Goal: Task Accomplishment & Management: Use online tool/utility

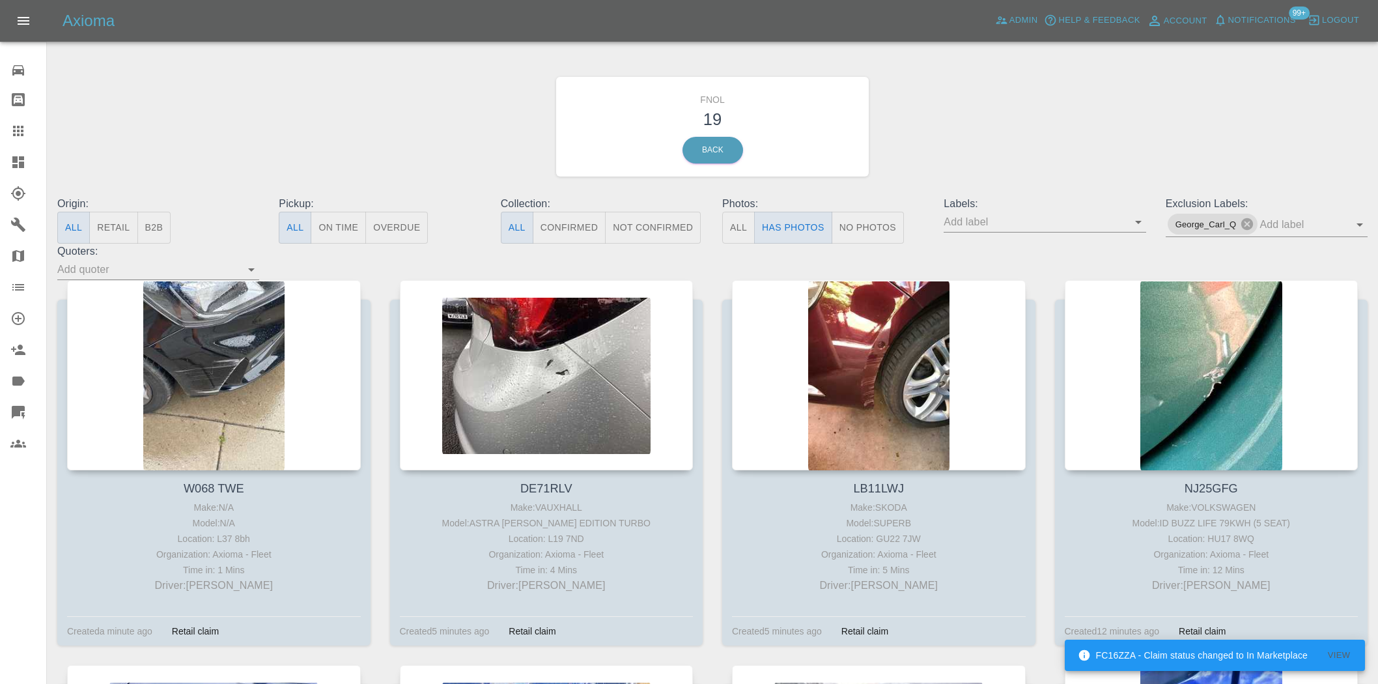
scroll to position [796, 0]
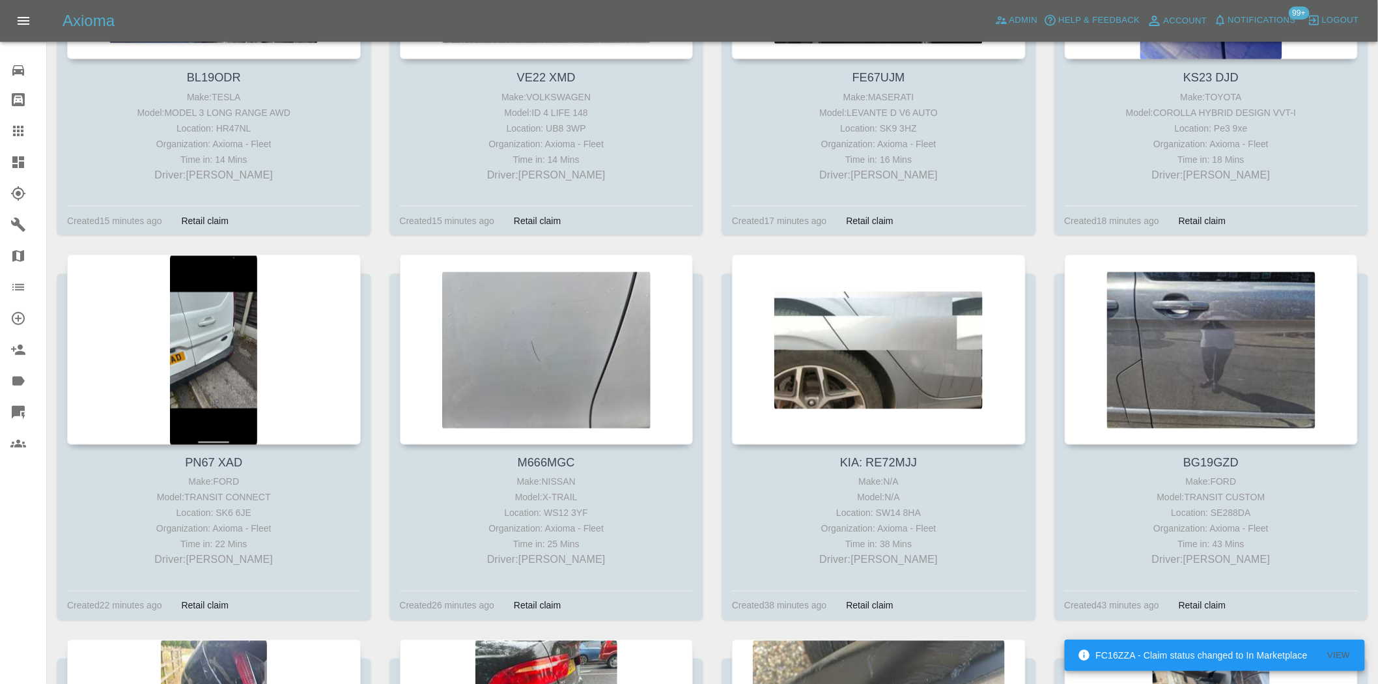
drag, startPoint x: 25, startPoint y: 158, endPoint x: 155, endPoint y: 37, distance: 177.5
click at [25, 158] on icon at bounding box center [18, 162] width 16 height 16
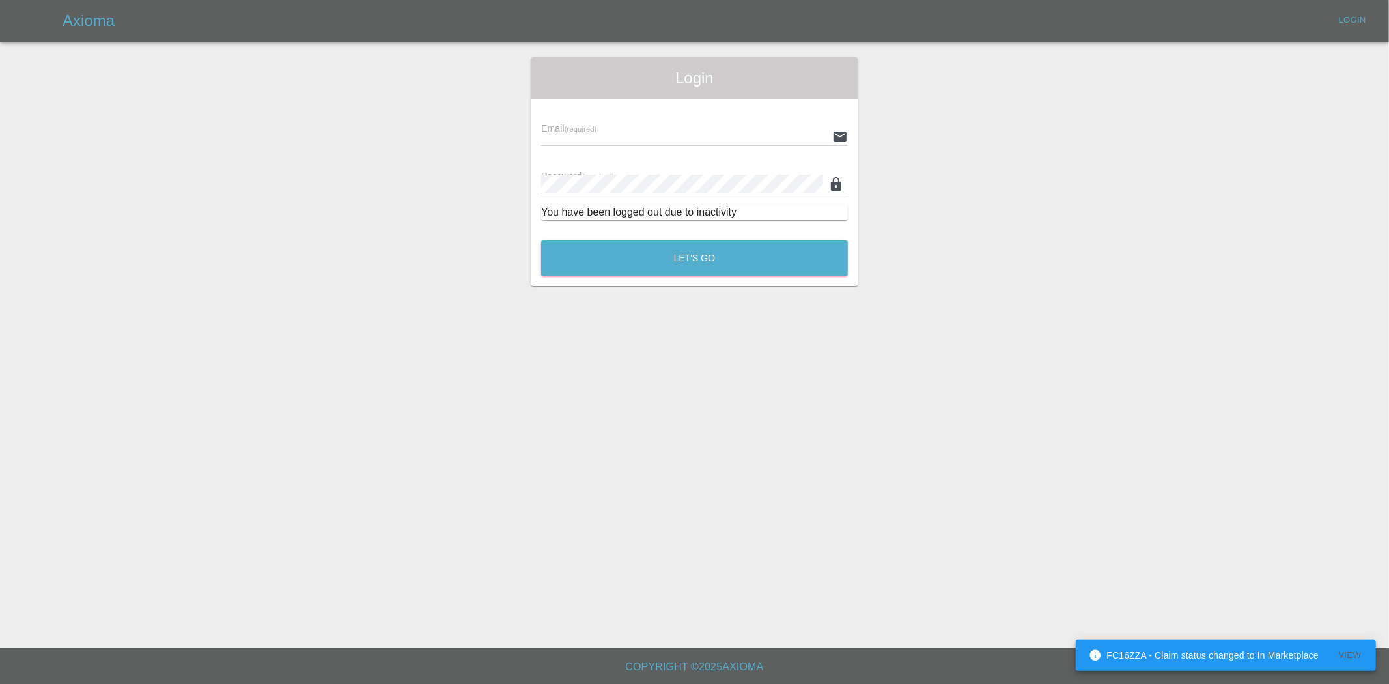
type input "[EMAIL_ADDRESS][DOMAIN_NAME]"
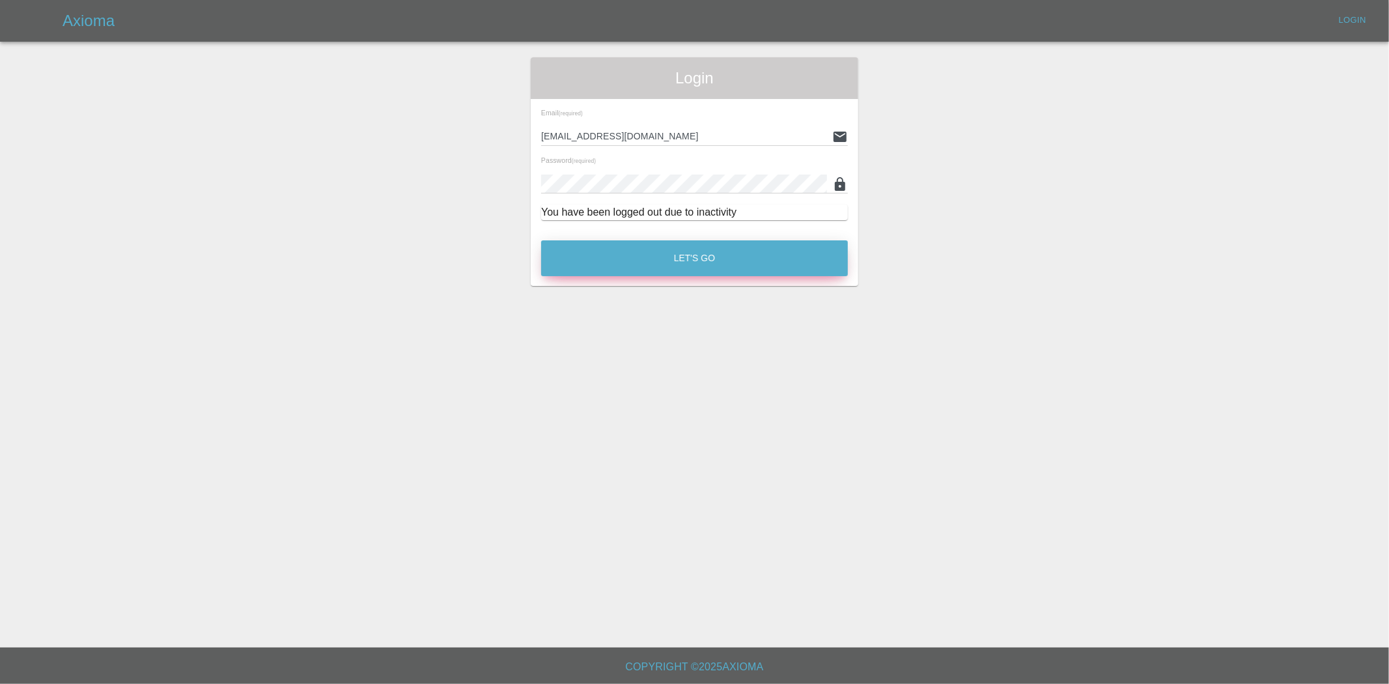
click at [663, 246] on button "Let's Go" at bounding box center [694, 258] width 307 height 36
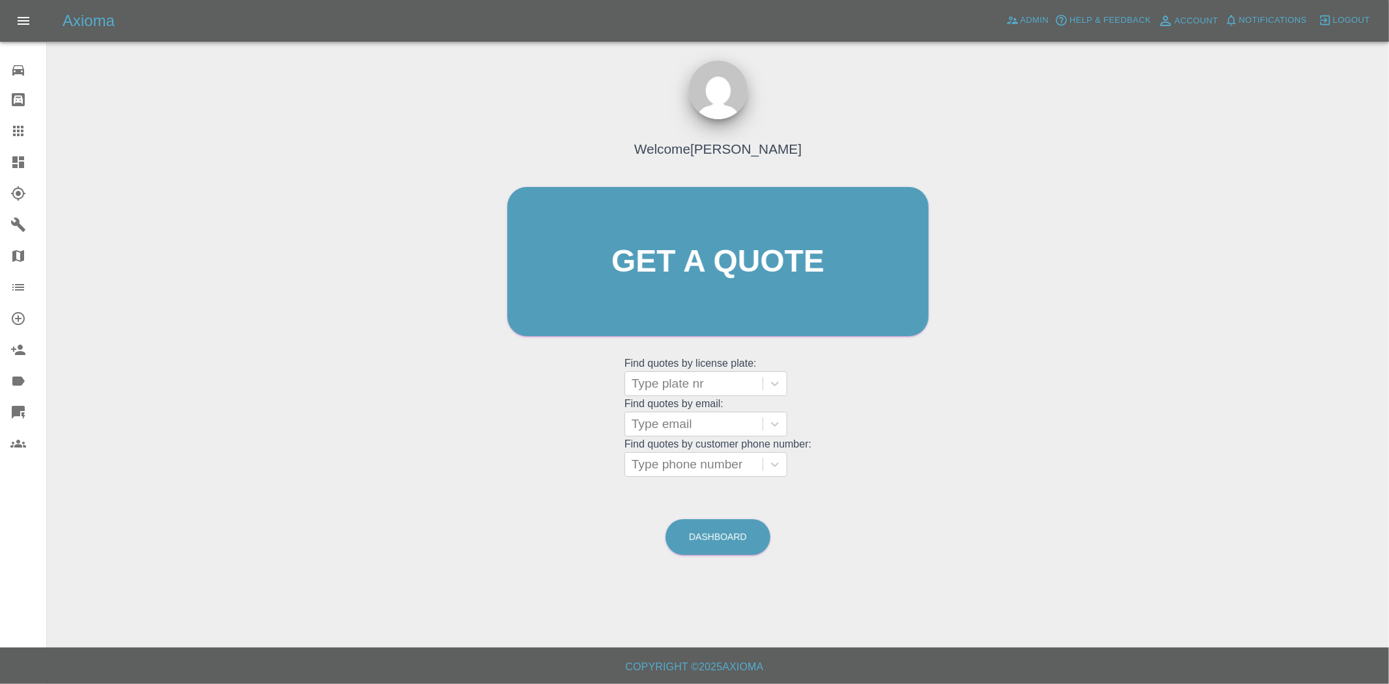
click at [29, 160] on div at bounding box center [28, 162] width 36 height 16
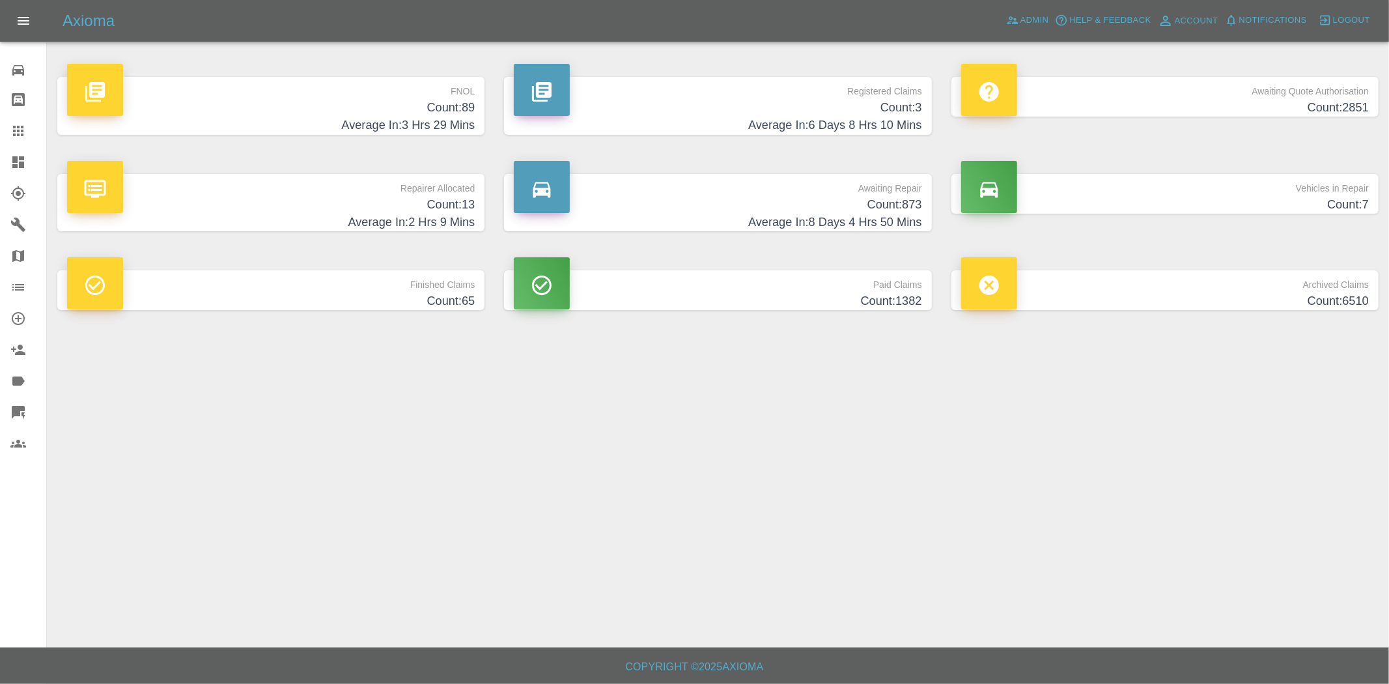
click at [431, 102] on h4 "Count: 89" at bounding box center [271, 108] width 408 height 18
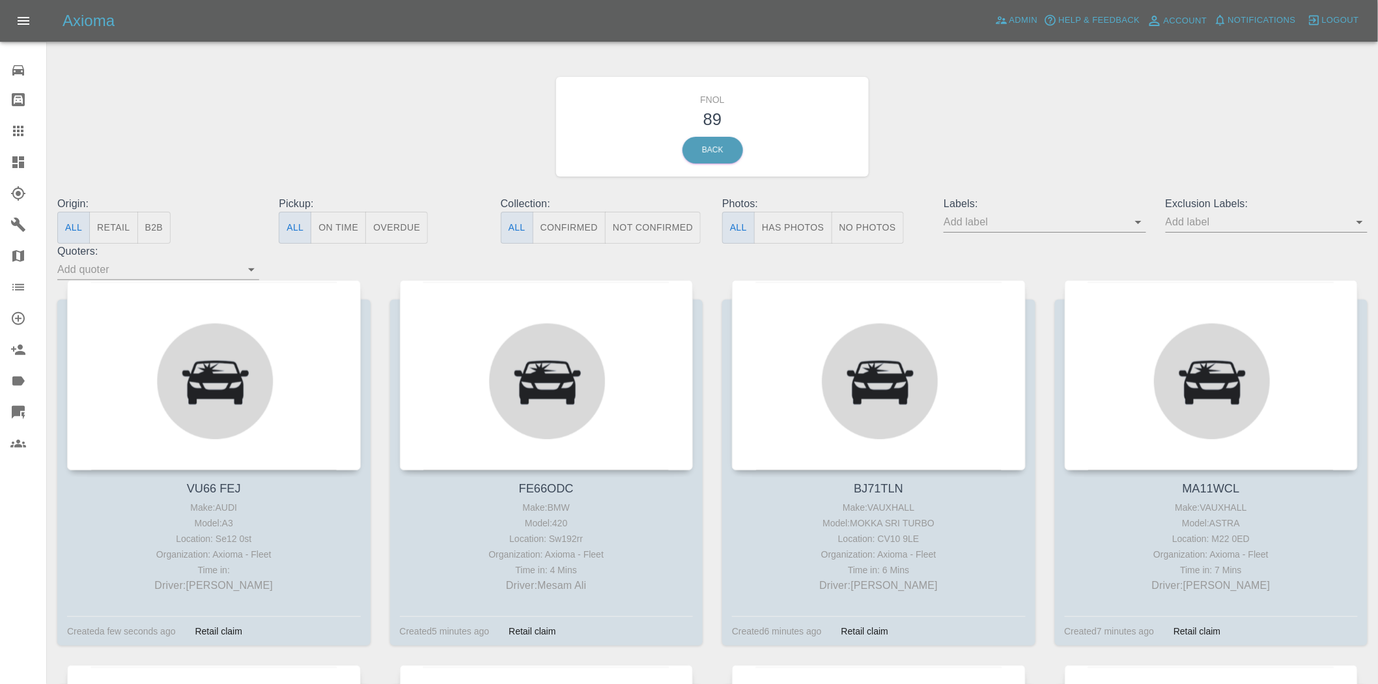
click at [15, 156] on icon at bounding box center [18, 162] width 12 height 12
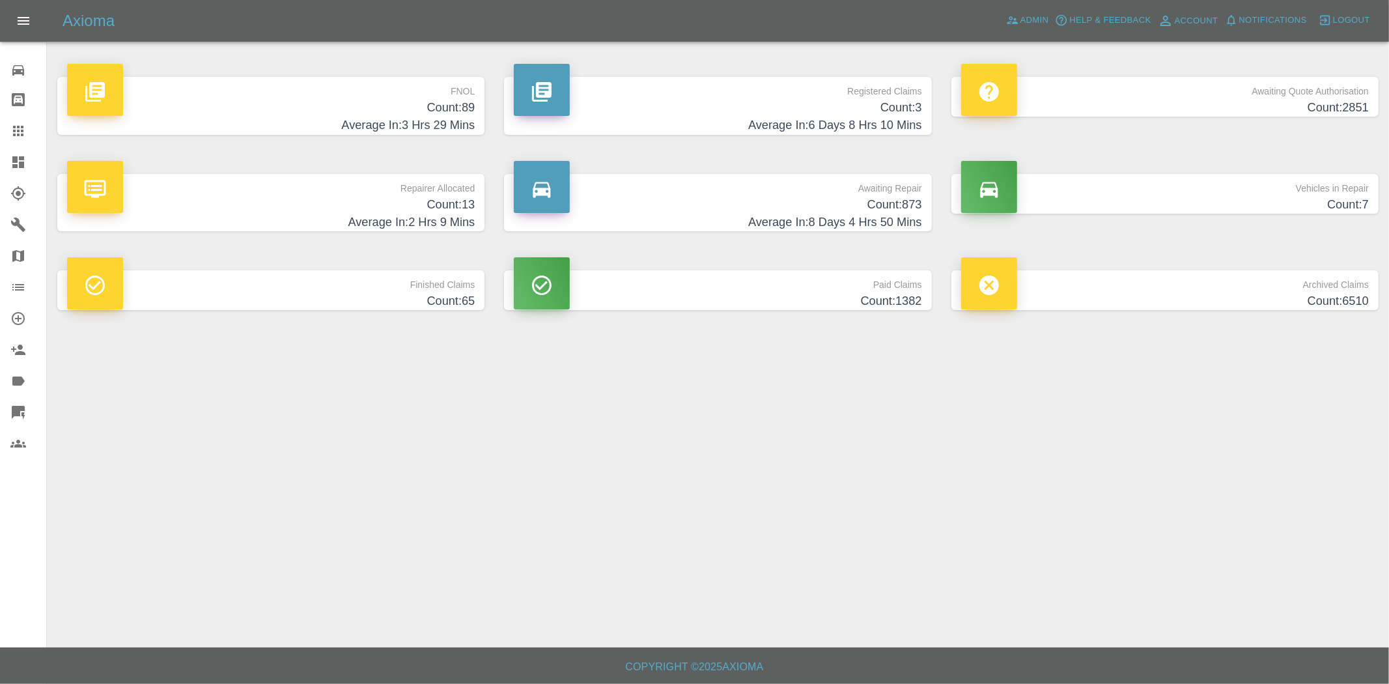
click at [868, 106] on h4 "Count: 3" at bounding box center [718, 108] width 408 height 18
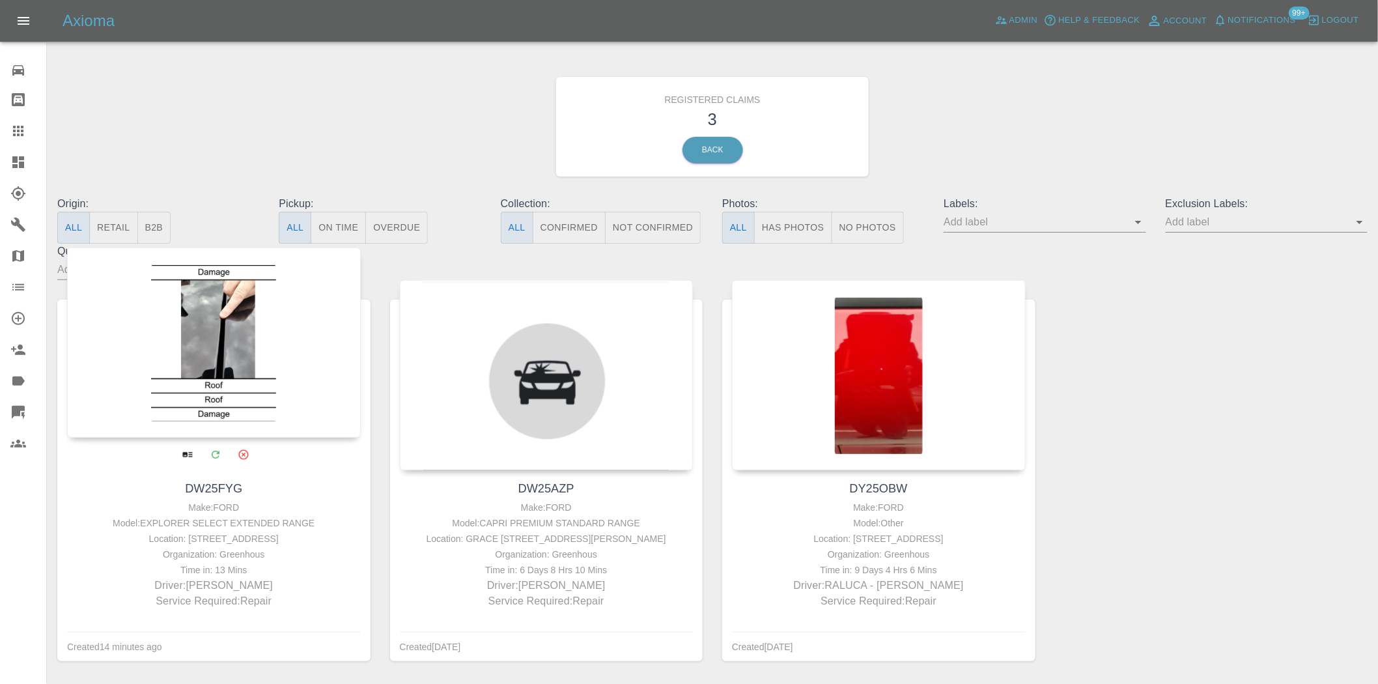
drag, startPoint x: 210, startPoint y: 275, endPoint x: 190, endPoint y: 318, distance: 47.5
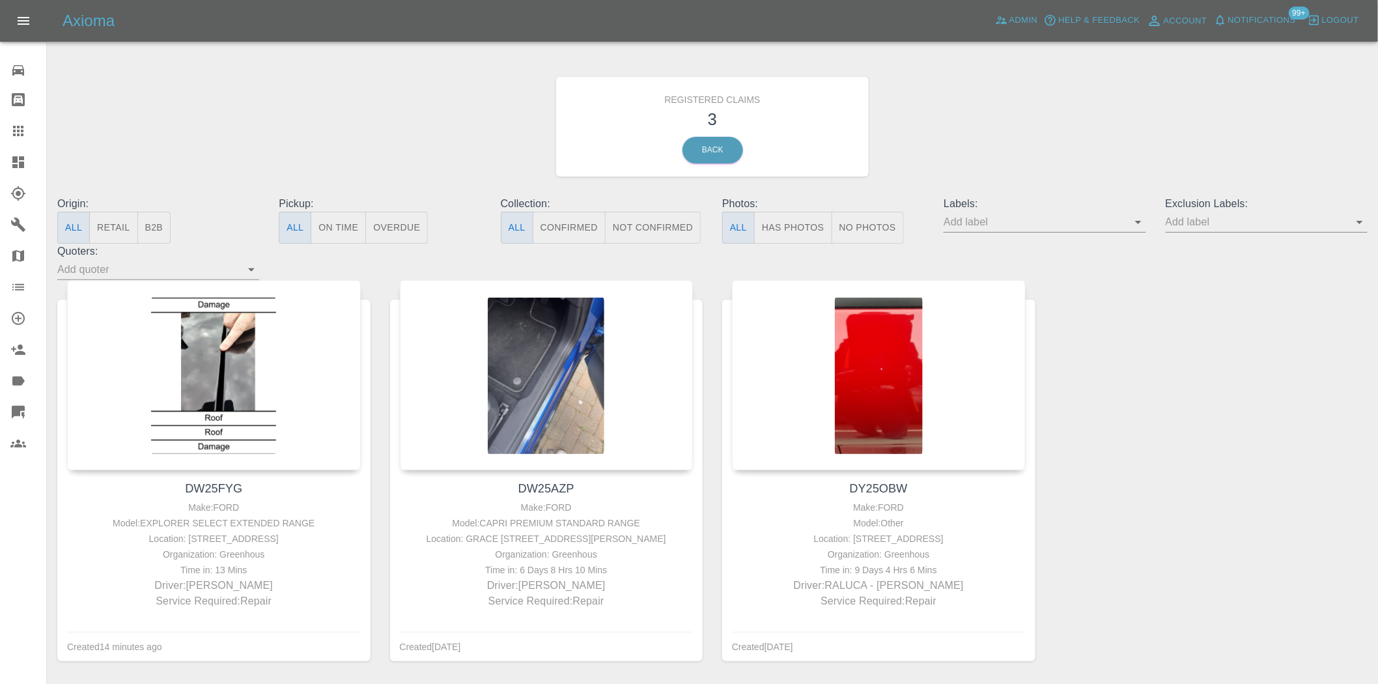
click at [23, 171] on link "Dashboard" at bounding box center [23, 162] width 46 height 31
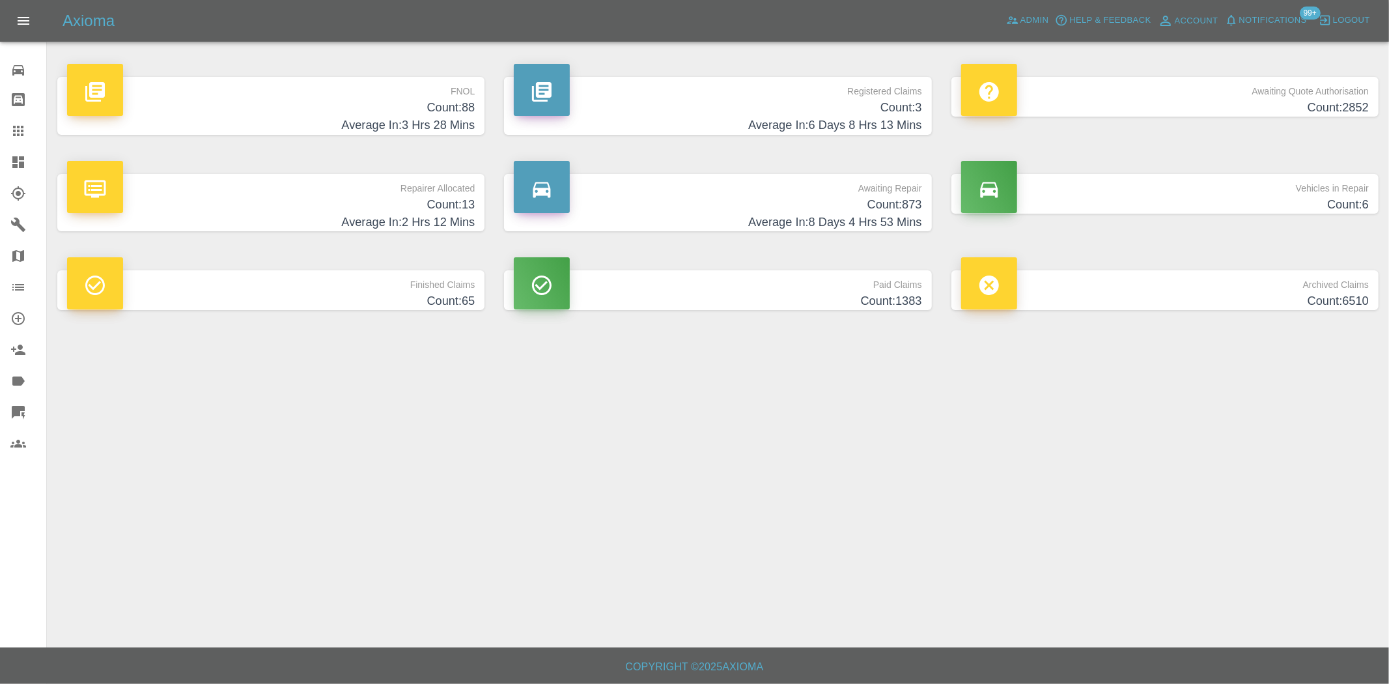
click at [428, 106] on h4 "Count: 88" at bounding box center [271, 108] width 408 height 18
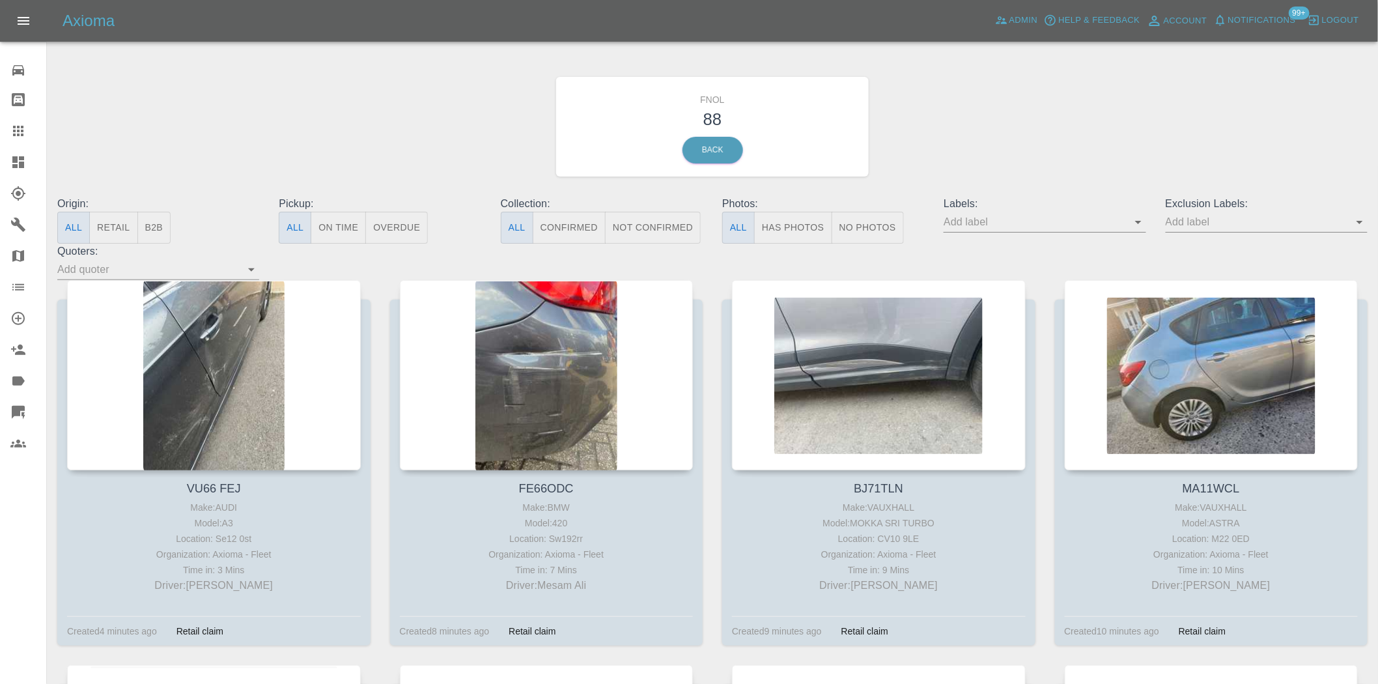
click at [808, 223] on button "Has Photos" at bounding box center [793, 228] width 78 height 32
drag, startPoint x: 1219, startPoint y: 222, endPoint x: 1238, endPoint y: 229, distance: 20.8
click at [1126, 223] on input "text" at bounding box center [1035, 222] width 182 height 20
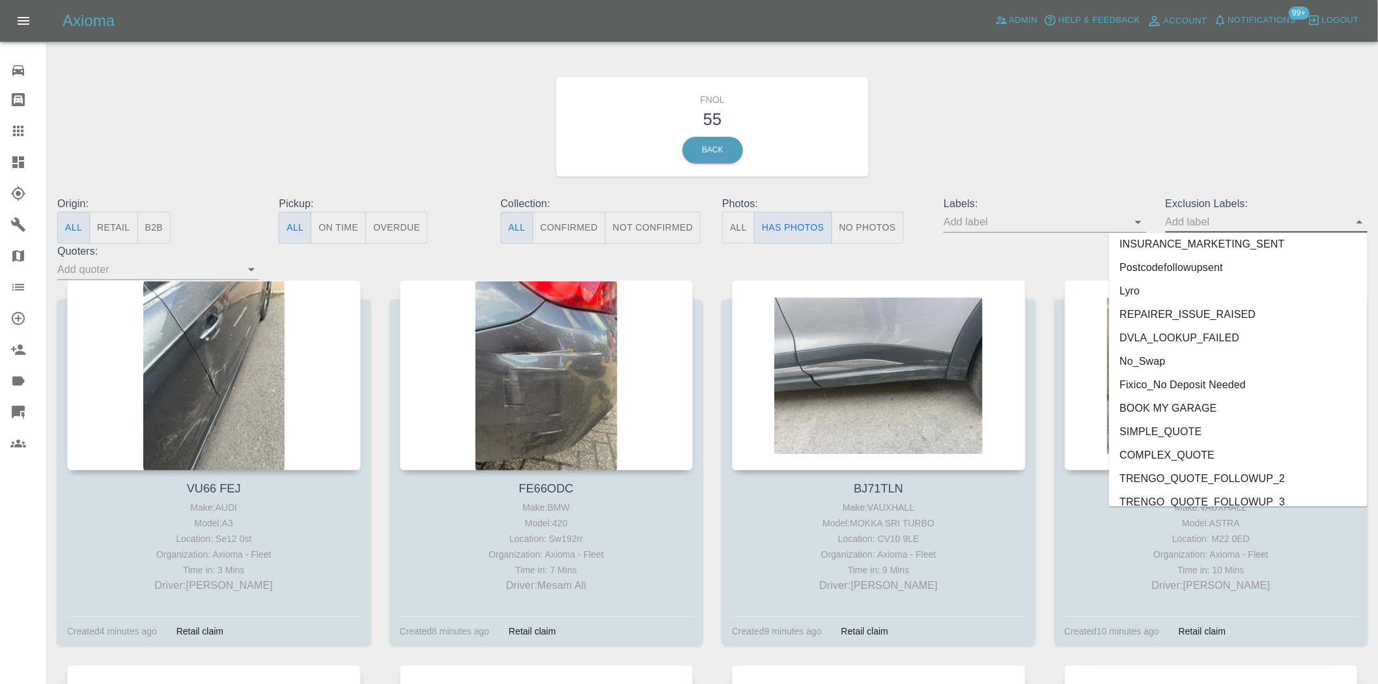
scroll to position [2714, 0]
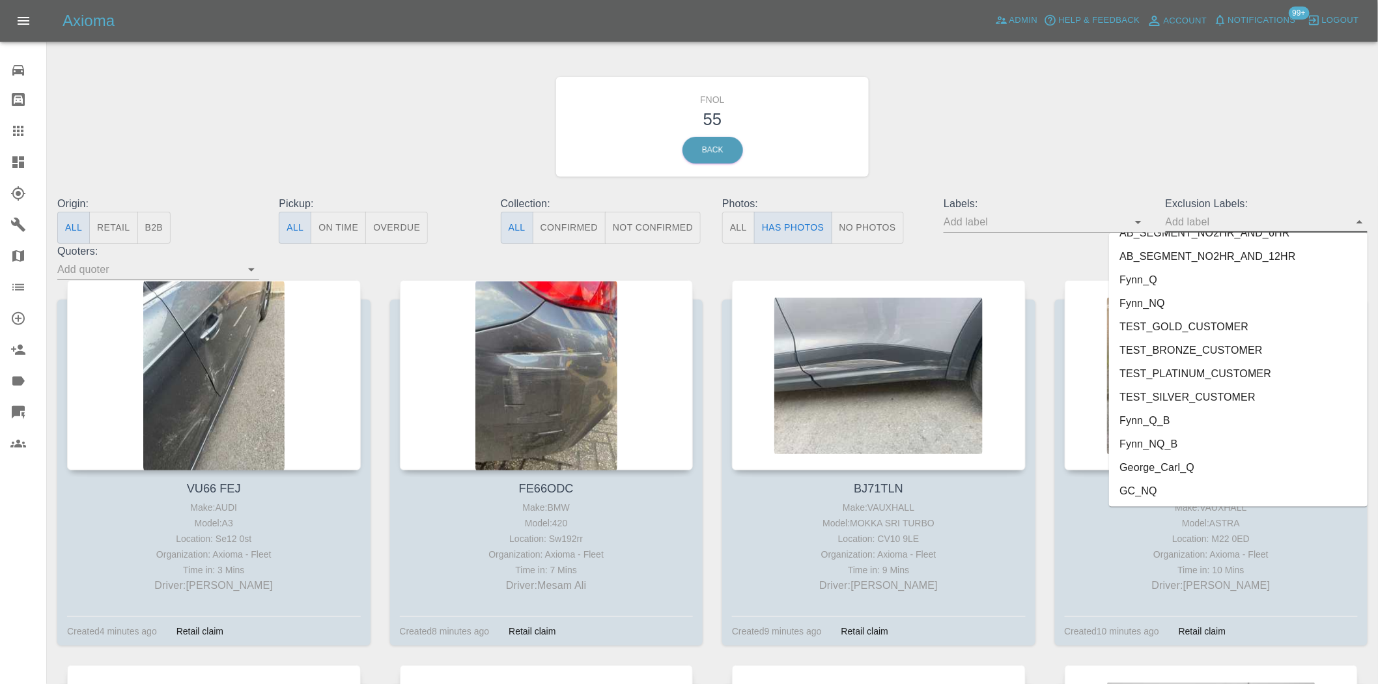
click at [1146, 461] on li "George_Carl_Q" at bounding box center [1238, 467] width 259 height 23
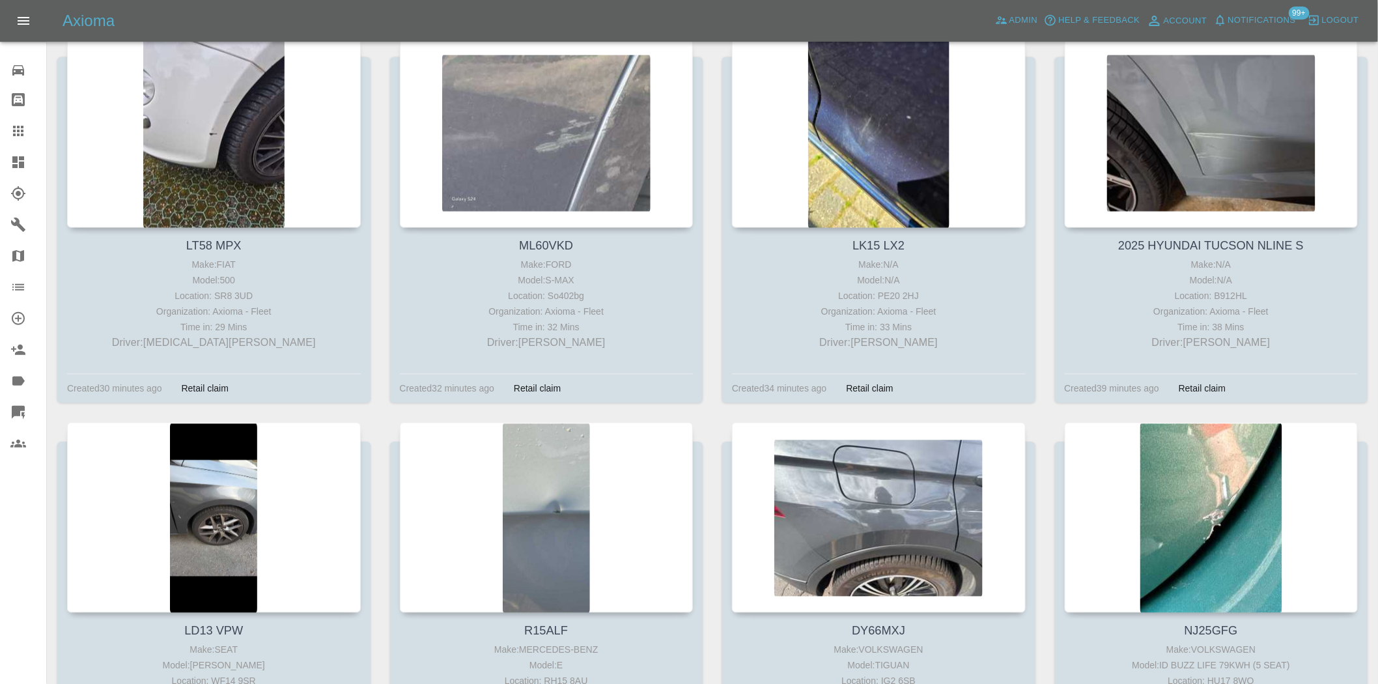
scroll to position [0, 0]
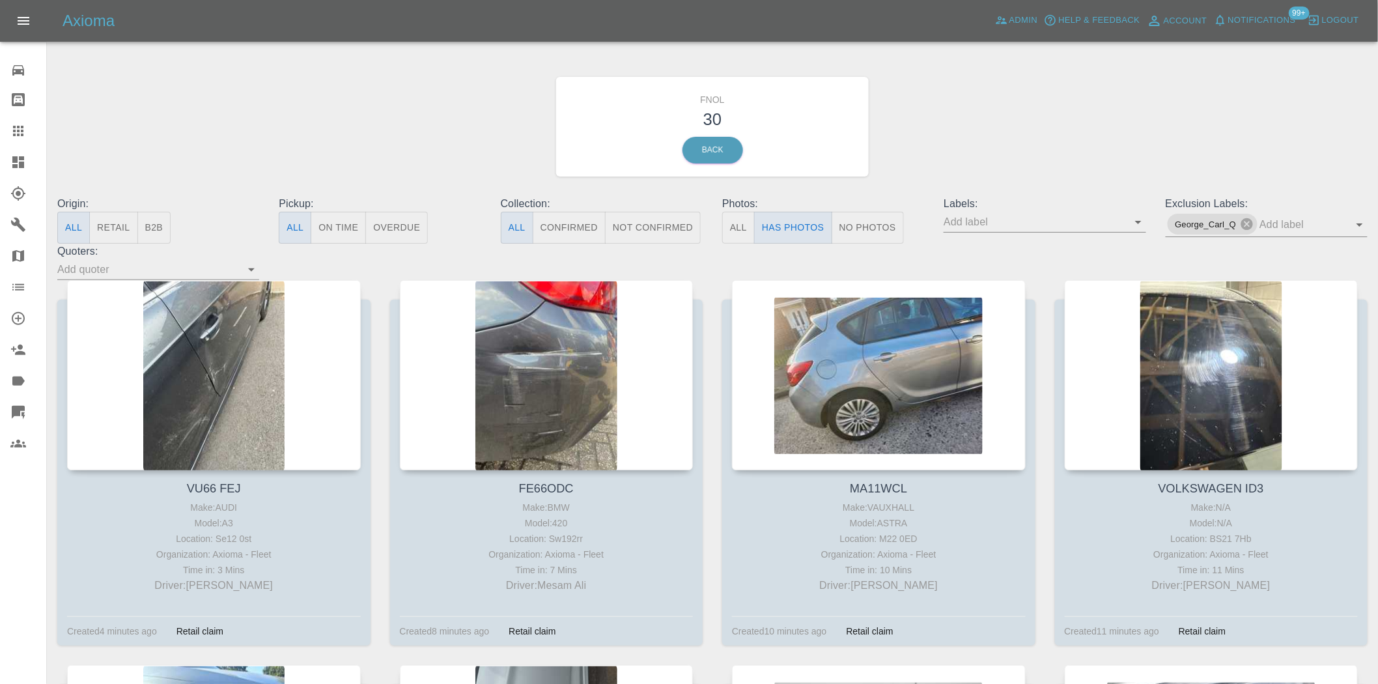
click at [8, 158] on link "Dashboard" at bounding box center [23, 162] width 46 height 31
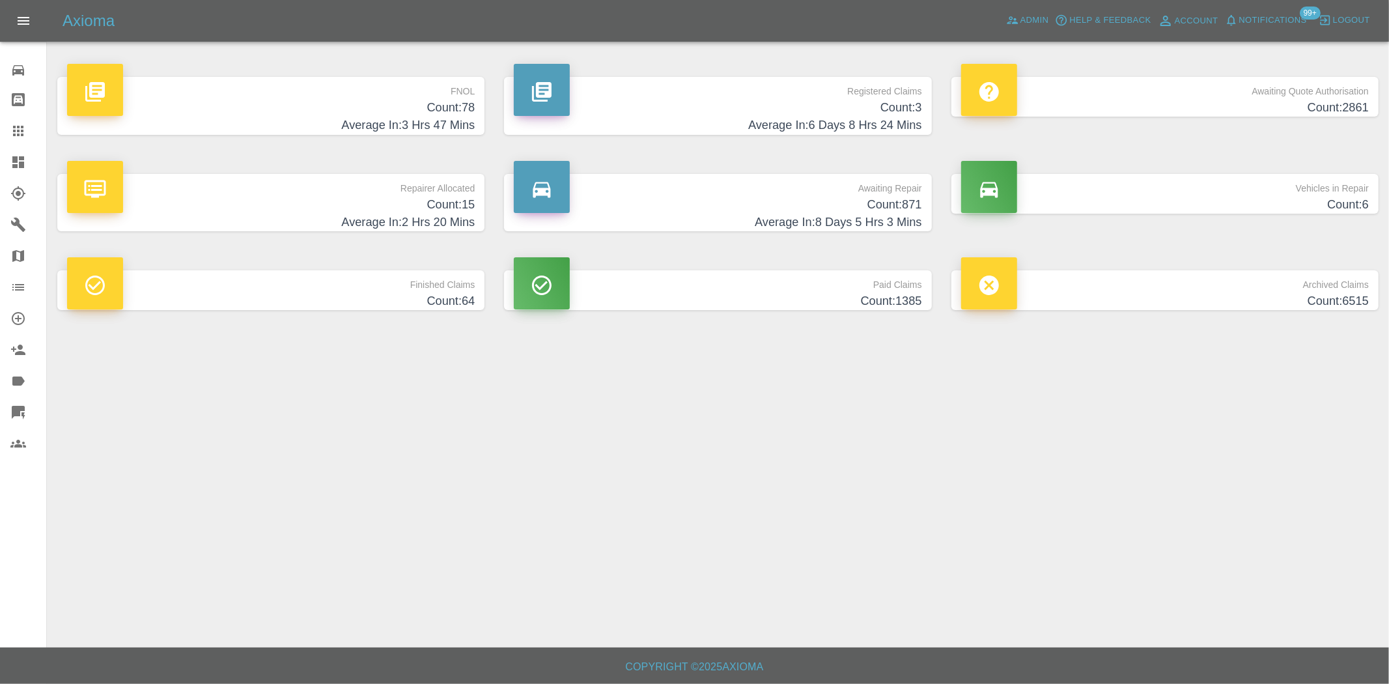
drag, startPoint x: 445, startPoint y: 116, endPoint x: 431, endPoint y: 125, distance: 16.4
click at [444, 117] on h4 "Average In: 3 Hrs 47 Mins" at bounding box center [271, 126] width 408 height 18
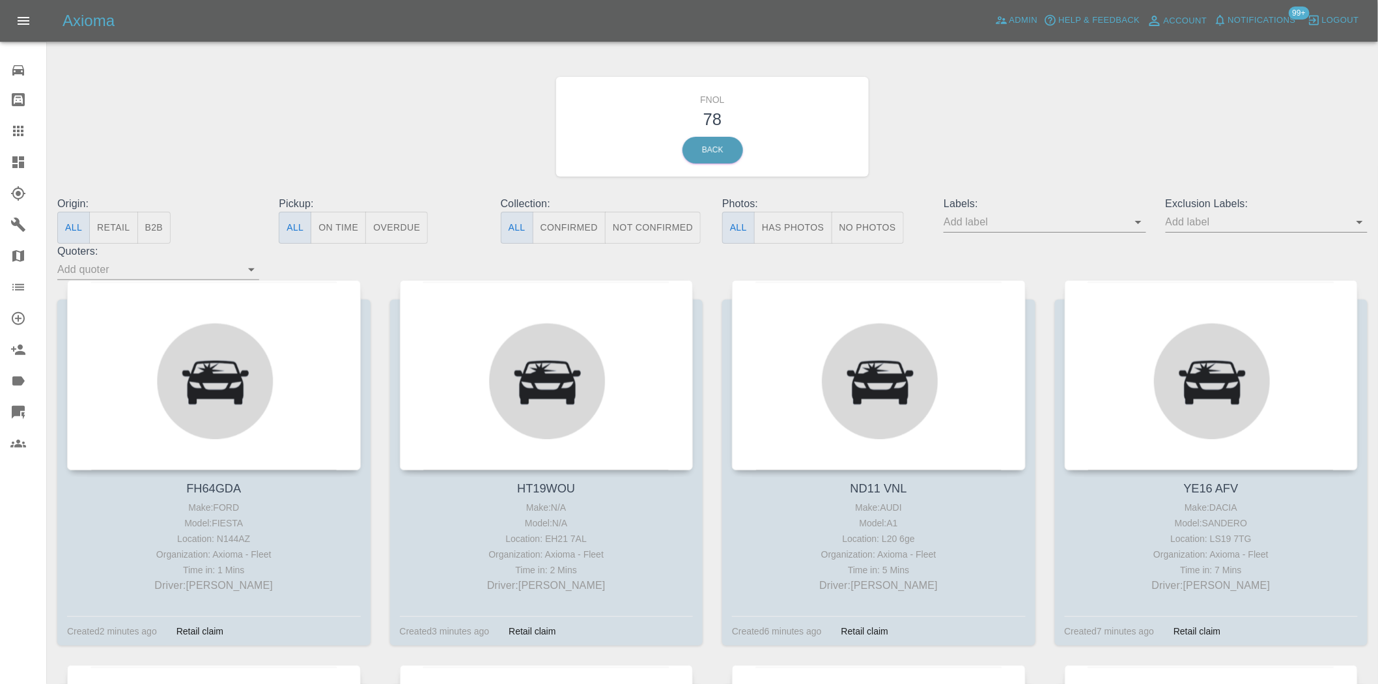
click at [773, 226] on button "Has Photos" at bounding box center [793, 228] width 78 height 32
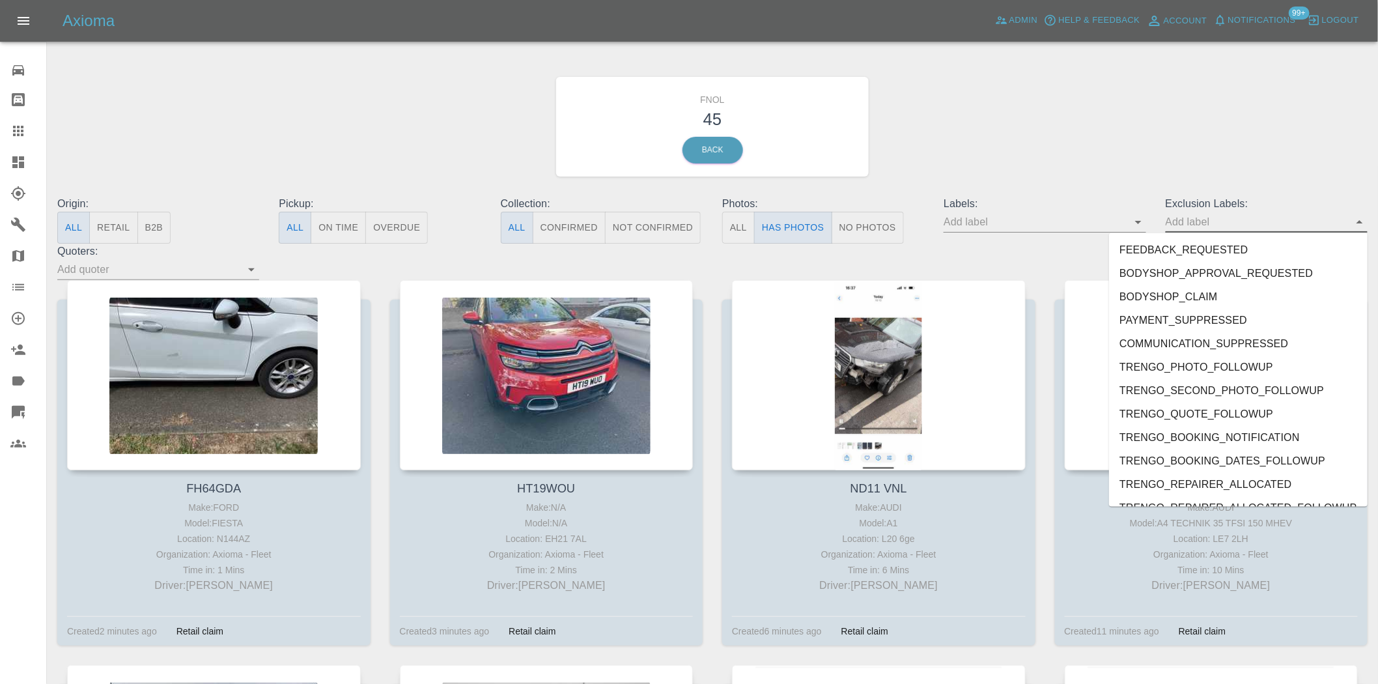
click at [1232, 229] on input "text" at bounding box center [1257, 222] width 182 height 20
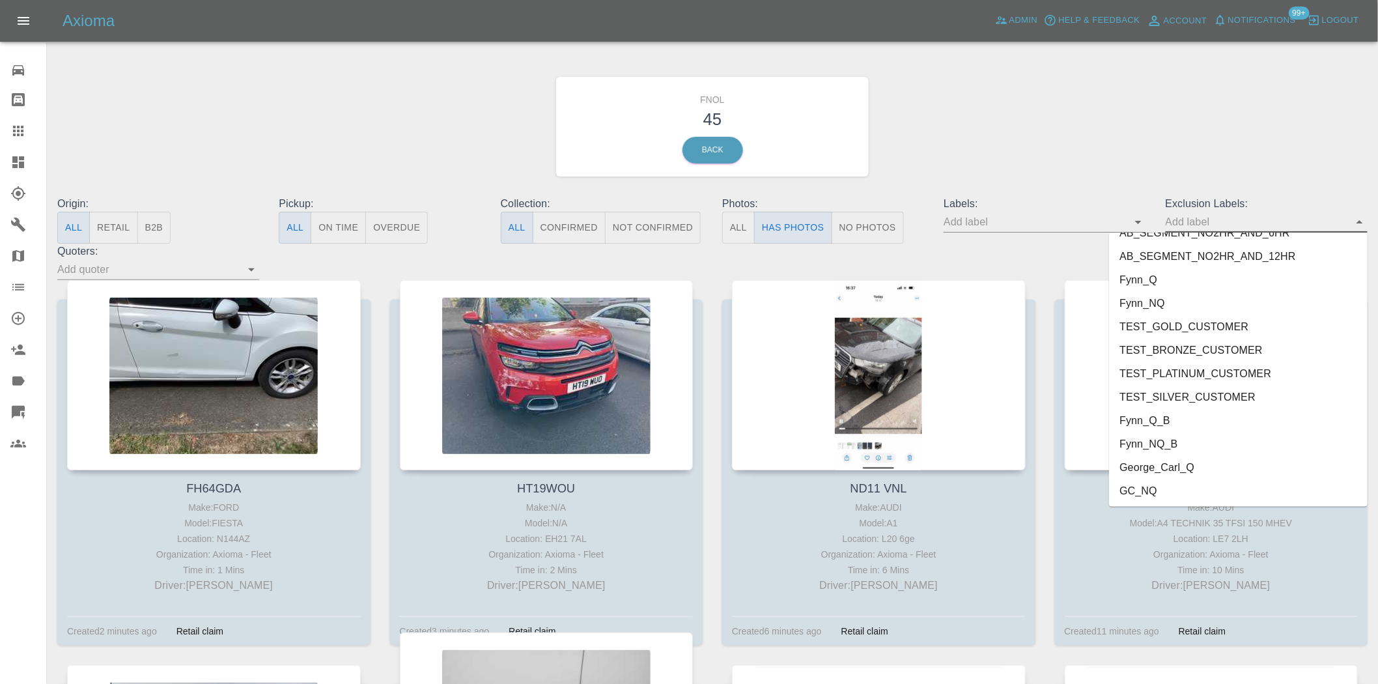
click at [1196, 463] on li "George_Carl_Q" at bounding box center [1238, 467] width 259 height 23
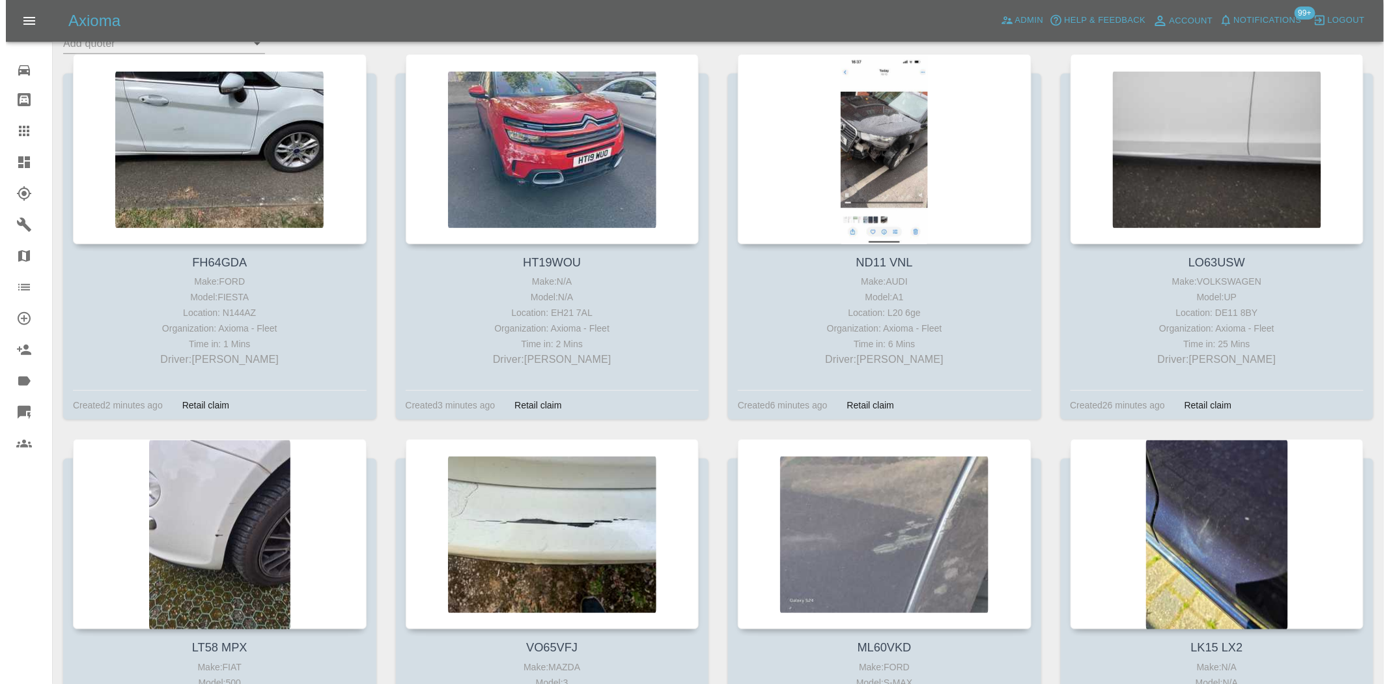
scroll to position [0, 0]
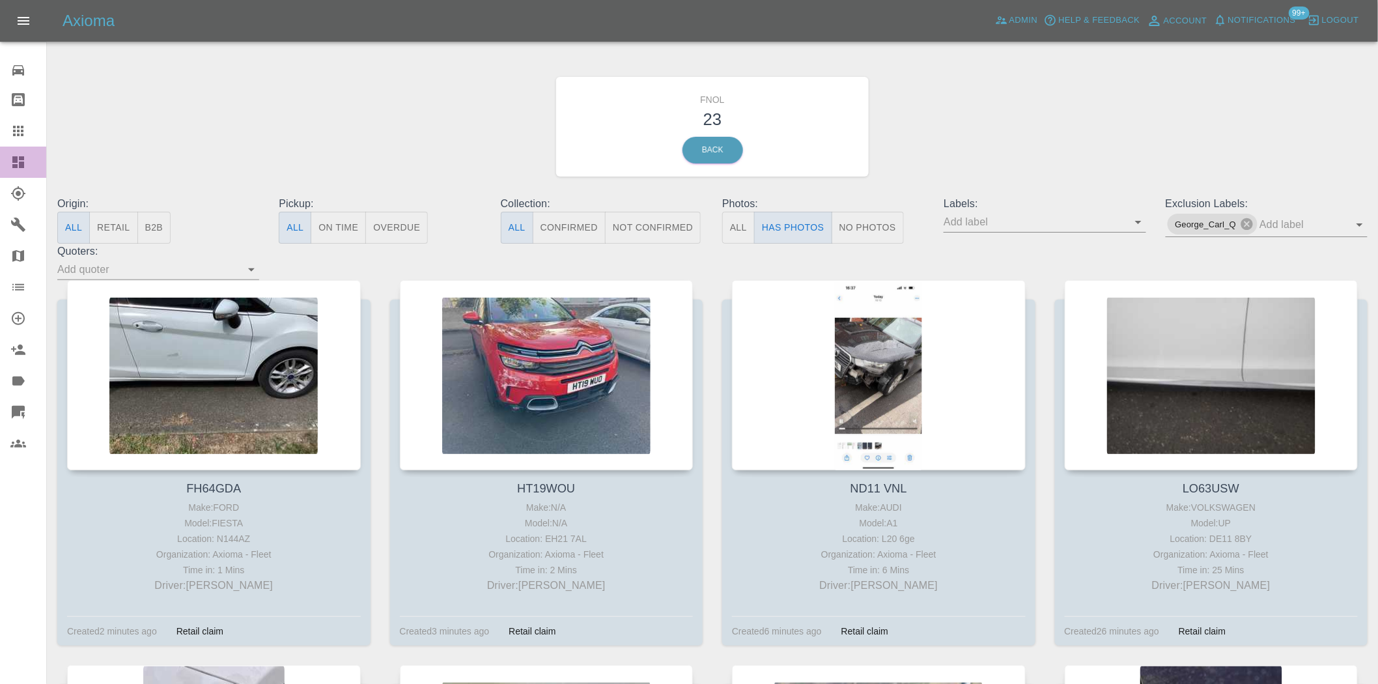
click at [16, 160] on icon at bounding box center [18, 162] width 12 height 12
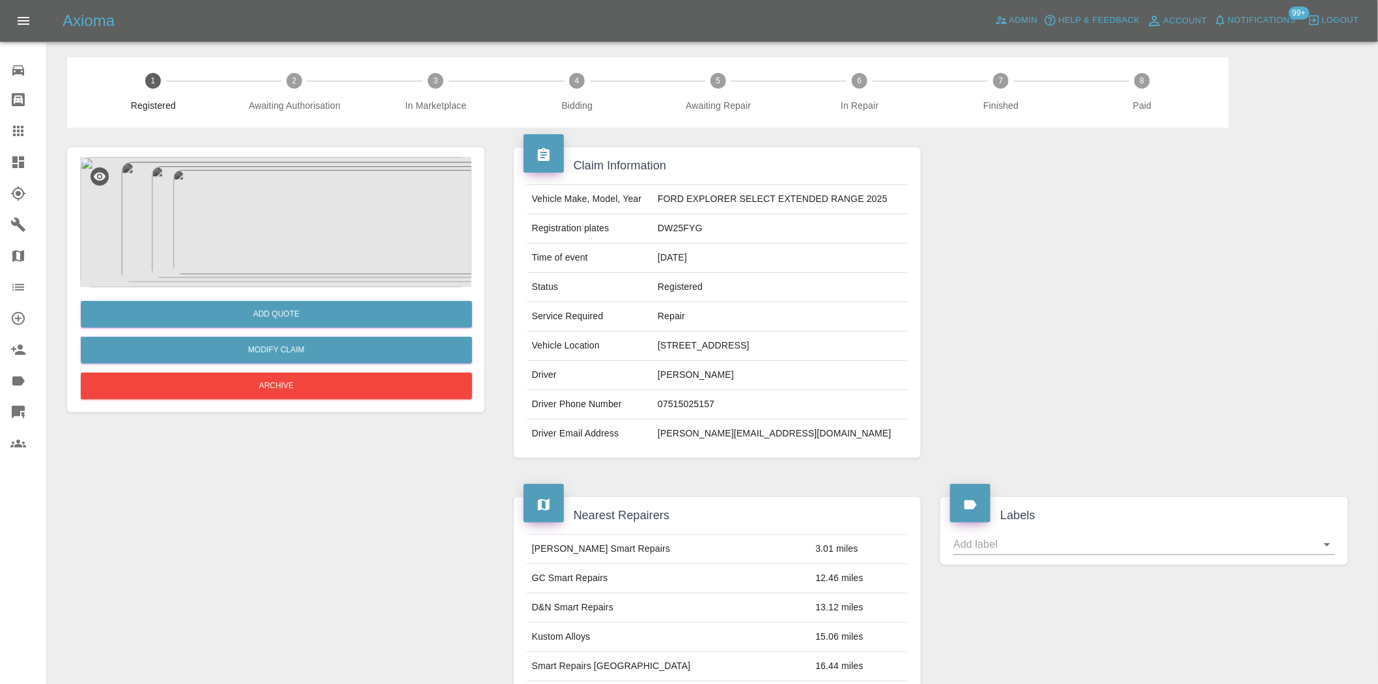
click at [274, 238] on img at bounding box center [275, 222] width 391 height 130
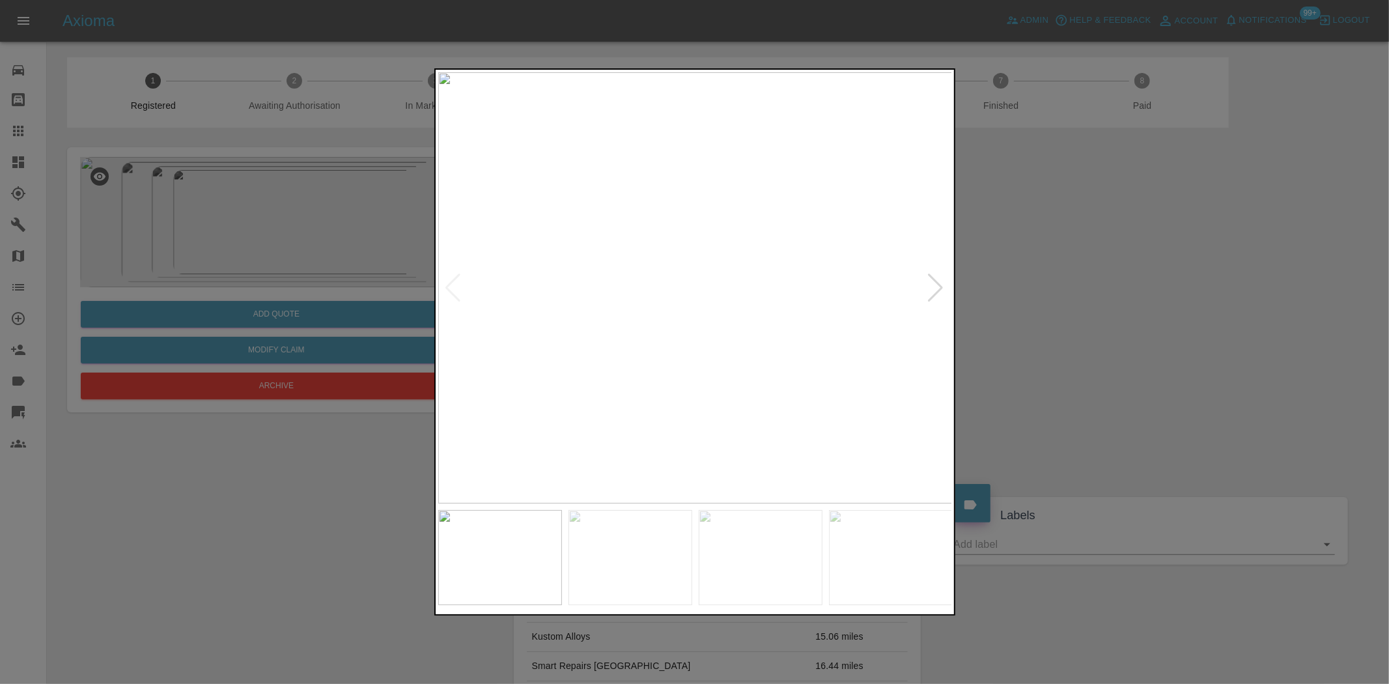
click at [698, 220] on img at bounding box center [695, 287] width 515 height 431
click at [672, 369] on img at bounding box center [685, 492] width 1544 height 1294
click at [655, 349] on img at bounding box center [695, 287] width 515 height 431
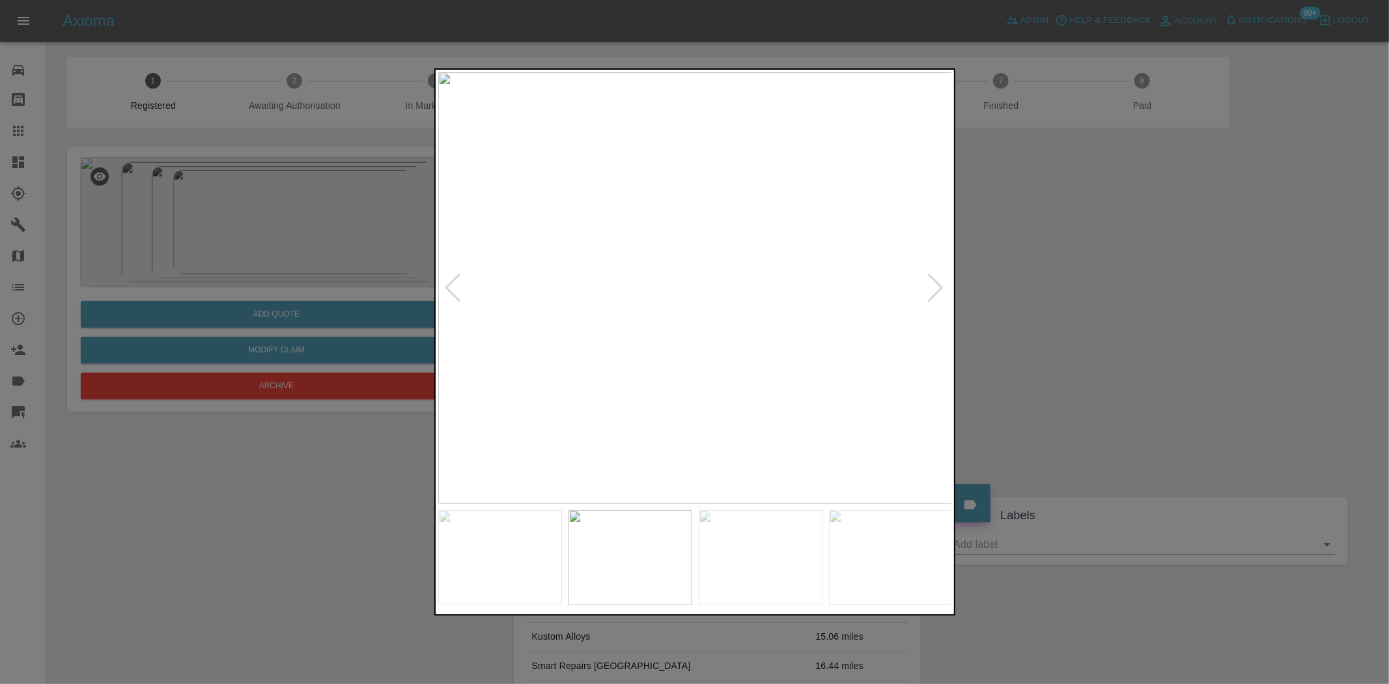
click at [719, 249] on img at bounding box center [695, 287] width 515 height 431
click at [719, 248] on img at bounding box center [695, 287] width 515 height 431
click at [717, 249] on img at bounding box center [624, 409] width 1544 height 1294
click at [681, 314] on img at bounding box center [695, 287] width 515 height 431
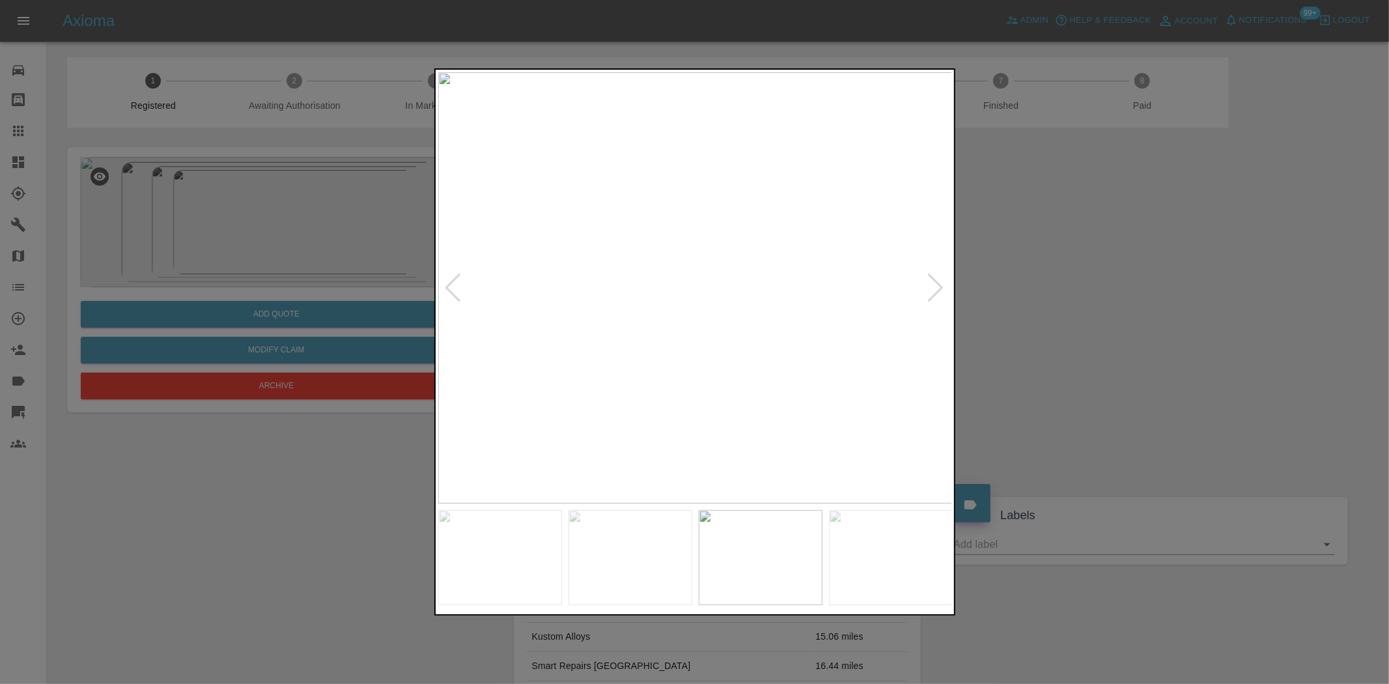
click at [717, 229] on img at bounding box center [695, 287] width 515 height 431
click at [664, 337] on img at bounding box center [631, 466] width 1544 height 1294
click at [578, 333] on img at bounding box center [695, 287] width 515 height 431
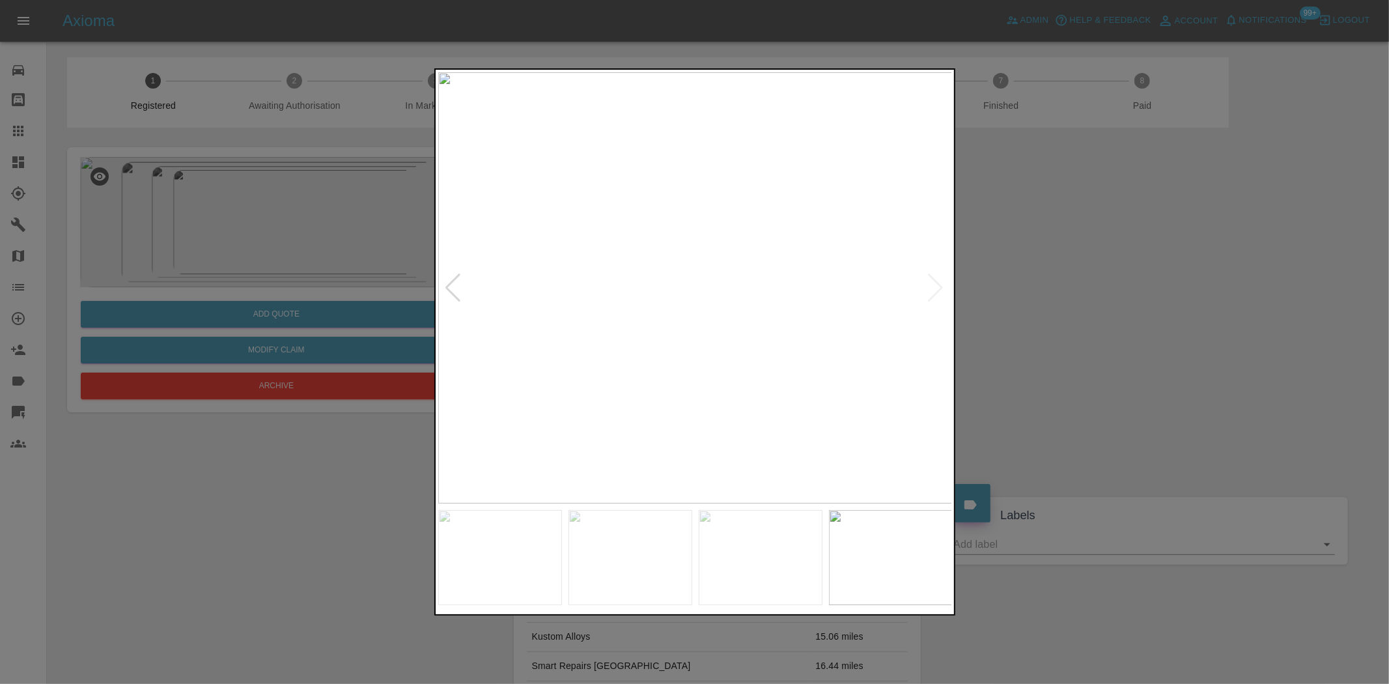
click at [696, 236] on img at bounding box center [695, 287] width 515 height 431
click at [677, 285] on img at bounding box center [691, 444] width 1544 height 1294
click at [656, 284] on img at bounding box center [695, 287] width 515 height 431
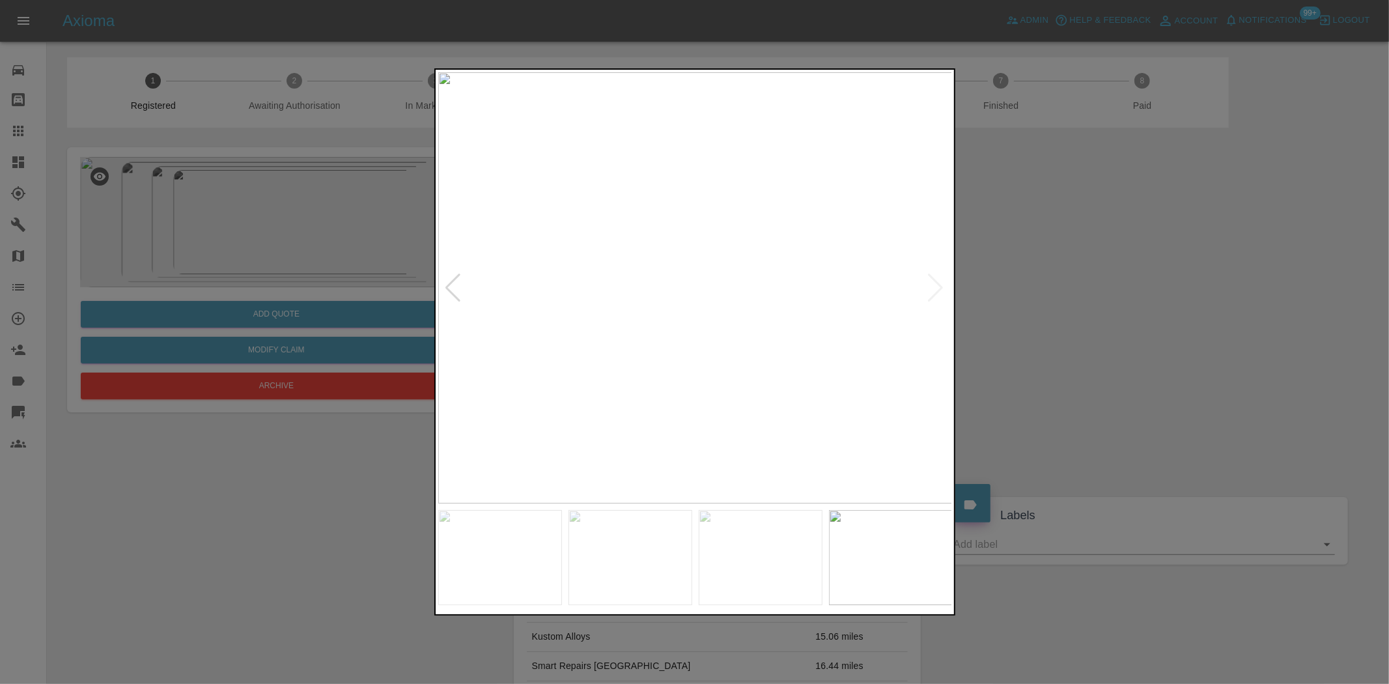
click at [673, 257] on img at bounding box center [695, 287] width 515 height 431
drag, startPoint x: 322, startPoint y: 187, endPoint x: 321, endPoint y: 5, distance: 181.7
click at [322, 178] on div at bounding box center [694, 342] width 1389 height 684
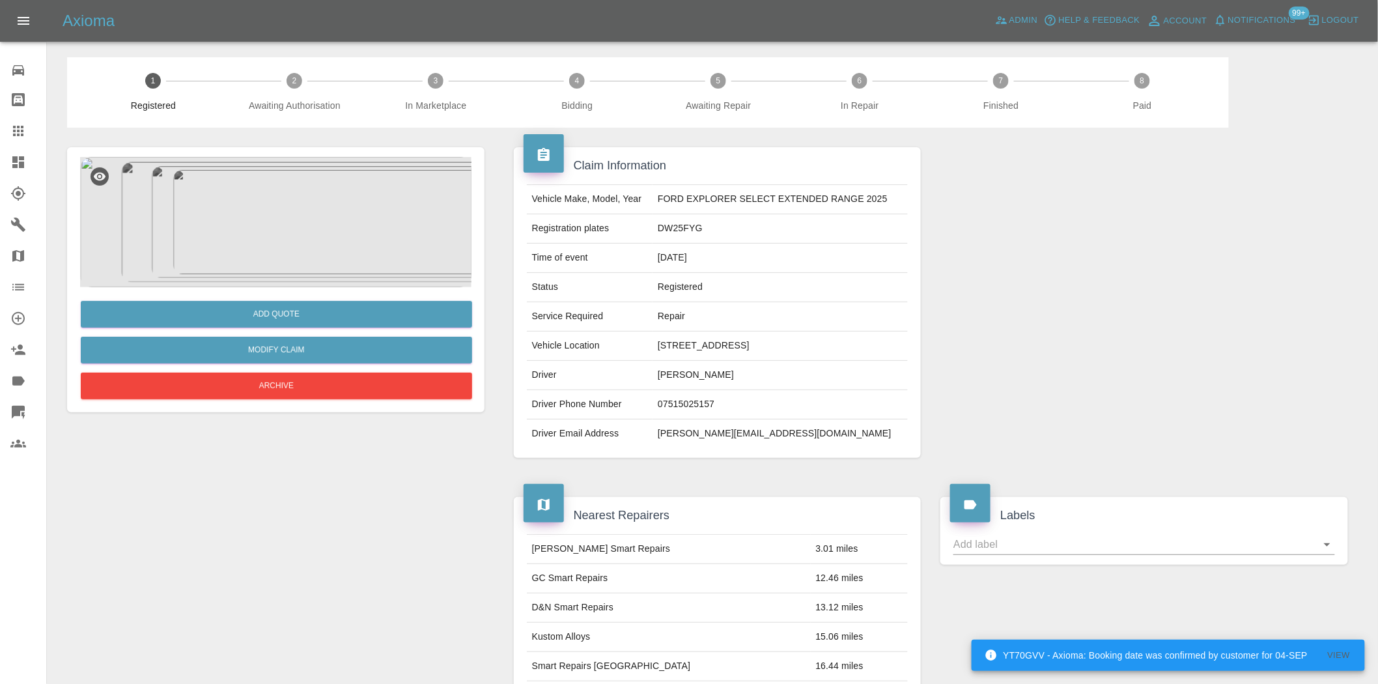
click at [288, 231] on img at bounding box center [275, 222] width 391 height 130
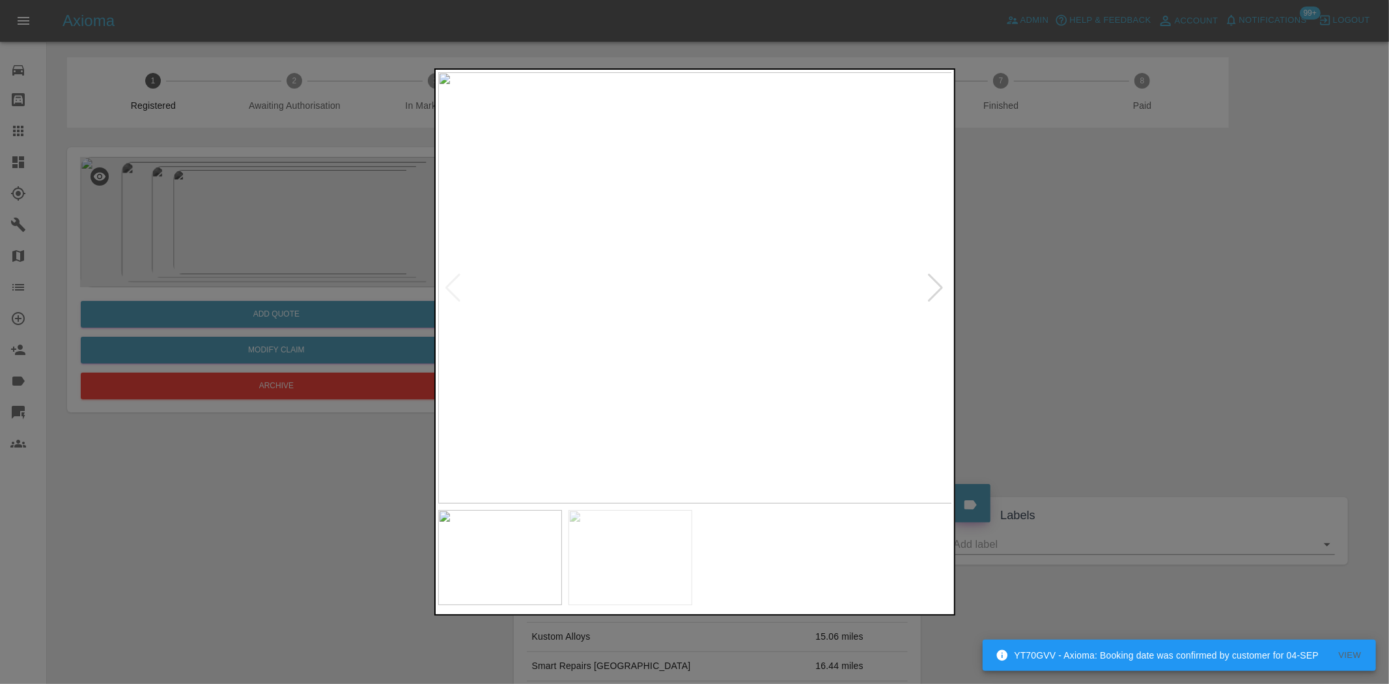
click at [717, 205] on img at bounding box center [695, 287] width 515 height 431
click at [681, 330] on img at bounding box center [631, 535] width 1544 height 1294
click at [681, 237] on img at bounding box center [695, 287] width 515 height 431
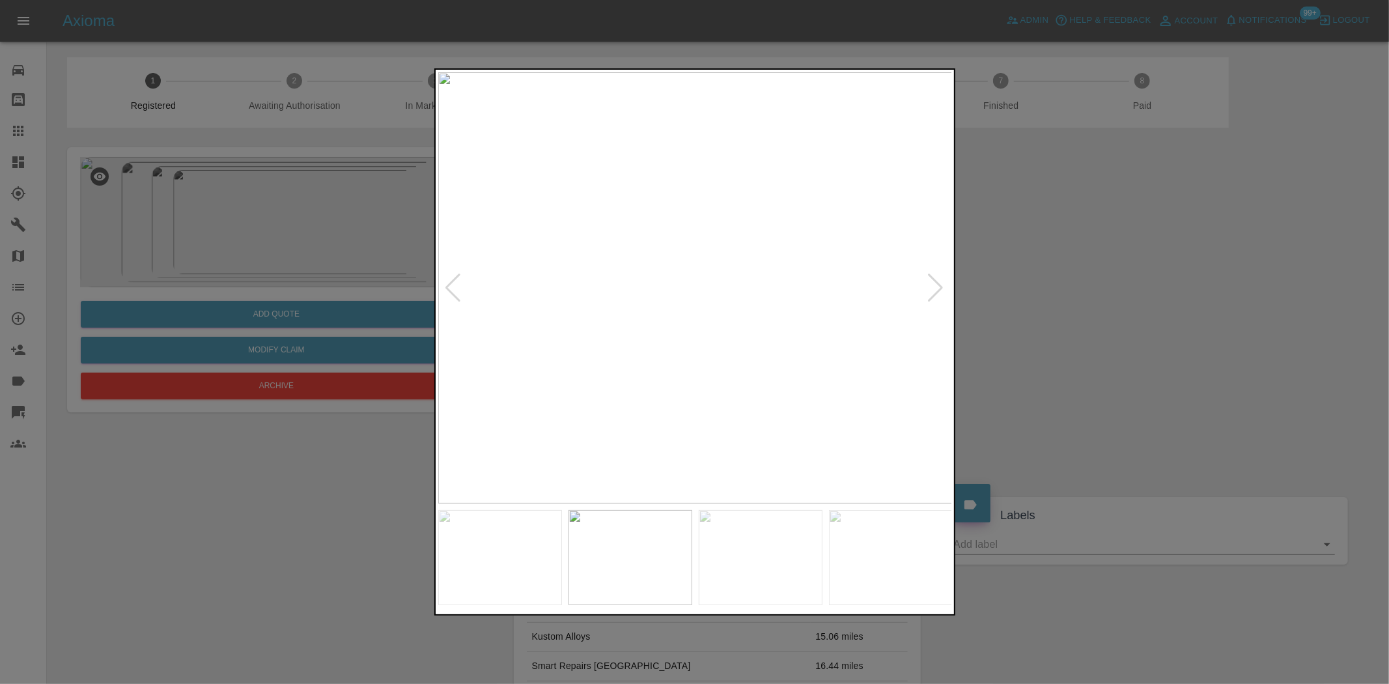
click at [727, 223] on img at bounding box center [695, 287] width 515 height 431
click at [749, 289] on img at bounding box center [598, 483] width 1544 height 1294
click at [730, 294] on img at bounding box center [695, 287] width 515 height 431
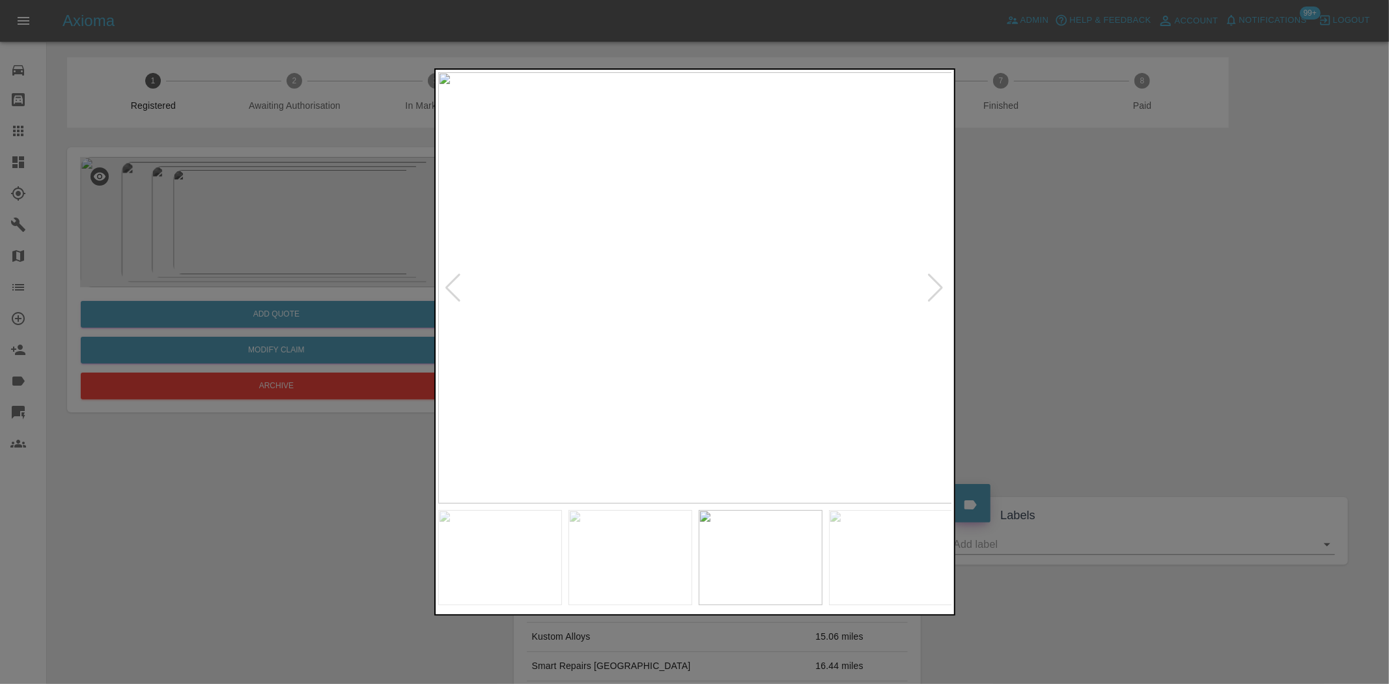
click at [778, 257] on img at bounding box center [695, 287] width 515 height 431
click at [322, 251] on div at bounding box center [694, 342] width 1389 height 684
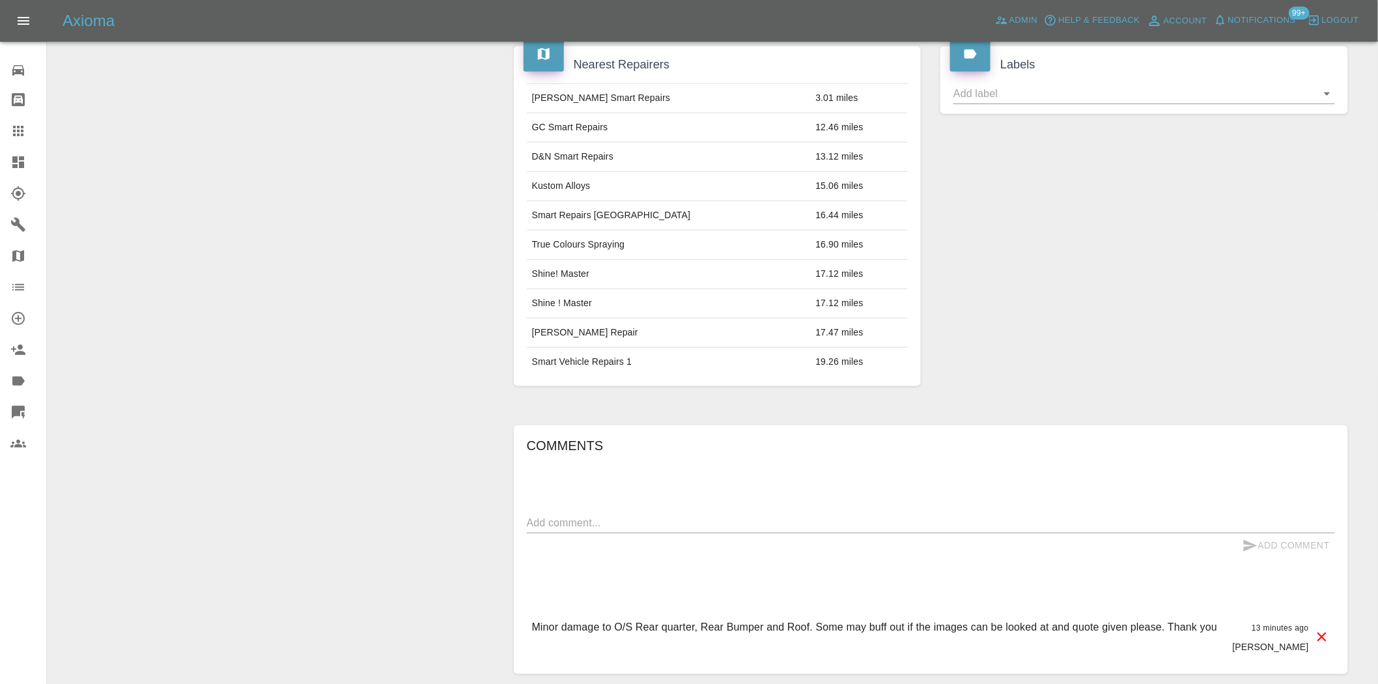
scroll to position [506, 0]
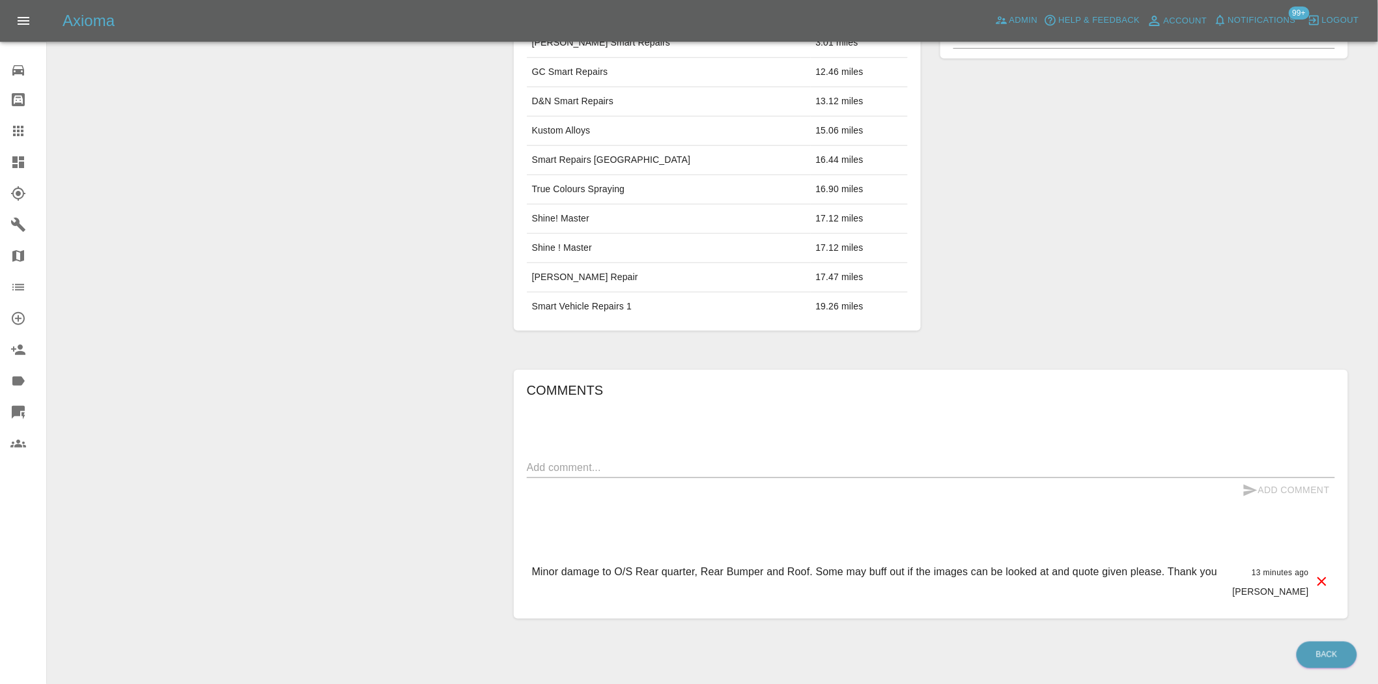
click at [988, 132] on div "Labels" at bounding box center [1144, 160] width 427 height 379
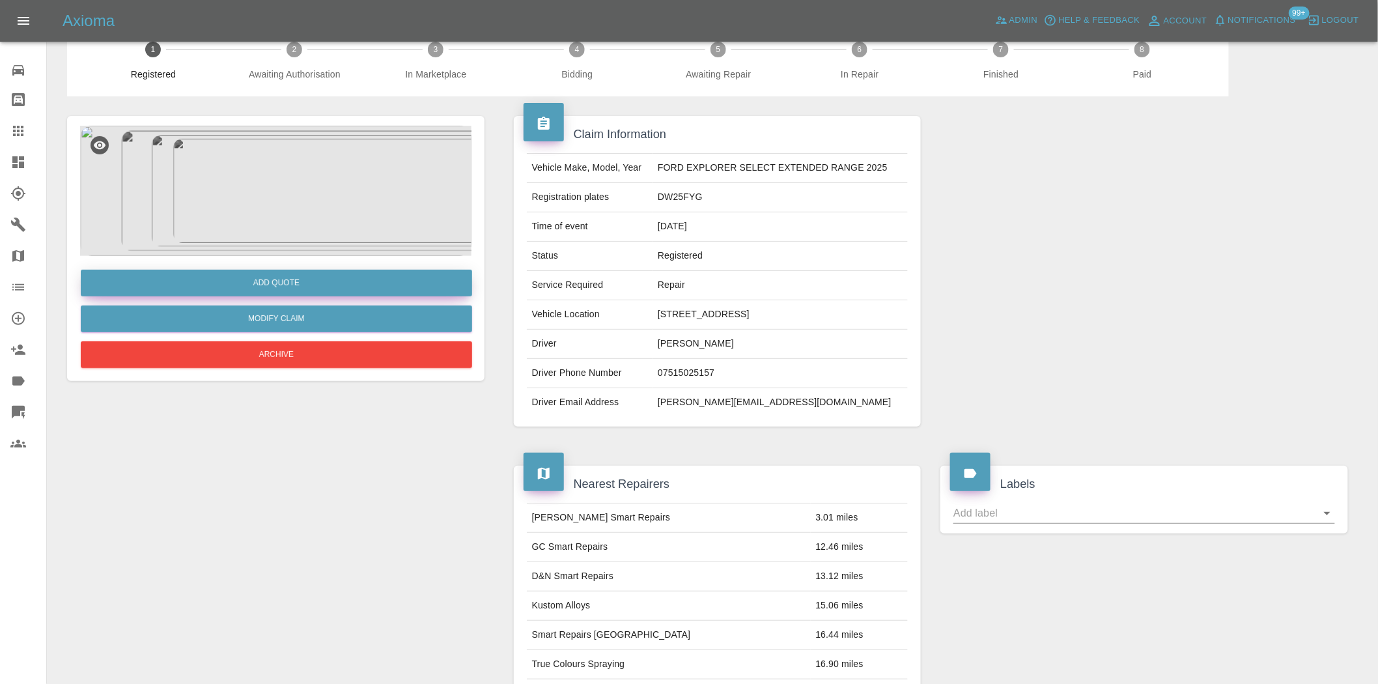
scroll to position [0, 0]
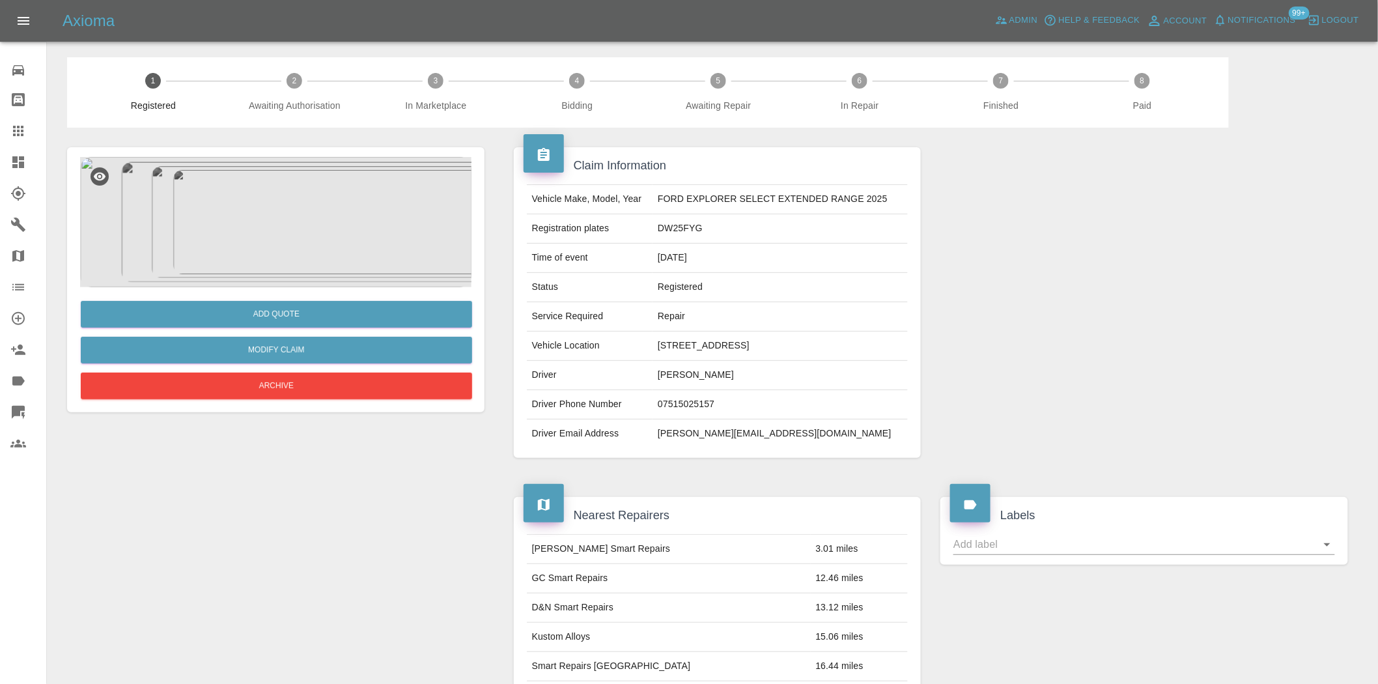
click at [308, 236] on img at bounding box center [275, 222] width 391 height 130
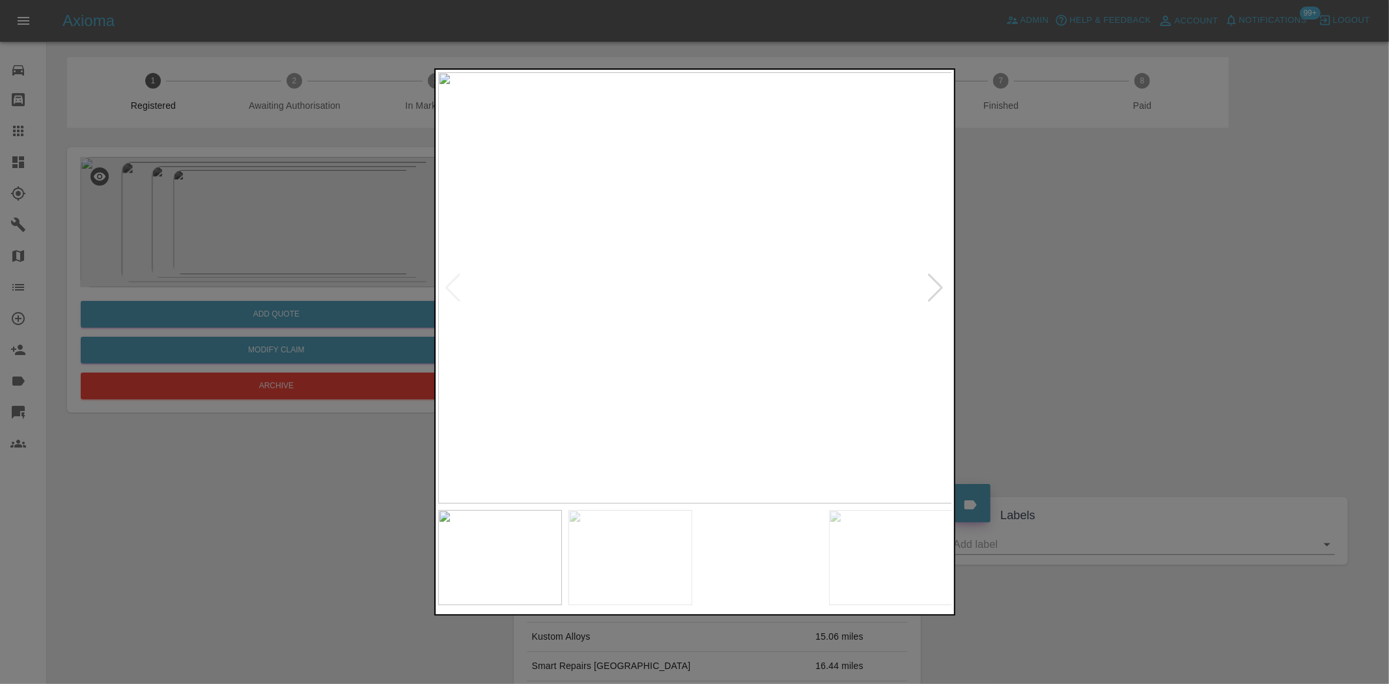
click at [619, 420] on img at bounding box center [695, 287] width 515 height 431
click at [720, 246] on img at bounding box center [695, 287] width 515 height 431
click at [720, 246] on img at bounding box center [618, 414] width 1544 height 1294
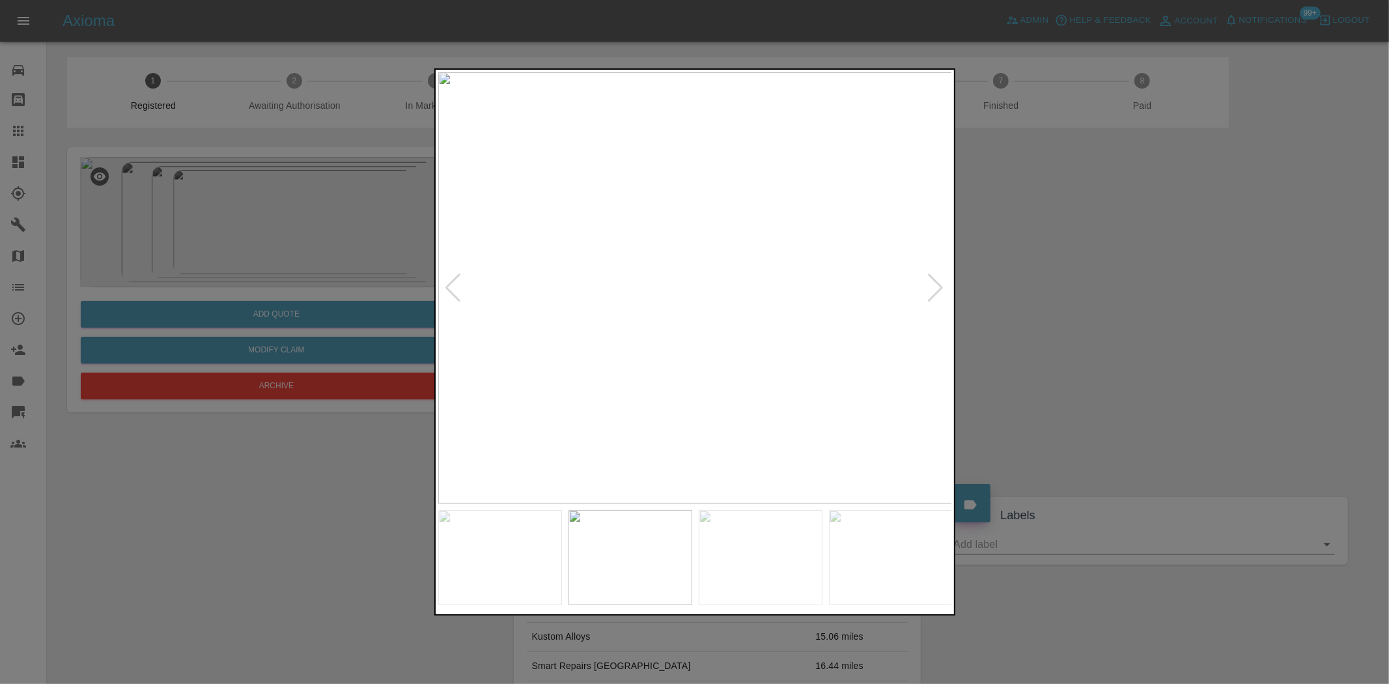
click at [757, 257] on img at bounding box center [695, 287] width 515 height 431
click at [707, 222] on img at bounding box center [695, 287] width 515 height 431
click at [707, 222] on img at bounding box center [657, 485] width 1544 height 1294
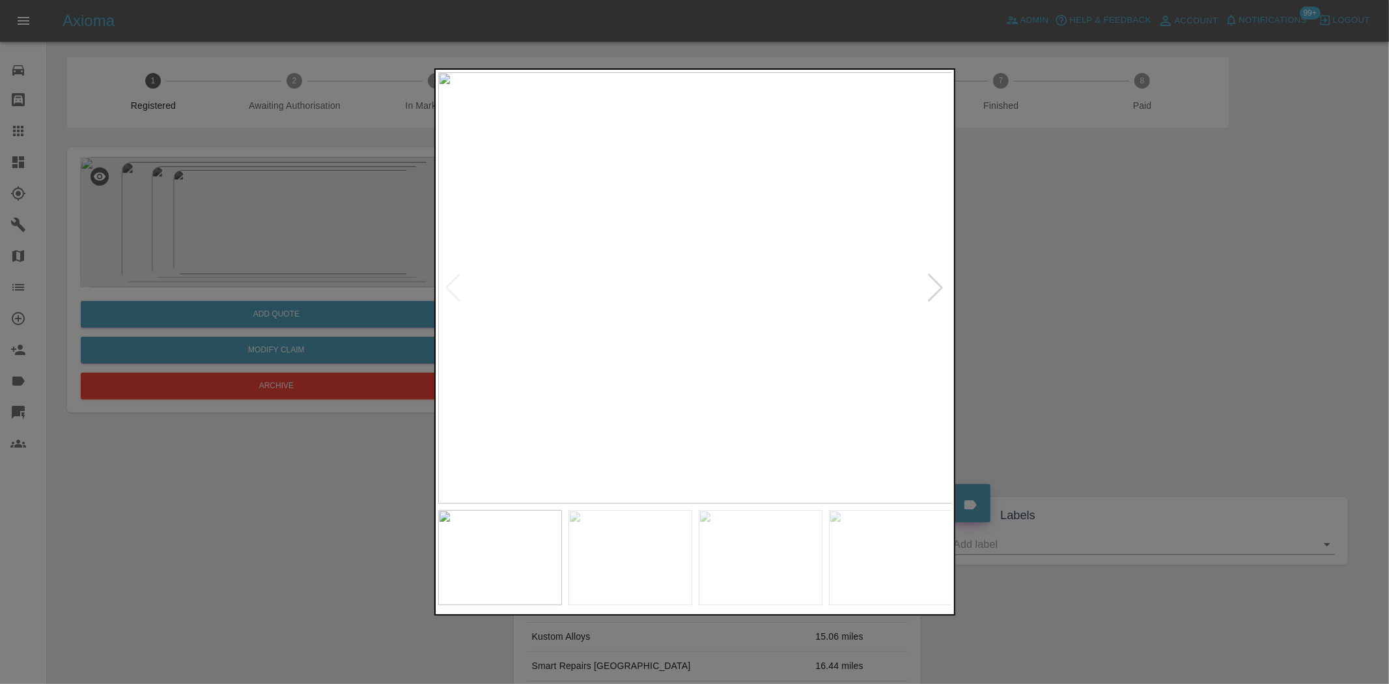
click at [654, 280] on img at bounding box center [695, 287] width 515 height 431
click at [710, 275] on img at bounding box center [695, 287] width 515 height 431
click at [714, 266] on img at bounding box center [695, 287] width 515 height 431
click at [702, 277] on img at bounding box center [637, 353] width 1544 height 1294
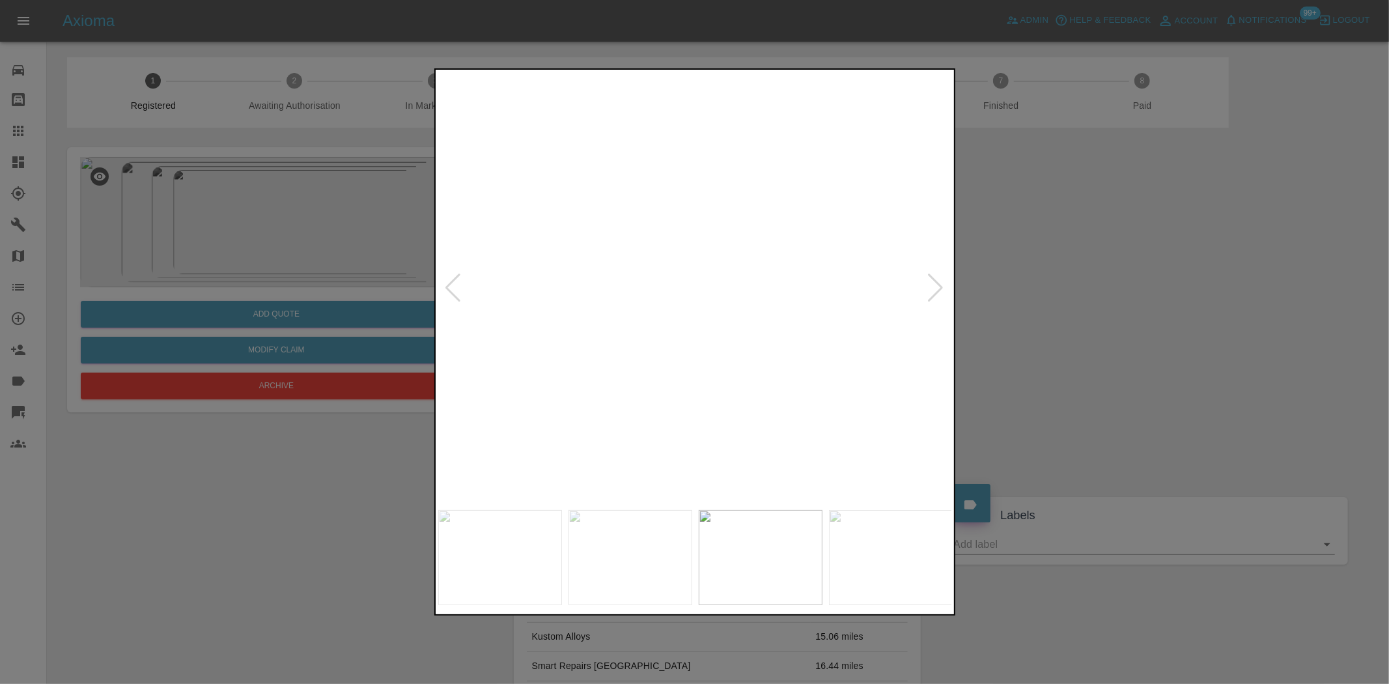
click at [702, 277] on img at bounding box center [637, 353] width 1544 height 1294
click at [634, 301] on img at bounding box center [695, 287] width 515 height 431
click at [707, 227] on img at bounding box center [695, 287] width 515 height 431
click at [735, 515] on div at bounding box center [694, 341] width 521 height 547
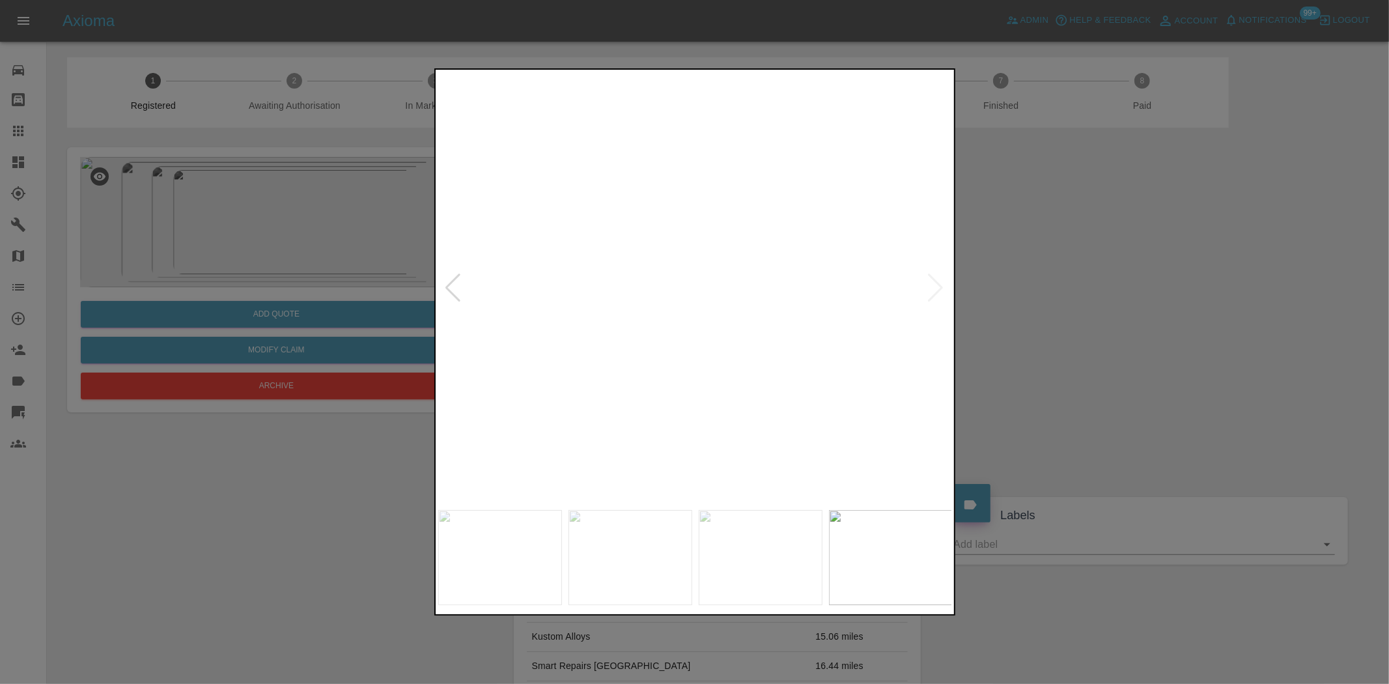
click at [653, 203] on img at bounding box center [628, 566] width 1544 height 1294
click at [689, 310] on img at bounding box center [632, 495] width 1544 height 1294
click at [689, 310] on img at bounding box center [632, 452] width 1544 height 1294
click at [635, 306] on img at bounding box center [695, 287] width 515 height 431
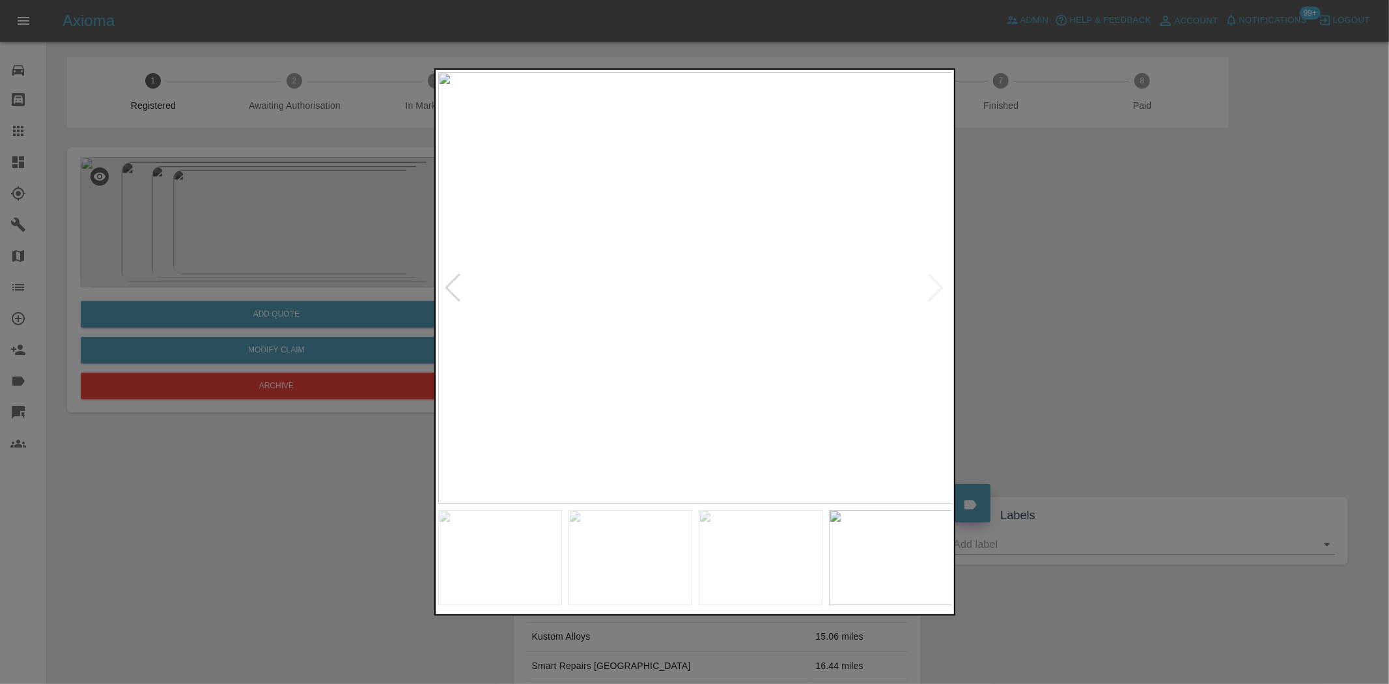
click at [651, 272] on img at bounding box center [695, 287] width 515 height 431
click at [687, 199] on img at bounding box center [695, 287] width 515 height 431
click at [689, 243] on img at bounding box center [717, 554] width 1544 height 1294
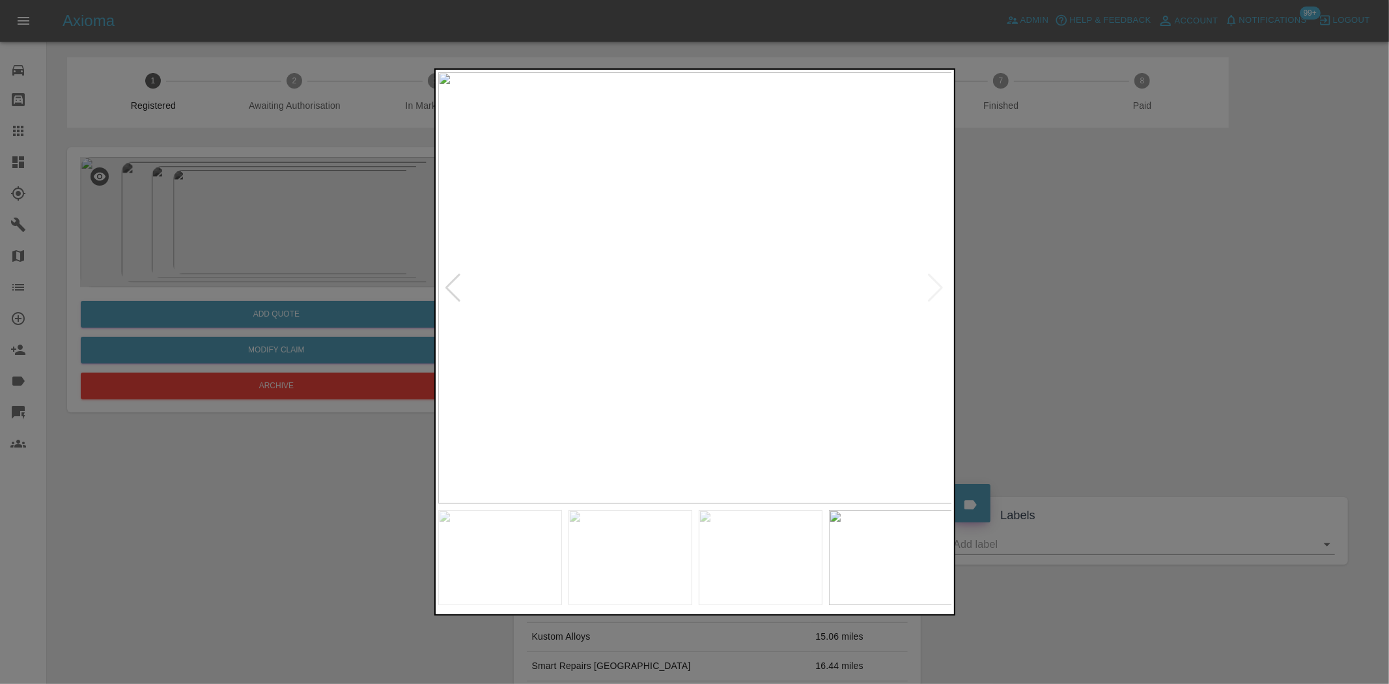
click at [339, 154] on div at bounding box center [694, 342] width 1389 height 684
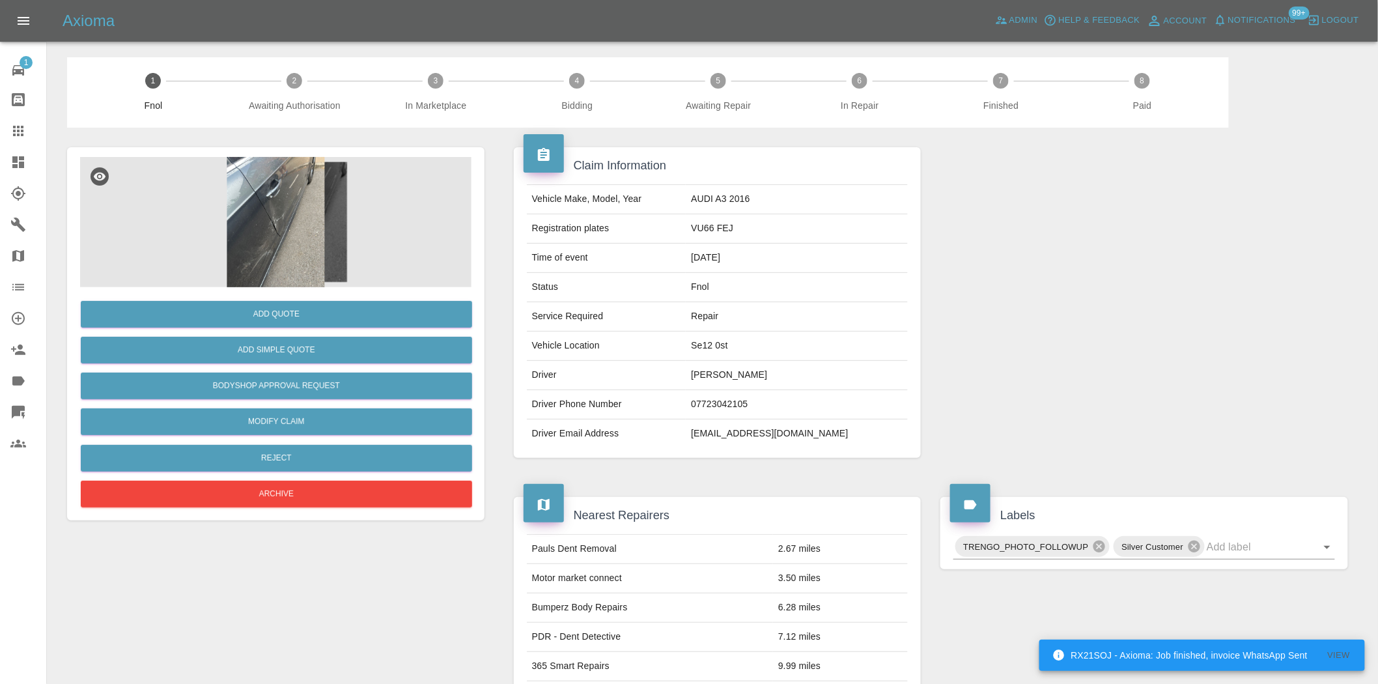
click at [259, 213] on img at bounding box center [275, 222] width 391 height 130
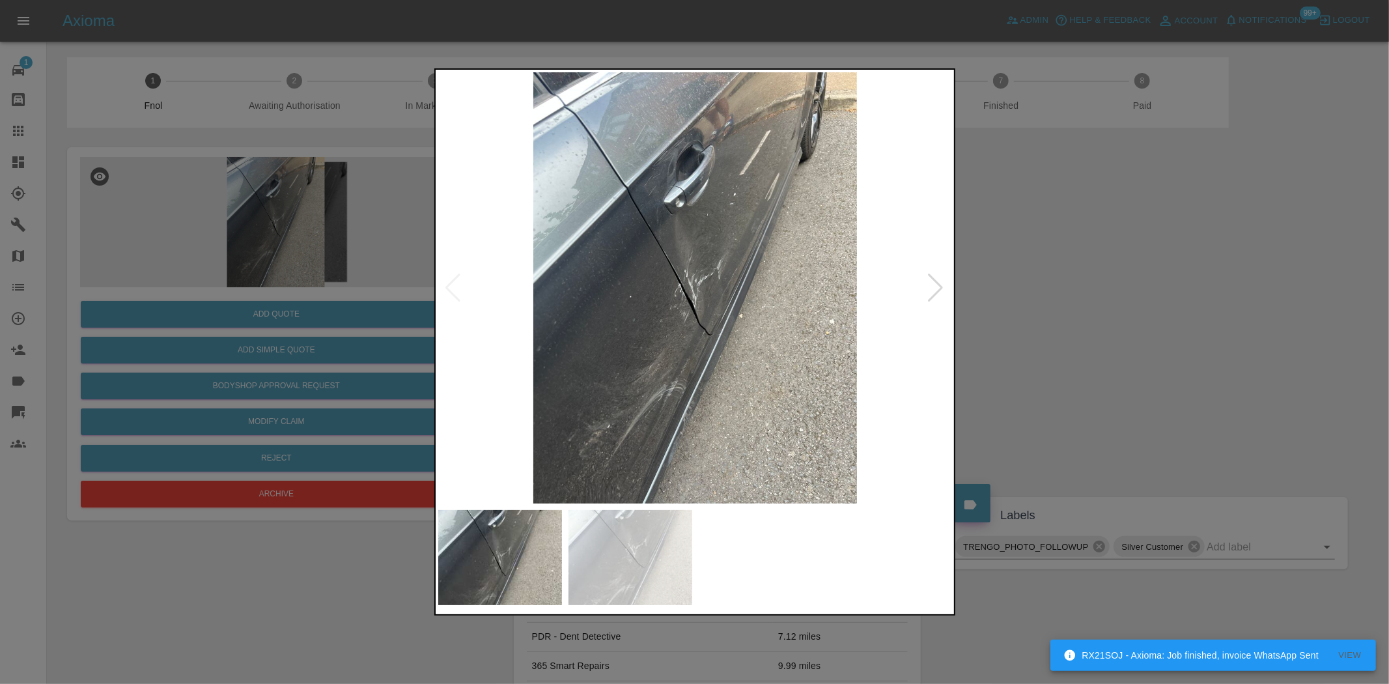
click at [672, 323] on img at bounding box center [695, 287] width 515 height 431
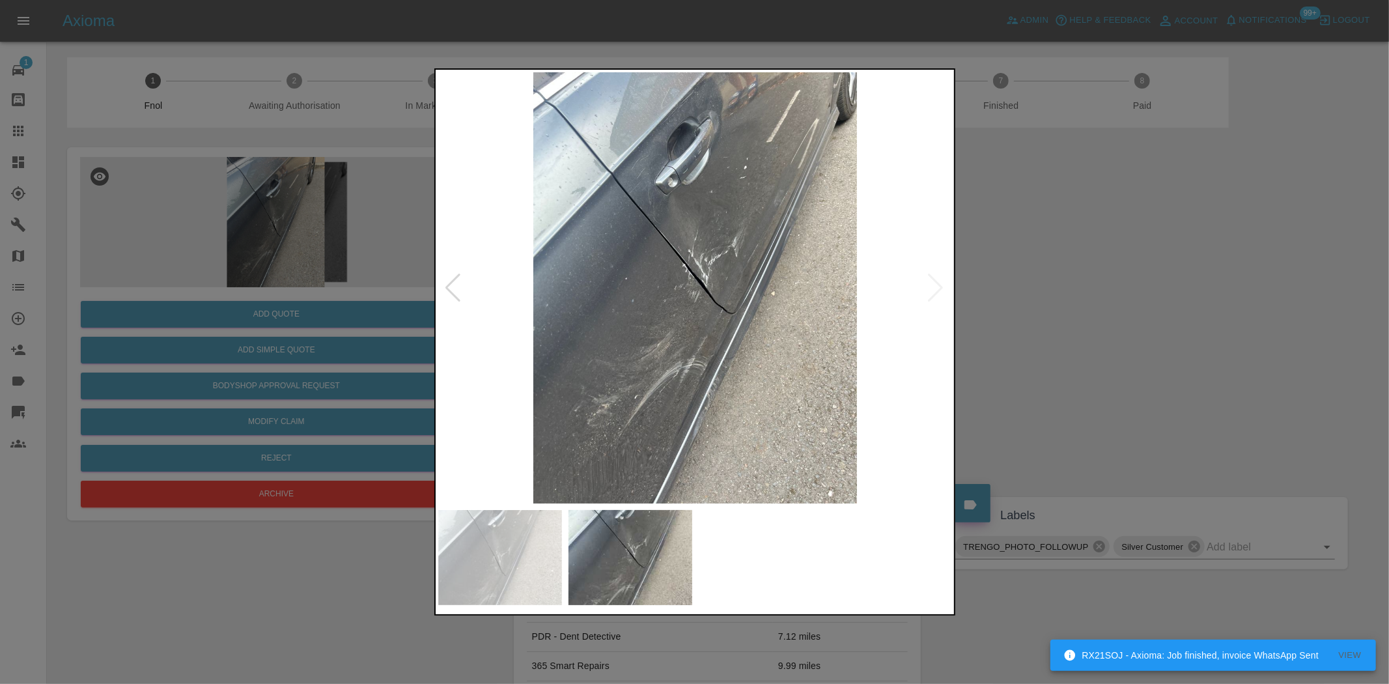
drag, startPoint x: 337, startPoint y: 257, endPoint x: 320, endPoint y: 372, distance: 115.9
click at [336, 257] on div at bounding box center [694, 342] width 1389 height 684
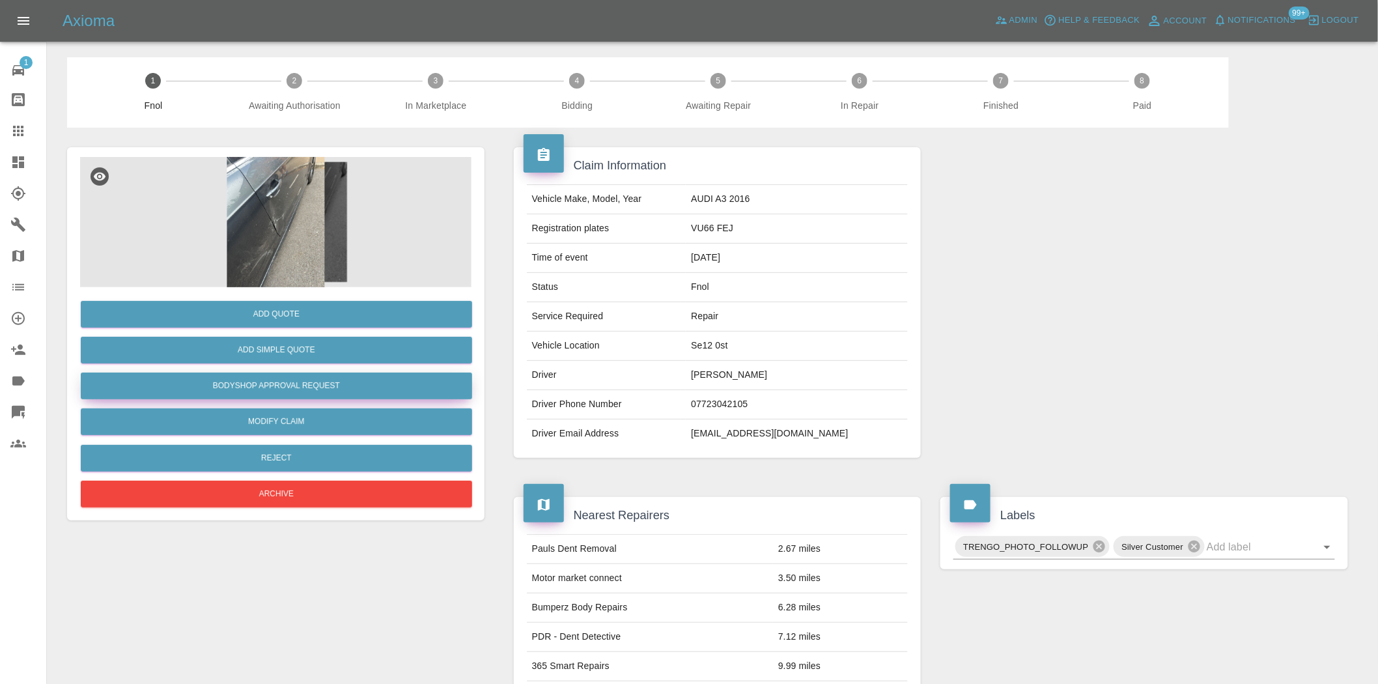
click at [288, 386] on button "Bodyshop Approval Request" at bounding box center [276, 386] width 391 height 27
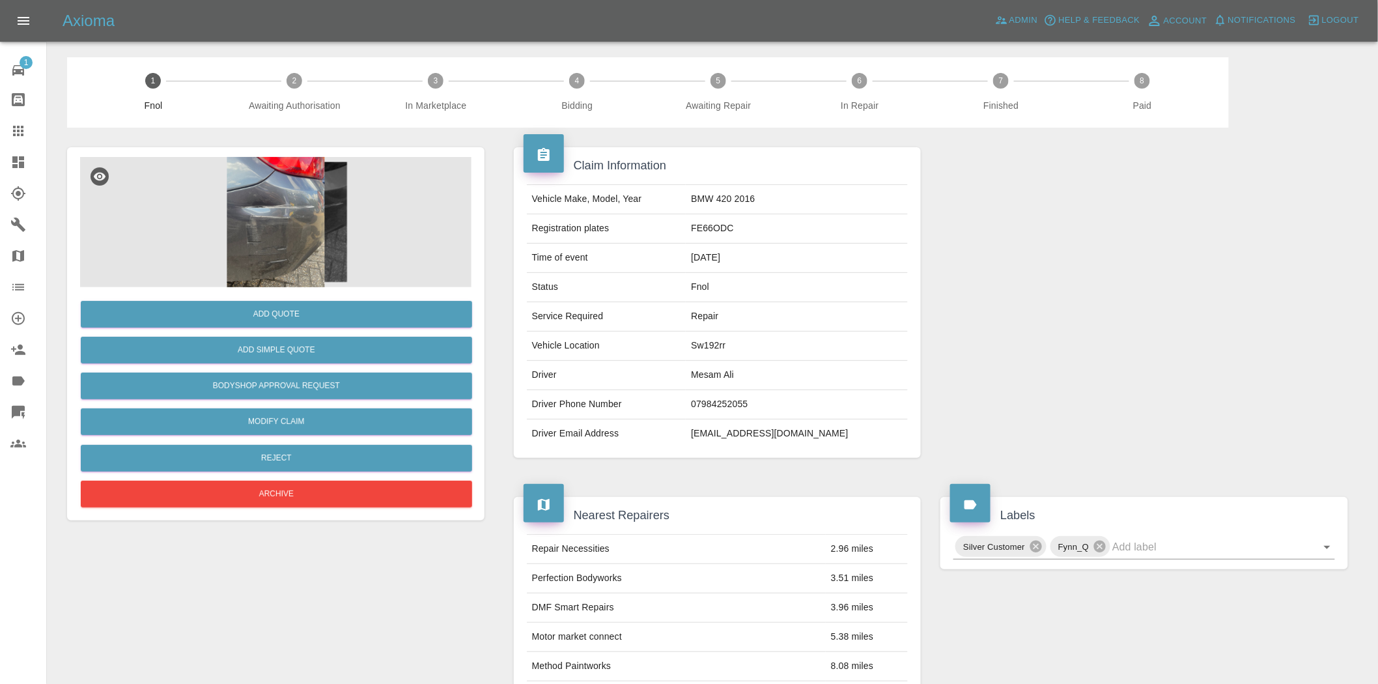
click at [283, 237] on img at bounding box center [275, 222] width 391 height 130
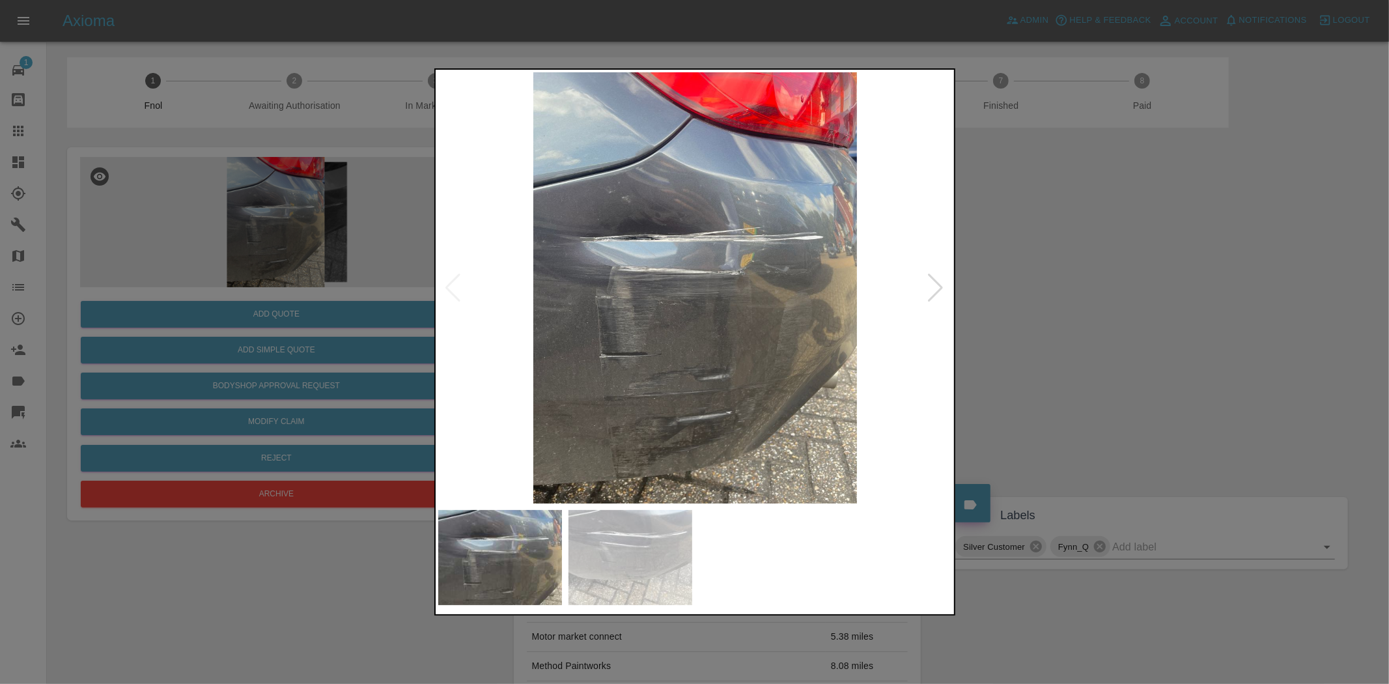
click at [686, 279] on img at bounding box center [695, 287] width 515 height 431
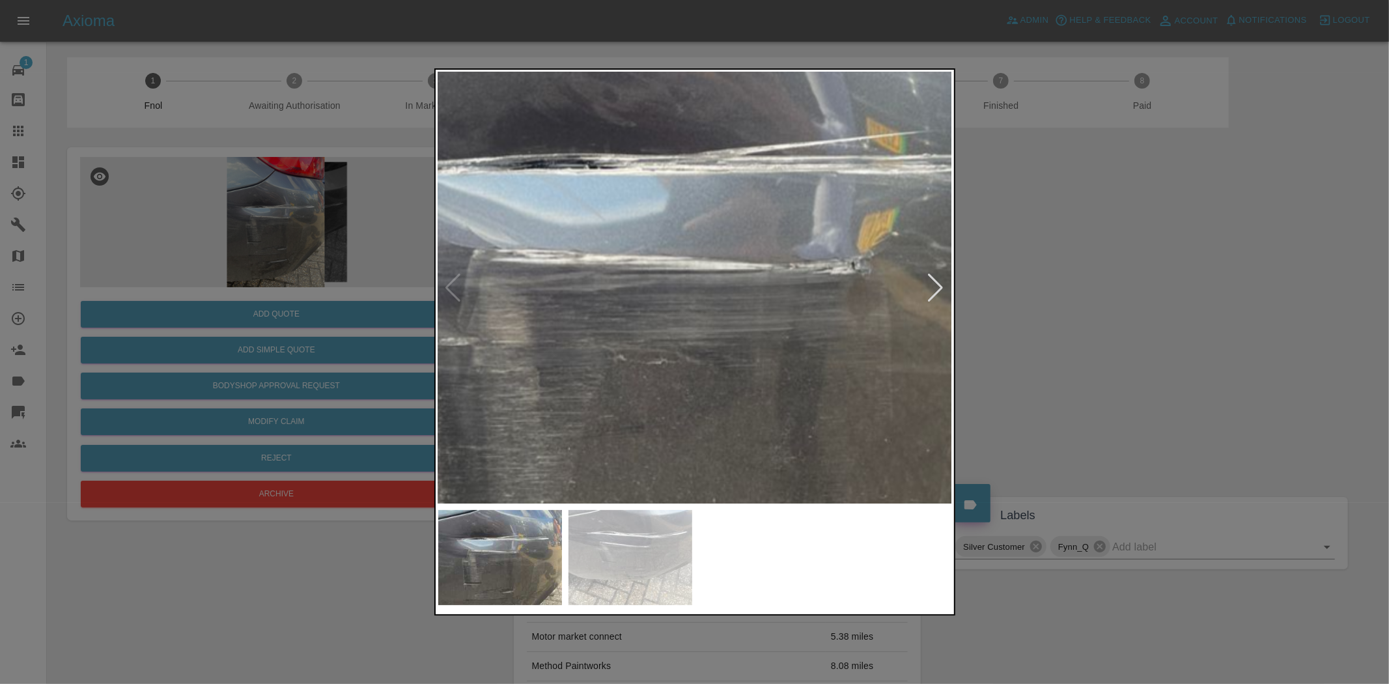
click at [686, 279] on img at bounding box center [722, 313] width 1544 height 1294
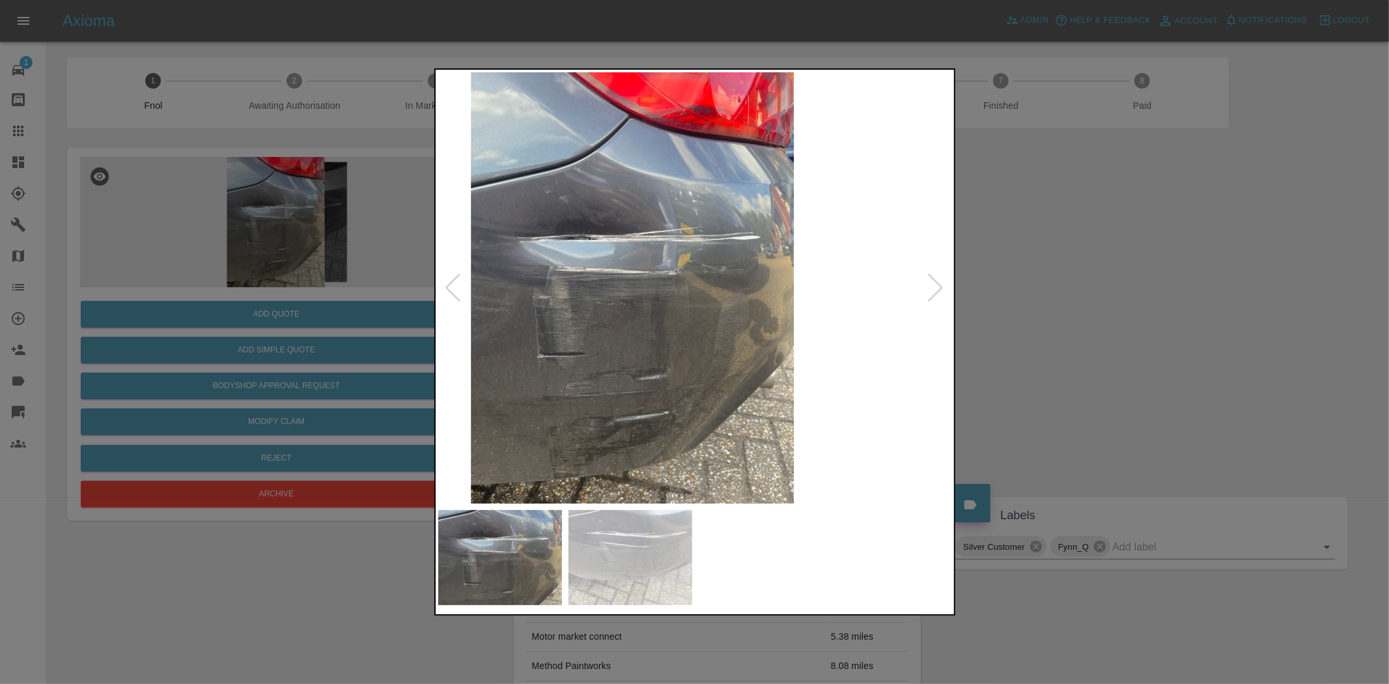
click at [497, 284] on img at bounding box center [632, 287] width 515 height 431
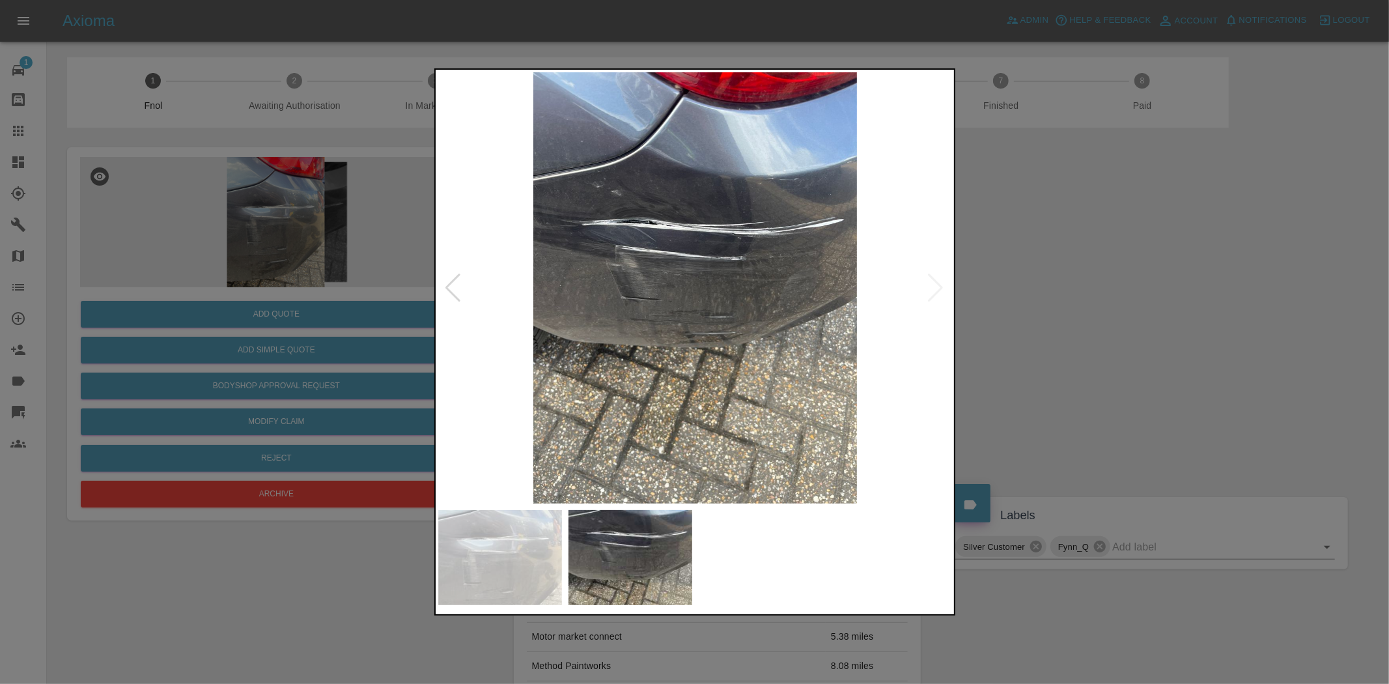
click at [511, 264] on img at bounding box center [695, 287] width 515 height 431
click at [632, 235] on img at bounding box center [695, 287] width 515 height 431
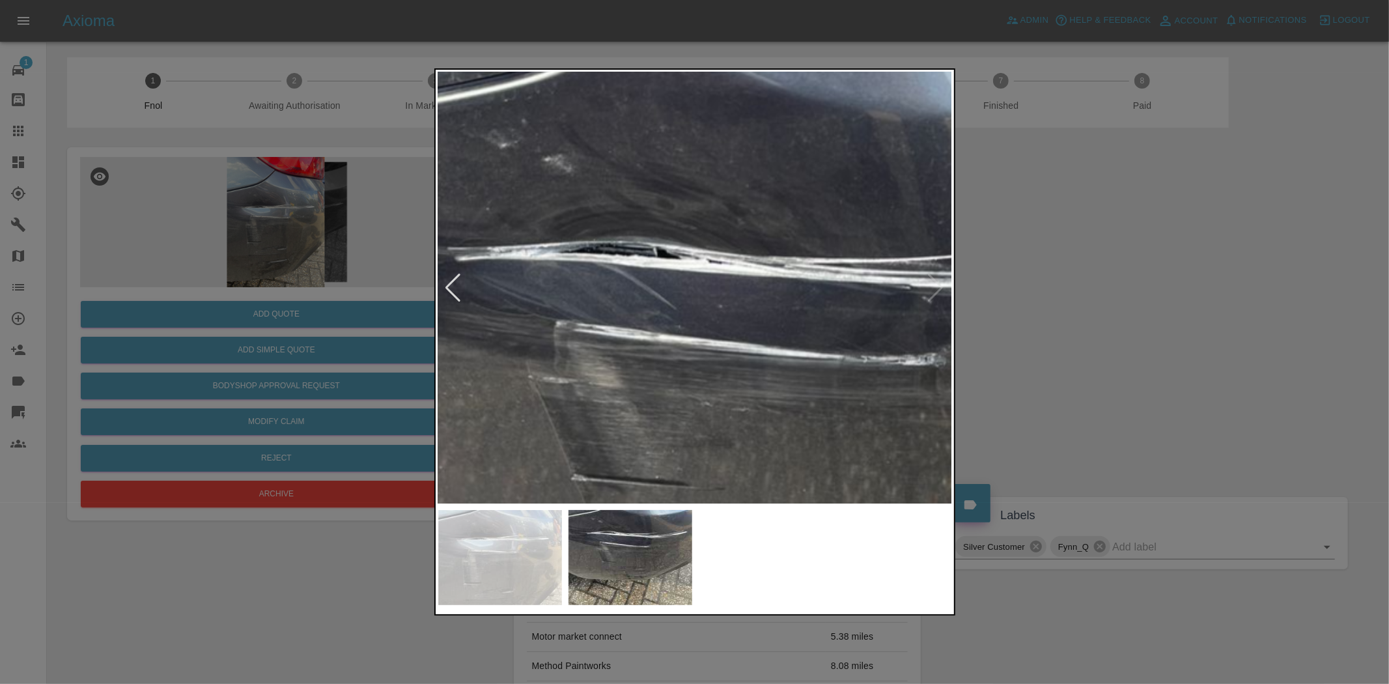
click at [479, 343] on img at bounding box center [794, 449] width 1544 height 1294
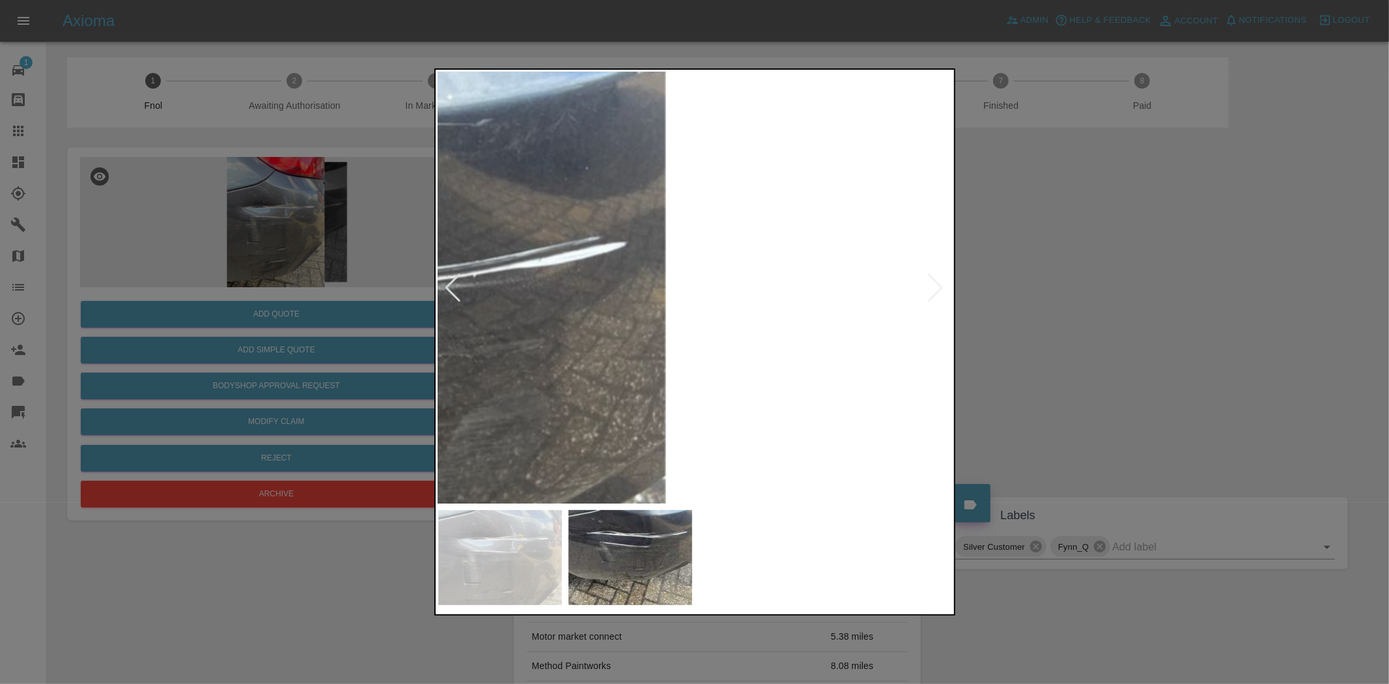
click at [370, 356] on div at bounding box center [694, 342] width 1389 height 684
click at [659, 380] on img at bounding box center [181, 452] width 1544 height 1294
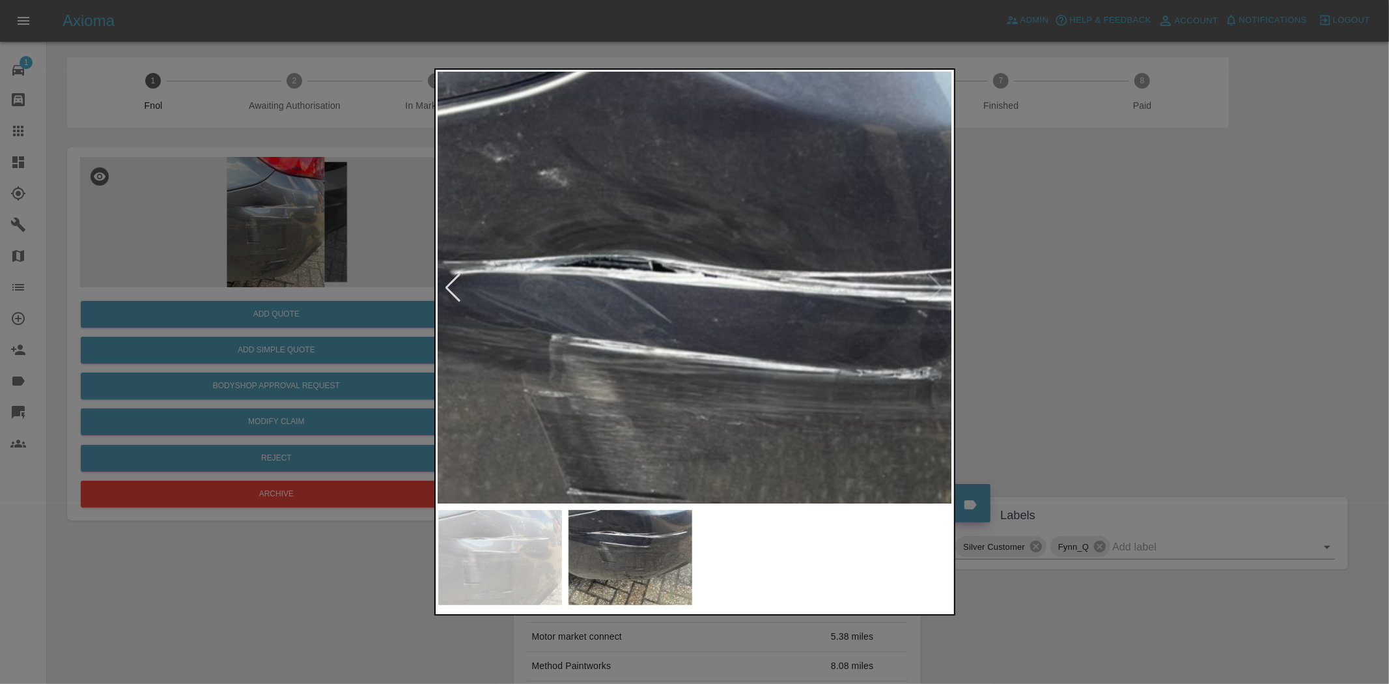
click at [631, 367] on img at bounding box center [790, 463] width 1544 height 1294
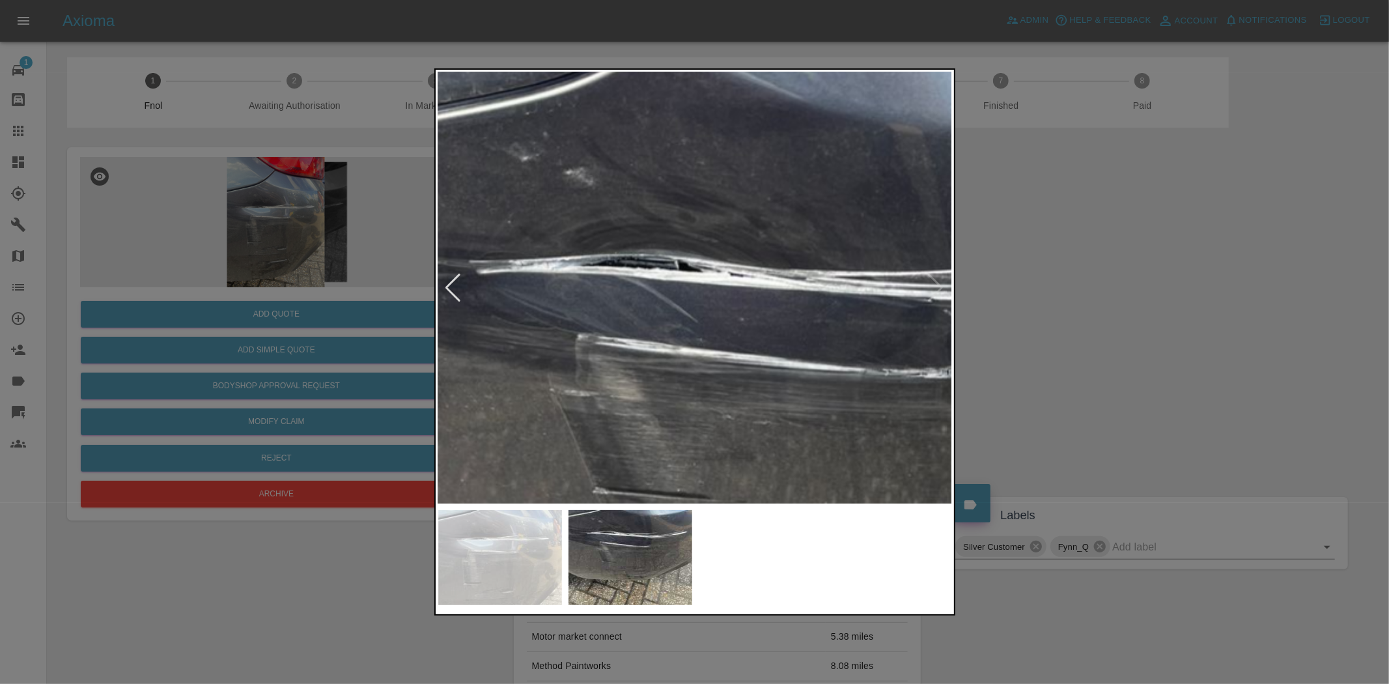
click at [609, 375] on img at bounding box center [816, 462] width 1544 height 1294
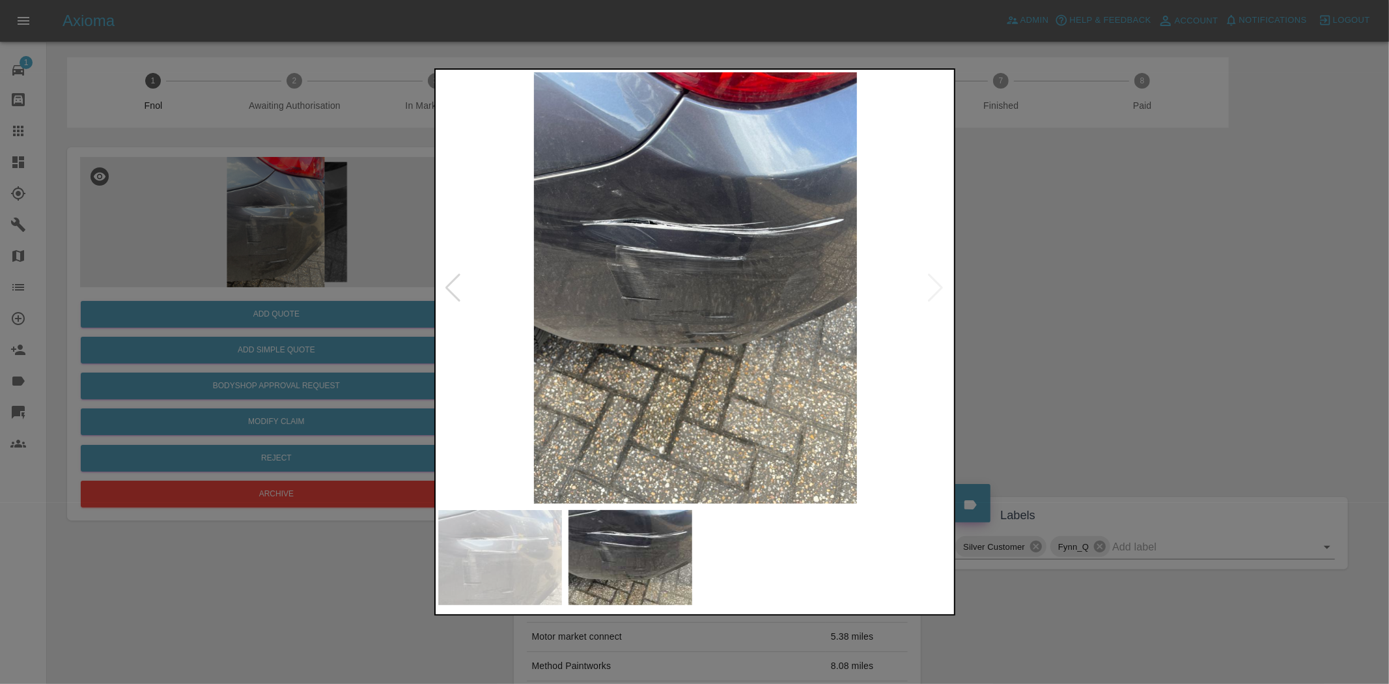
click at [619, 290] on img at bounding box center [695, 287] width 515 height 431
click at [621, 290] on img at bounding box center [695, 287] width 515 height 431
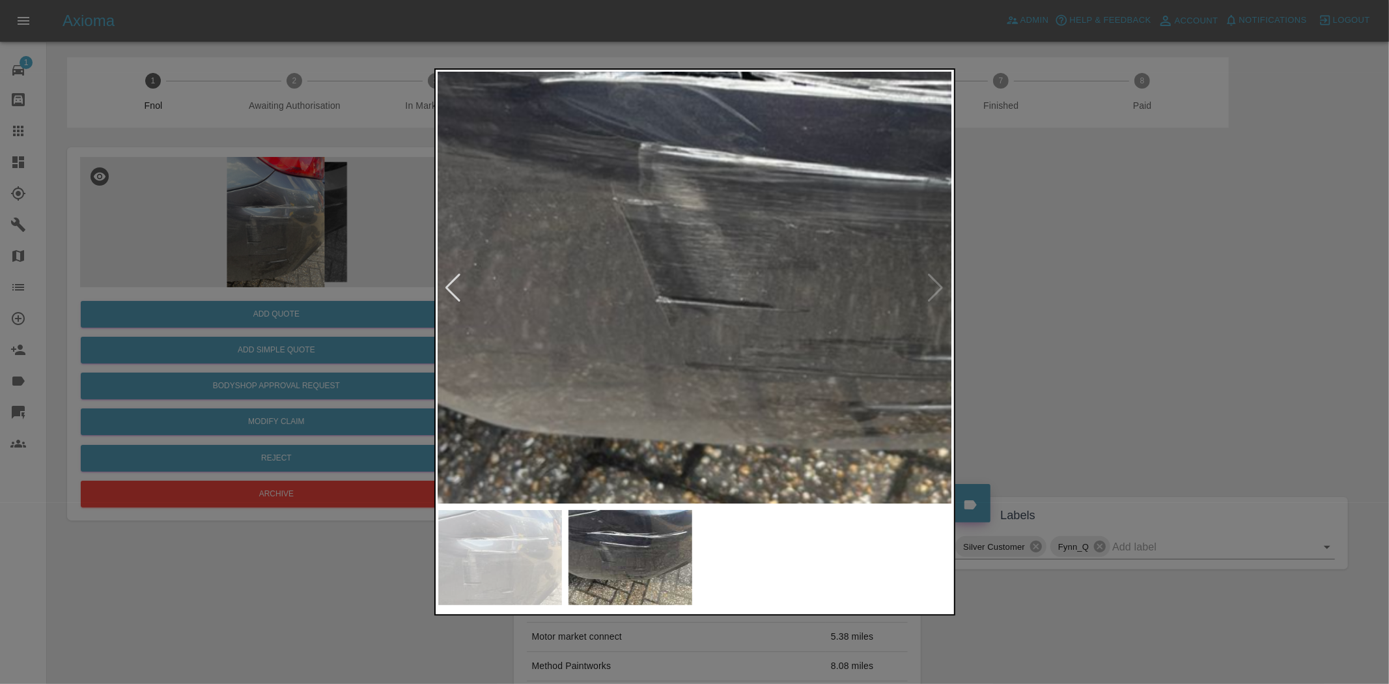
click at [636, 355] on img at bounding box center [879, 271] width 1544 height 1294
click at [270, 242] on div at bounding box center [694, 342] width 1389 height 684
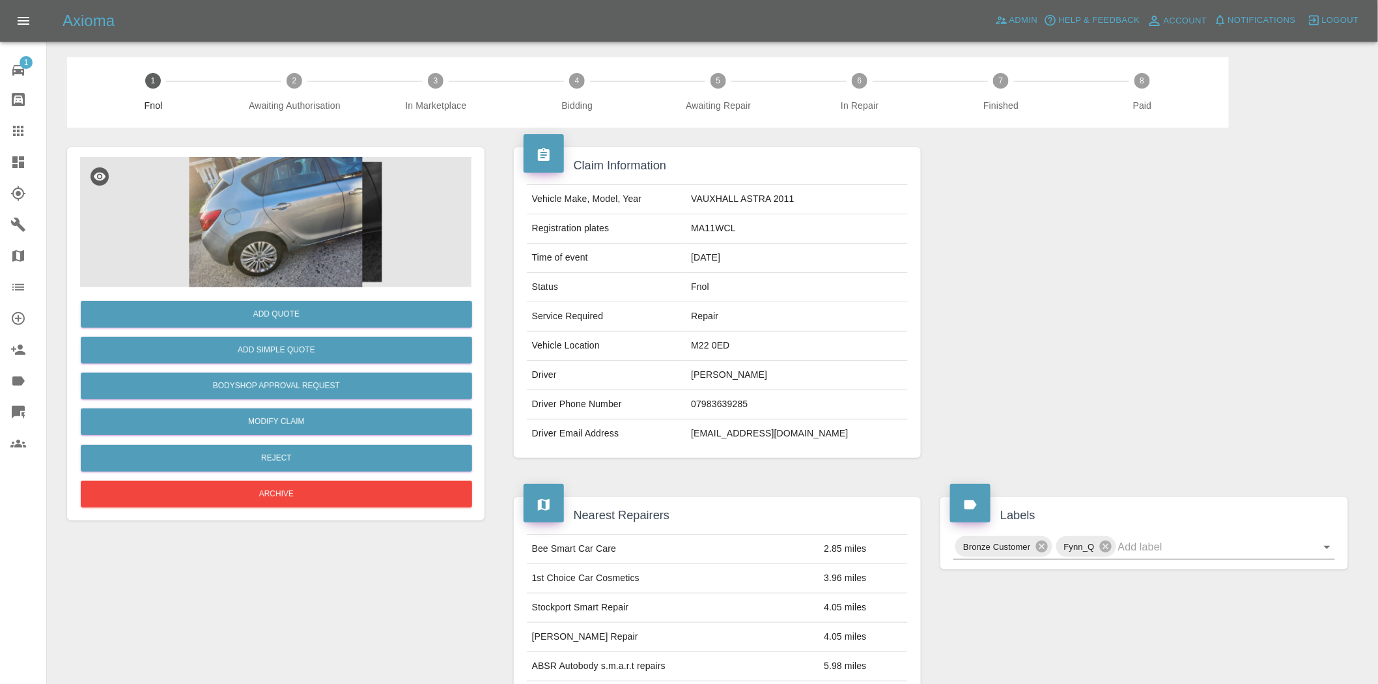
click at [264, 207] on img at bounding box center [275, 222] width 391 height 130
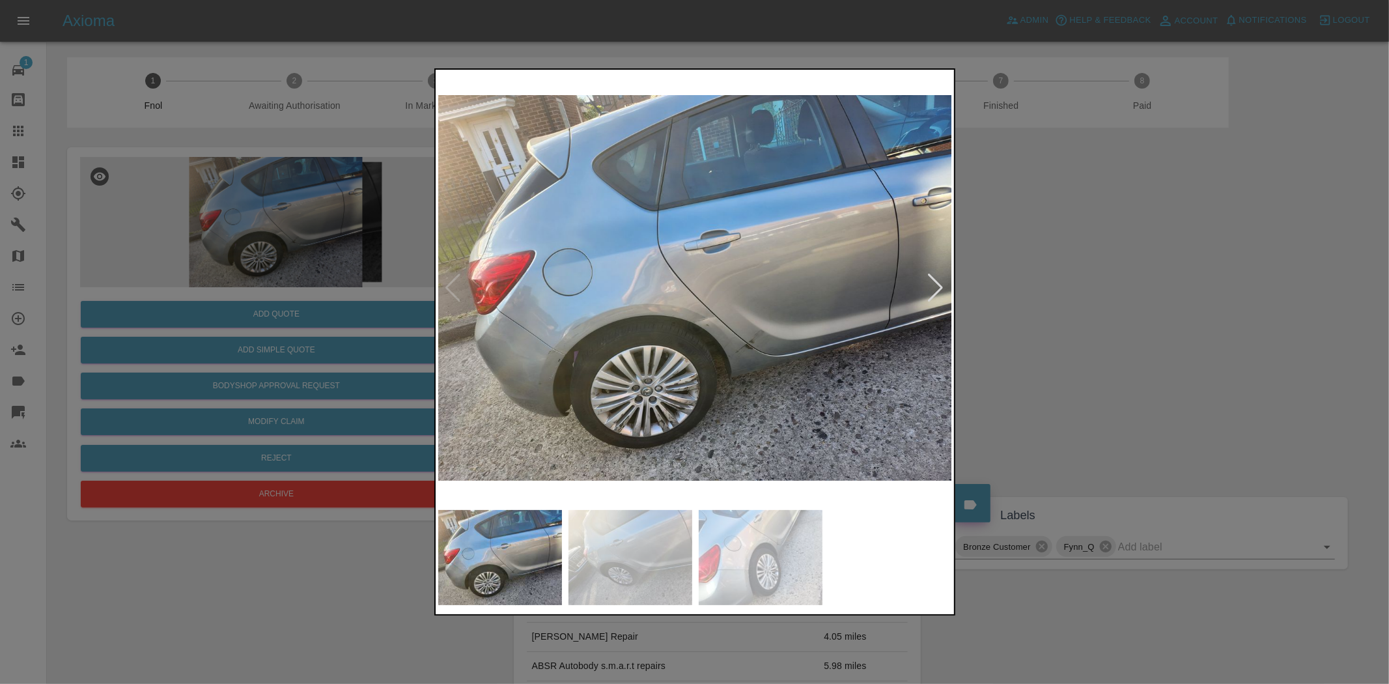
click at [648, 322] on img at bounding box center [695, 287] width 515 height 431
click at [643, 320] on img at bounding box center [695, 287] width 515 height 431
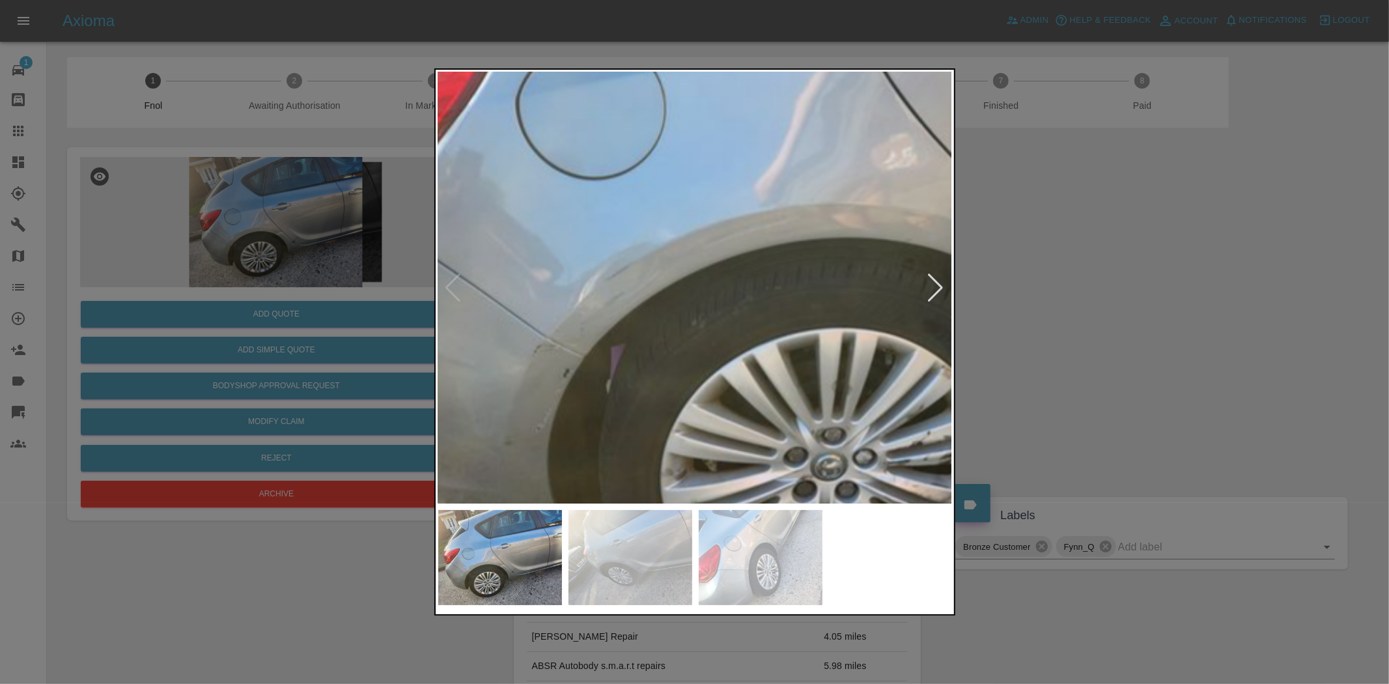
click at [700, 272] on img at bounding box center [975, 156] width 1544 height 1294
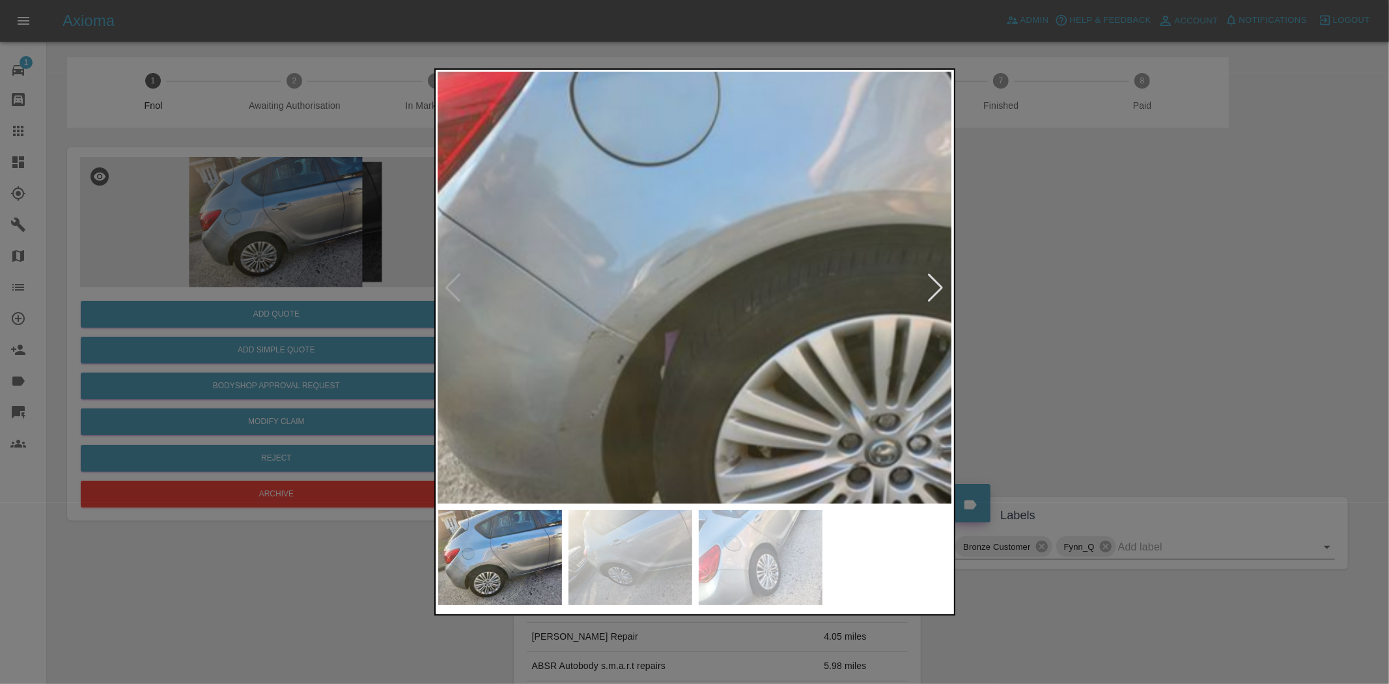
click at [685, 311] on img at bounding box center [1029, 142] width 1544 height 1294
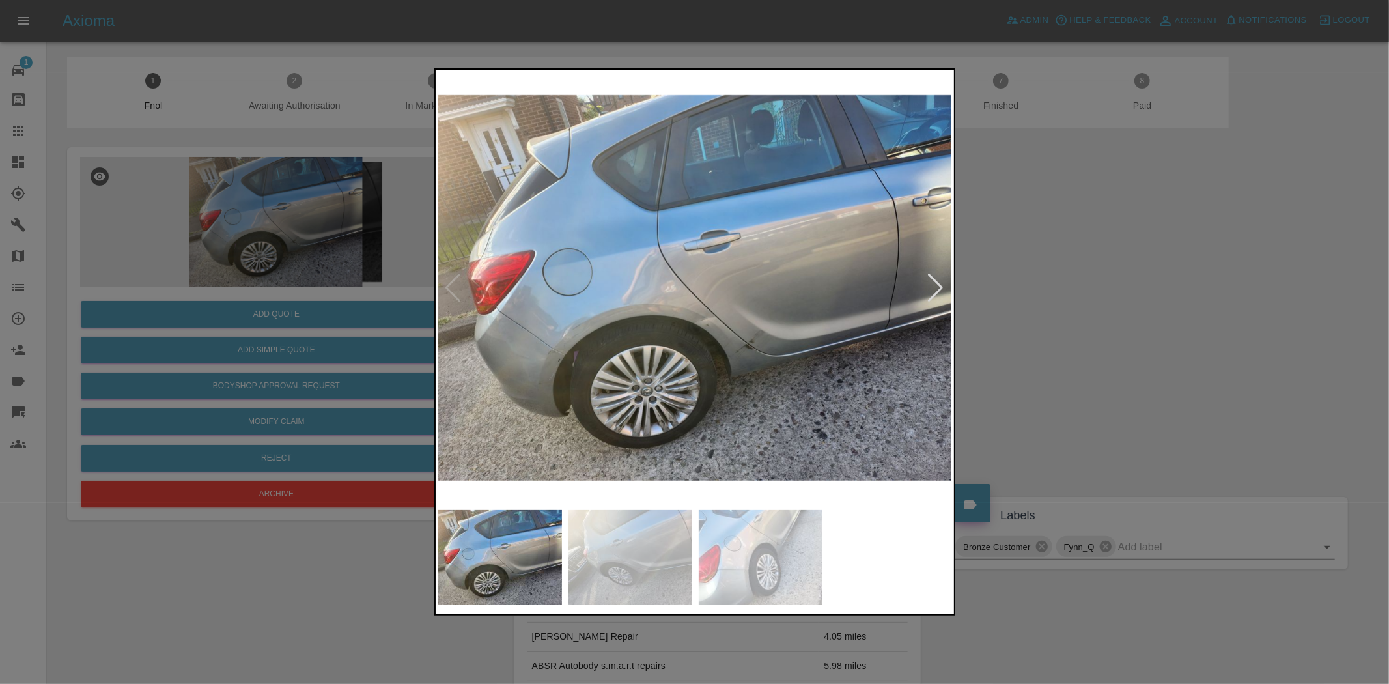
click at [603, 304] on img at bounding box center [695, 287] width 515 height 431
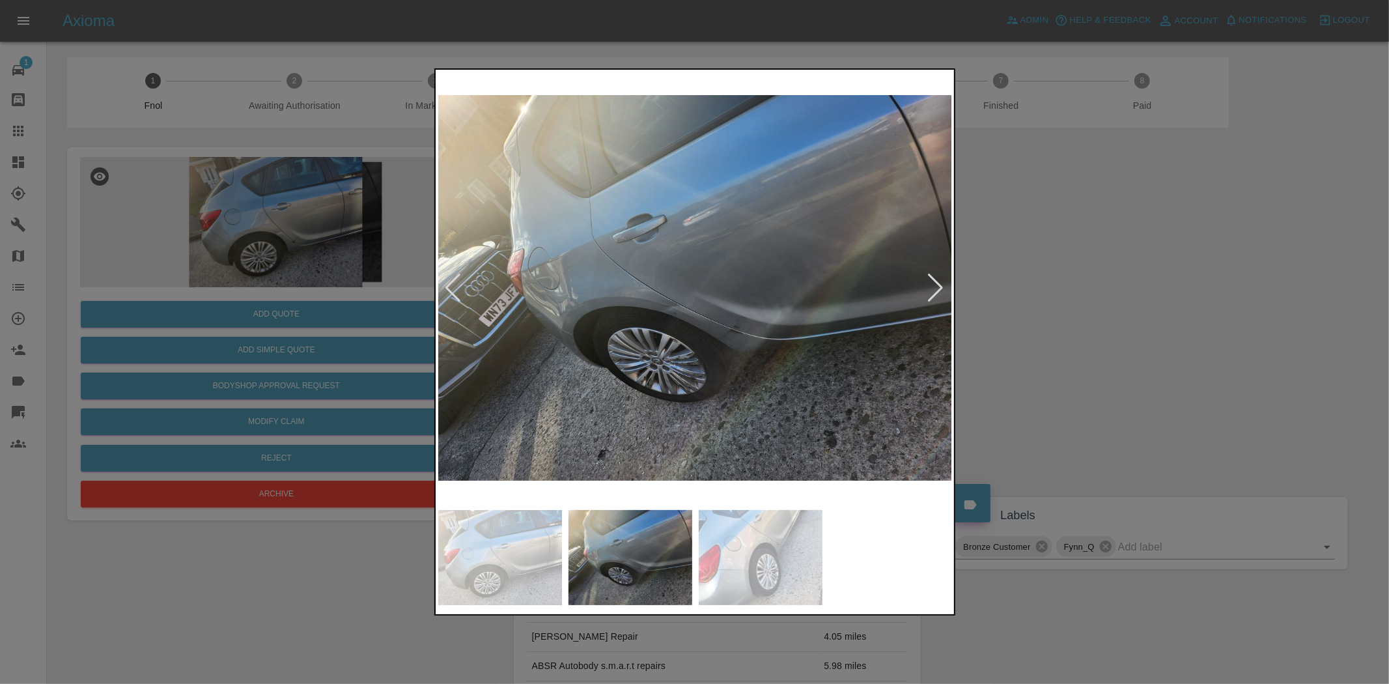
click at [679, 314] on img at bounding box center [695, 287] width 515 height 431
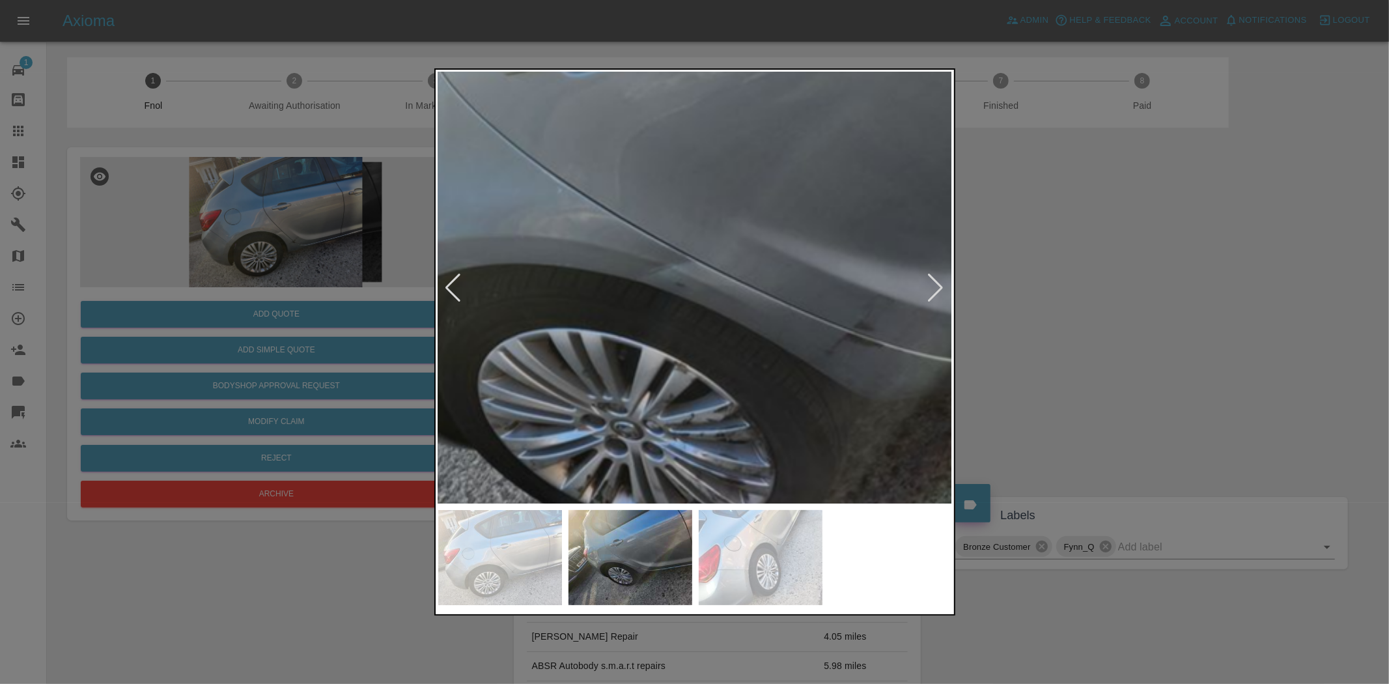
click at [679, 314] on img at bounding box center [741, 209] width 1544 height 1294
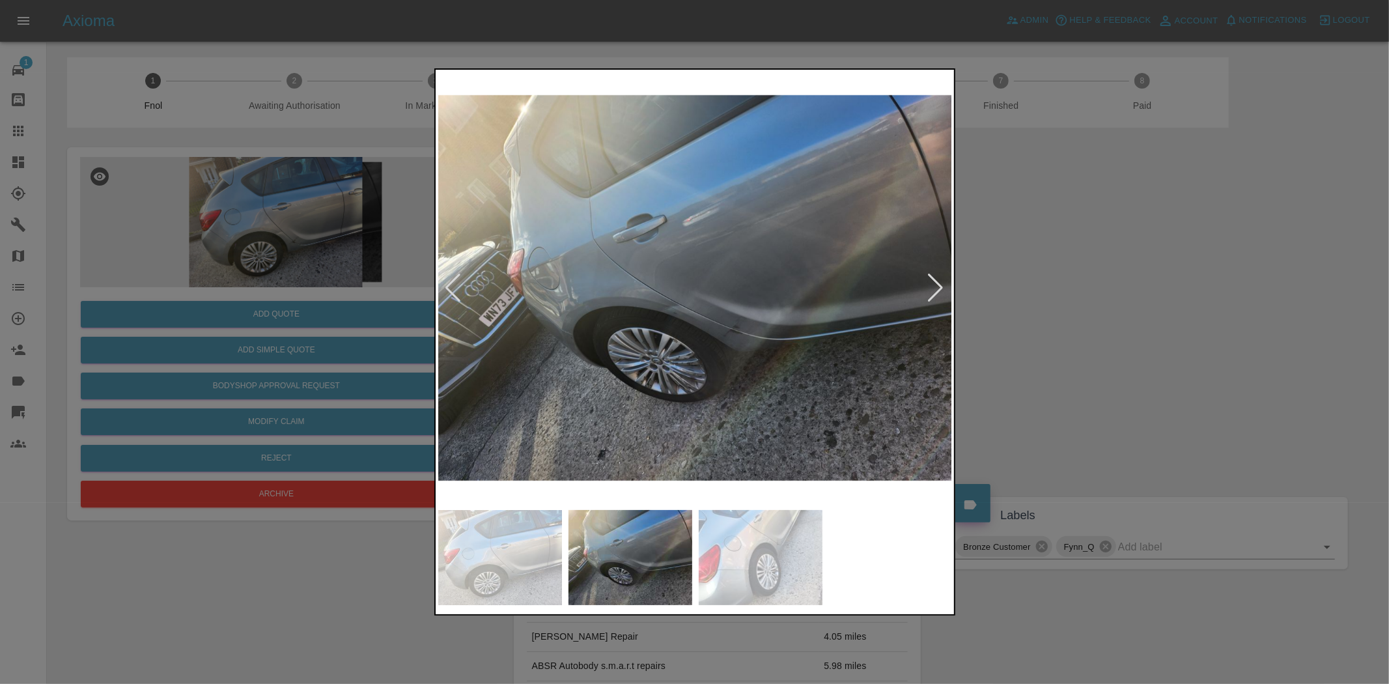
click at [710, 347] on img at bounding box center [695, 287] width 515 height 431
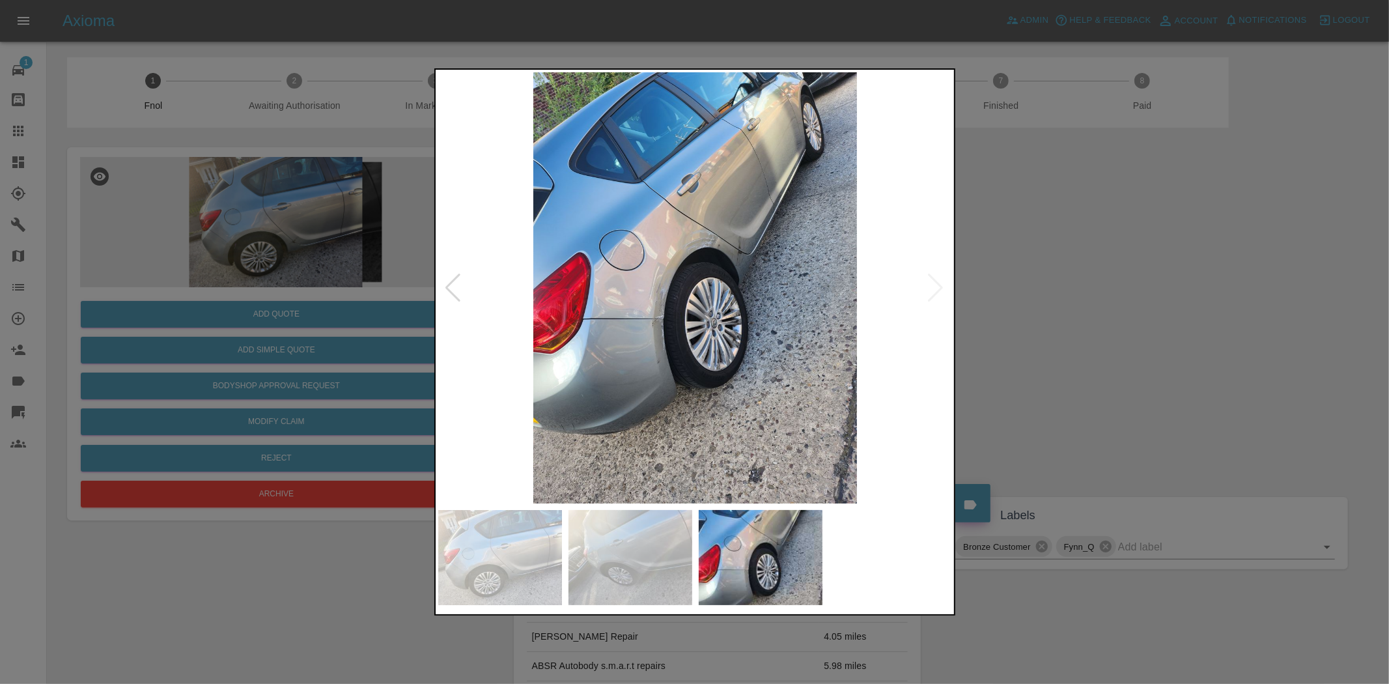
click at [719, 223] on img at bounding box center [695, 287] width 515 height 431
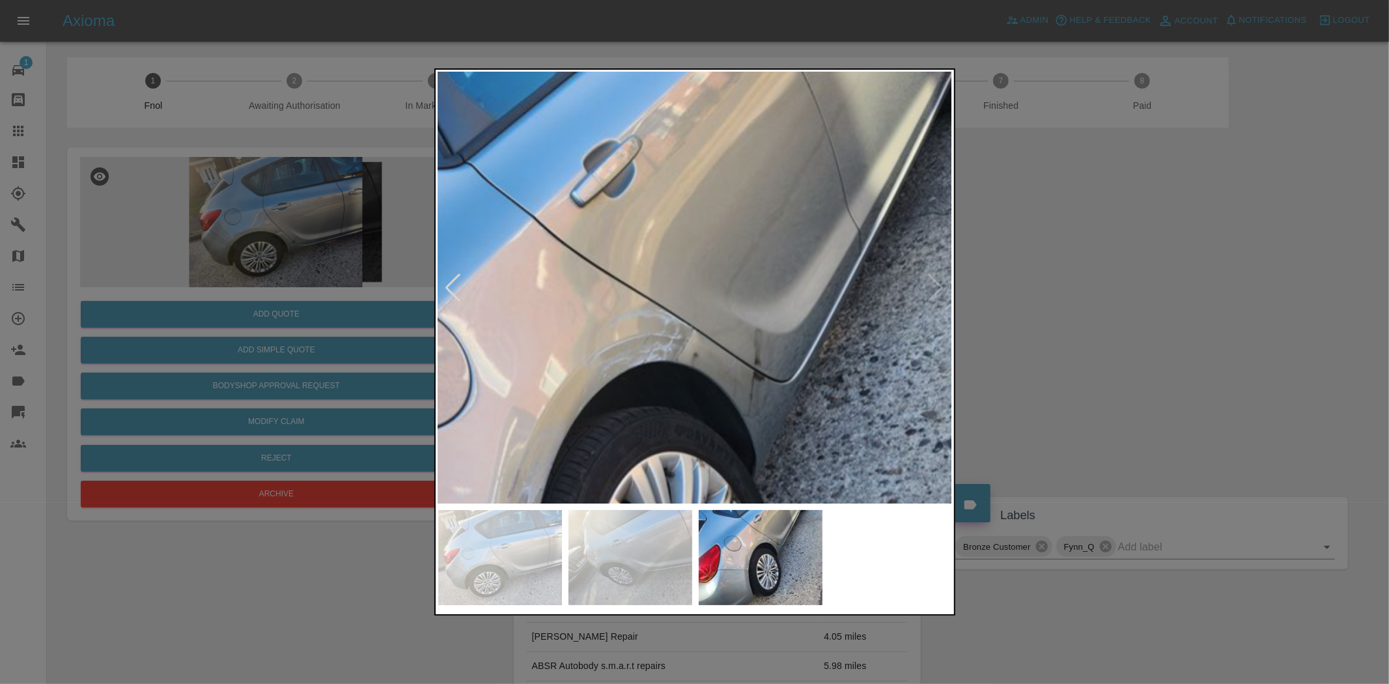
click at [750, 315] on img at bounding box center [624, 483] width 1544 height 1294
click at [750, 316] on img at bounding box center [624, 483] width 1544 height 1294
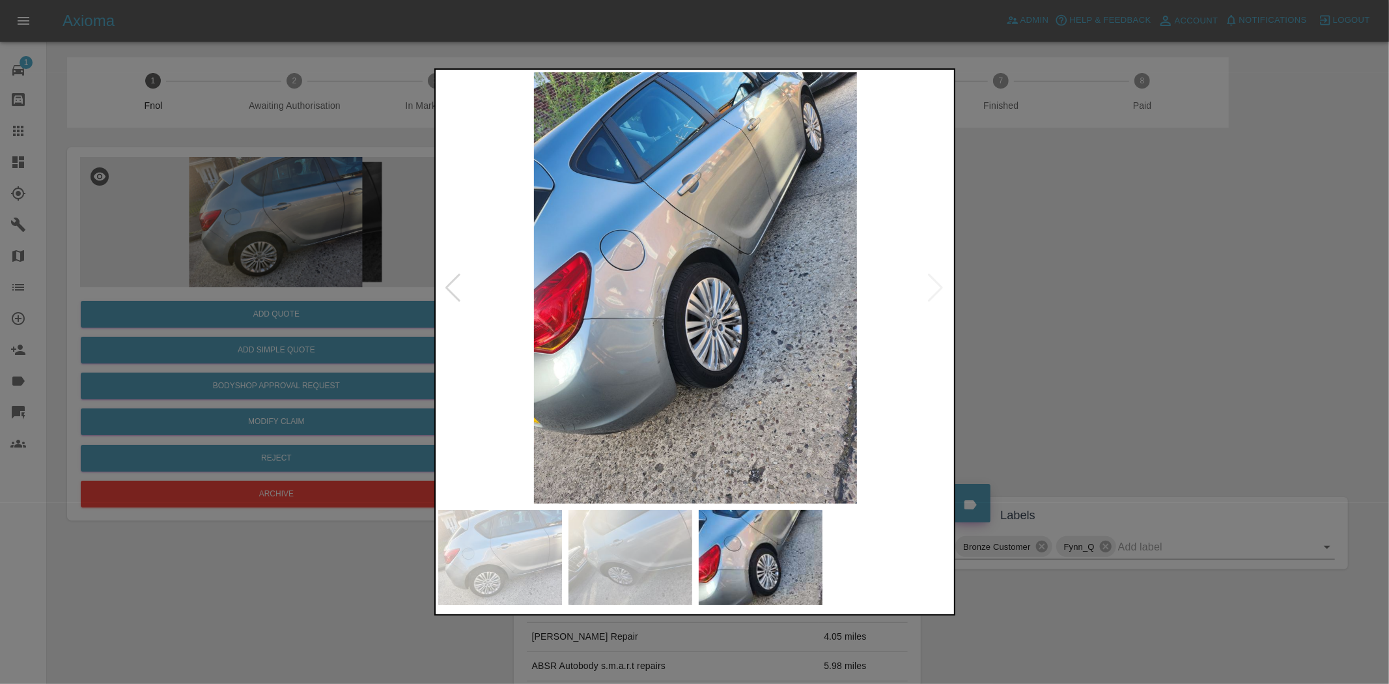
click at [691, 321] on img at bounding box center [695, 287] width 515 height 431
click at [732, 218] on img at bounding box center [695, 287] width 515 height 431
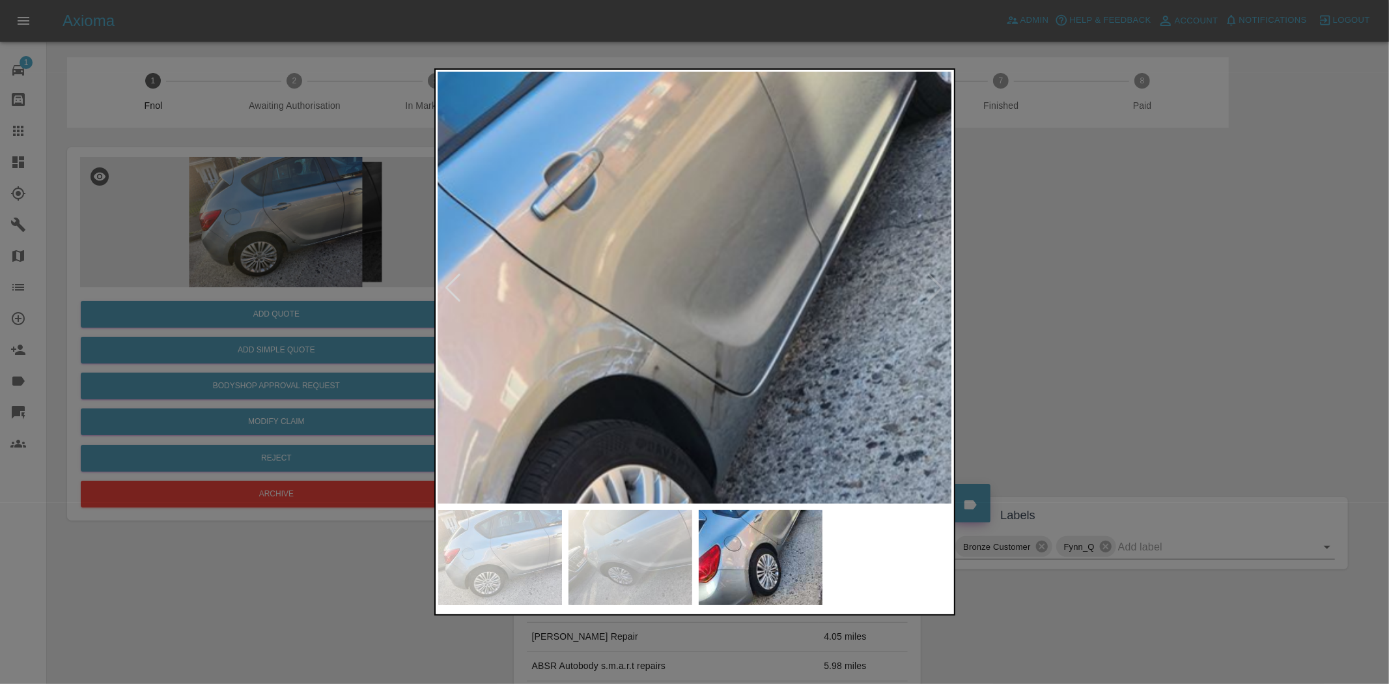
click at [728, 225] on img at bounding box center [585, 496] width 1544 height 1294
click at [726, 225] on img at bounding box center [585, 496] width 1544 height 1294
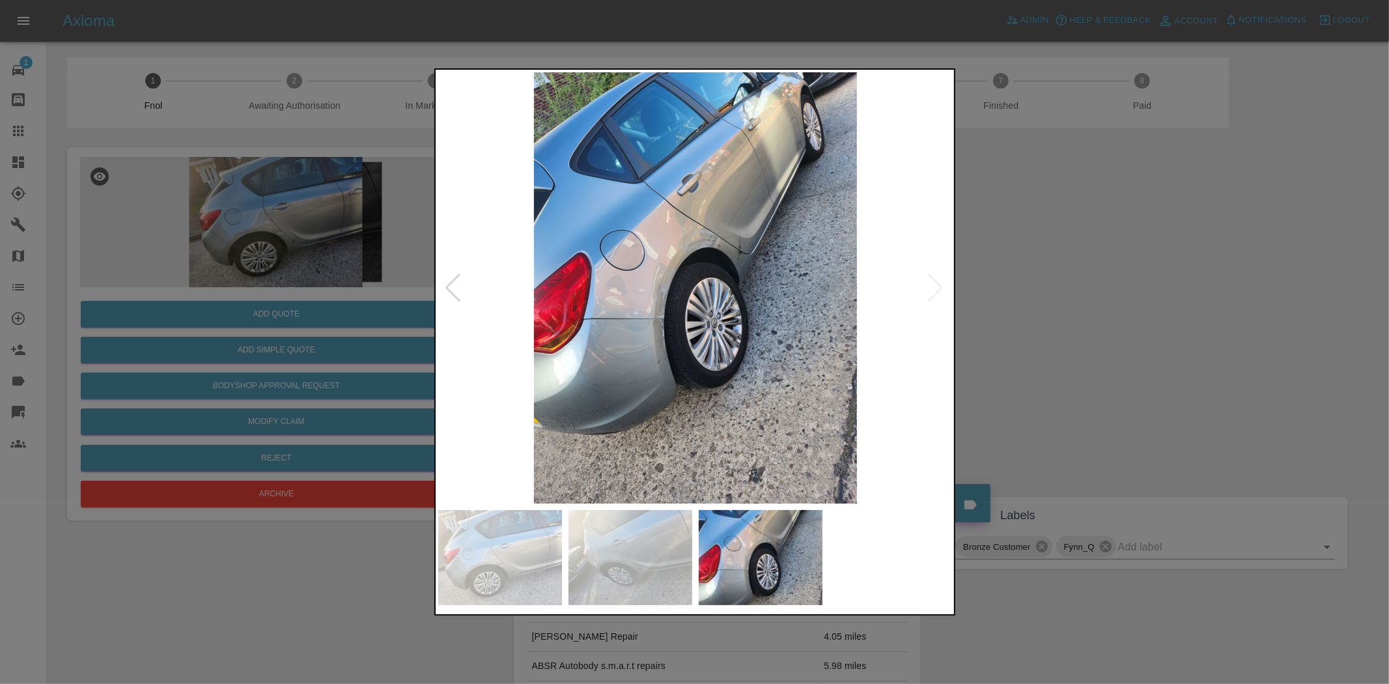
click at [743, 292] on img at bounding box center [695, 287] width 515 height 431
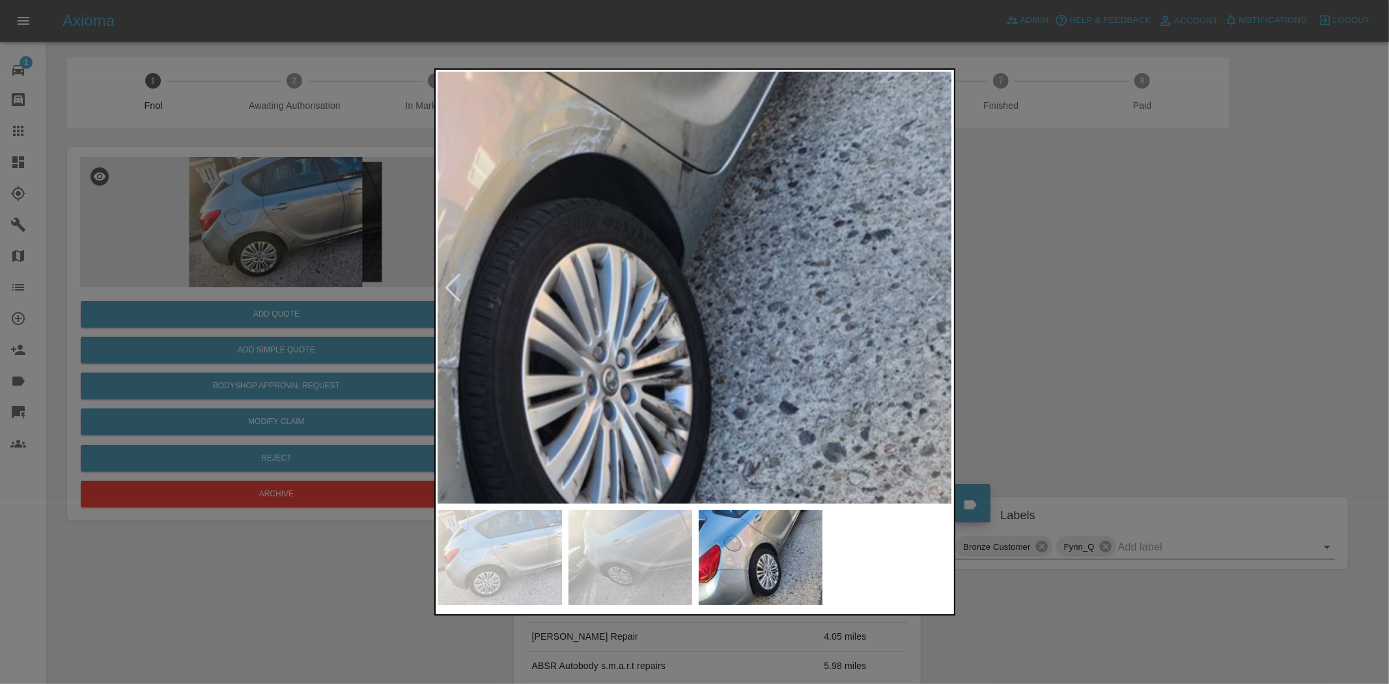
click at [672, 288] on img at bounding box center [552, 274] width 1544 height 1294
click at [672, 287] on img at bounding box center [552, 274] width 1544 height 1294
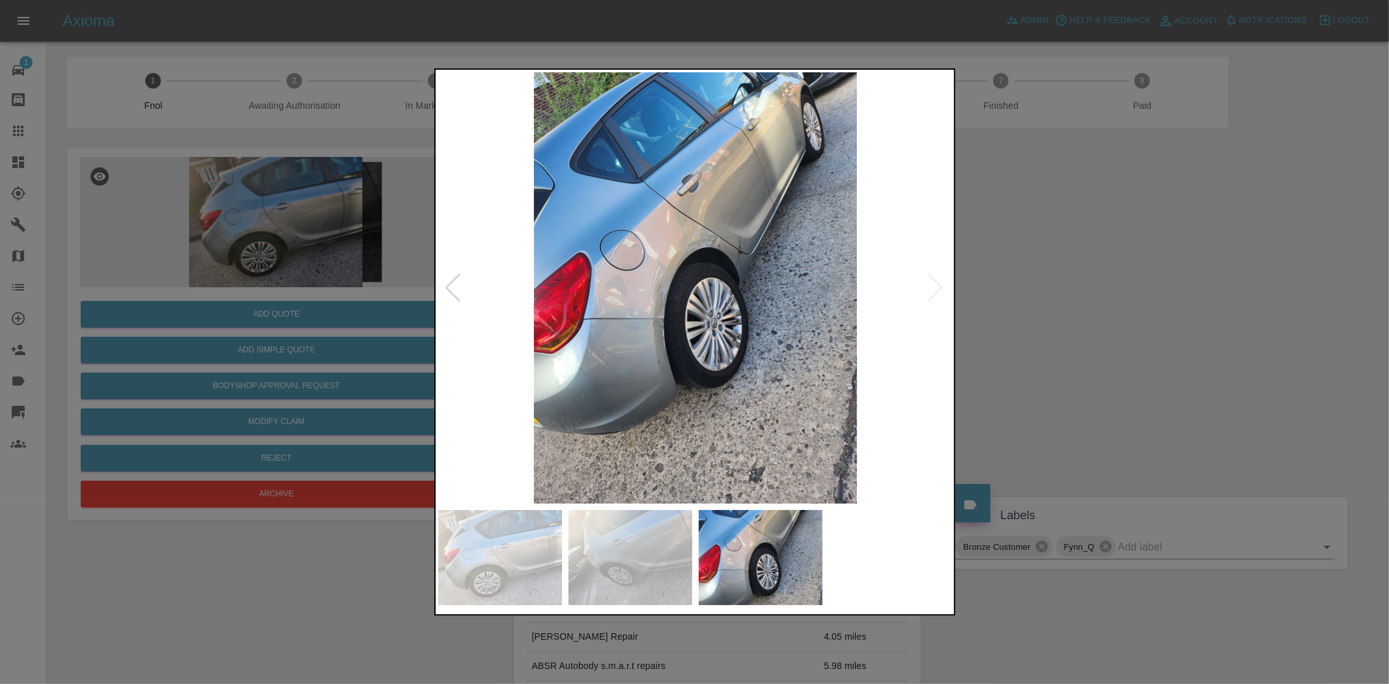
click at [693, 292] on img at bounding box center [695, 287] width 515 height 431
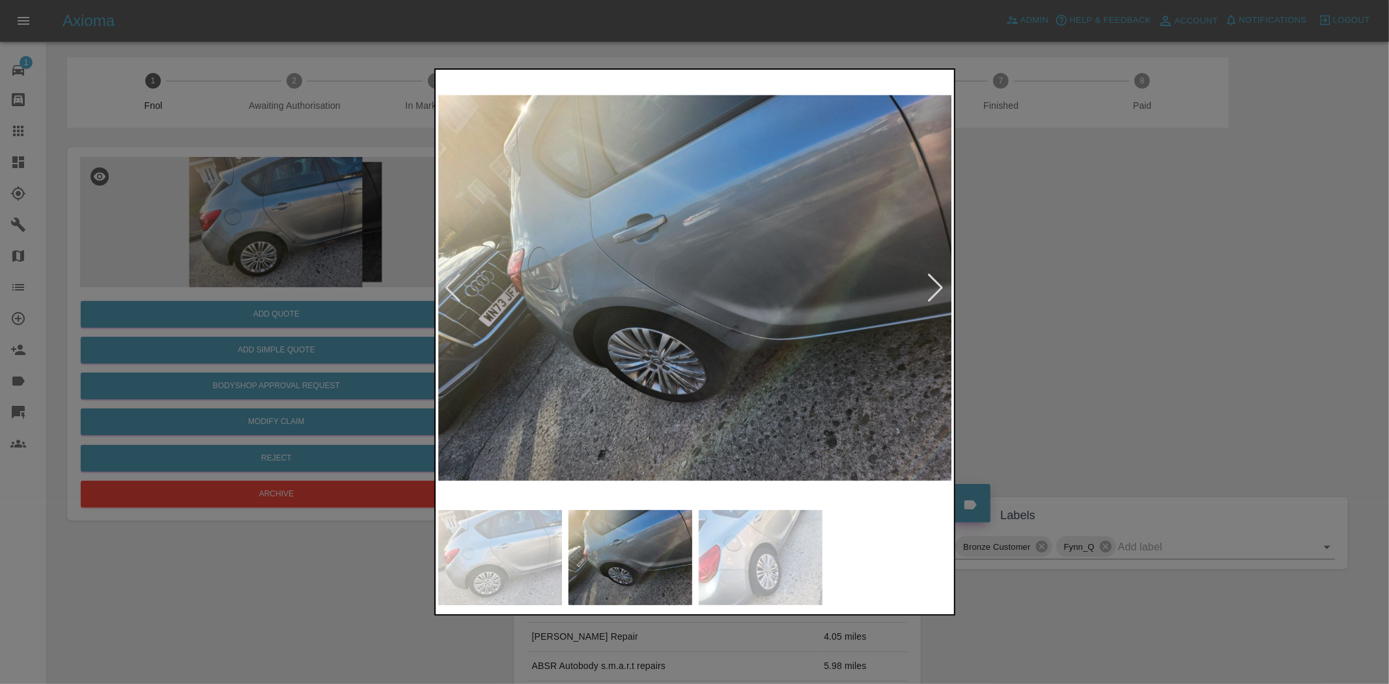
click at [685, 291] on img at bounding box center [695, 287] width 515 height 431
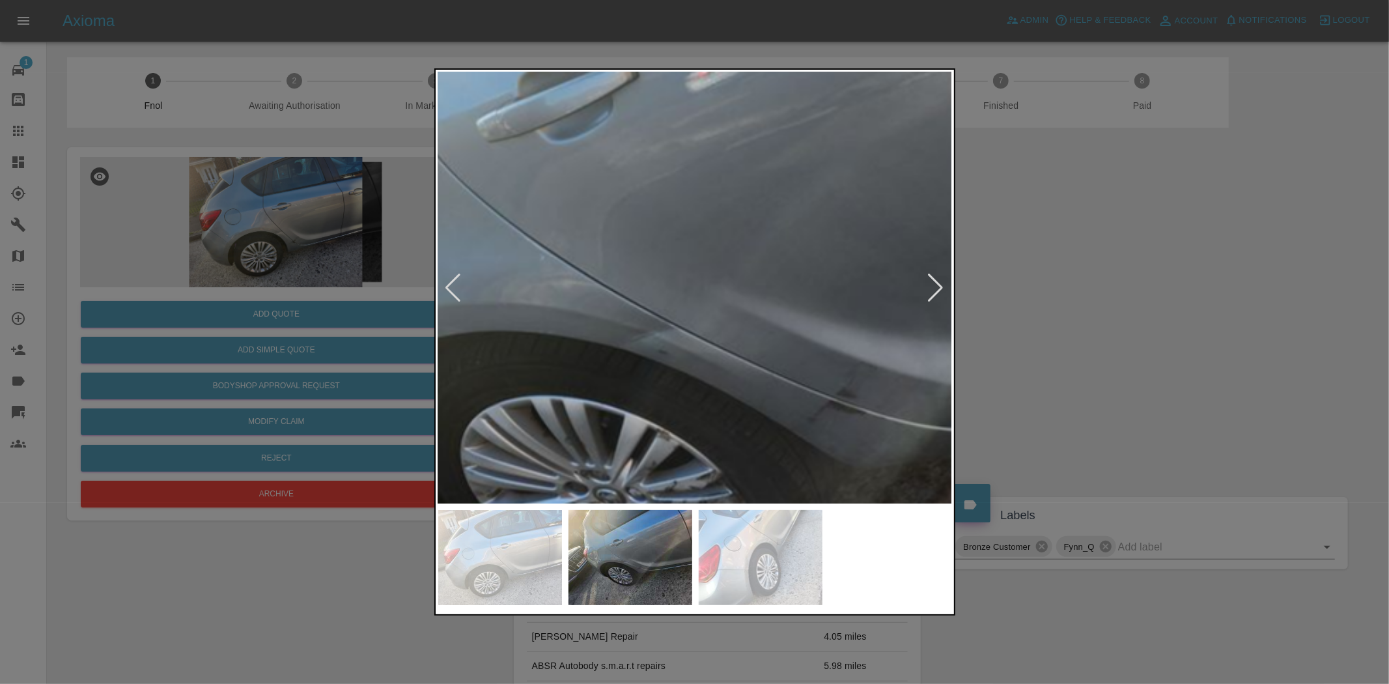
click at [649, 322] on img at bounding box center [724, 277] width 1544 height 1294
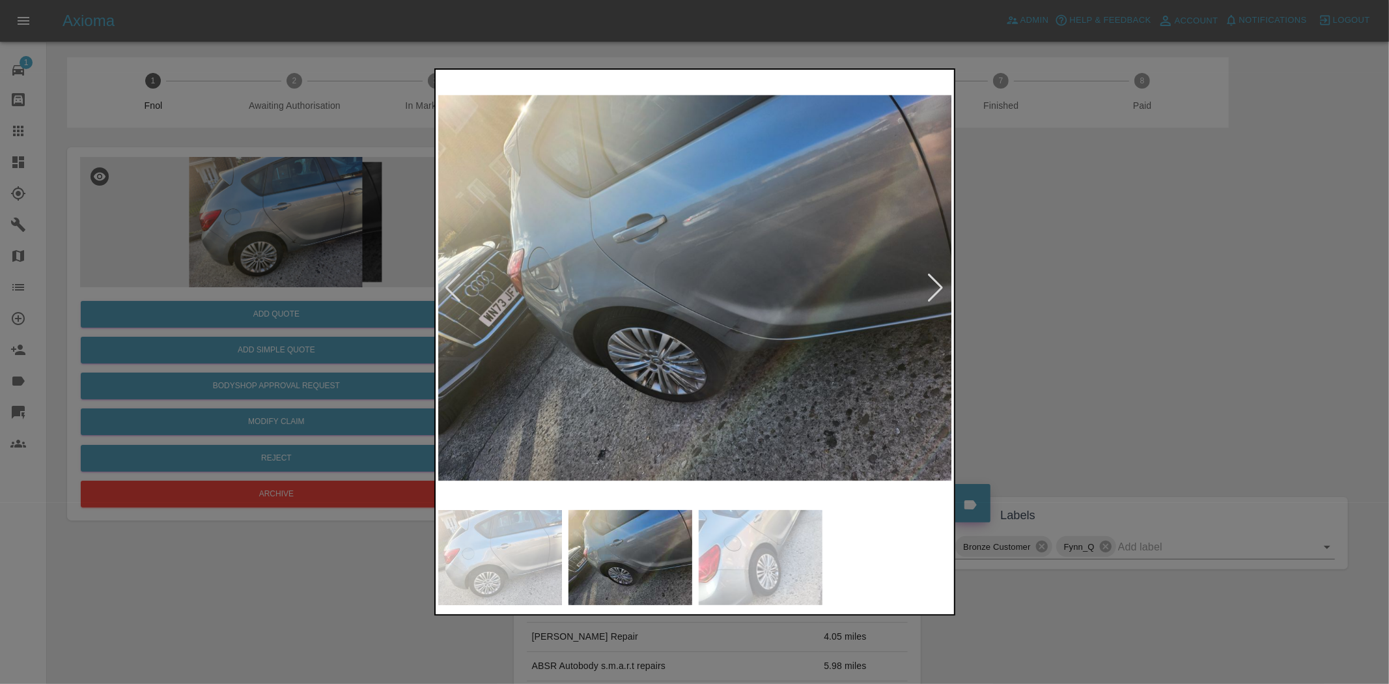
click at [667, 309] on img at bounding box center [695, 287] width 515 height 431
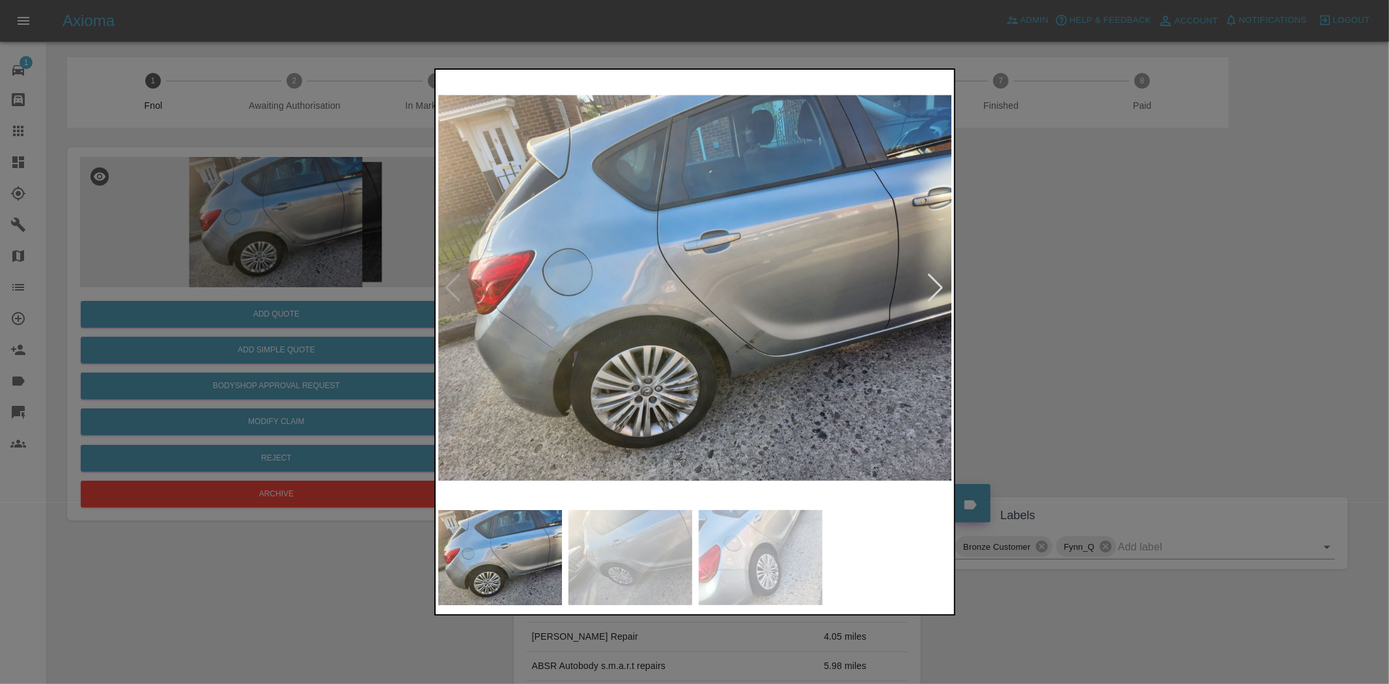
click at [597, 302] on img at bounding box center [695, 287] width 515 height 431
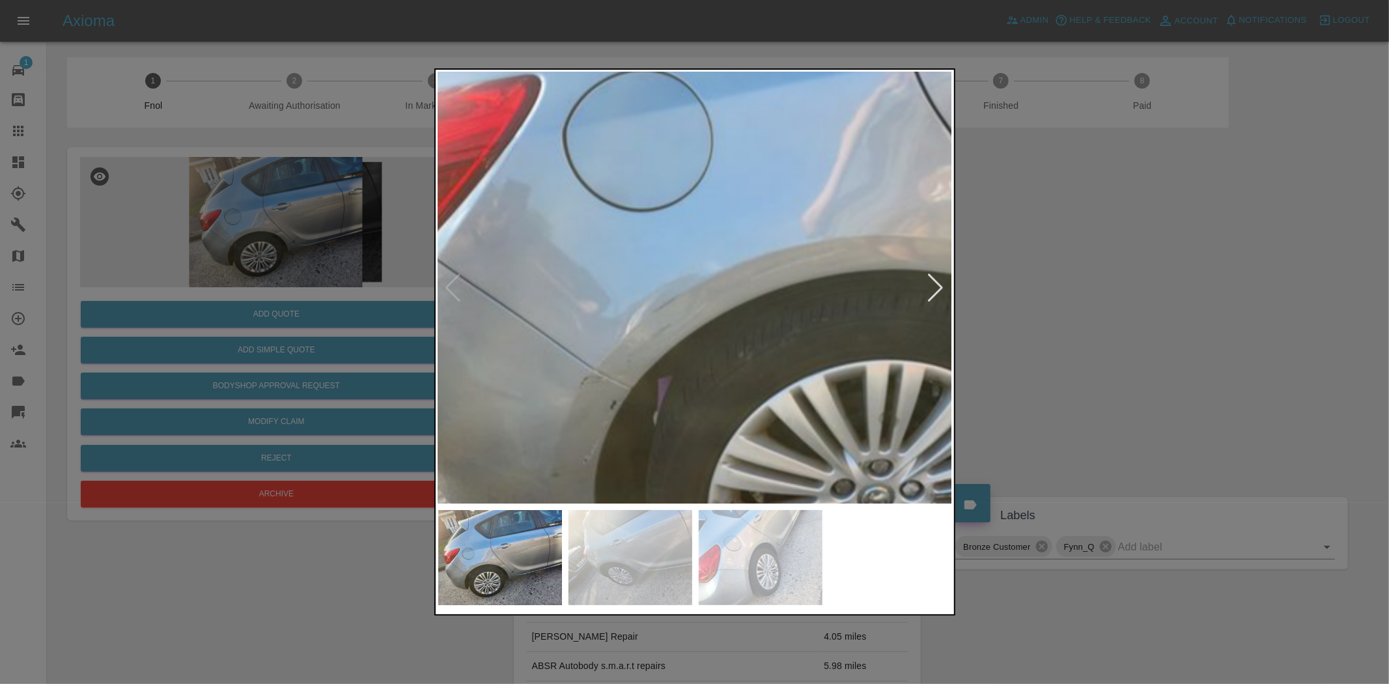
click at [594, 300] on img at bounding box center [1022, 188] width 1544 height 1294
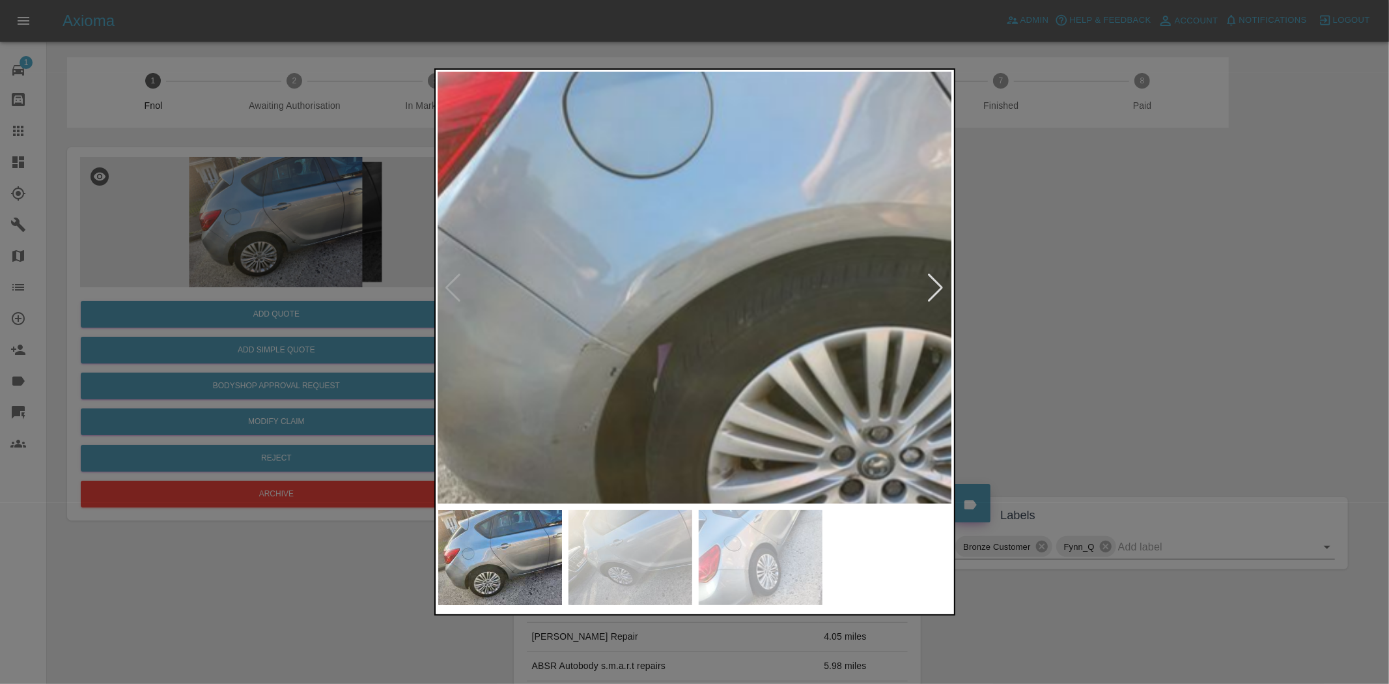
click at [498, 310] on img at bounding box center [1022, 155] width 1544 height 1294
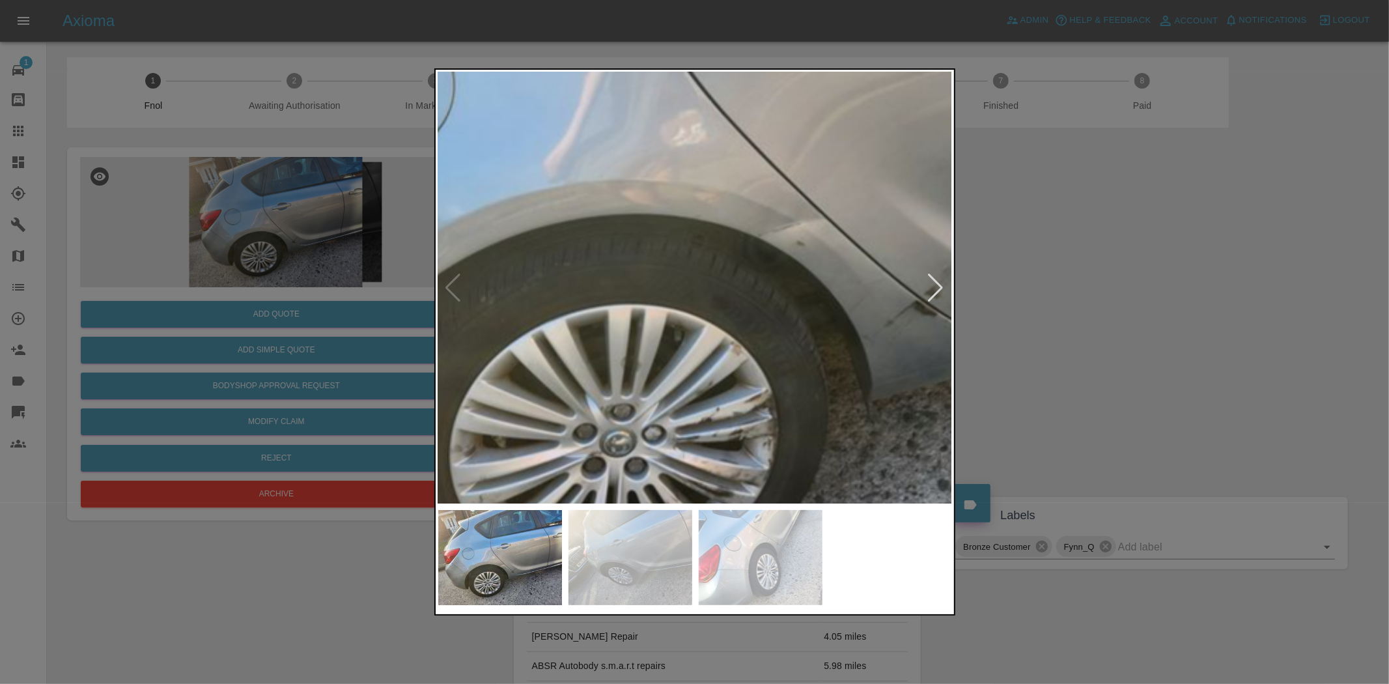
click at [616, 330] on img at bounding box center [764, 132] width 1544 height 1294
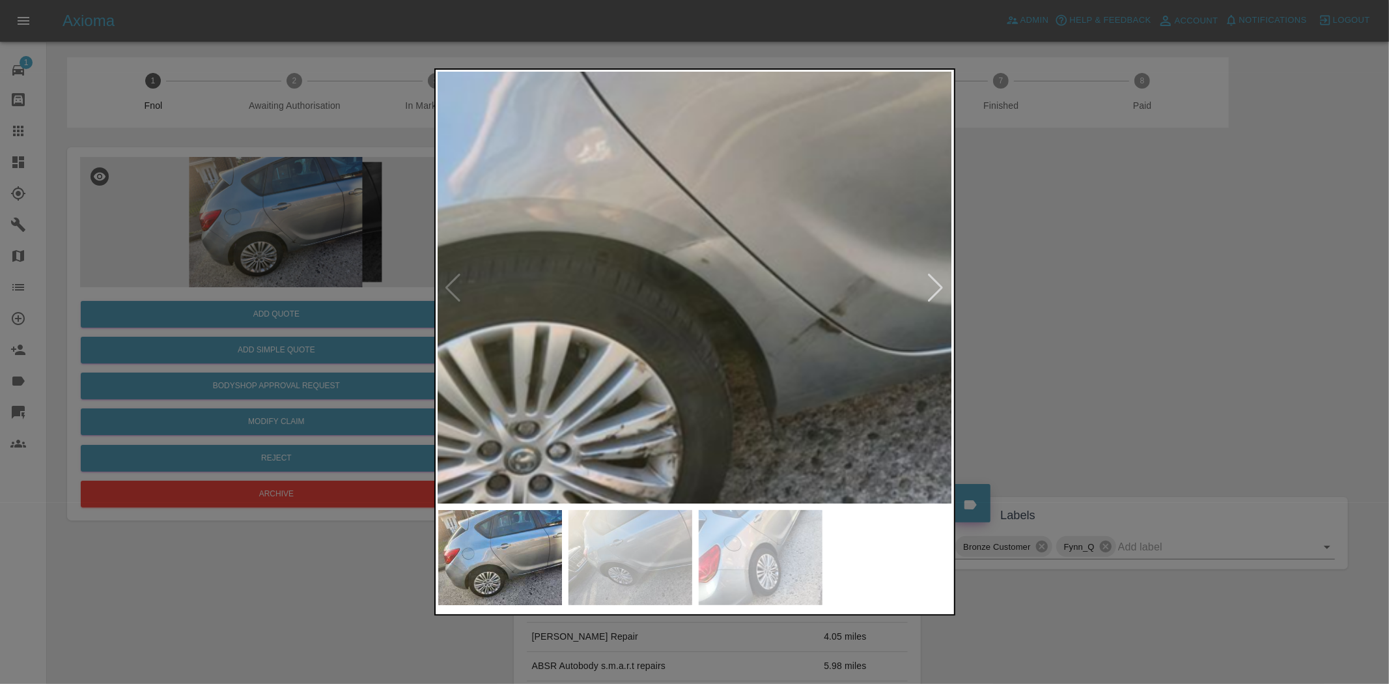
click at [586, 326] on img at bounding box center [668, 149] width 1544 height 1294
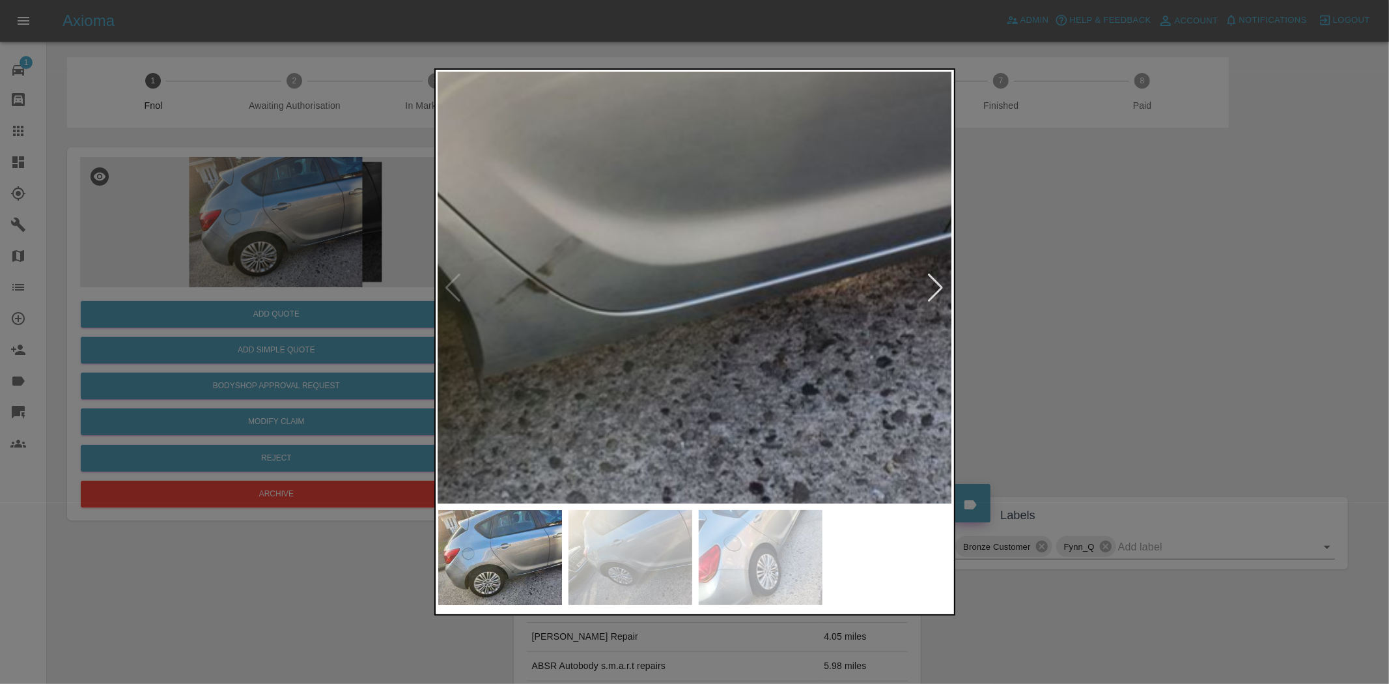
click at [233, 257] on div at bounding box center [694, 342] width 1389 height 684
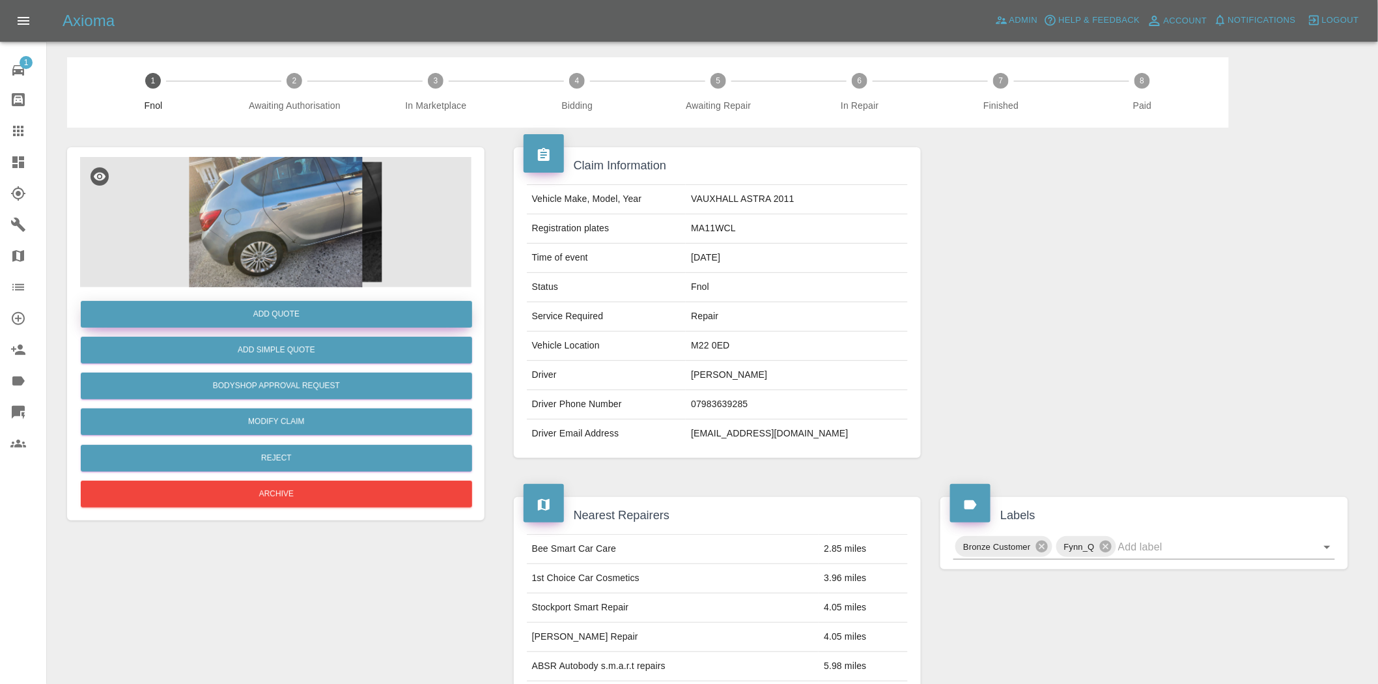
click at [241, 309] on button "Add Quote" at bounding box center [276, 314] width 391 height 27
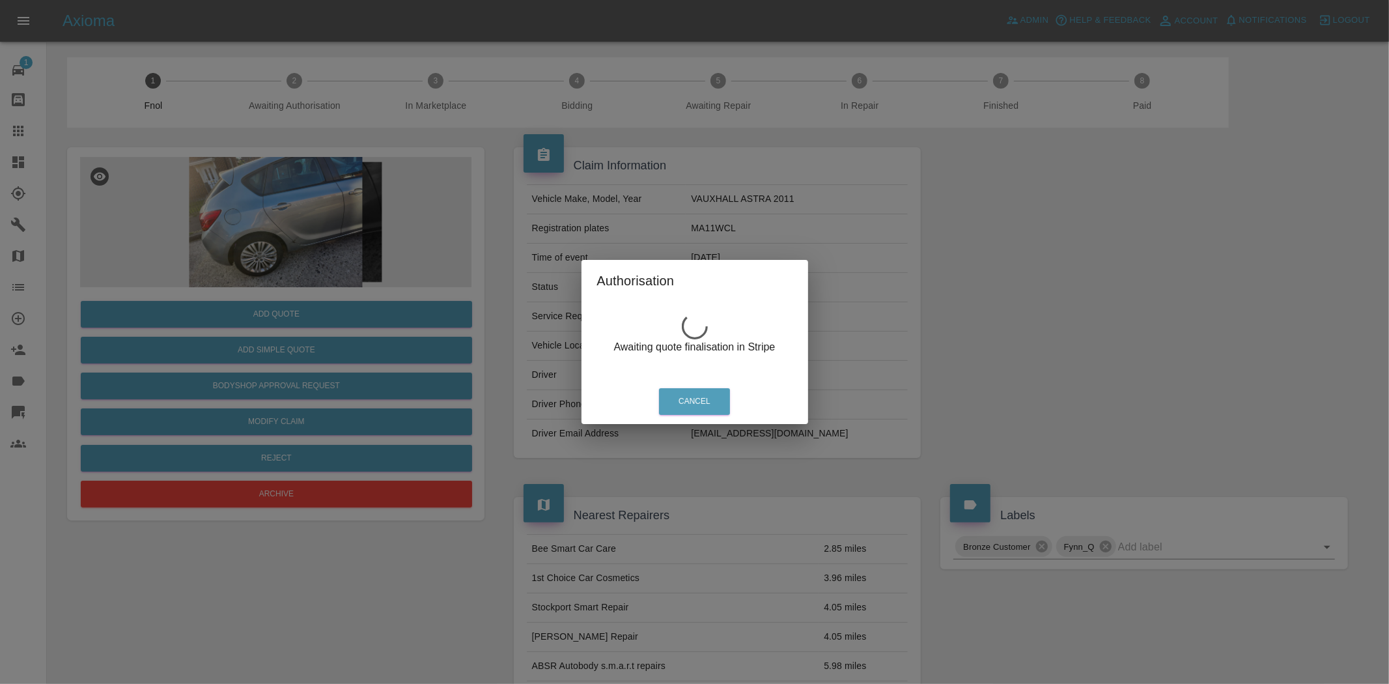
click at [303, 233] on div "Authorisation Awaiting quote finalisation in Stripe Cancel" at bounding box center [694, 342] width 1389 height 684
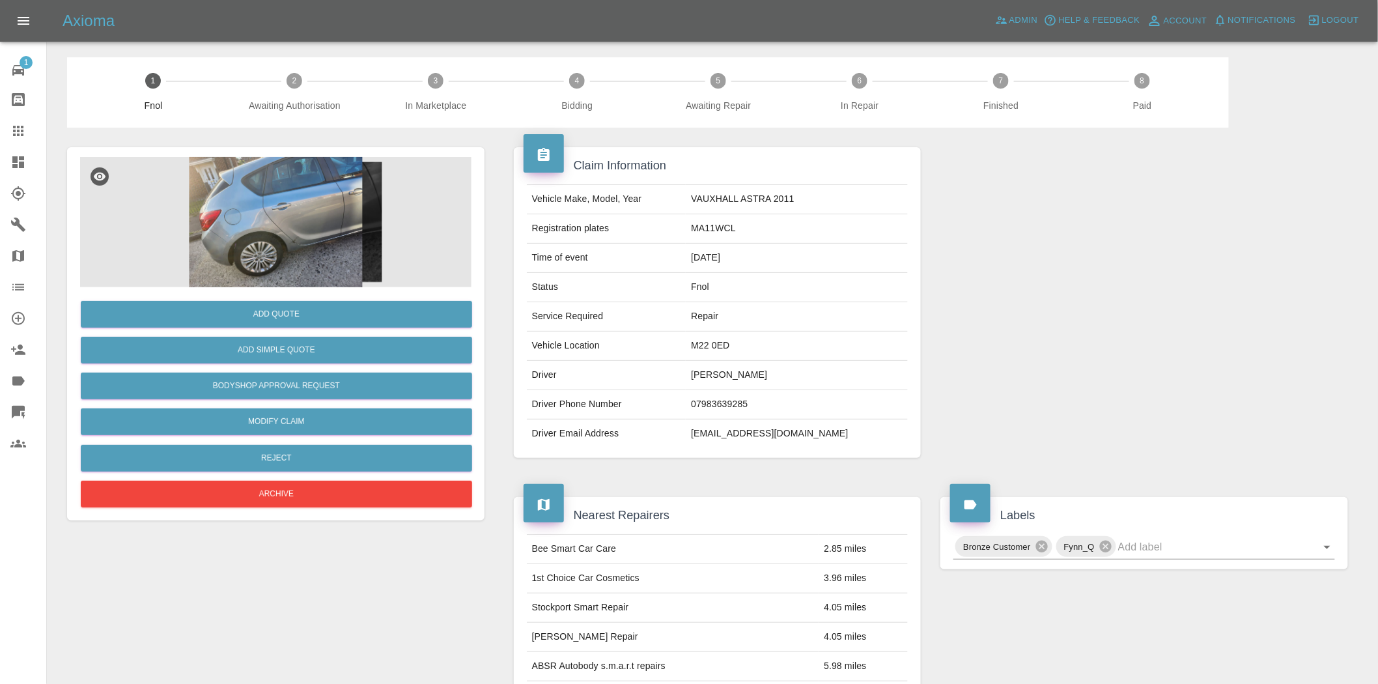
click at [287, 233] on img at bounding box center [275, 222] width 391 height 130
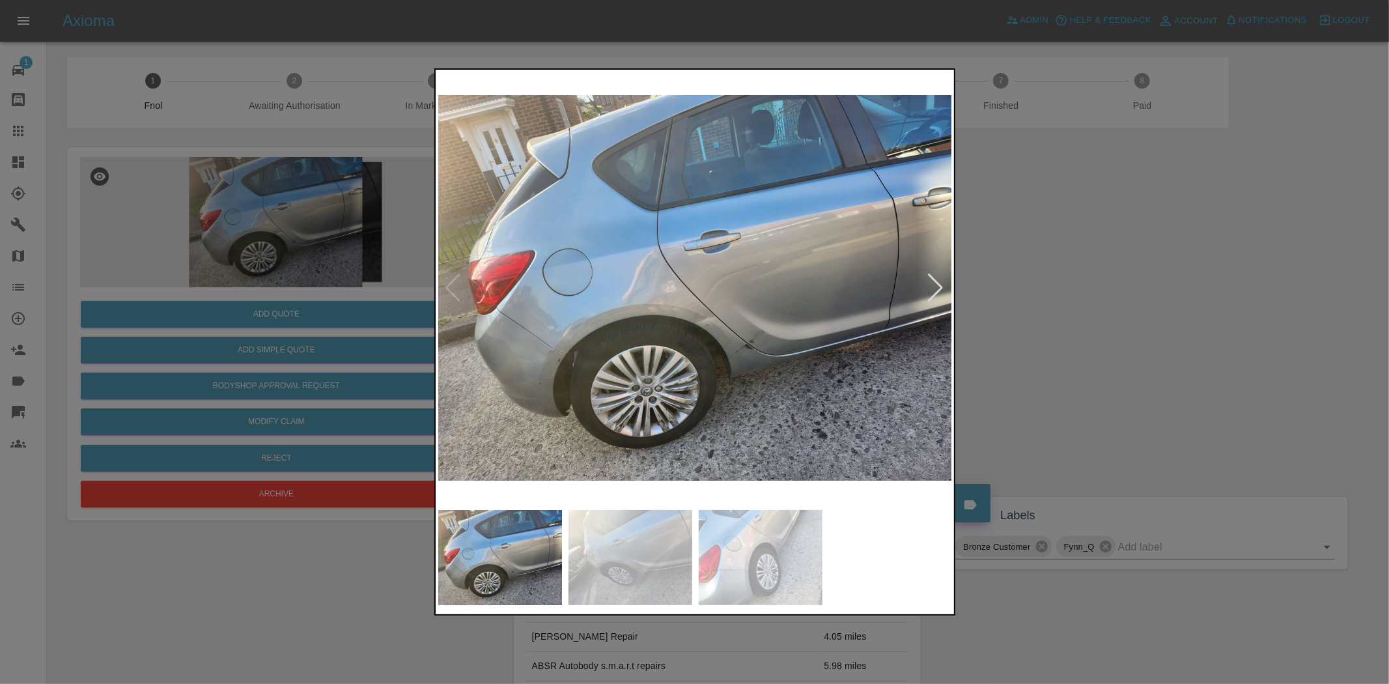
click at [648, 303] on img at bounding box center [695, 287] width 515 height 431
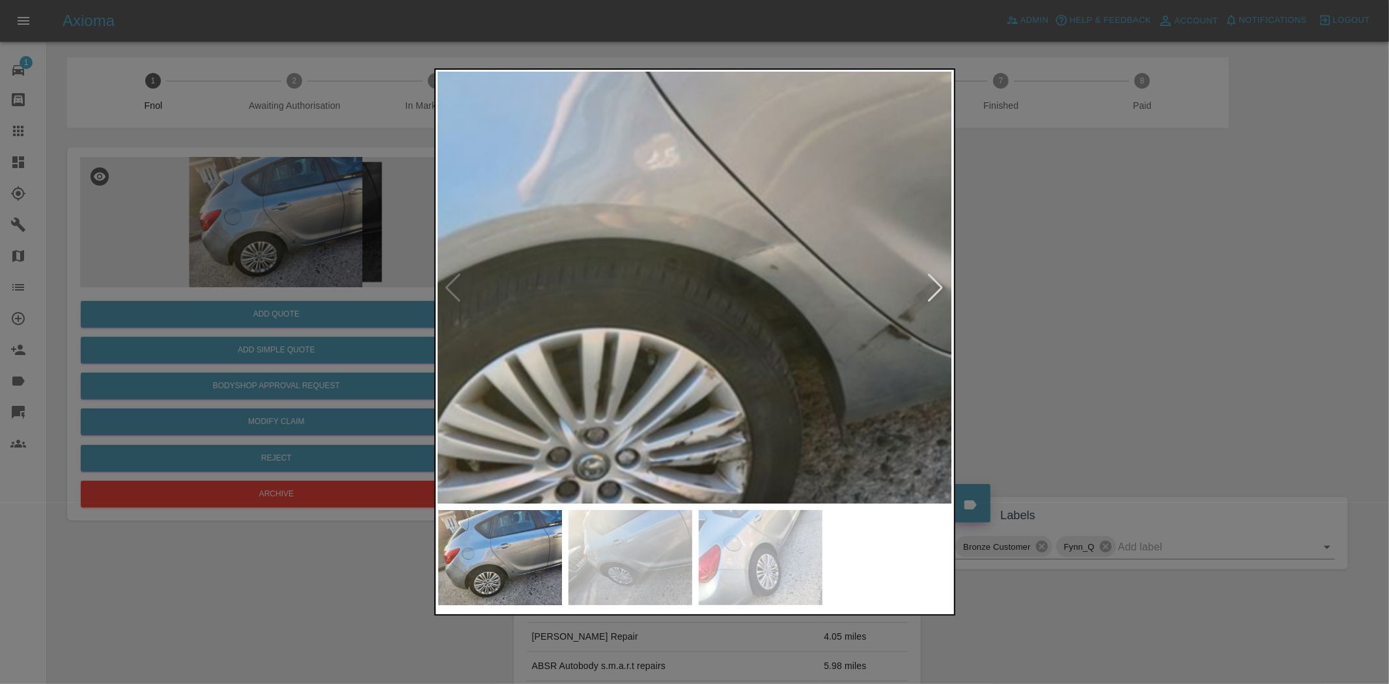
click at [487, 321] on img at bounding box center [737, 156] width 1544 height 1294
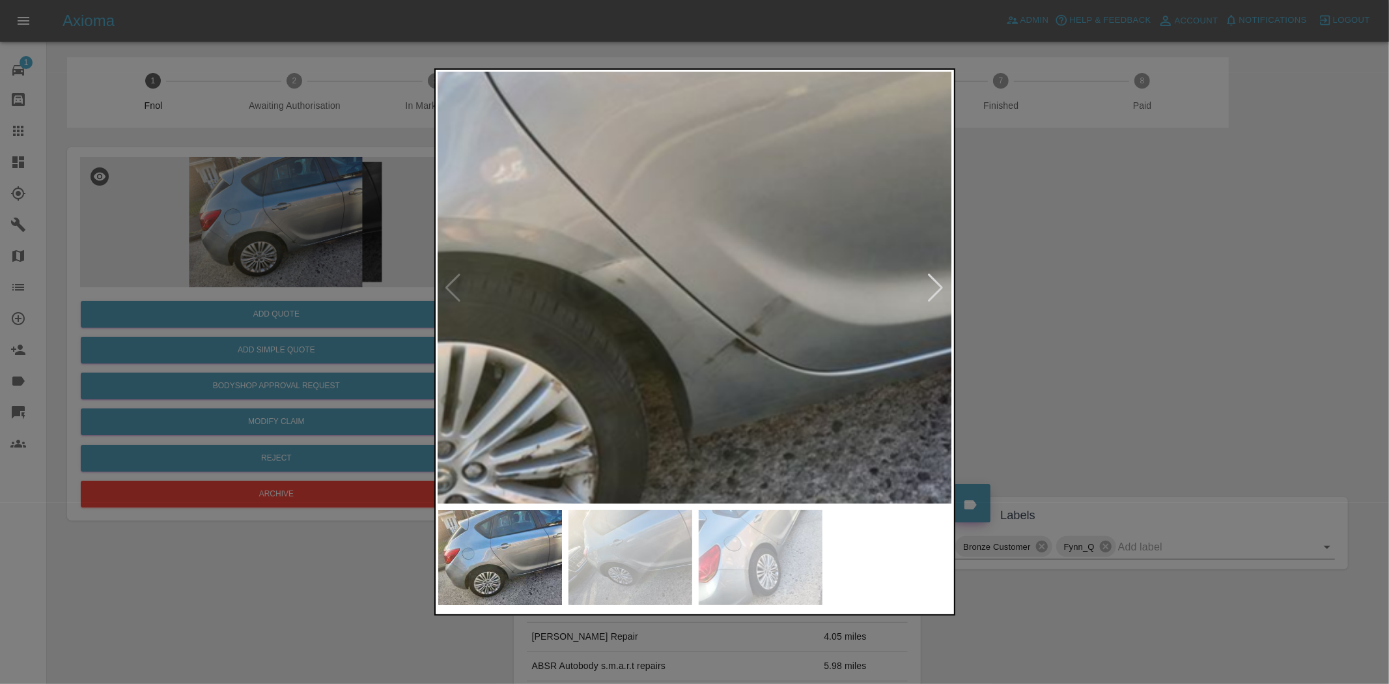
click at [624, 350] on img at bounding box center [584, 170] width 1544 height 1294
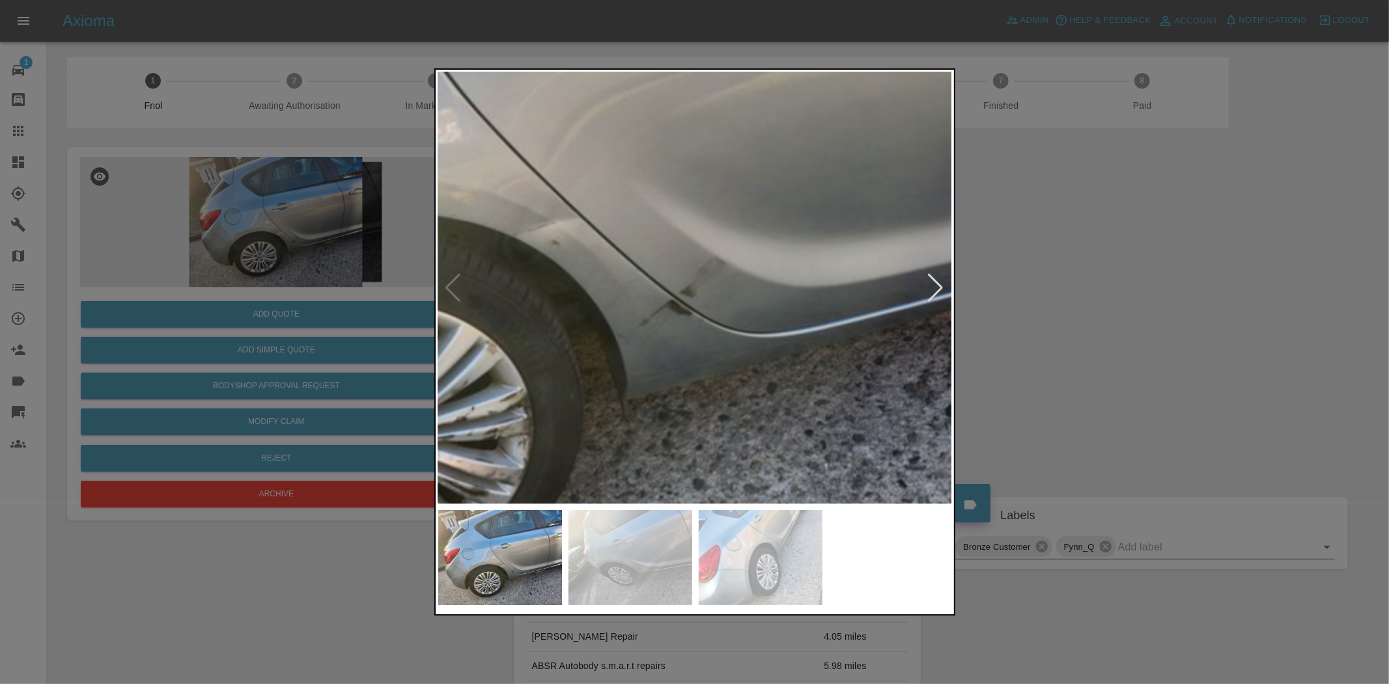
click at [623, 350] on img at bounding box center [519, 131] width 1544 height 1294
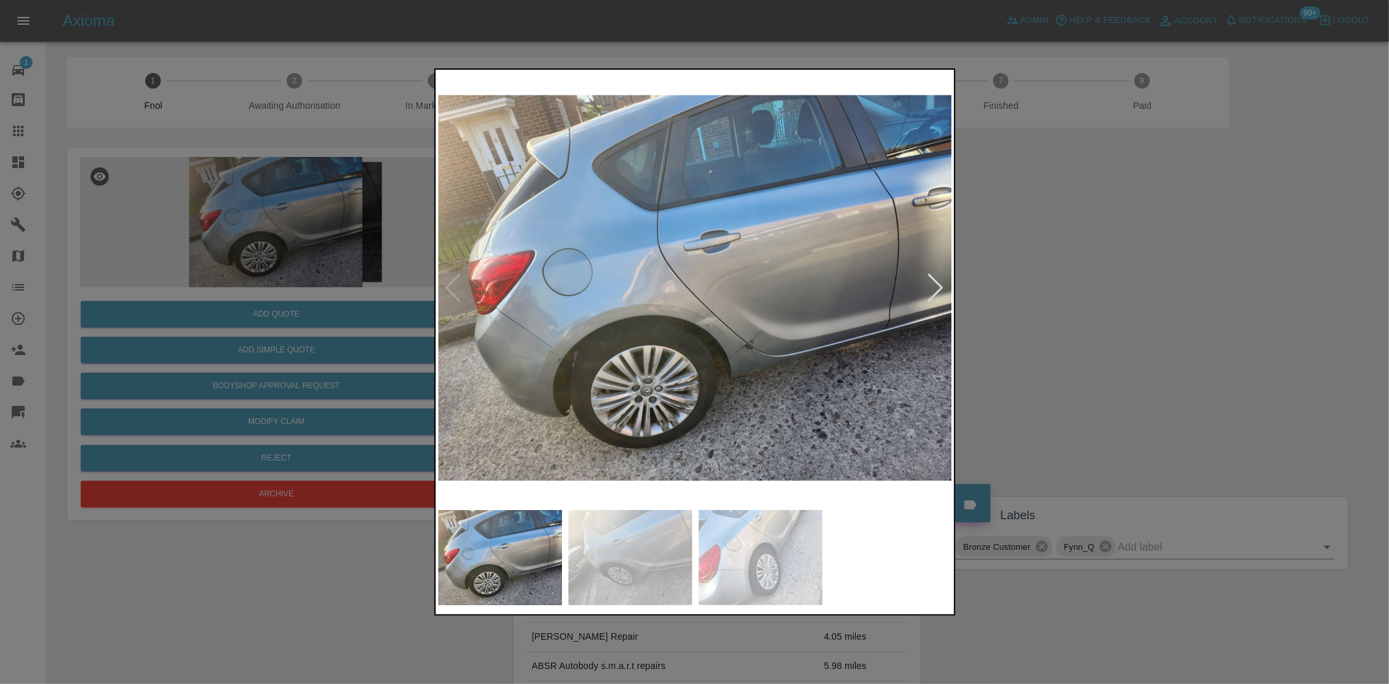
click at [246, 343] on div at bounding box center [694, 342] width 1389 height 684
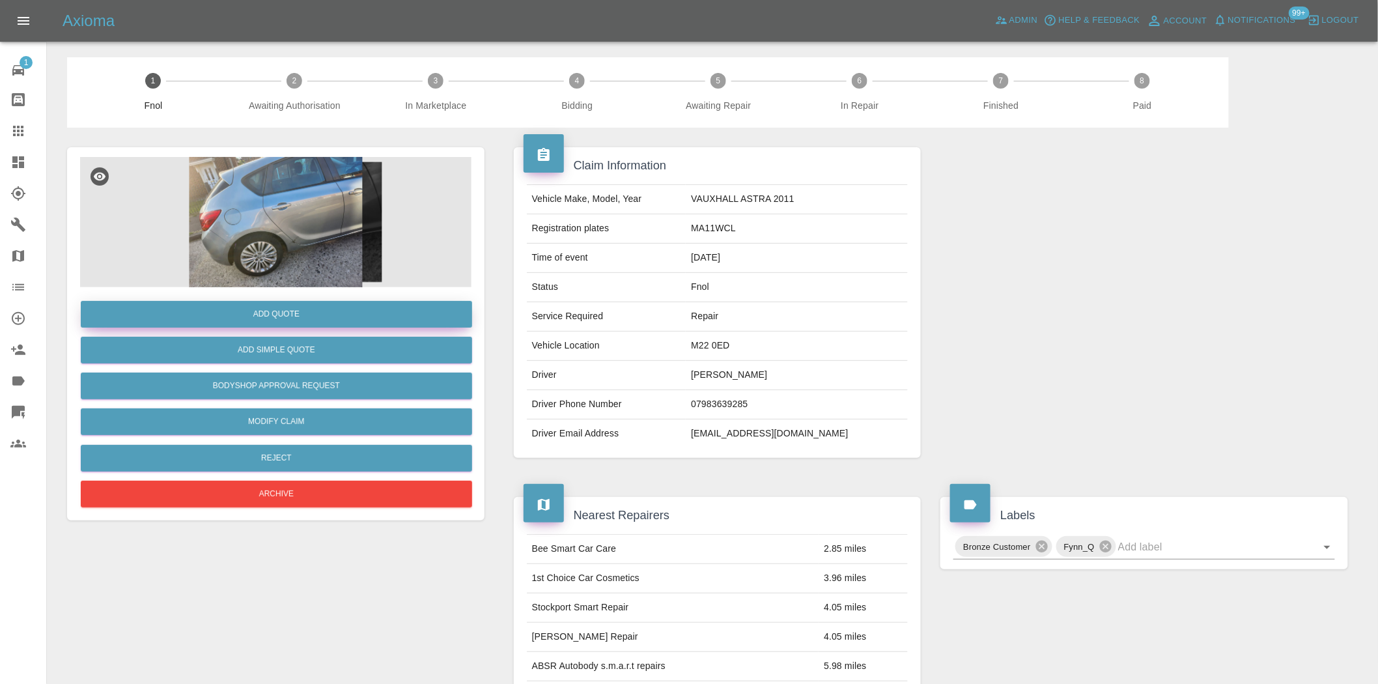
click at [245, 320] on button "Add Quote" at bounding box center [276, 314] width 391 height 27
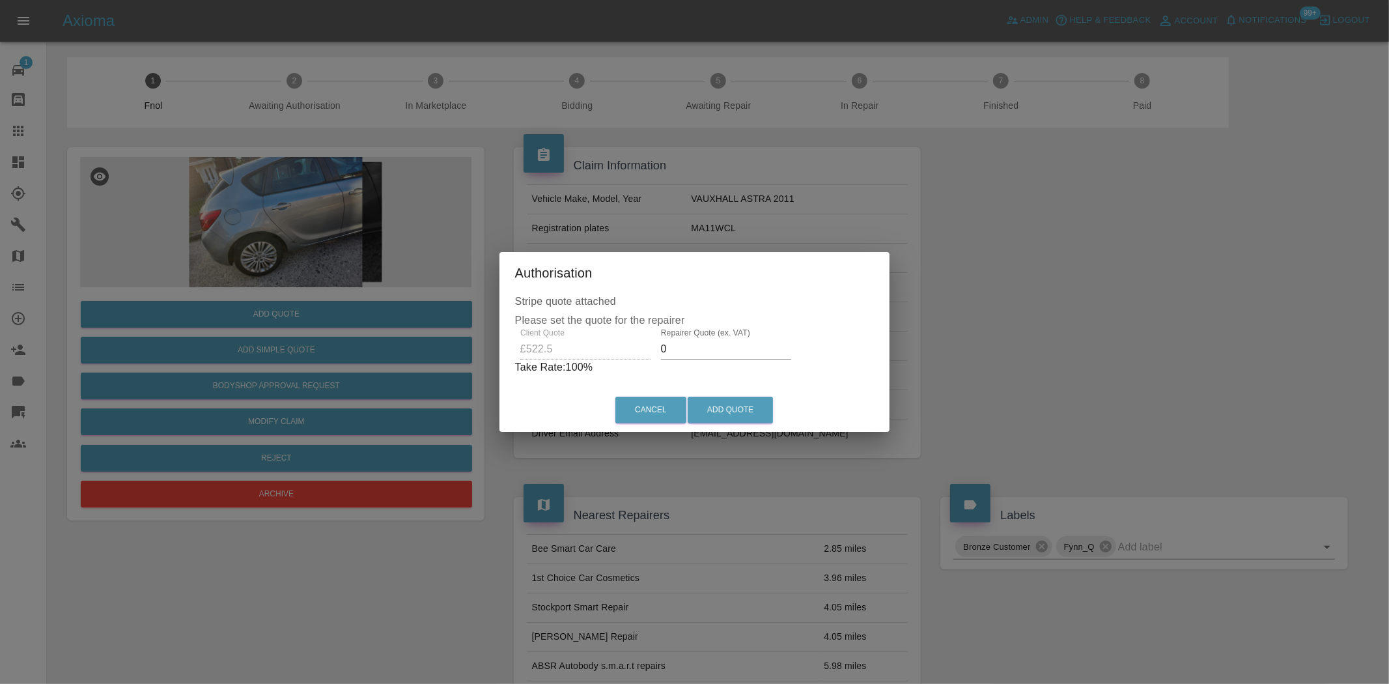
click at [621, 356] on div "Client Quote £522.5 Repairer Quote (ex. VAT) 0 Take Rate: 100 %" at bounding box center [695, 351] width 360 height 47
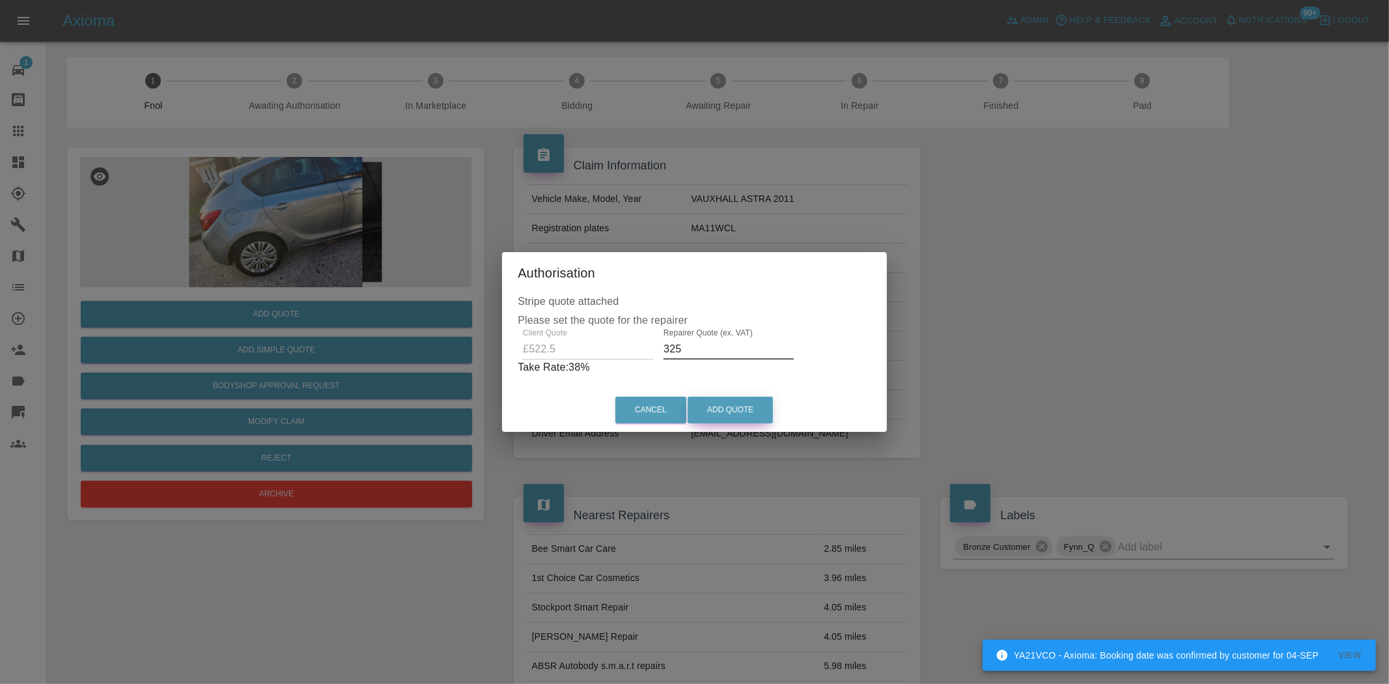
type input "325"
click at [702, 412] on button "Add Quote" at bounding box center [730, 410] width 85 height 27
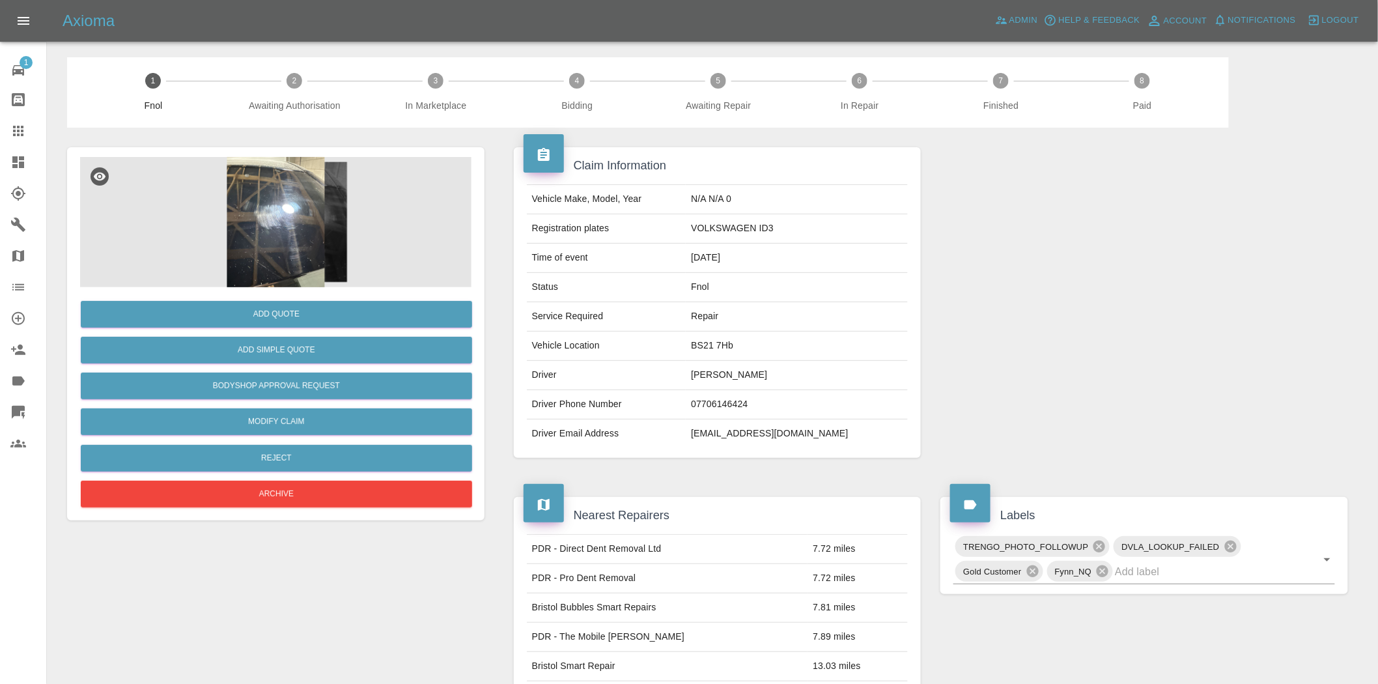
click at [304, 203] on img at bounding box center [275, 222] width 391 height 130
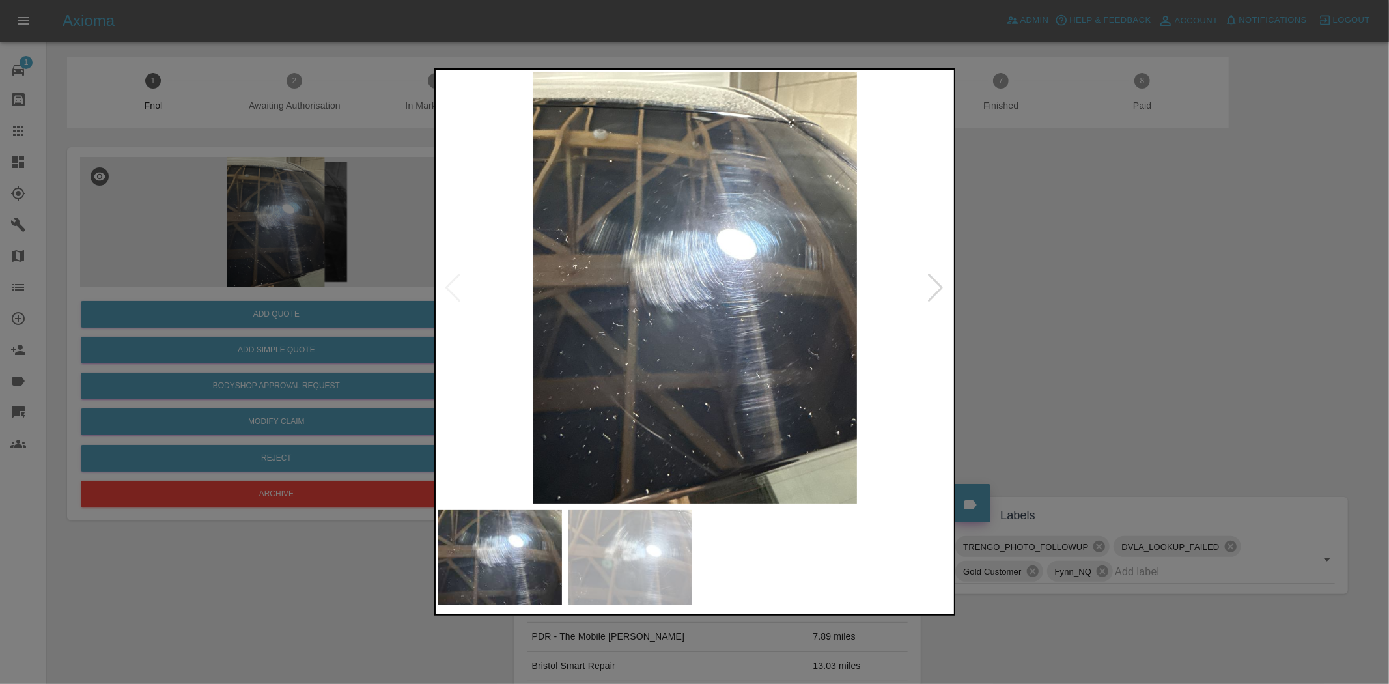
click at [626, 294] on img at bounding box center [695, 287] width 515 height 431
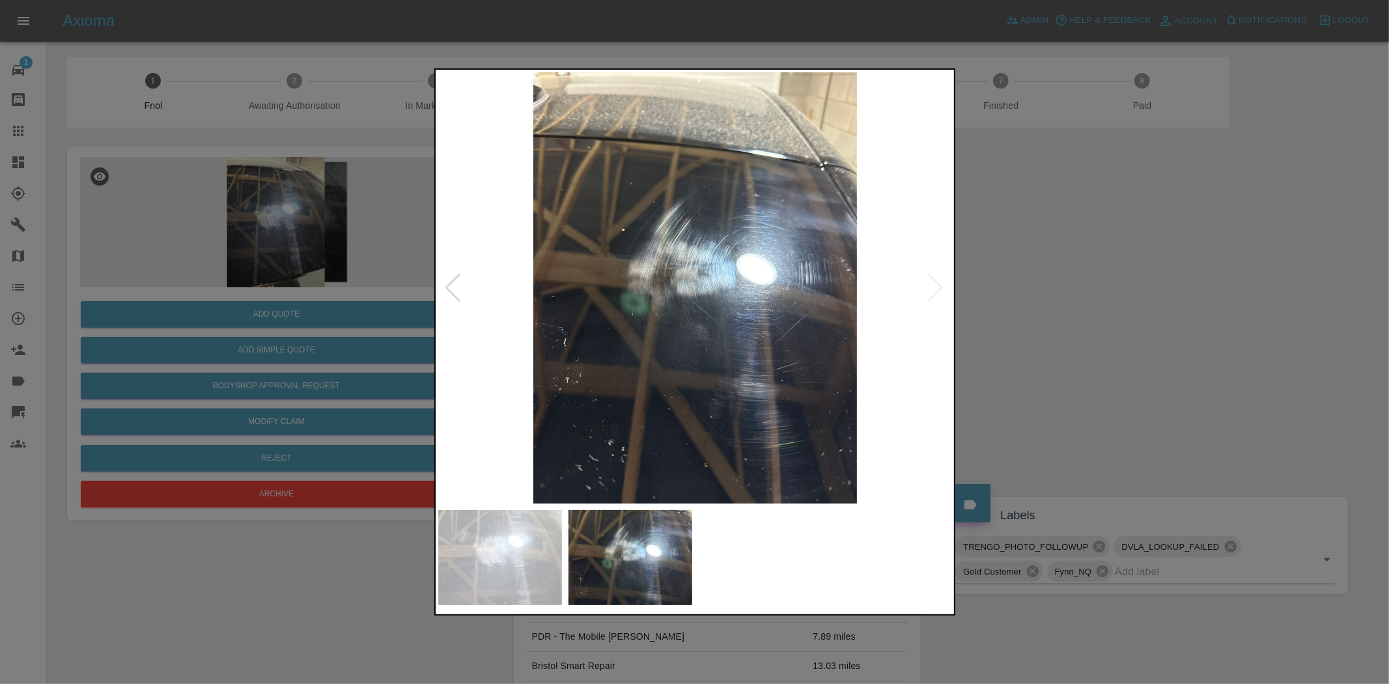
click at [654, 317] on img at bounding box center [695, 287] width 515 height 431
click at [252, 221] on div at bounding box center [694, 342] width 1389 height 684
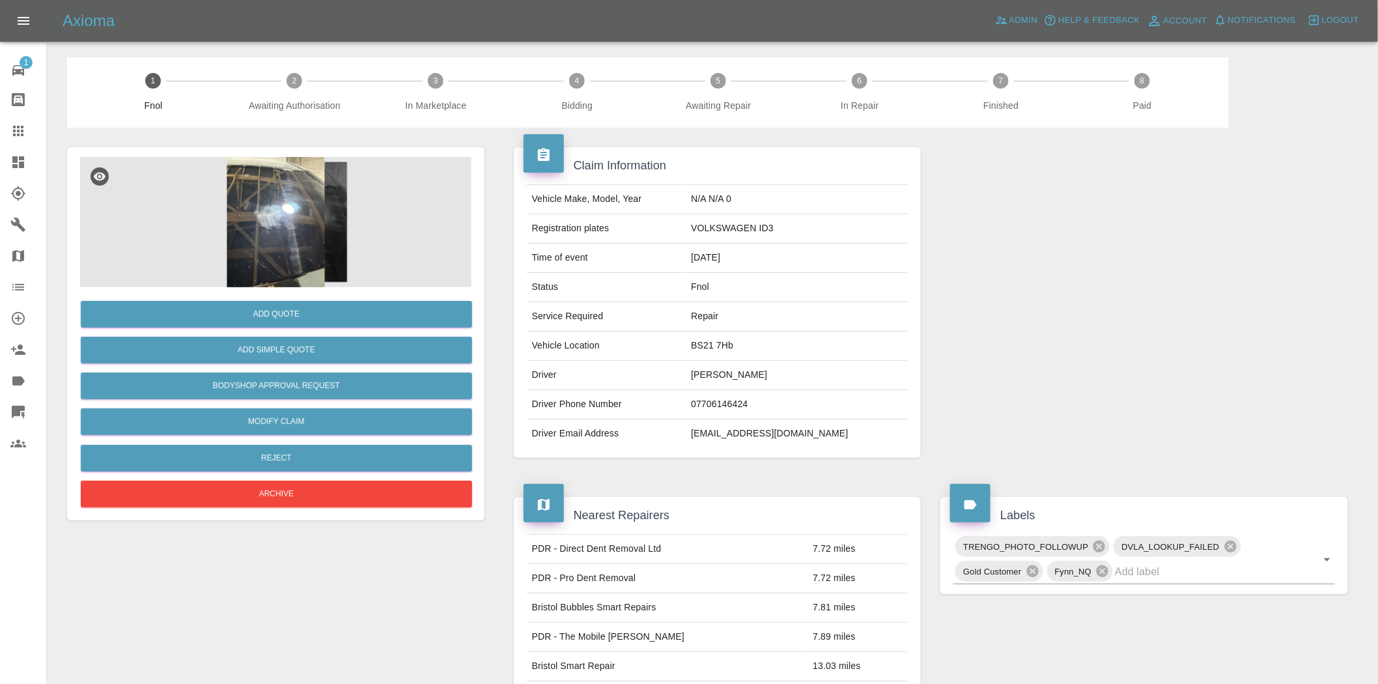
click at [240, 226] on img at bounding box center [275, 222] width 391 height 130
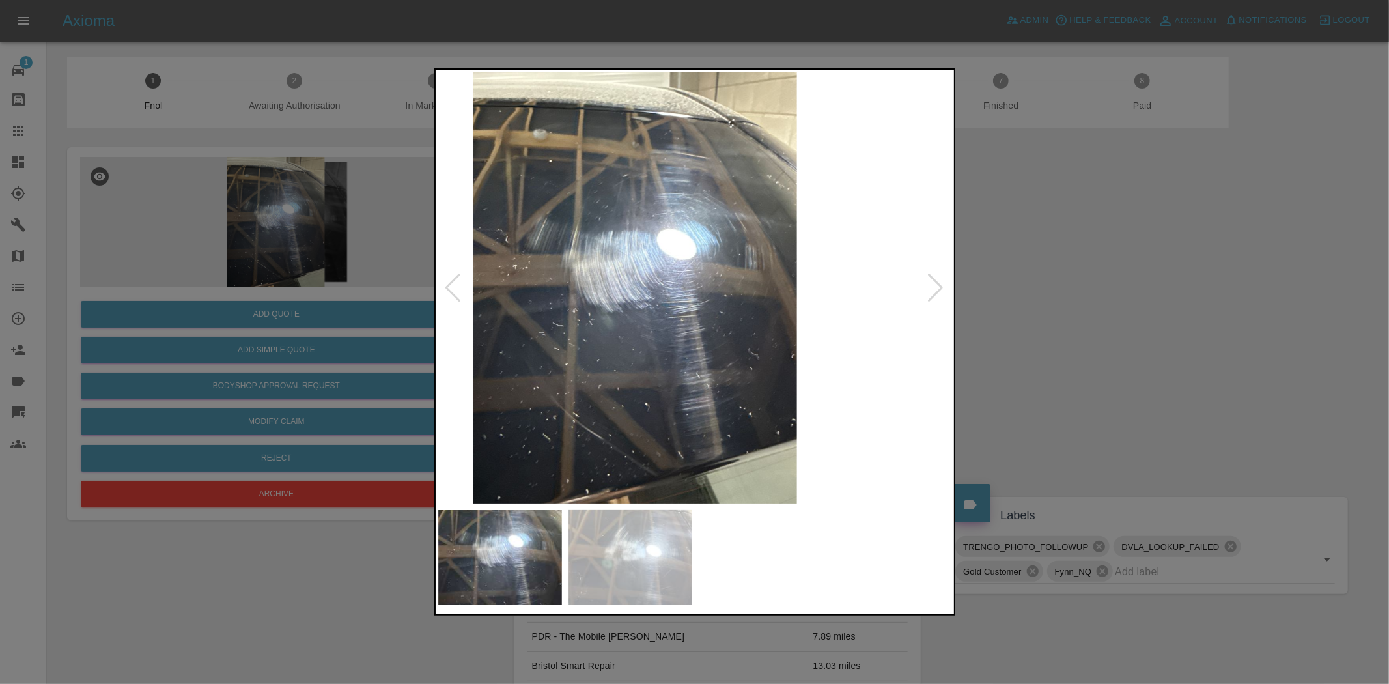
click at [681, 280] on img at bounding box center [635, 287] width 515 height 431
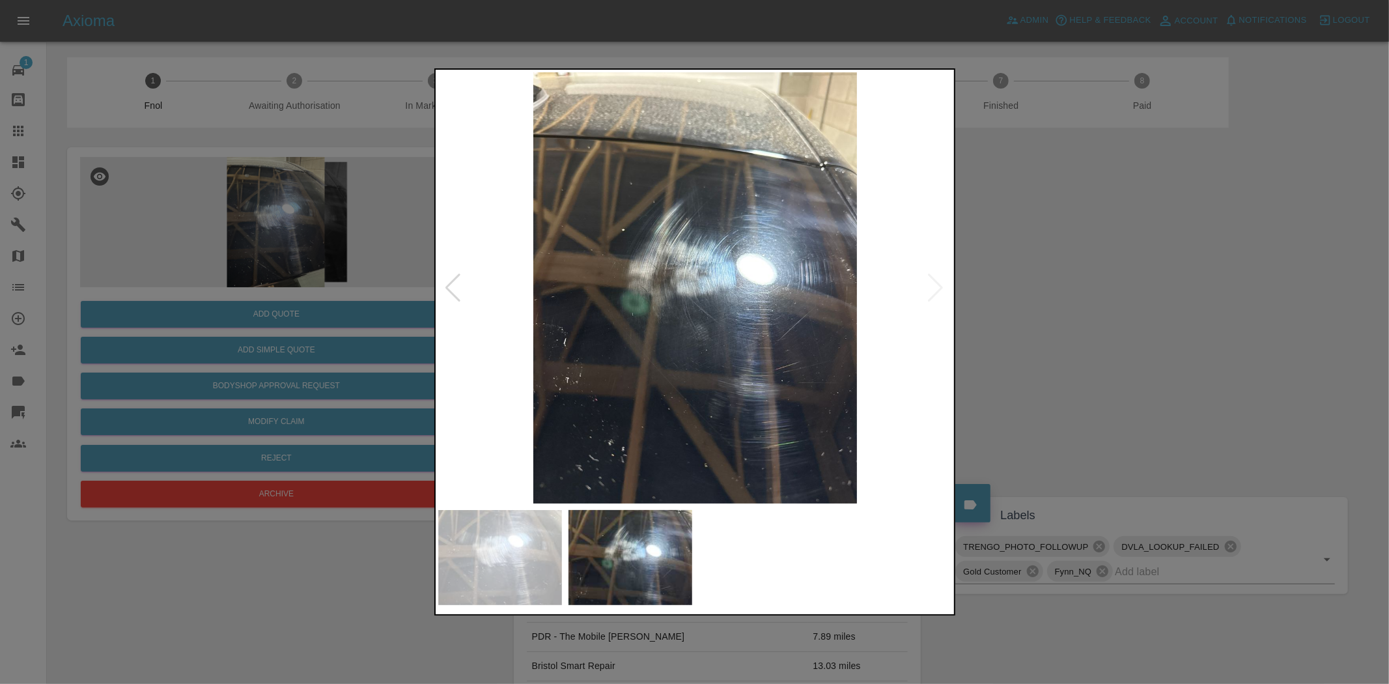
click at [681, 253] on img at bounding box center [695, 287] width 515 height 431
drag, startPoint x: 328, startPoint y: 194, endPoint x: 369, endPoint y: 35, distance: 164.6
click at [330, 184] on div at bounding box center [694, 342] width 1389 height 684
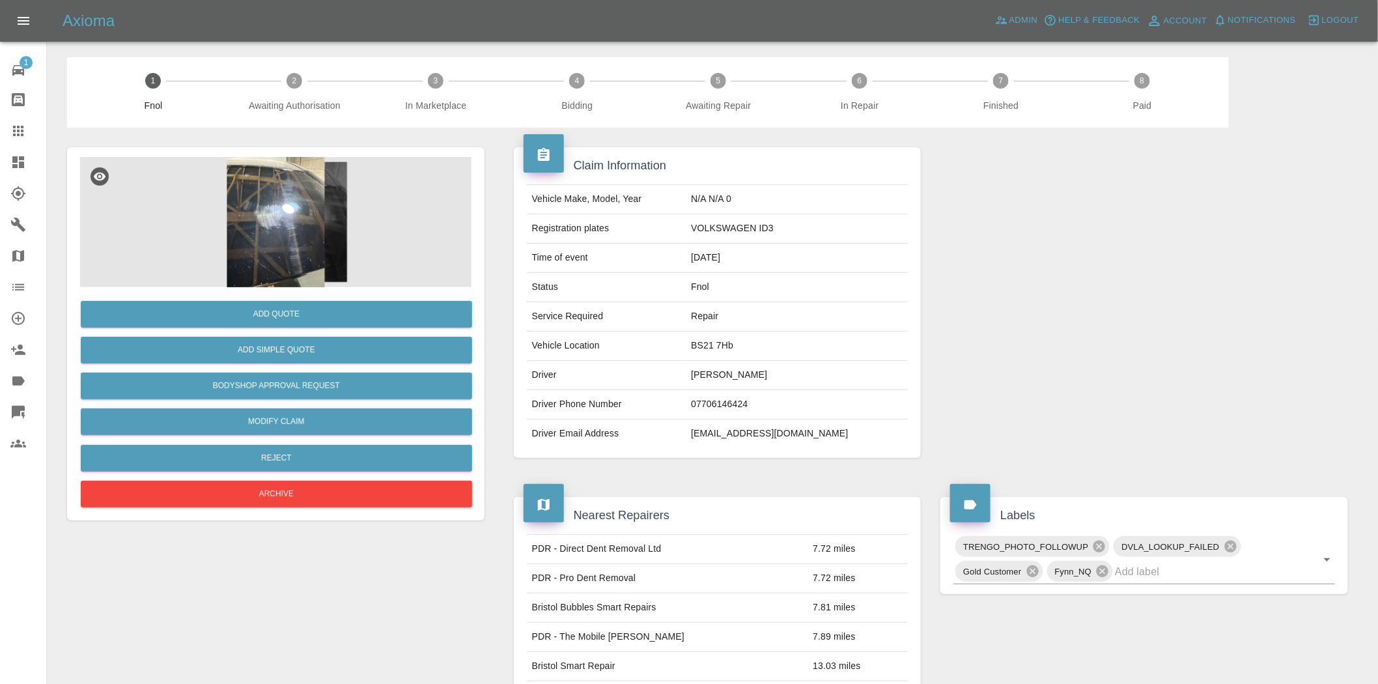
click at [315, 238] on img at bounding box center [275, 222] width 391 height 130
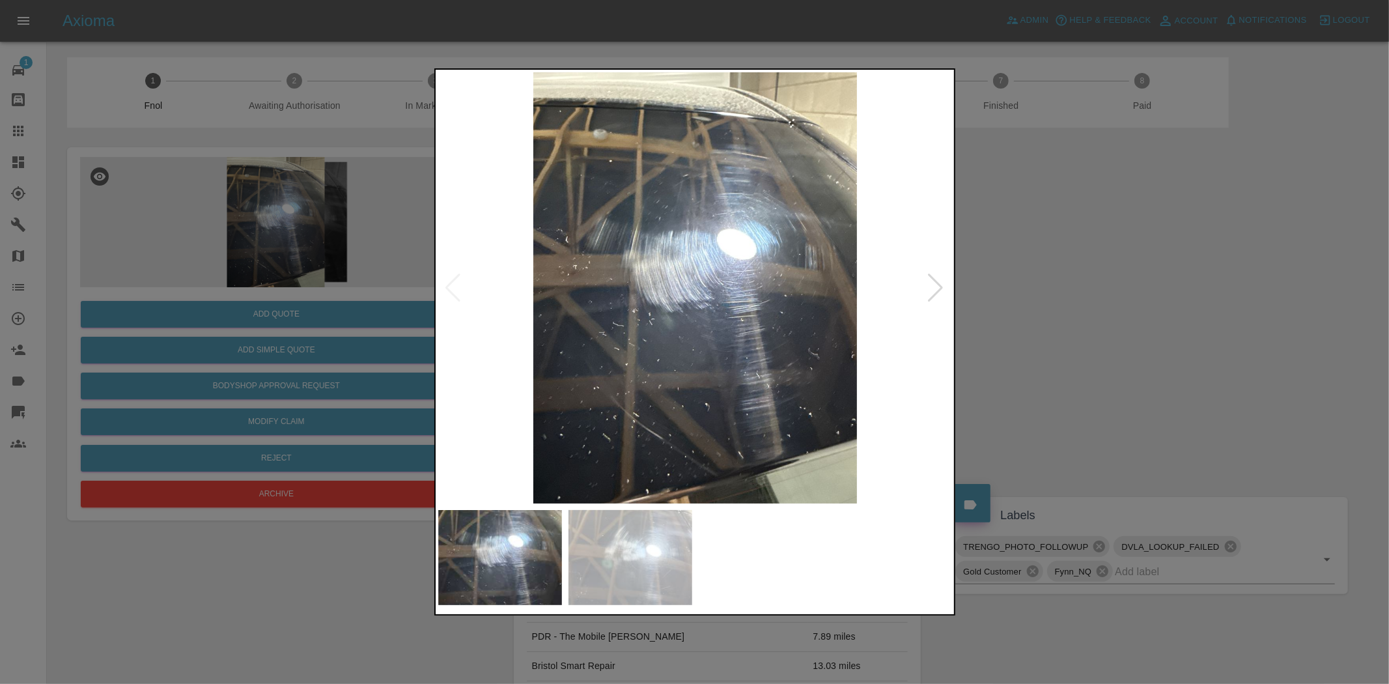
click at [645, 268] on img at bounding box center [695, 287] width 515 height 431
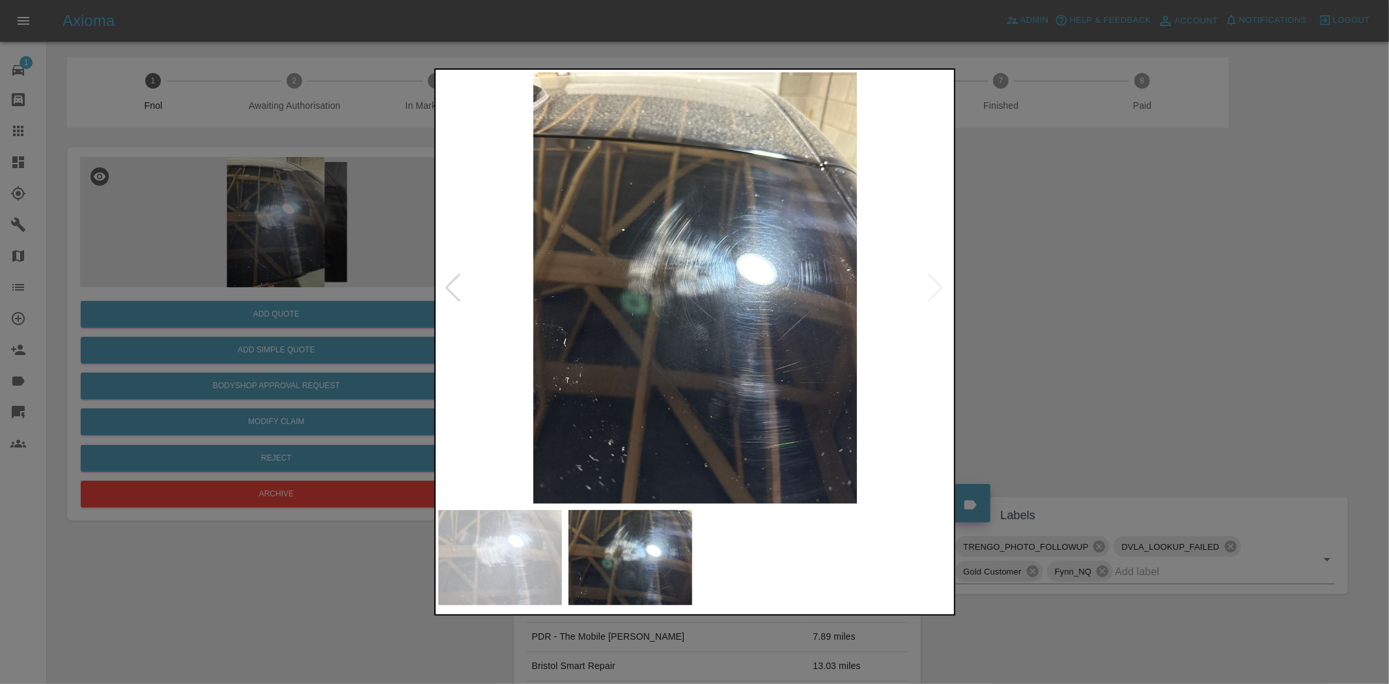
click at [519, 287] on img at bounding box center [695, 287] width 515 height 431
click at [231, 204] on div at bounding box center [694, 342] width 1389 height 684
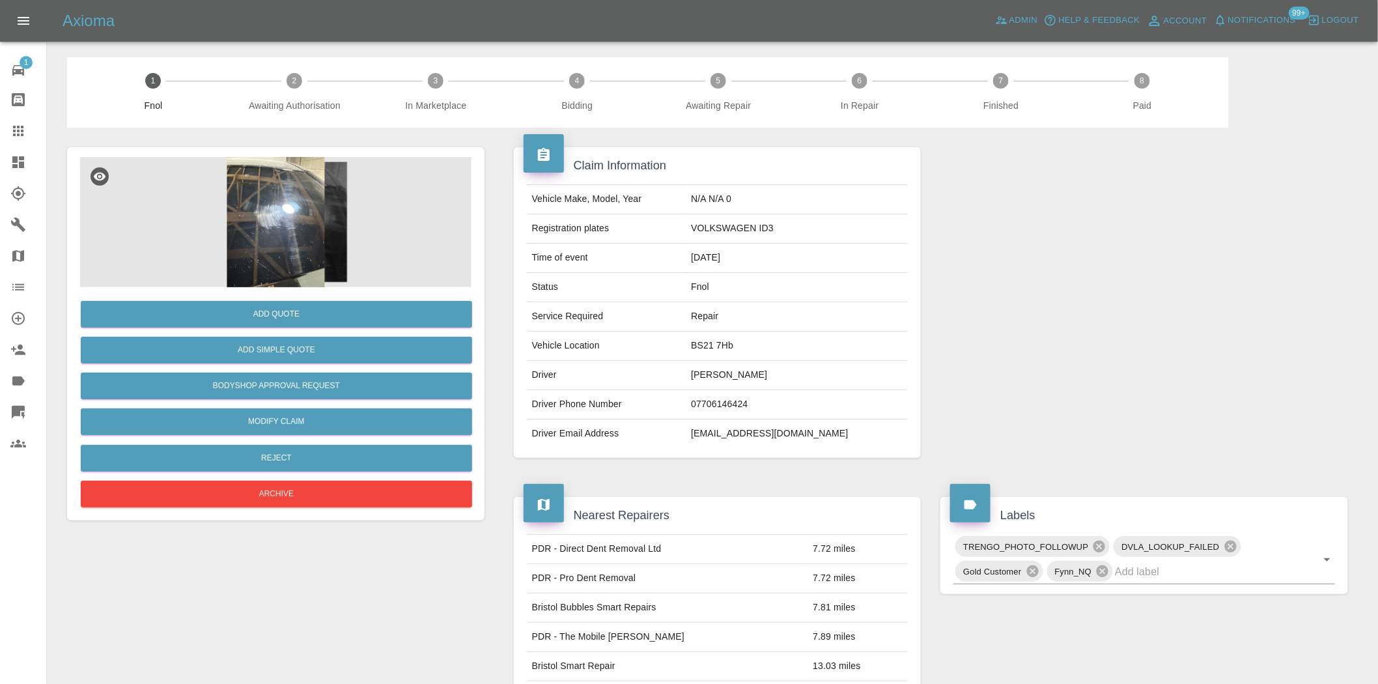
click at [297, 250] on img at bounding box center [275, 222] width 391 height 130
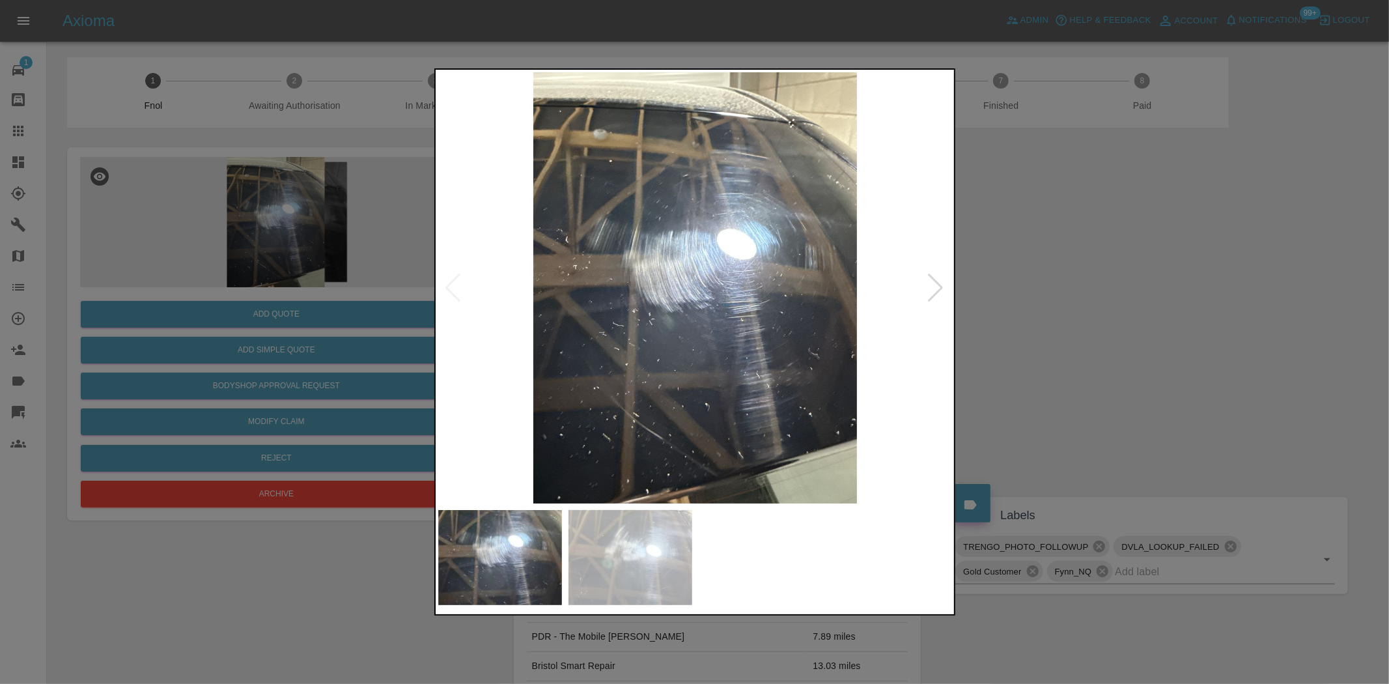
drag, startPoint x: 309, startPoint y: 235, endPoint x: 315, endPoint y: 316, distance: 81.7
click at [308, 236] on div at bounding box center [694, 342] width 1389 height 684
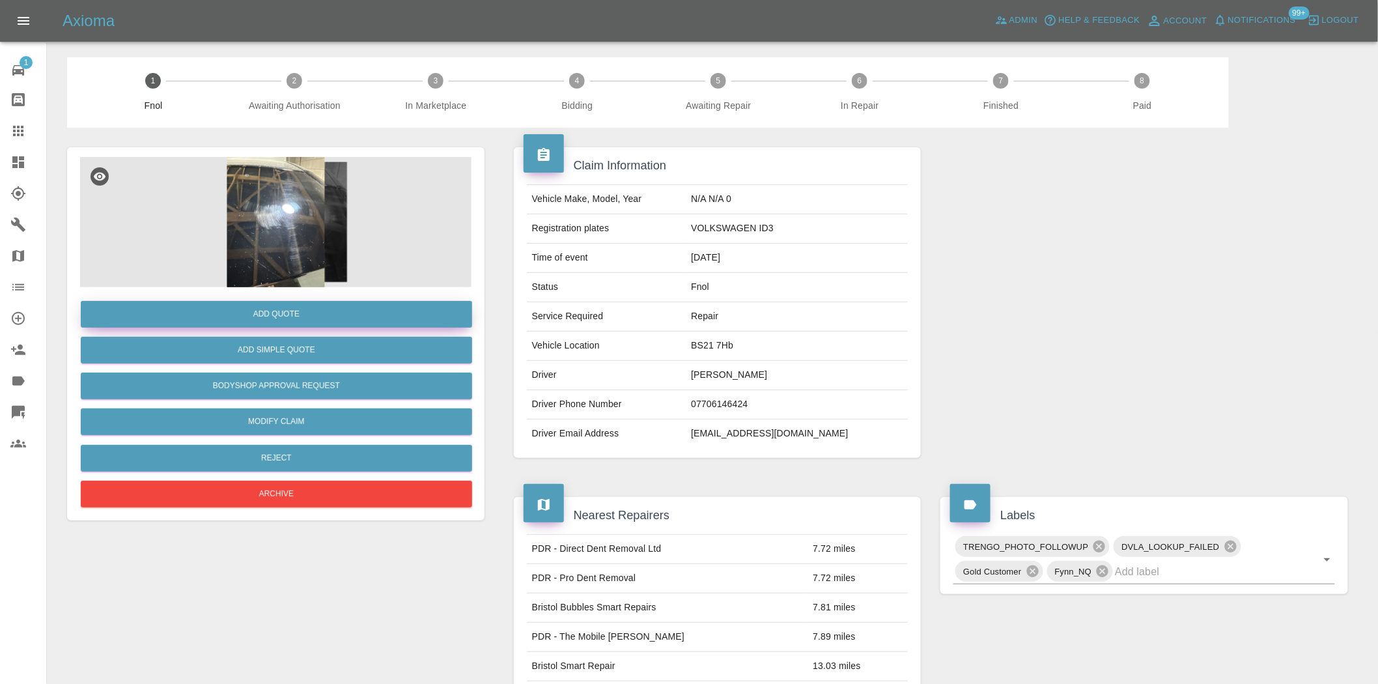
click at [315, 316] on button "Add Quote" at bounding box center [276, 314] width 391 height 27
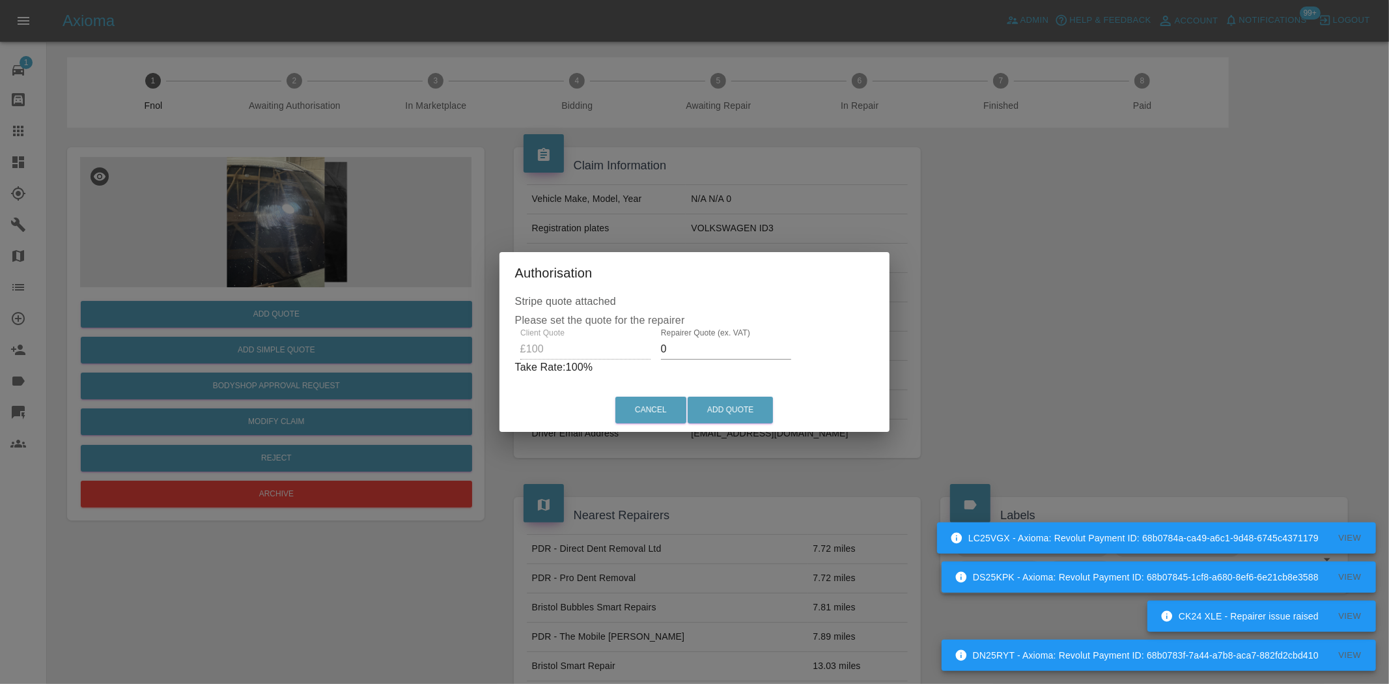
click at [607, 353] on div "Client Quote £100 Repairer Quote (ex. VAT) 0 Take Rate: 100 %" at bounding box center [695, 351] width 360 height 47
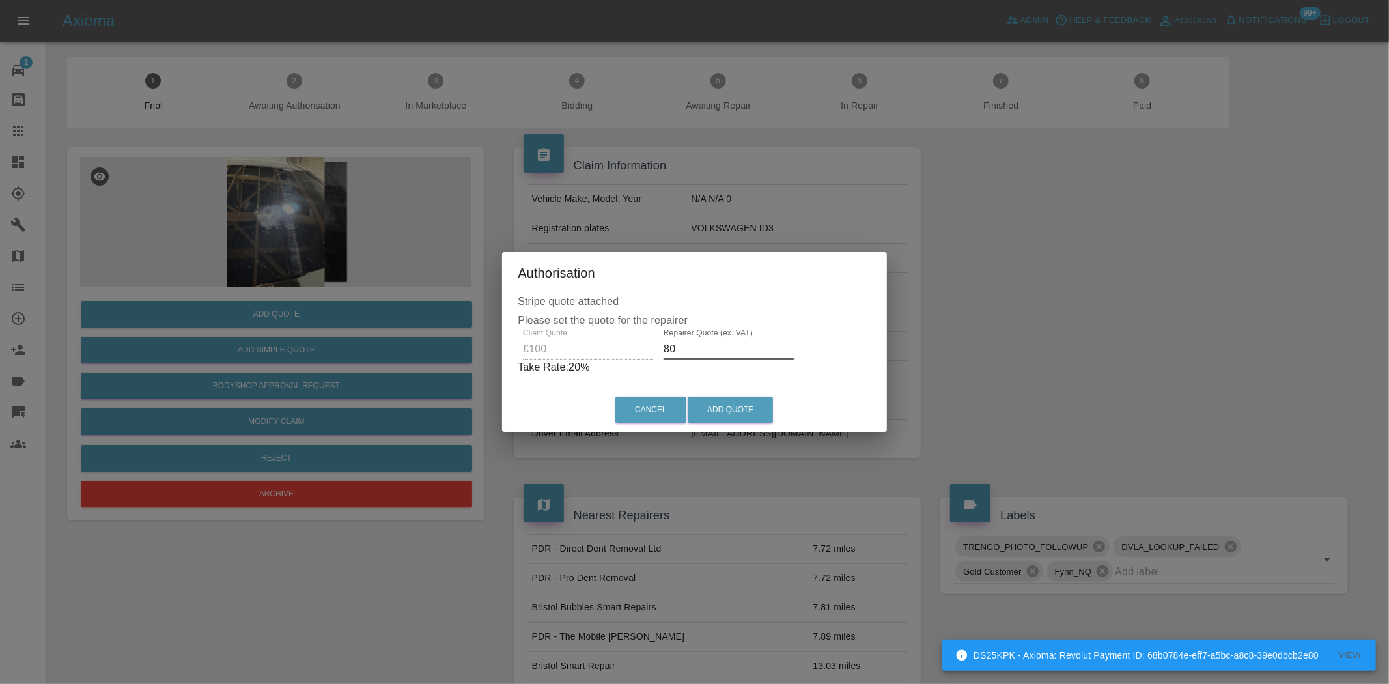
type input "8"
type input "55"
click at [732, 406] on button "Add Quote" at bounding box center [730, 410] width 85 height 27
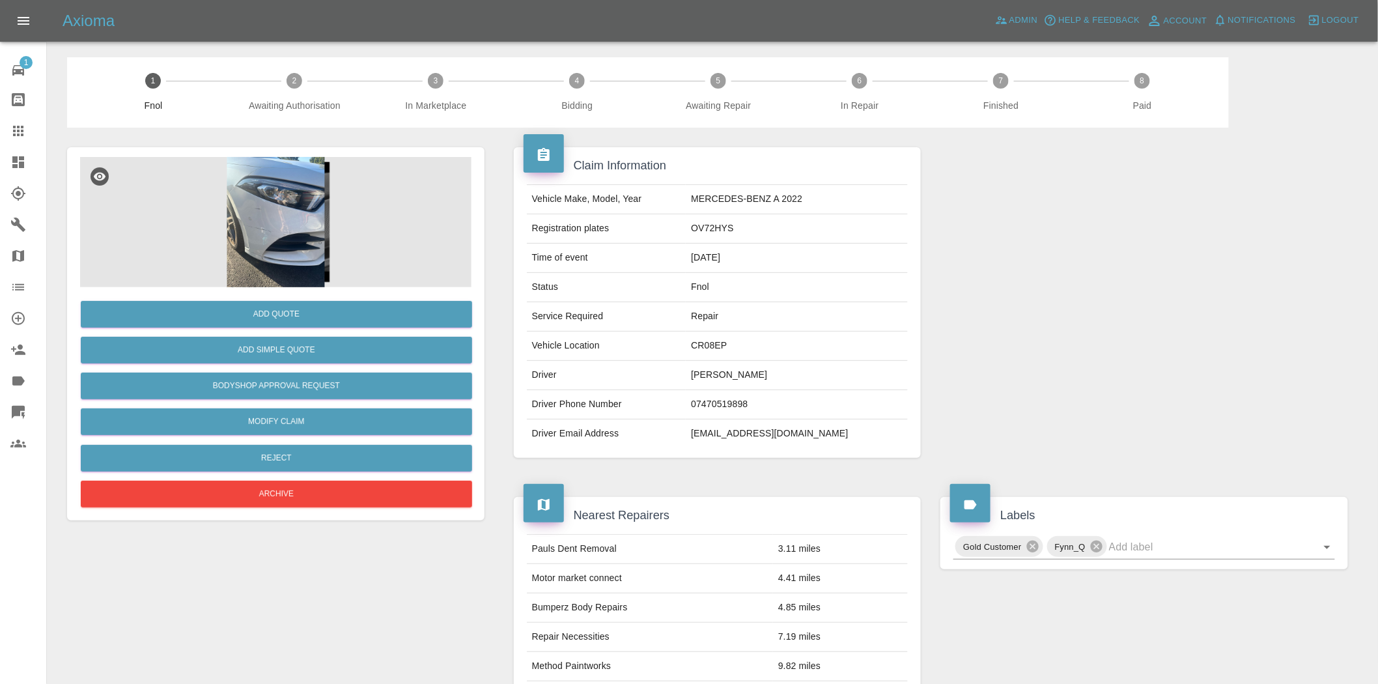
click at [266, 221] on img at bounding box center [275, 222] width 391 height 130
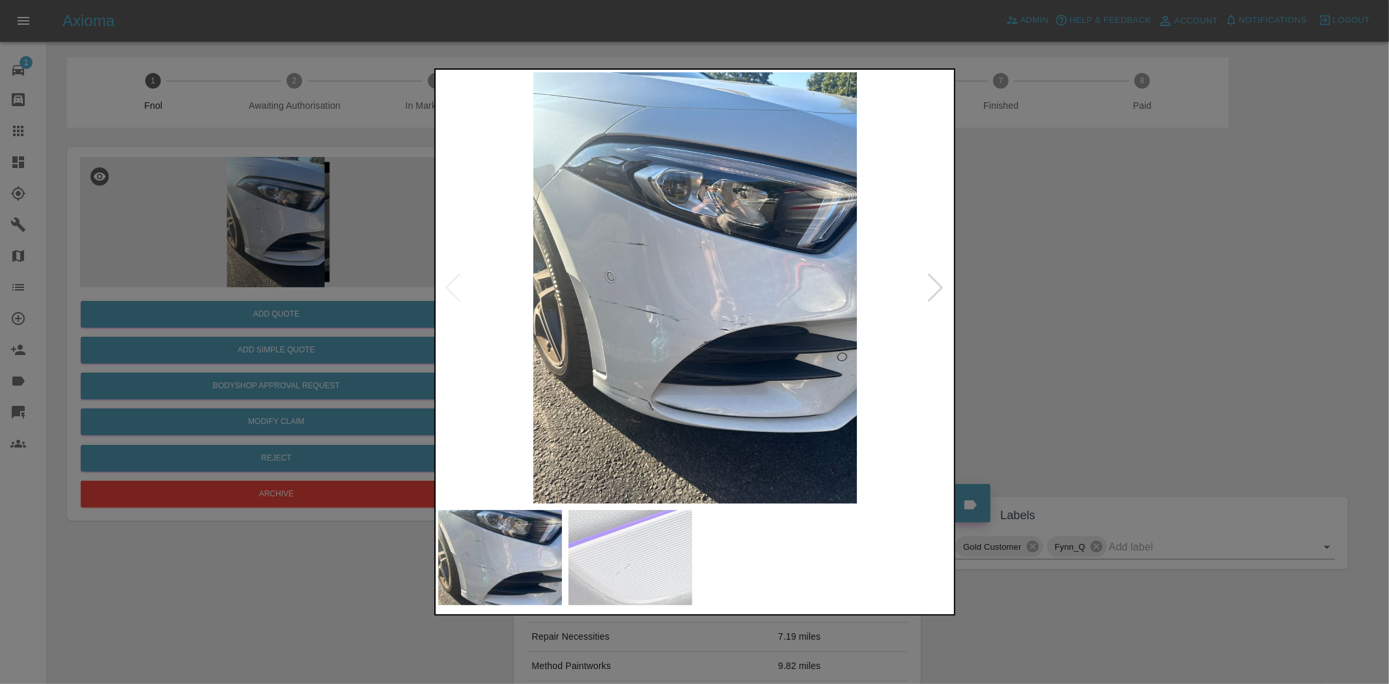
click at [610, 267] on img at bounding box center [695, 287] width 515 height 431
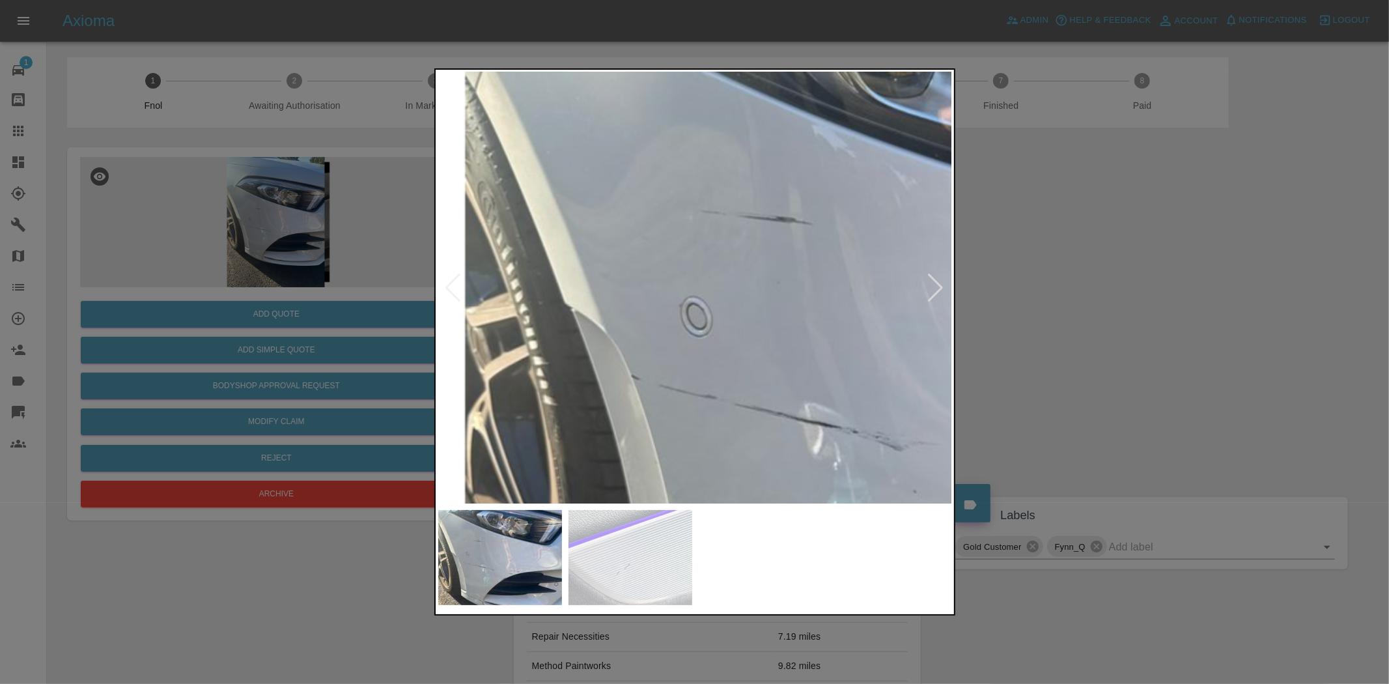
click at [610, 267] on img at bounding box center [950, 351] width 1544 height 1294
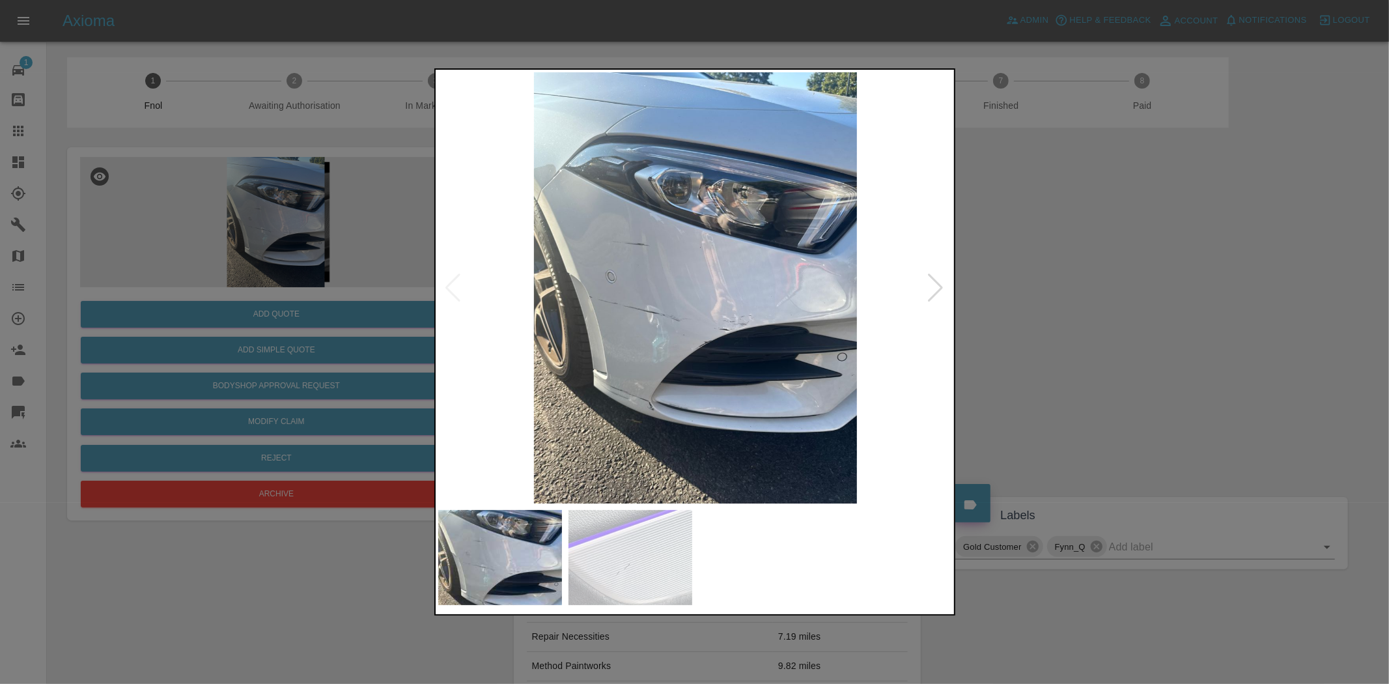
click at [602, 329] on img at bounding box center [695, 287] width 515 height 431
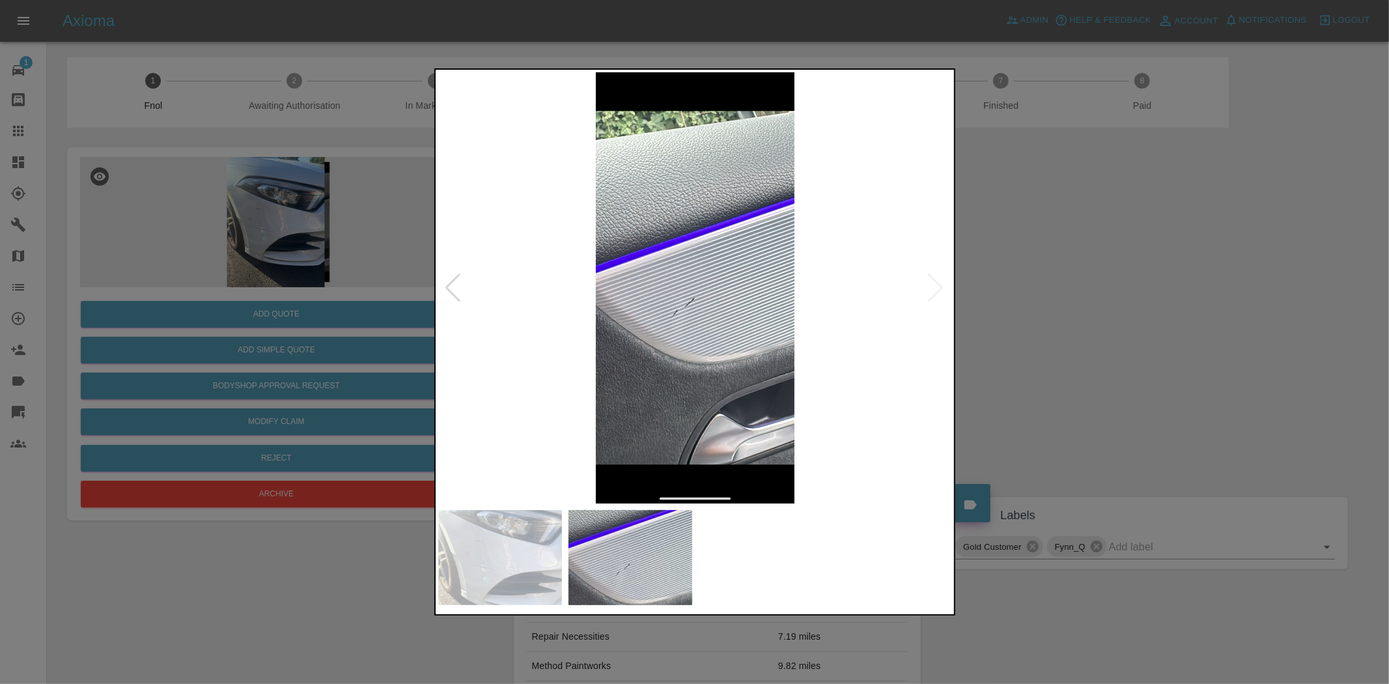
click at [694, 315] on img at bounding box center [695, 287] width 515 height 431
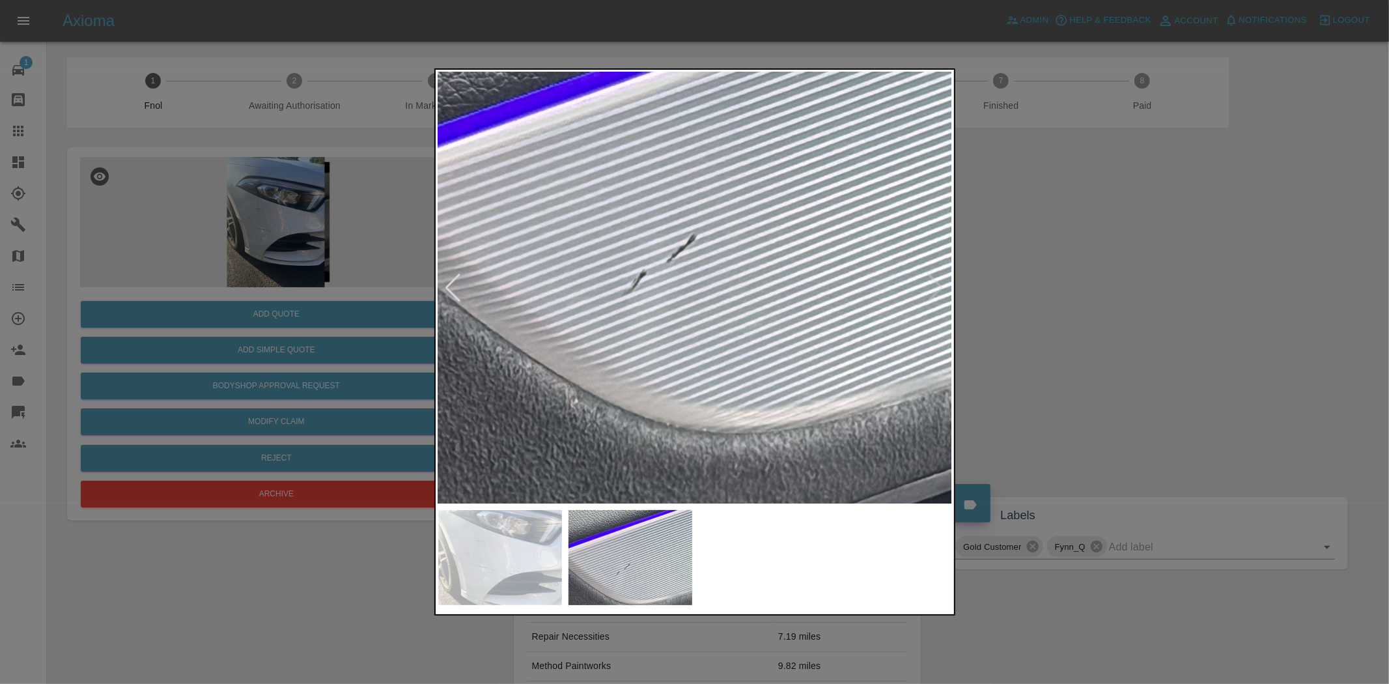
click at [694, 315] on img at bounding box center [698, 205] width 1544 height 1294
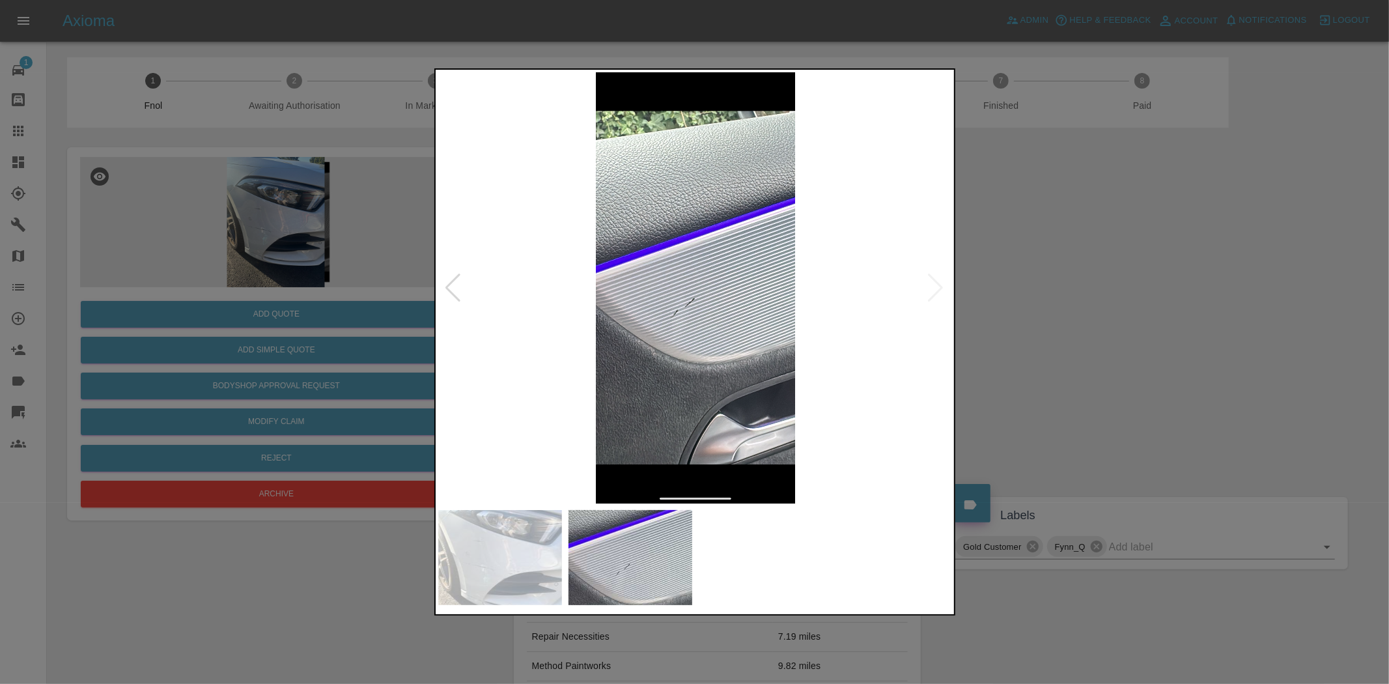
click at [518, 343] on img at bounding box center [695, 287] width 515 height 431
click at [705, 363] on img at bounding box center [695, 287] width 515 height 431
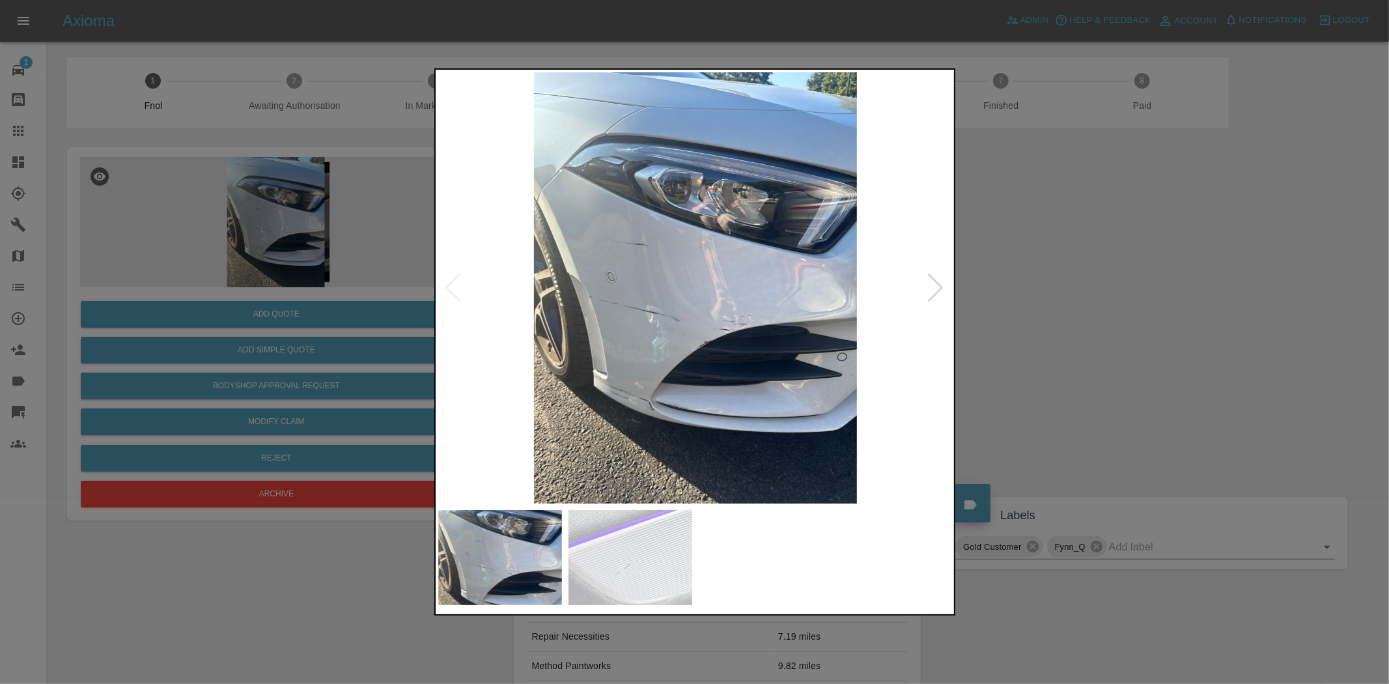
click at [704, 346] on img at bounding box center [695, 287] width 515 height 431
click at [702, 346] on img at bounding box center [695, 287] width 515 height 431
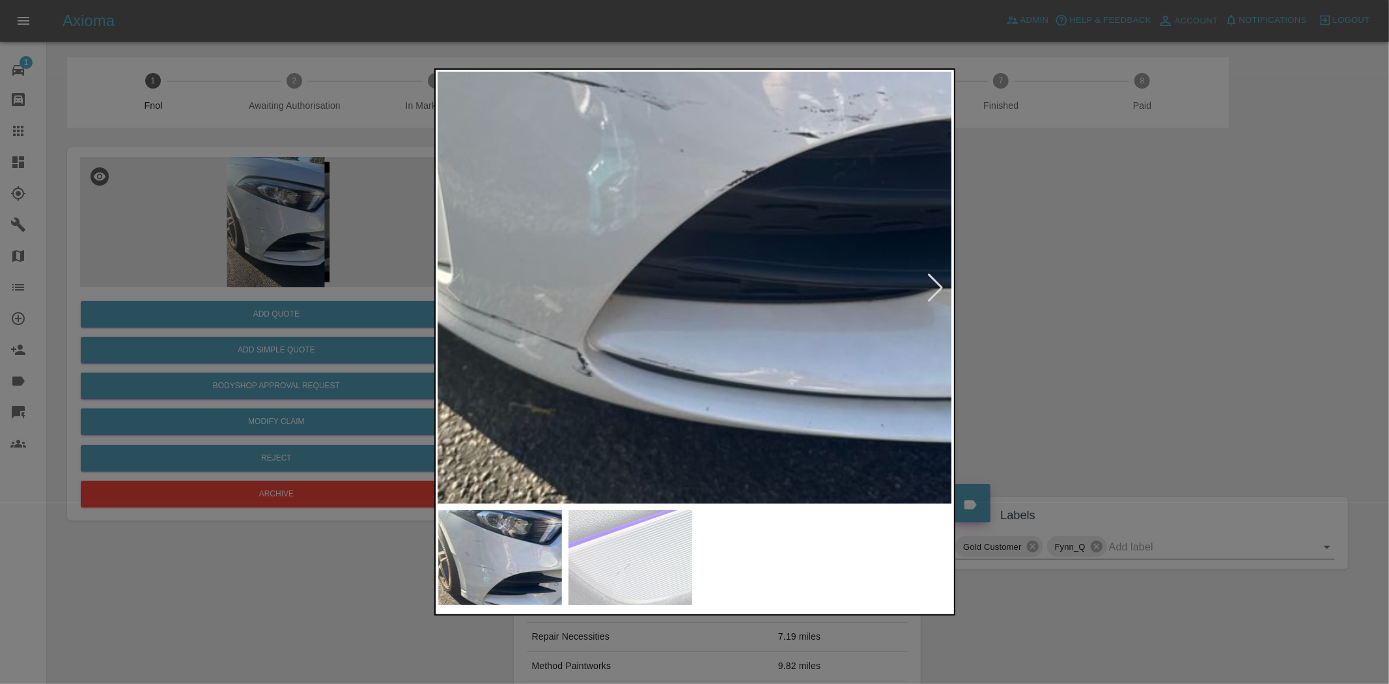
click at [722, 248] on img at bounding box center [717, 10] width 1544 height 1294
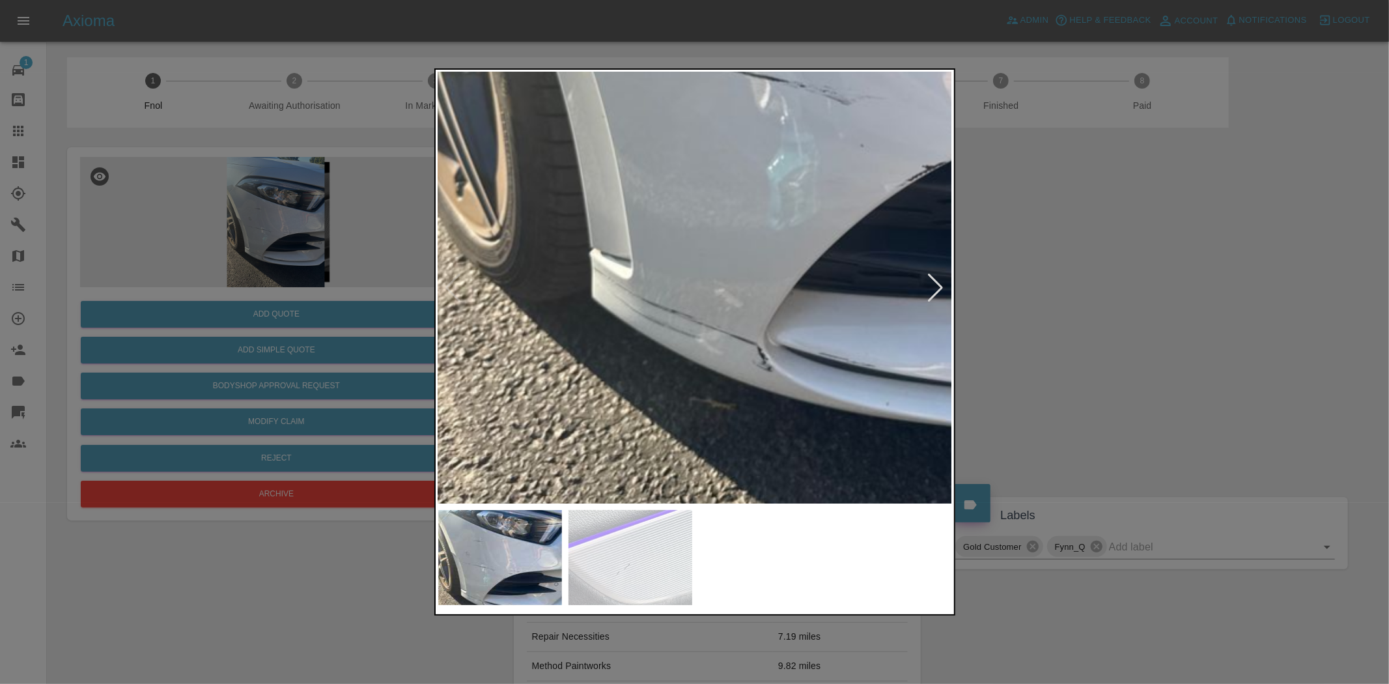
click at [858, 350] on img at bounding box center [897, 5] width 1544 height 1294
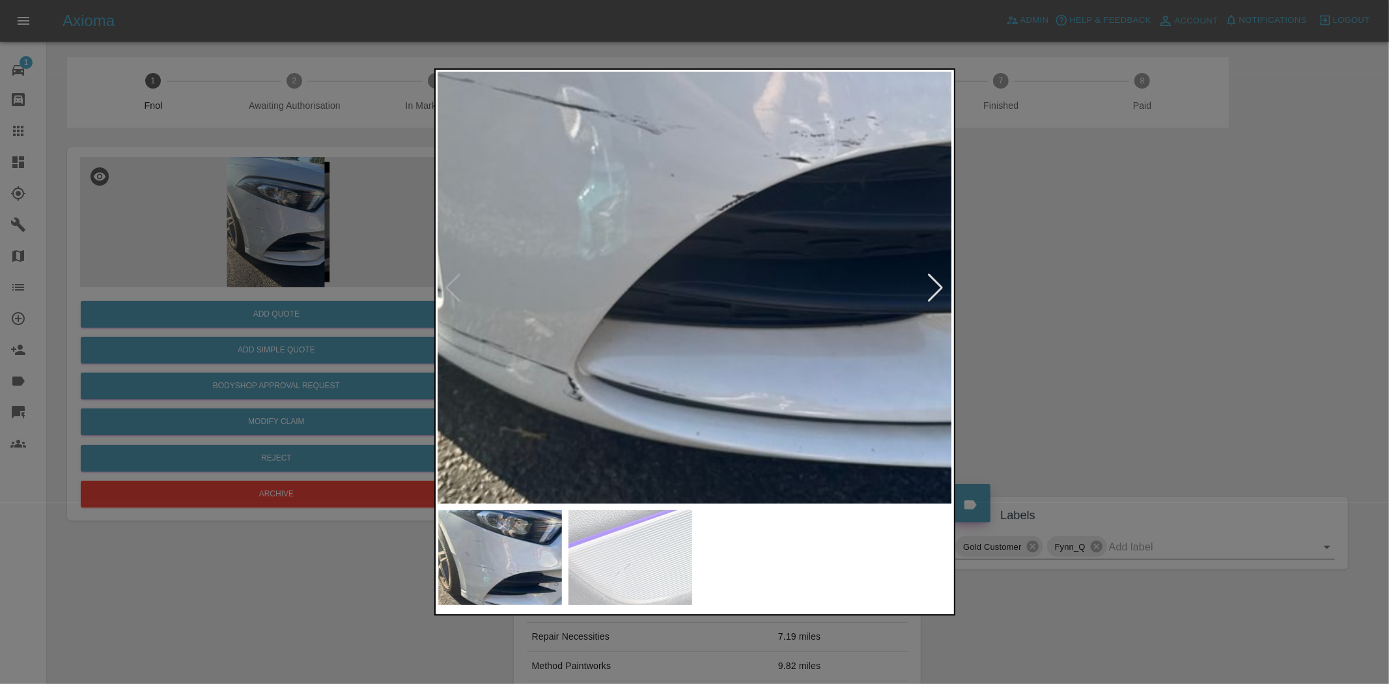
click at [512, 352] on img at bounding box center [708, 34] width 1544 height 1294
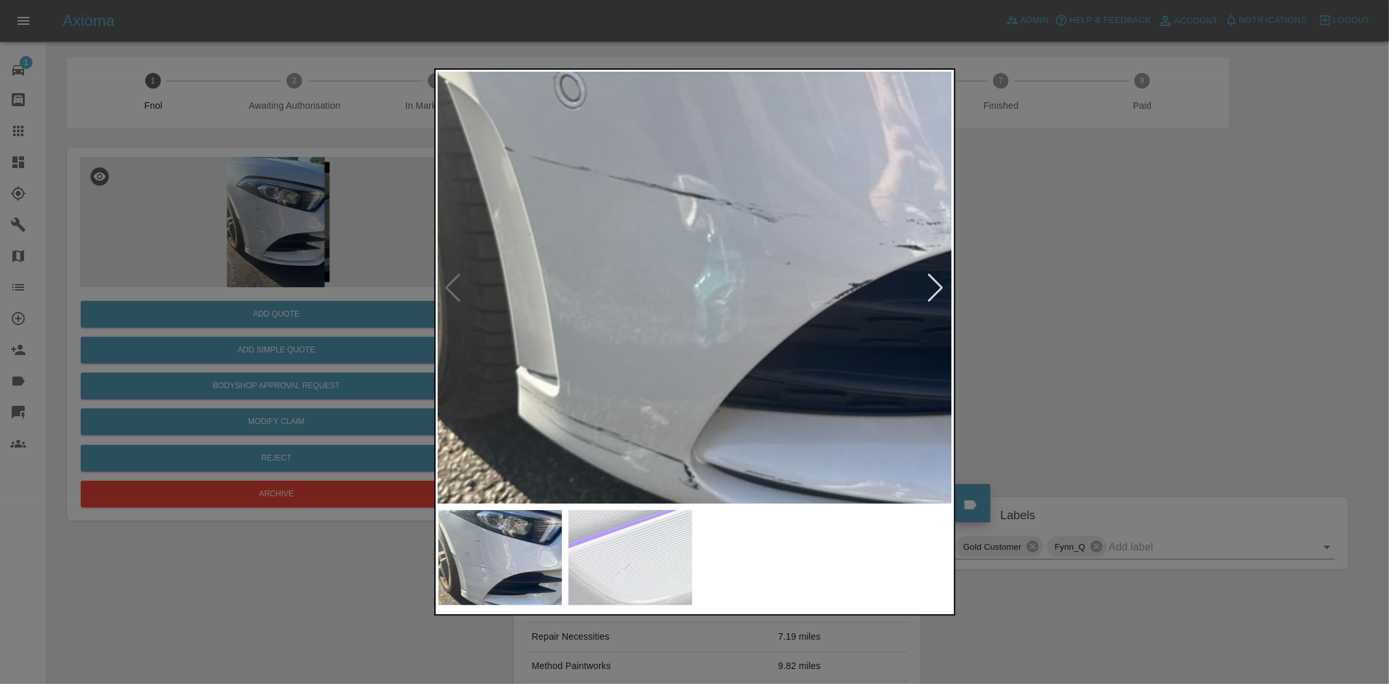
click at [466, 365] on img at bounding box center [823, 123] width 1544 height 1294
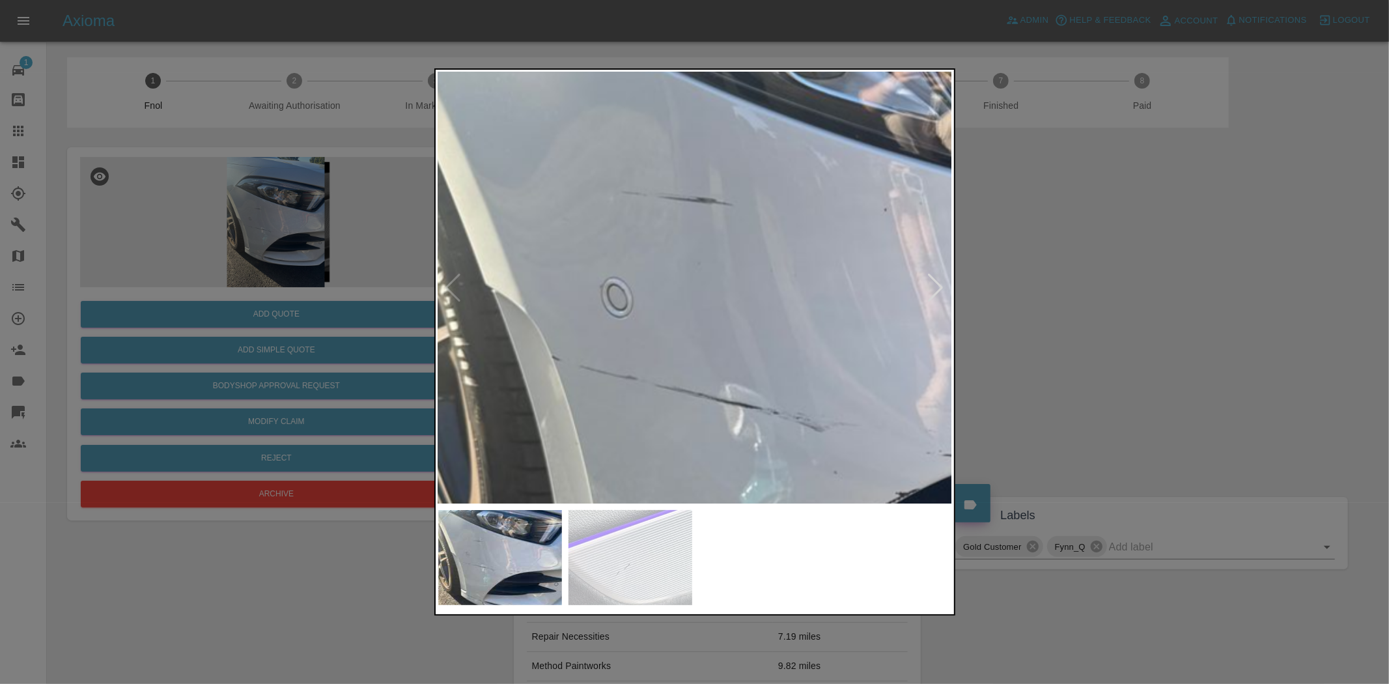
click at [558, 450] on img at bounding box center [870, 332] width 1544 height 1294
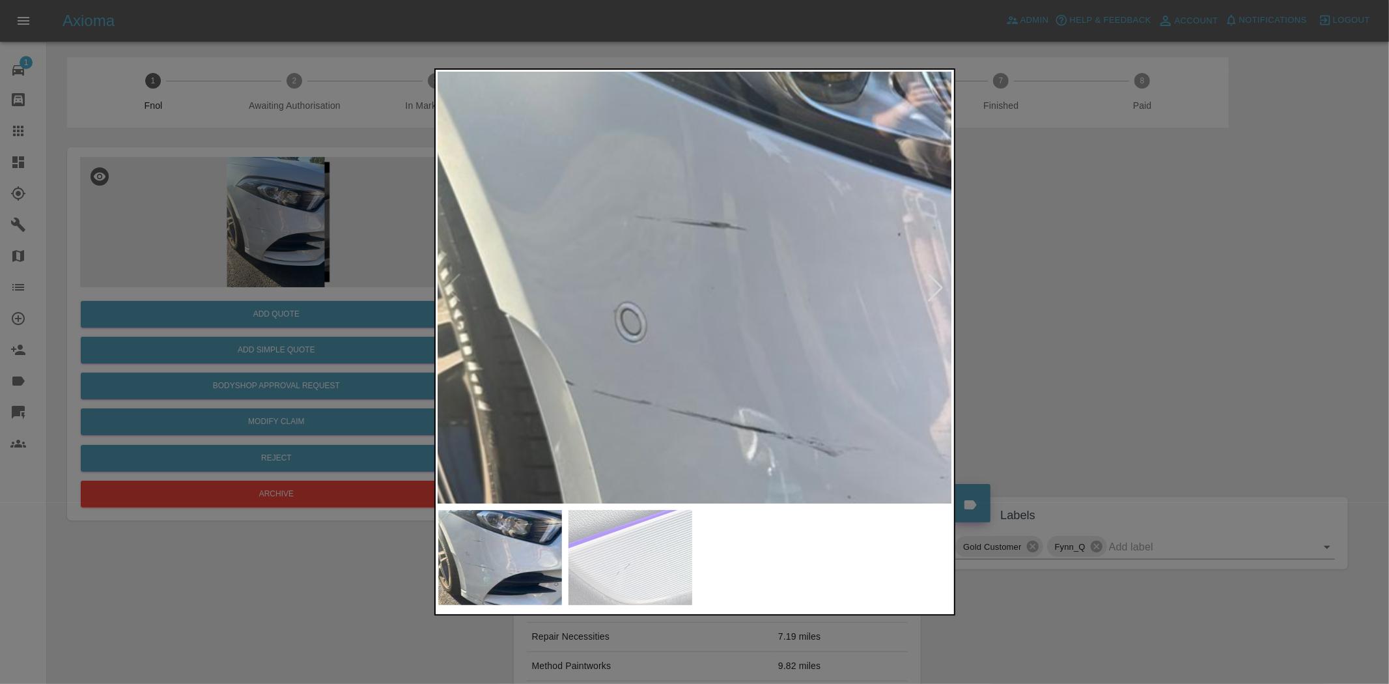
click at [254, 314] on div at bounding box center [694, 342] width 1389 height 684
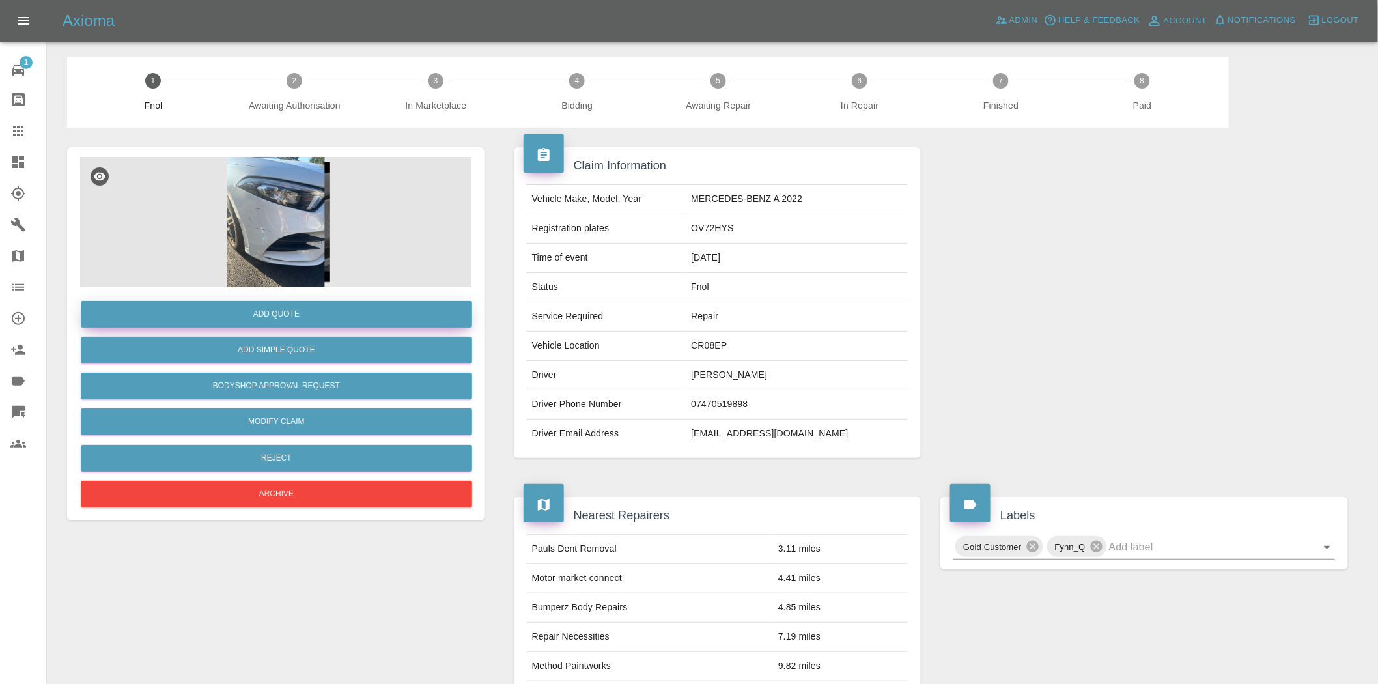
click at [255, 316] on button "Add Quote" at bounding box center [276, 314] width 391 height 27
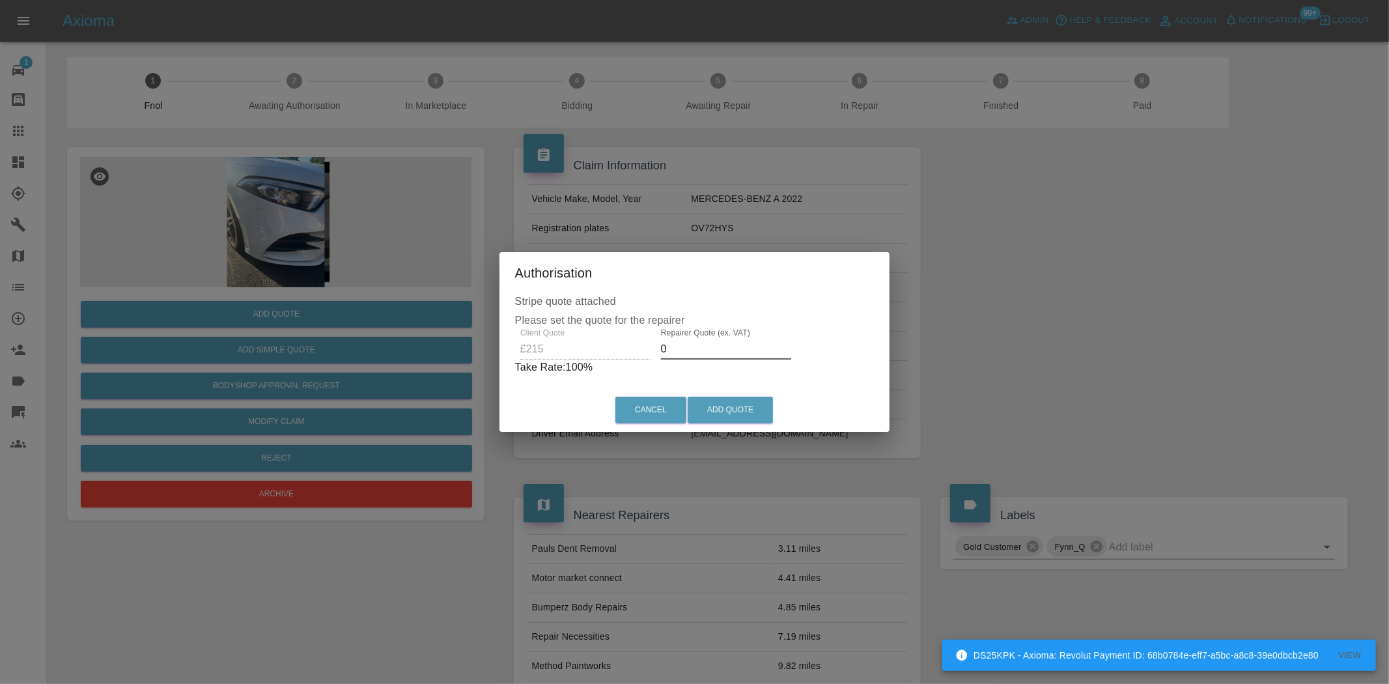
click at [640, 352] on div "Client Quote £215 Repairer Quote (ex. VAT) 0 Take Rate: 100 %" at bounding box center [695, 351] width 360 height 47
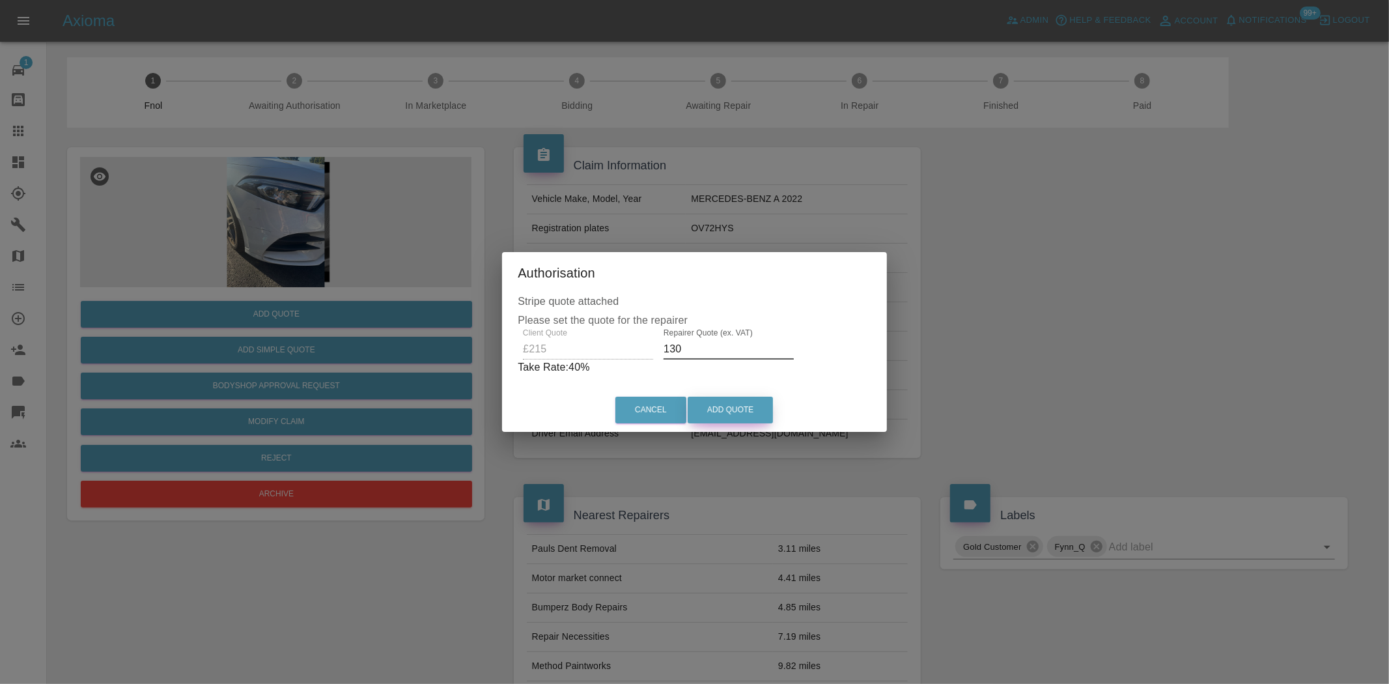
type input "130"
click at [724, 406] on button "Add Quote" at bounding box center [730, 410] width 85 height 27
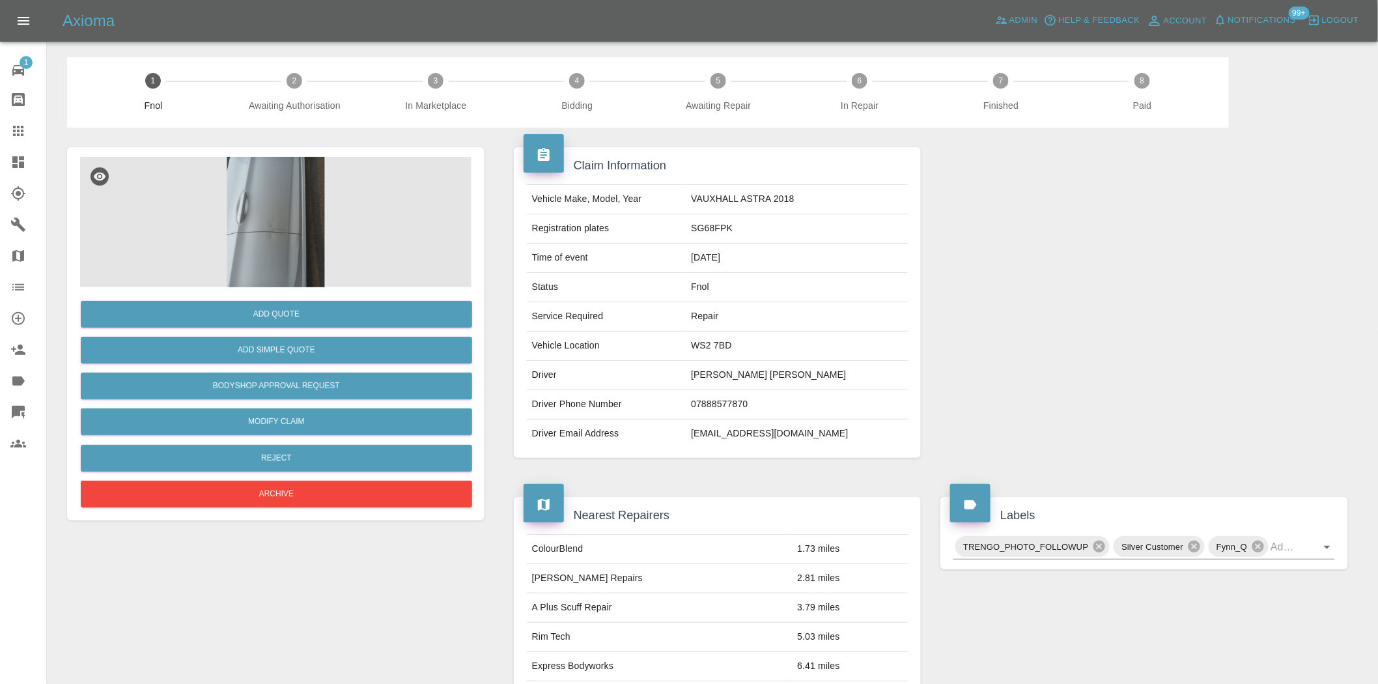
click at [249, 242] on img at bounding box center [275, 222] width 391 height 130
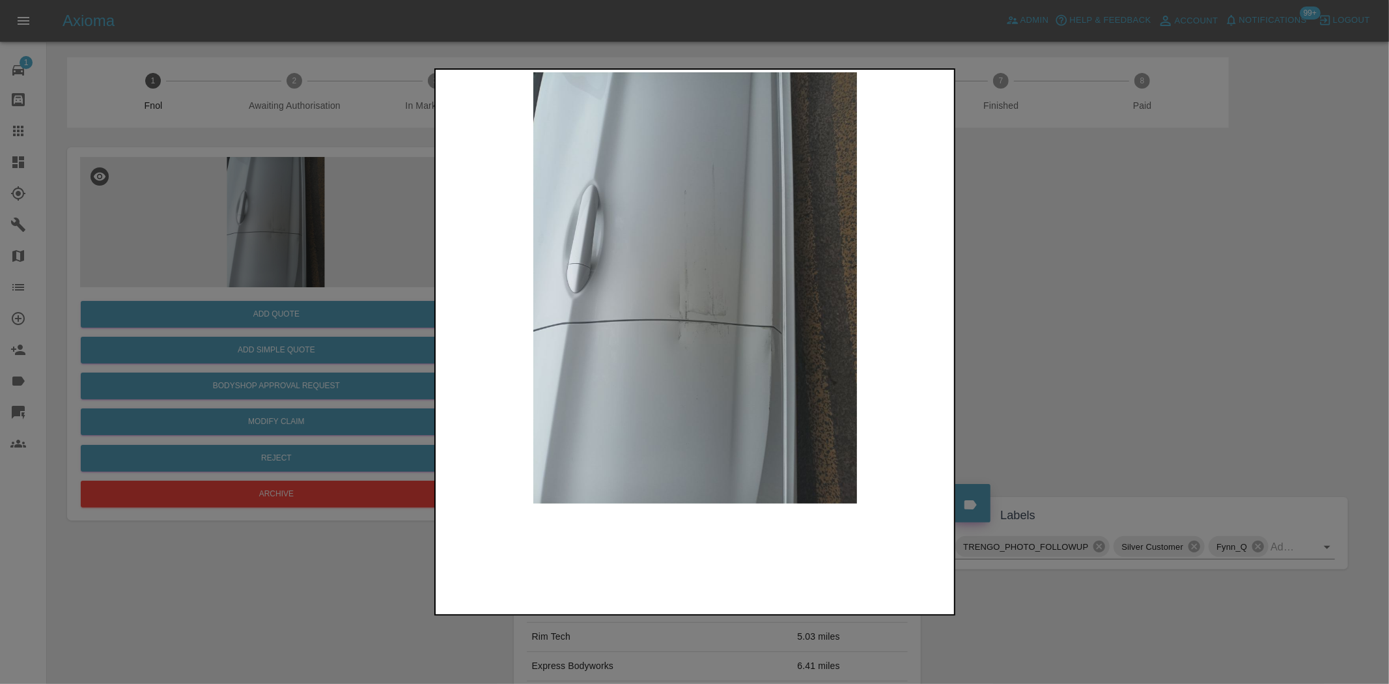
click at [710, 358] on img at bounding box center [695, 287] width 515 height 431
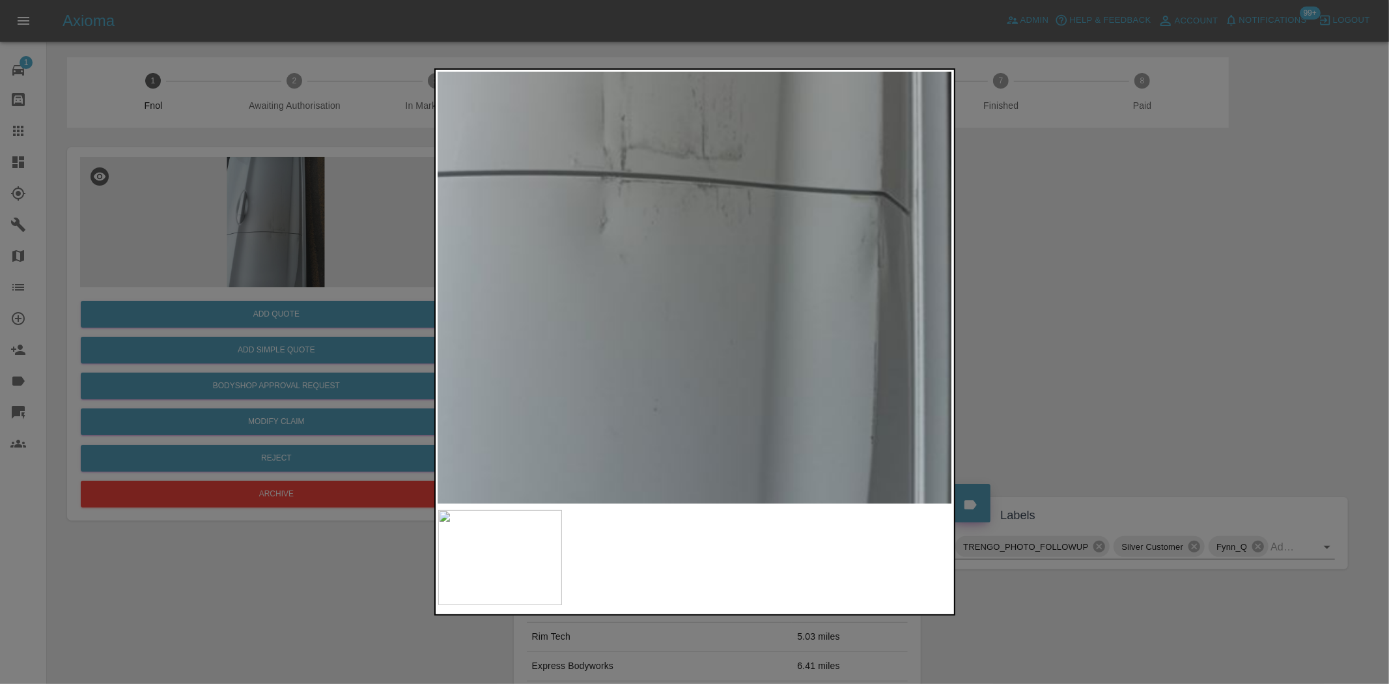
click at [705, 343] on img at bounding box center [650, 77] width 1544 height 1294
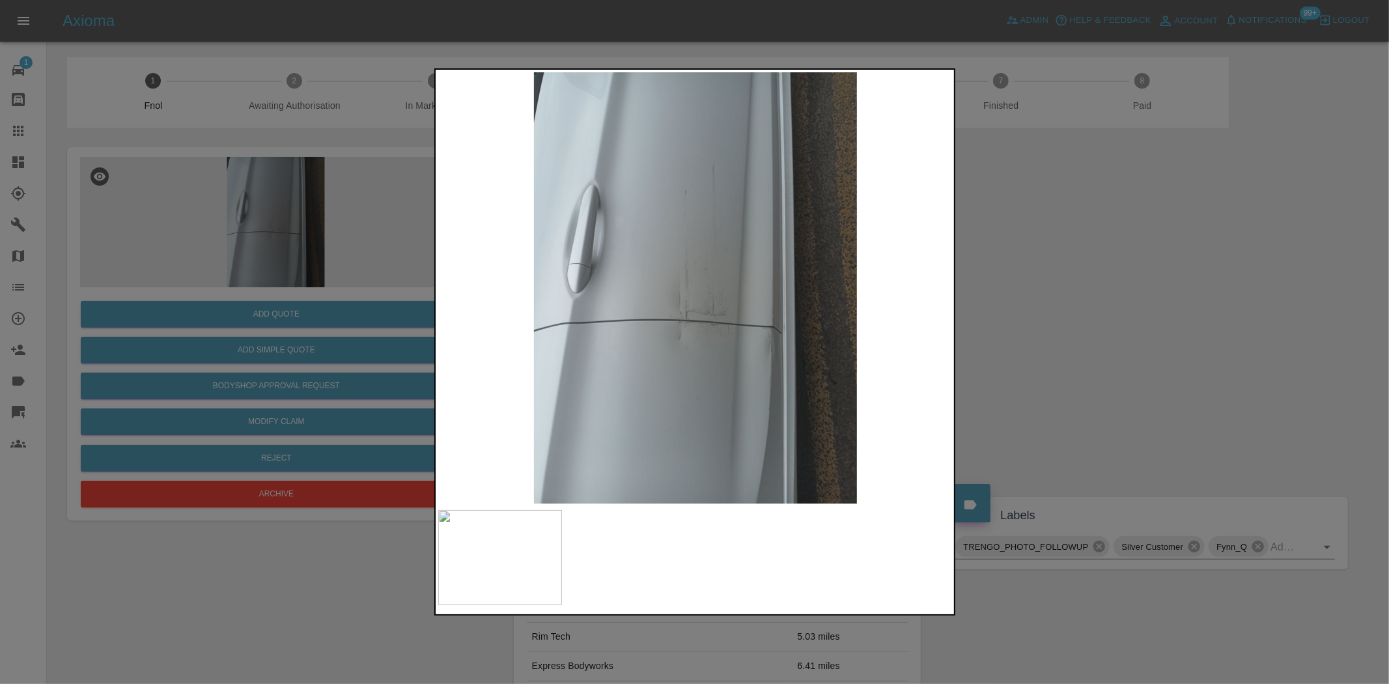
click at [563, 362] on img at bounding box center [695, 287] width 515 height 431
click at [653, 345] on img at bounding box center [695, 287] width 515 height 431
click at [766, 301] on img at bounding box center [695, 287] width 515 height 431
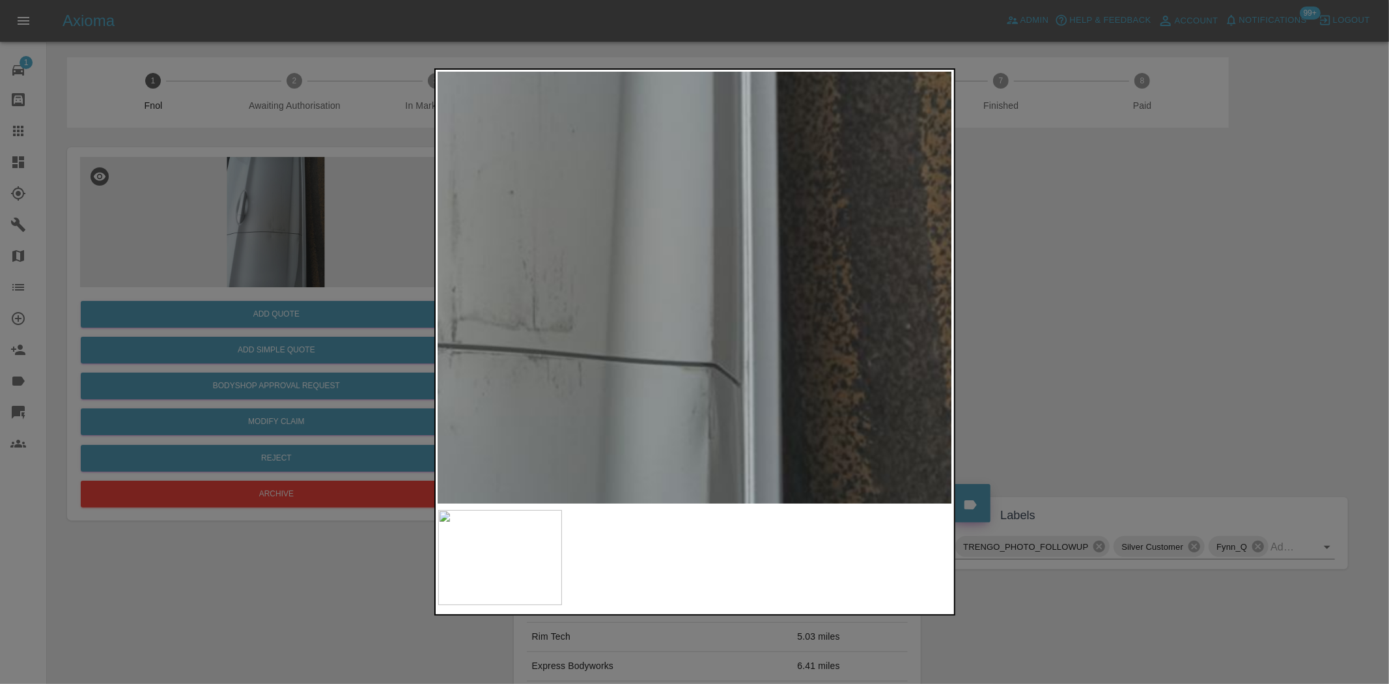
click at [795, 537] on div at bounding box center [694, 341] width 521 height 547
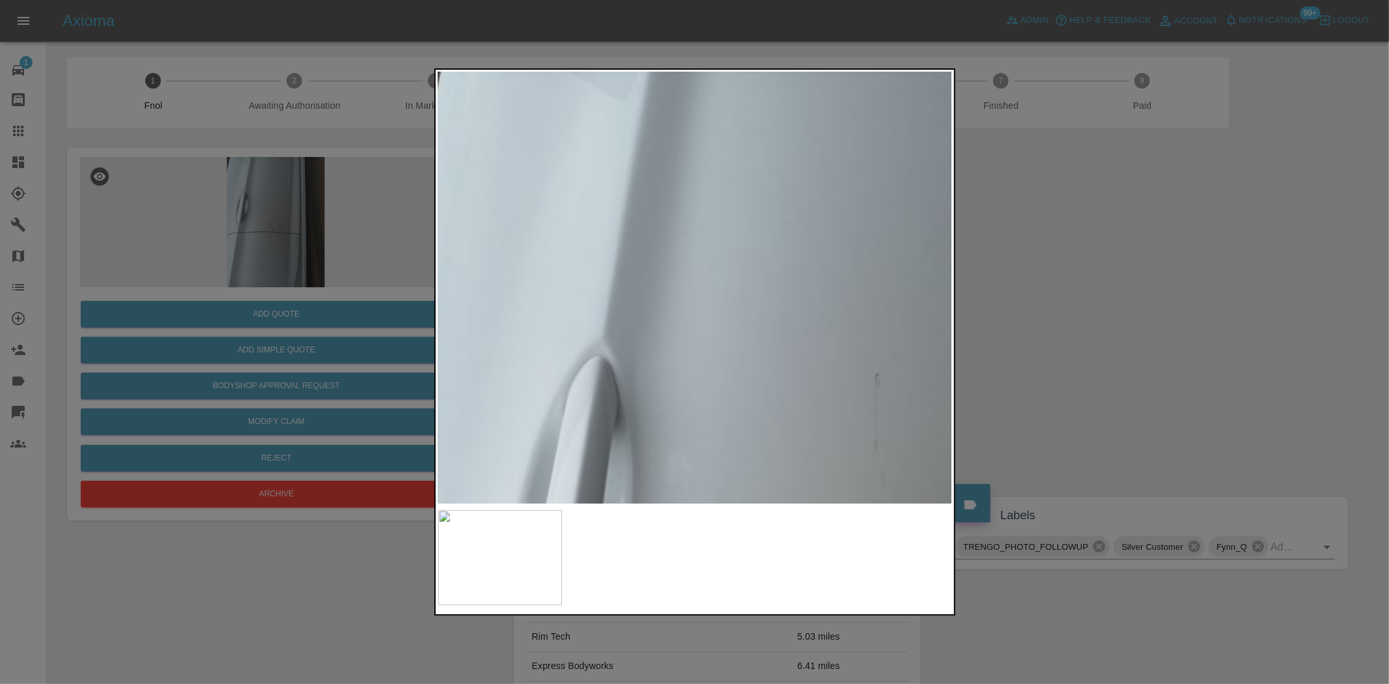
drag, startPoint x: 313, startPoint y: 272, endPoint x: 266, endPoint y: 291, distance: 50.6
click at [311, 274] on div at bounding box center [694, 342] width 1389 height 684
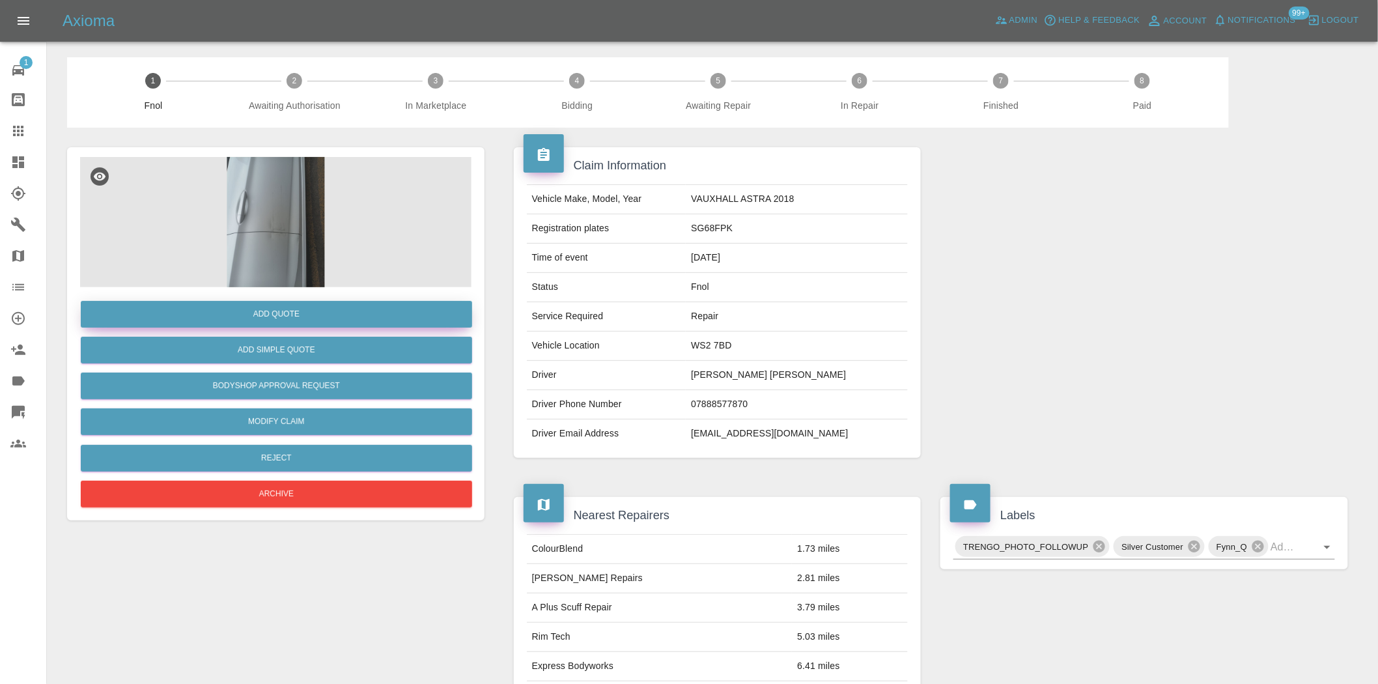
click at [268, 317] on button "Add Quote" at bounding box center [276, 314] width 391 height 27
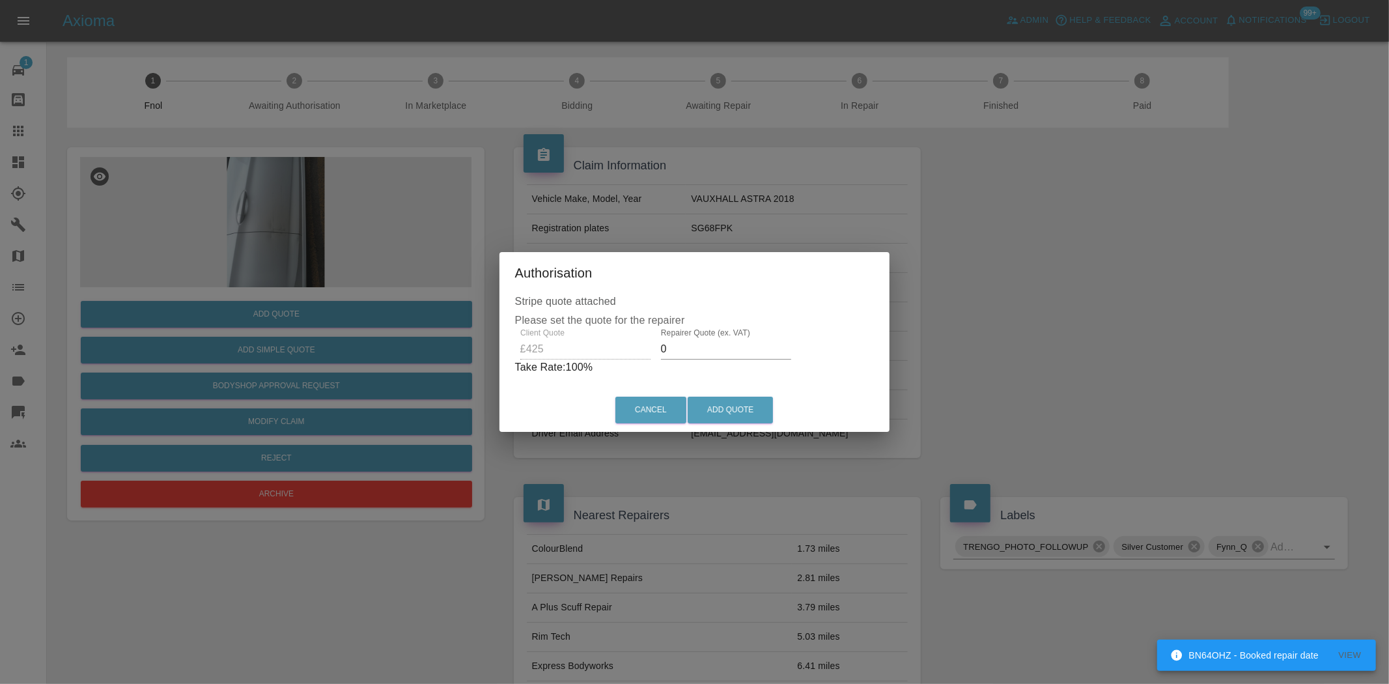
click at [613, 348] on div "Client Quote £425 Repairer Quote (ex. VAT) 0 Take Rate: 100 %" at bounding box center [695, 351] width 360 height 47
drag, startPoint x: 687, startPoint y: 350, endPoint x: 378, endPoint y: 348, distance: 309.4
click at [385, 346] on div "Authorisation Stripe quote attached Please set the quote for the repairer Clien…" at bounding box center [694, 342] width 1389 height 684
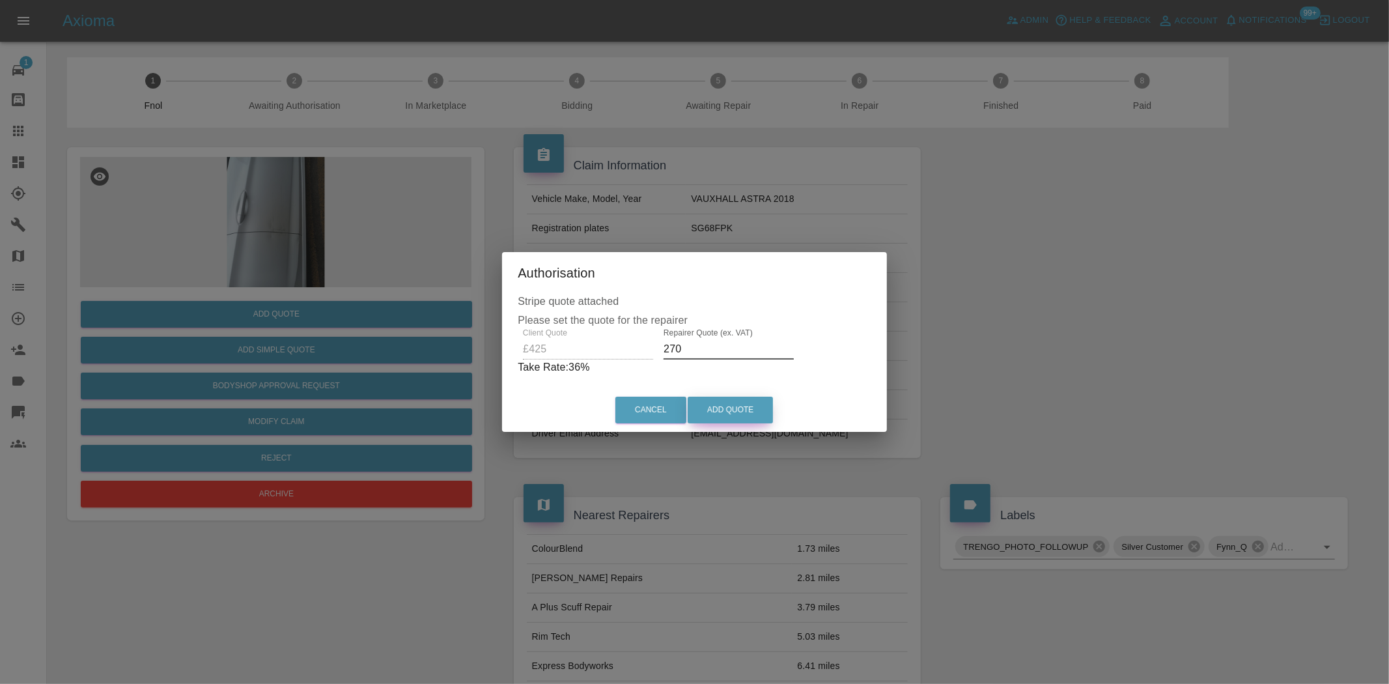
type input "270"
click at [726, 410] on button "Add Quote" at bounding box center [730, 410] width 85 height 27
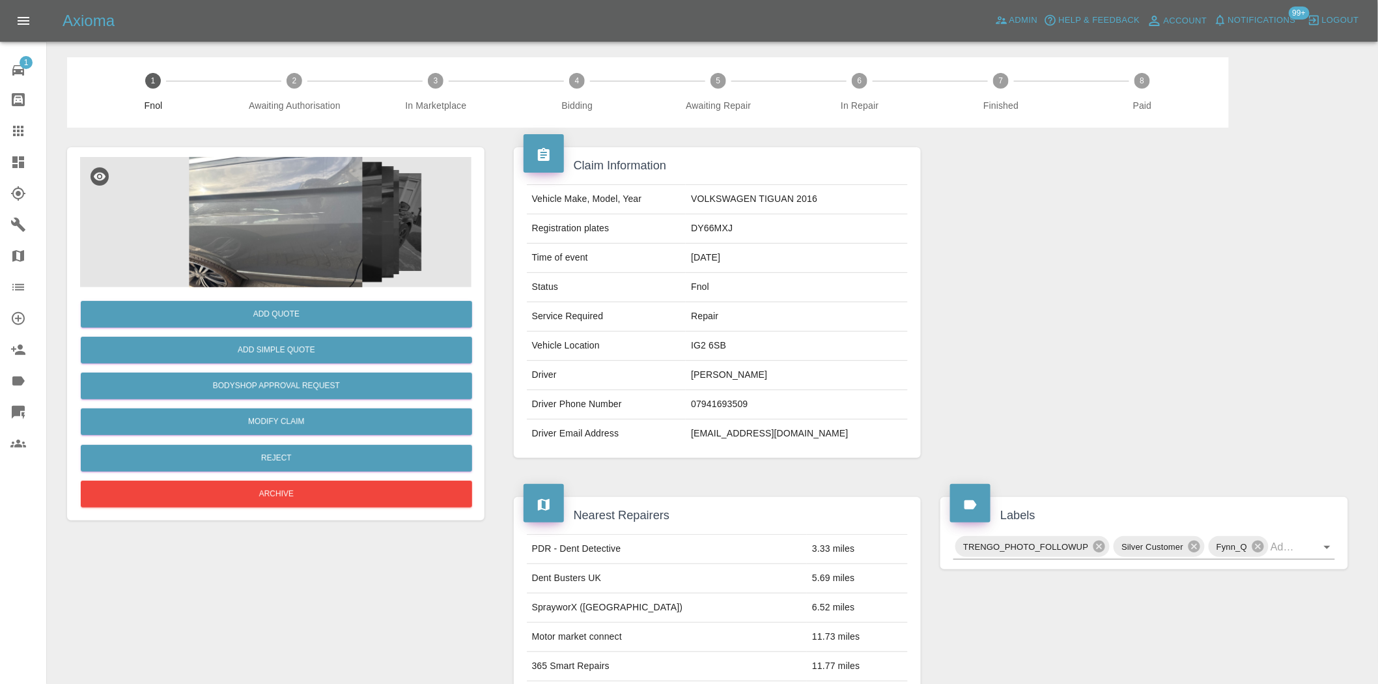
click at [266, 208] on img at bounding box center [275, 222] width 391 height 130
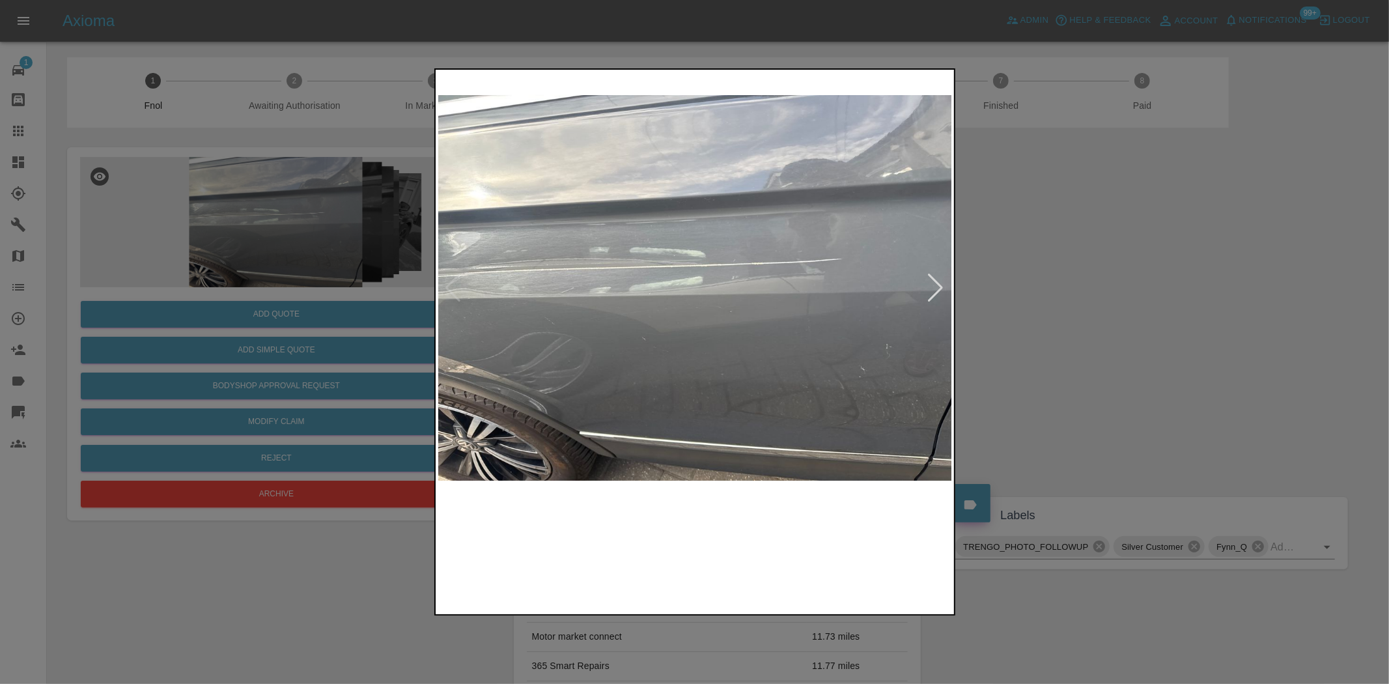
click at [686, 322] on img at bounding box center [695, 287] width 515 height 431
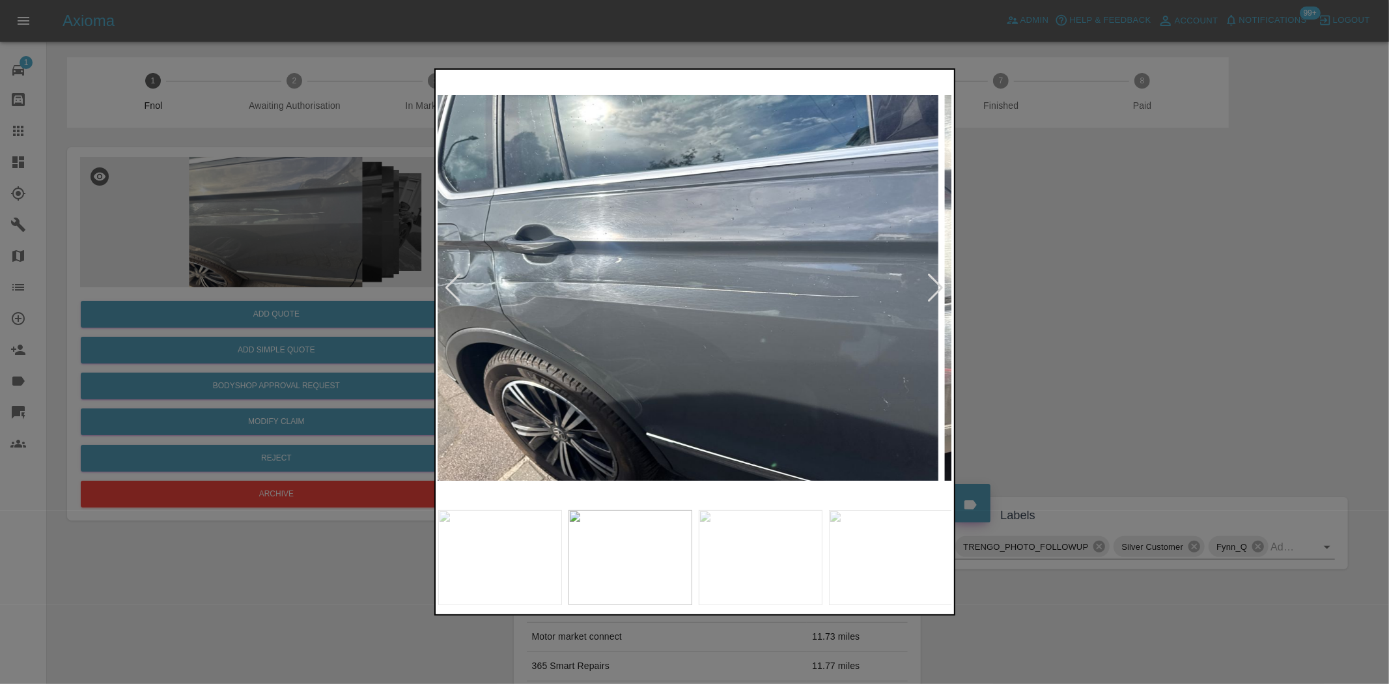
click at [594, 337] on img at bounding box center [680, 287] width 515 height 431
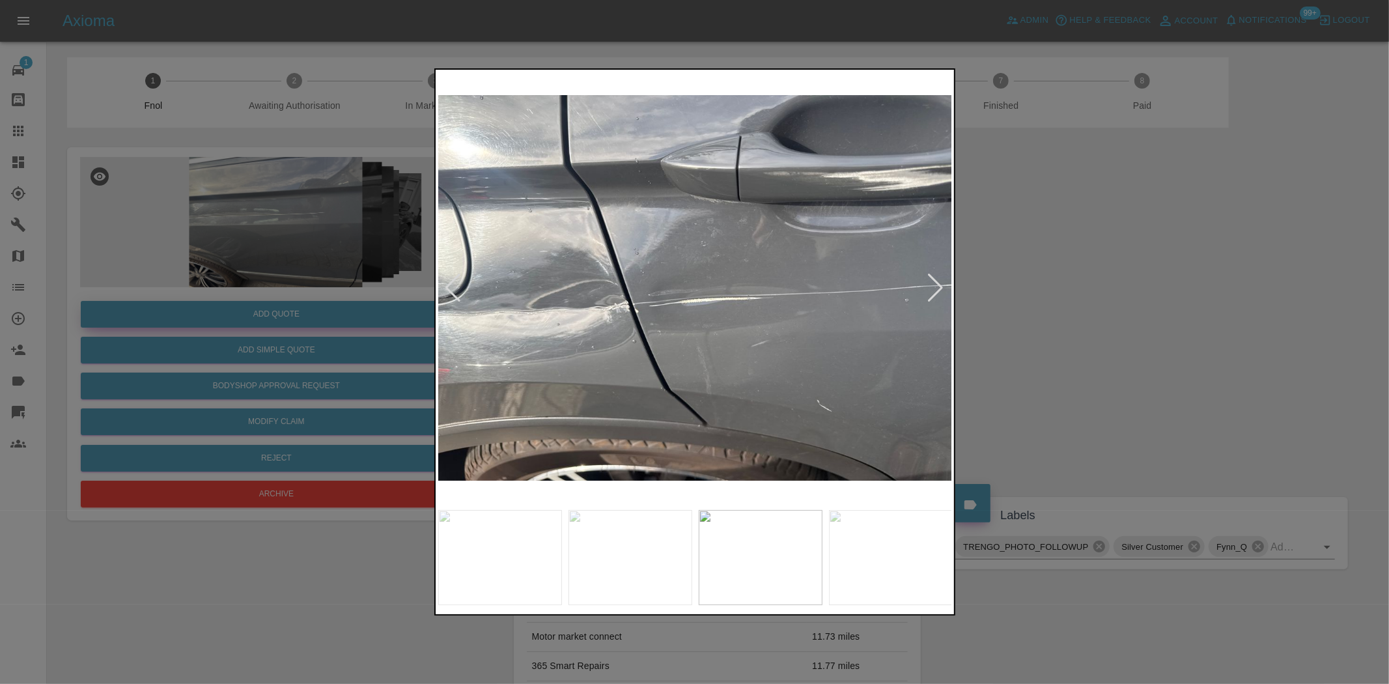
drag, startPoint x: 155, startPoint y: 302, endPoint x: 177, endPoint y: 326, distance: 32.8
click at [158, 309] on div at bounding box center [694, 342] width 1389 height 684
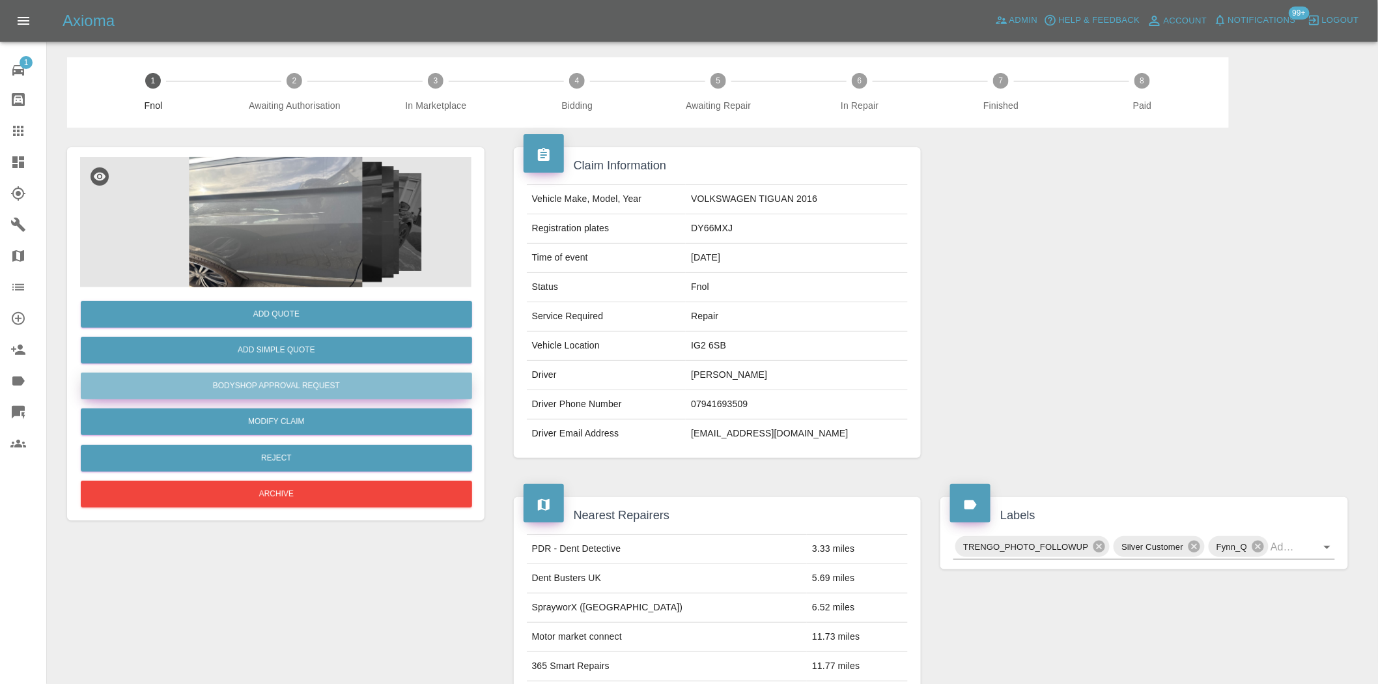
click at [289, 388] on button "Bodyshop Approval Request" at bounding box center [276, 386] width 391 height 27
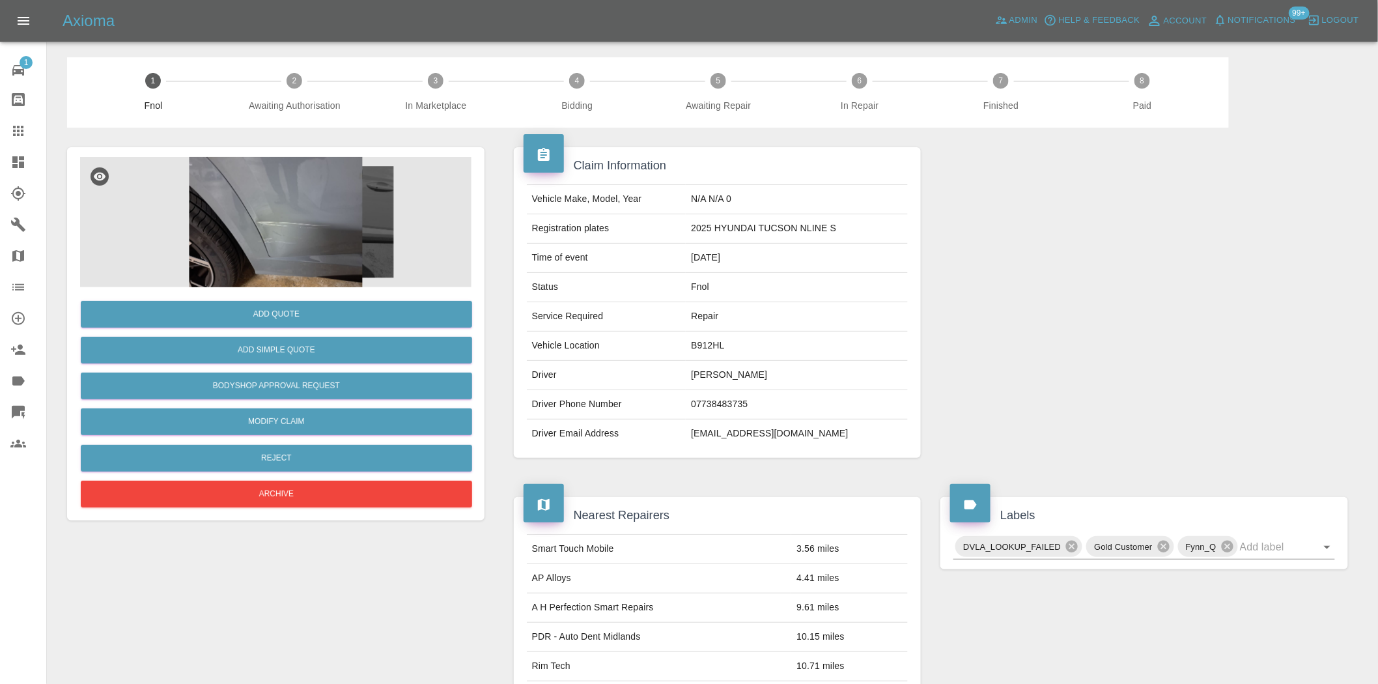
click at [308, 198] on img at bounding box center [275, 222] width 391 height 130
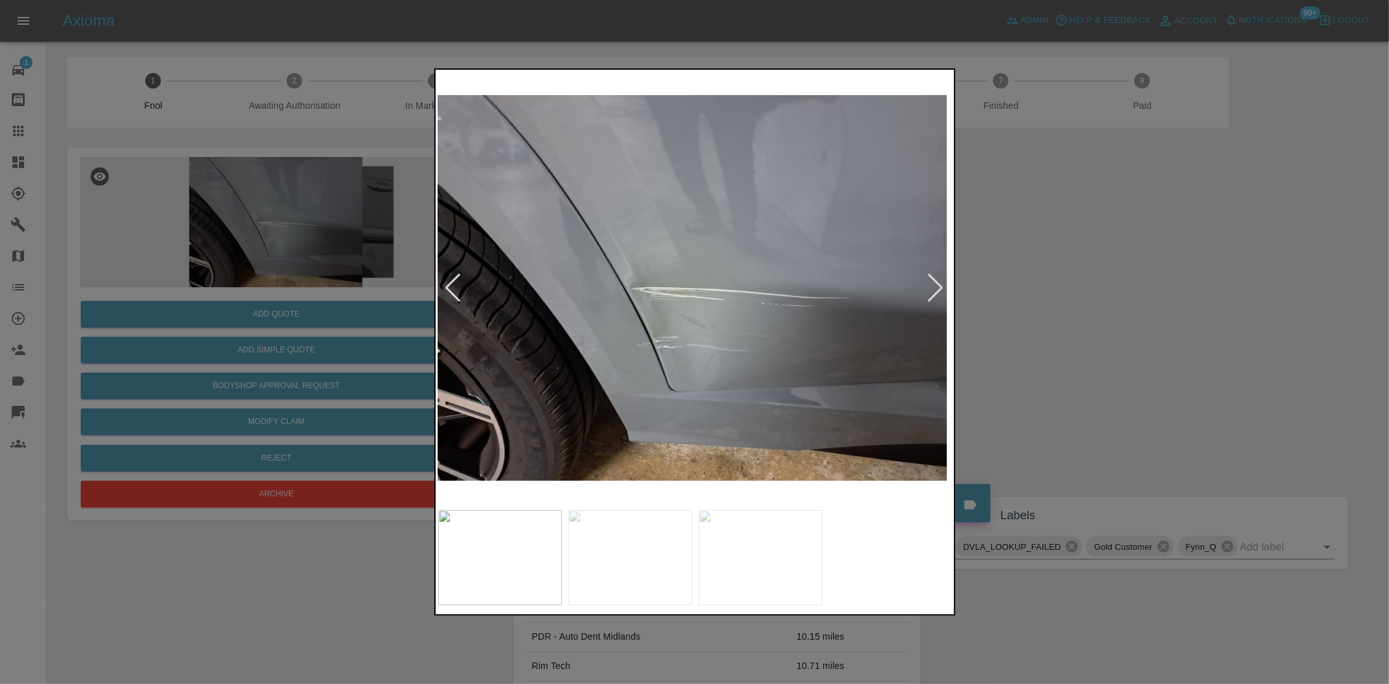
click at [603, 298] on img at bounding box center [690, 287] width 515 height 431
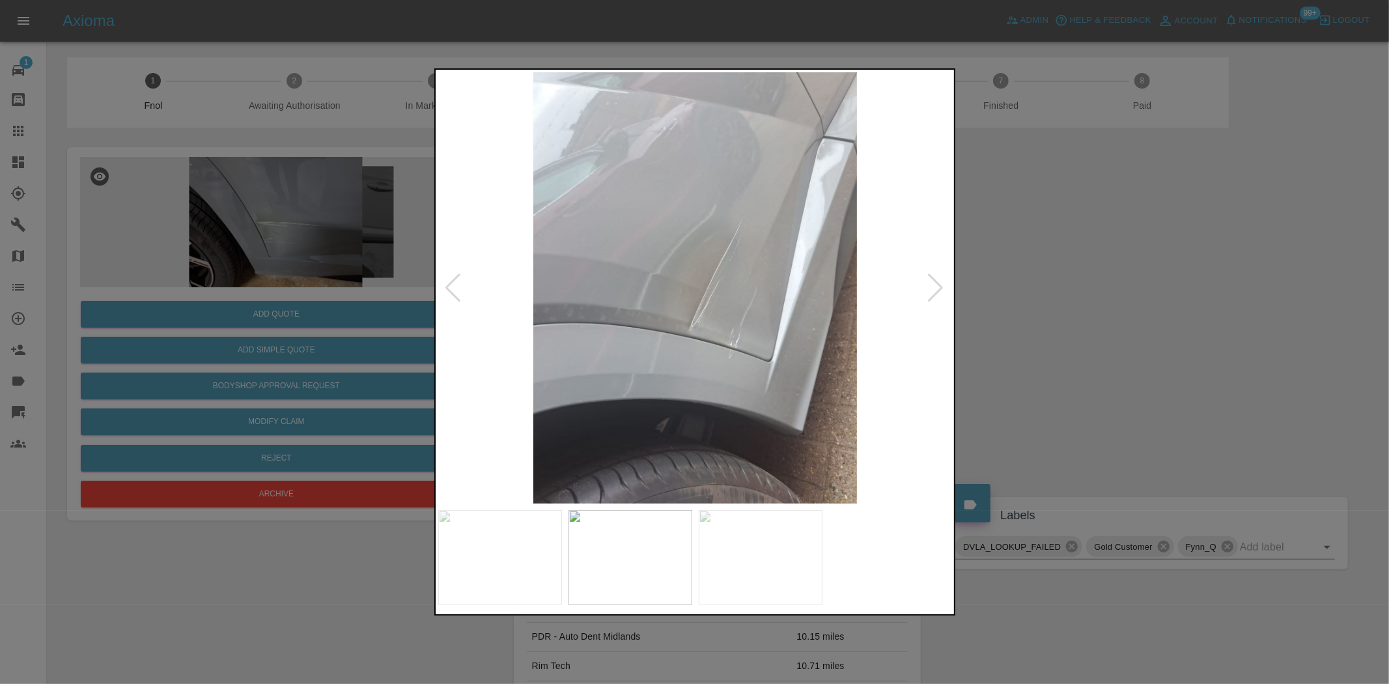
click at [626, 315] on img at bounding box center [695, 287] width 515 height 431
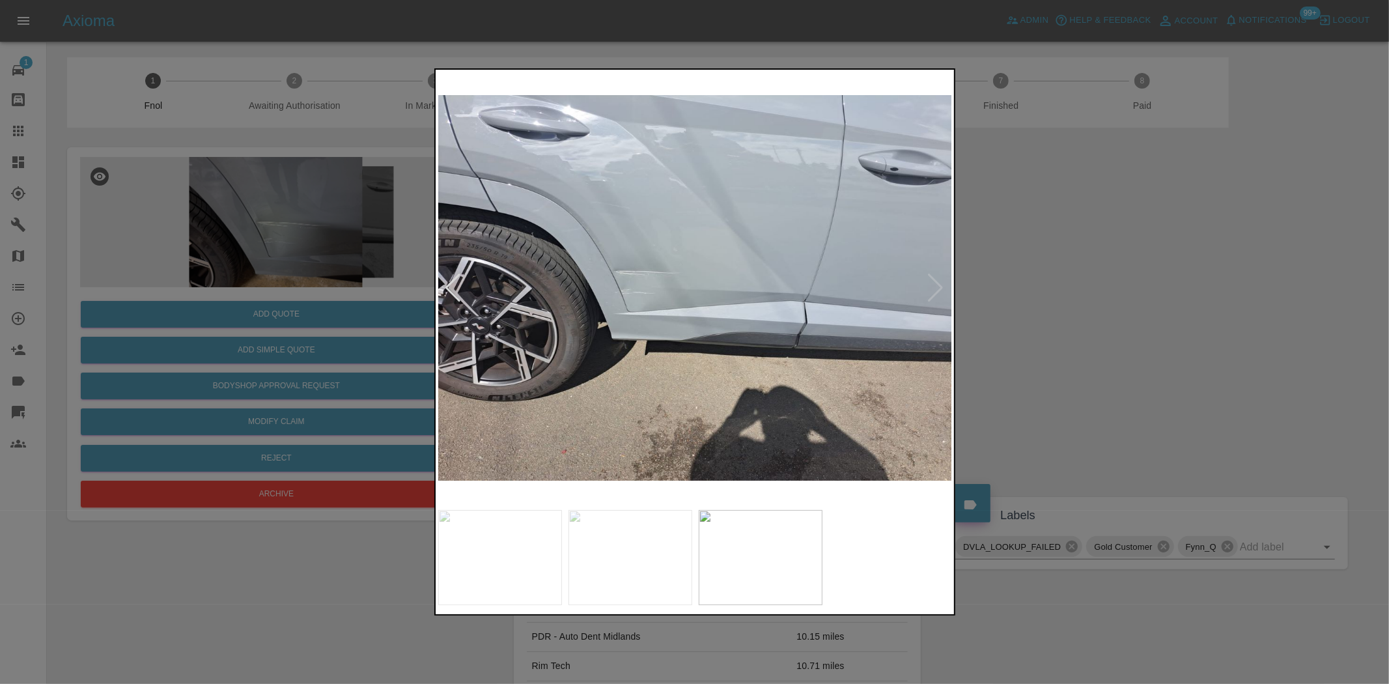
click at [509, 298] on img at bounding box center [695, 287] width 515 height 431
click at [556, 219] on img at bounding box center [695, 287] width 515 height 431
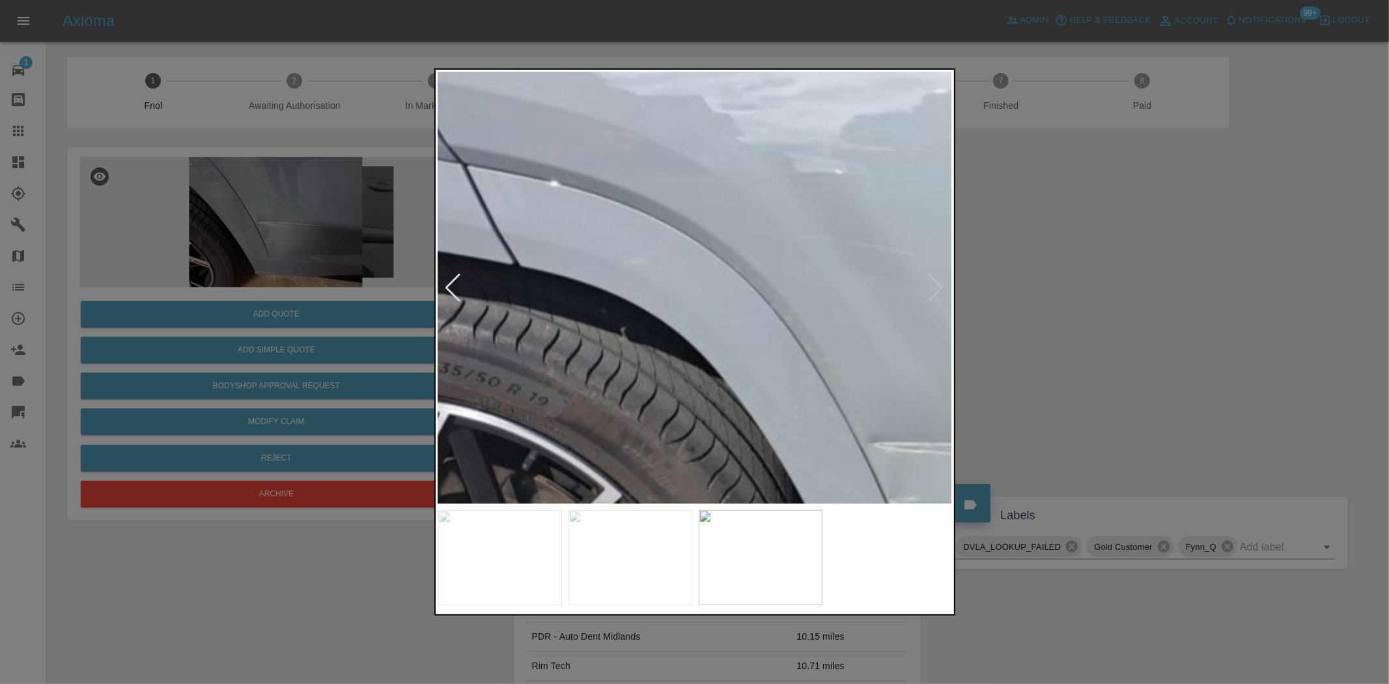
click at [610, 241] on img at bounding box center [1113, 494] width 1544 height 1294
click at [610, 241] on img at bounding box center [1113, 495] width 1544 height 1294
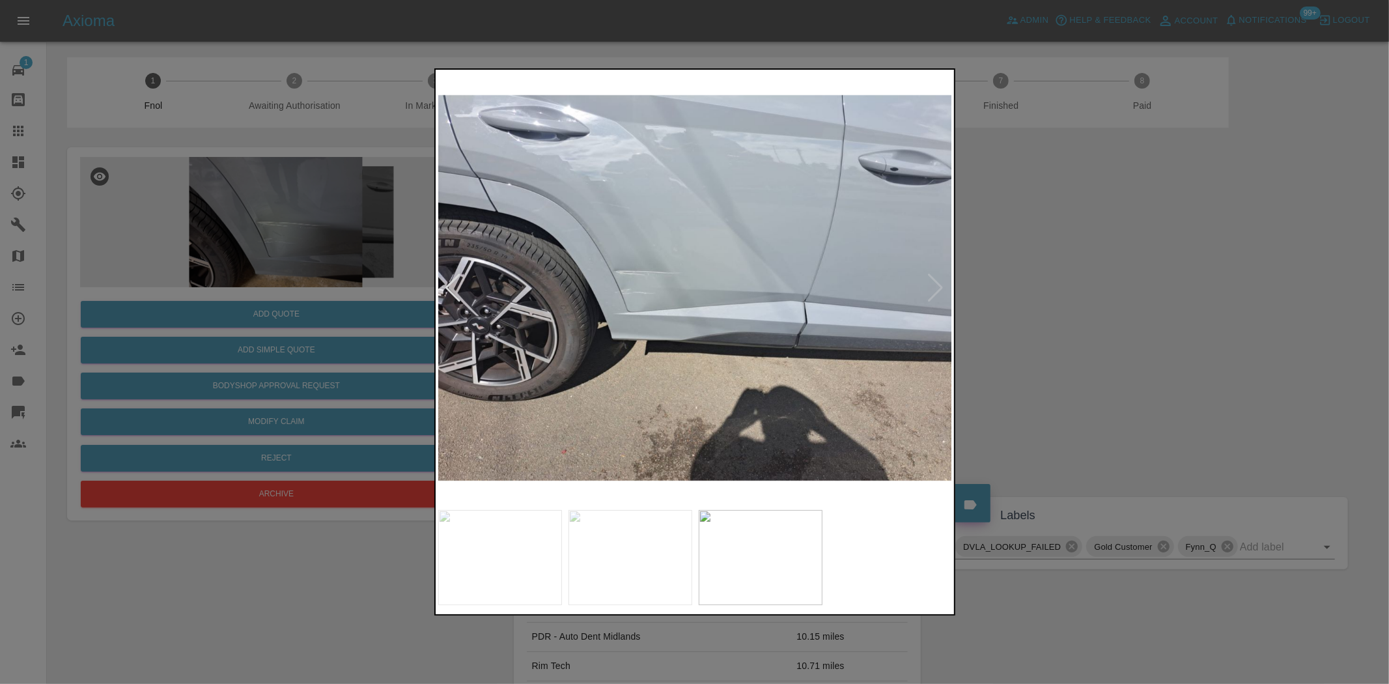
click at [694, 259] on img at bounding box center [695, 287] width 515 height 431
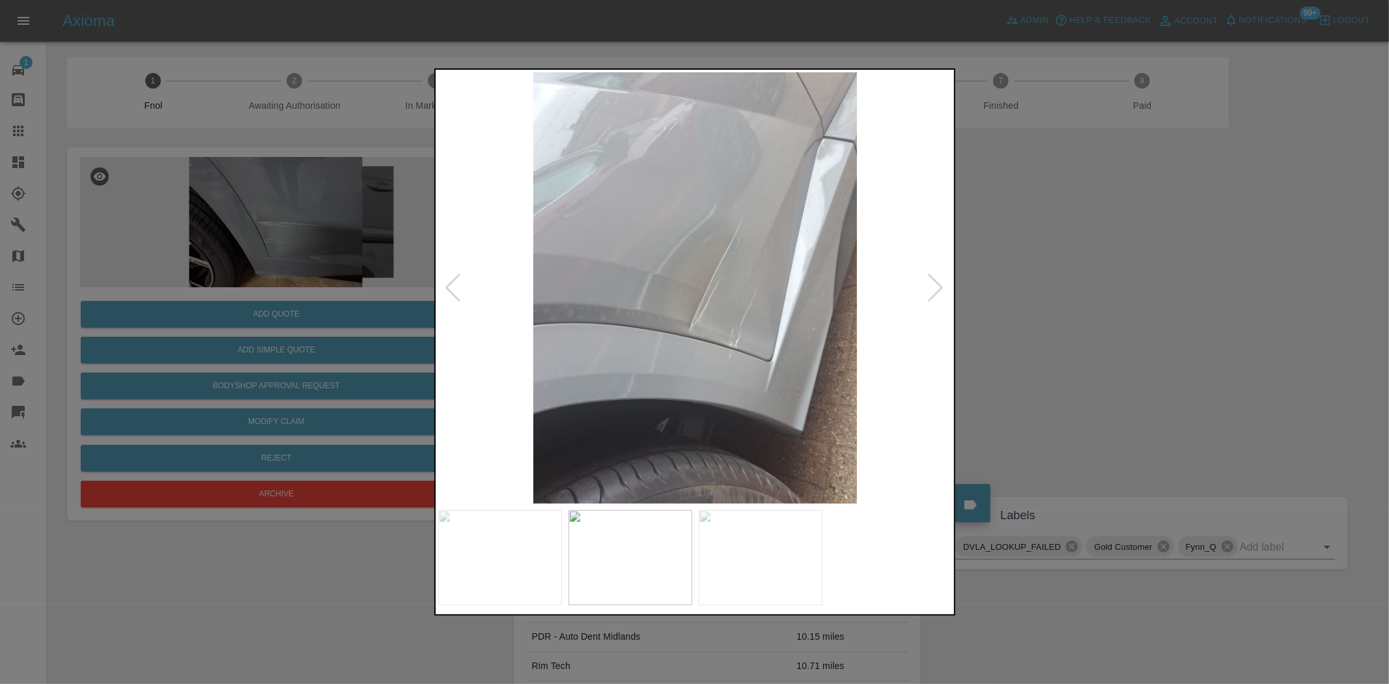
click at [711, 332] on img at bounding box center [695, 287] width 515 height 431
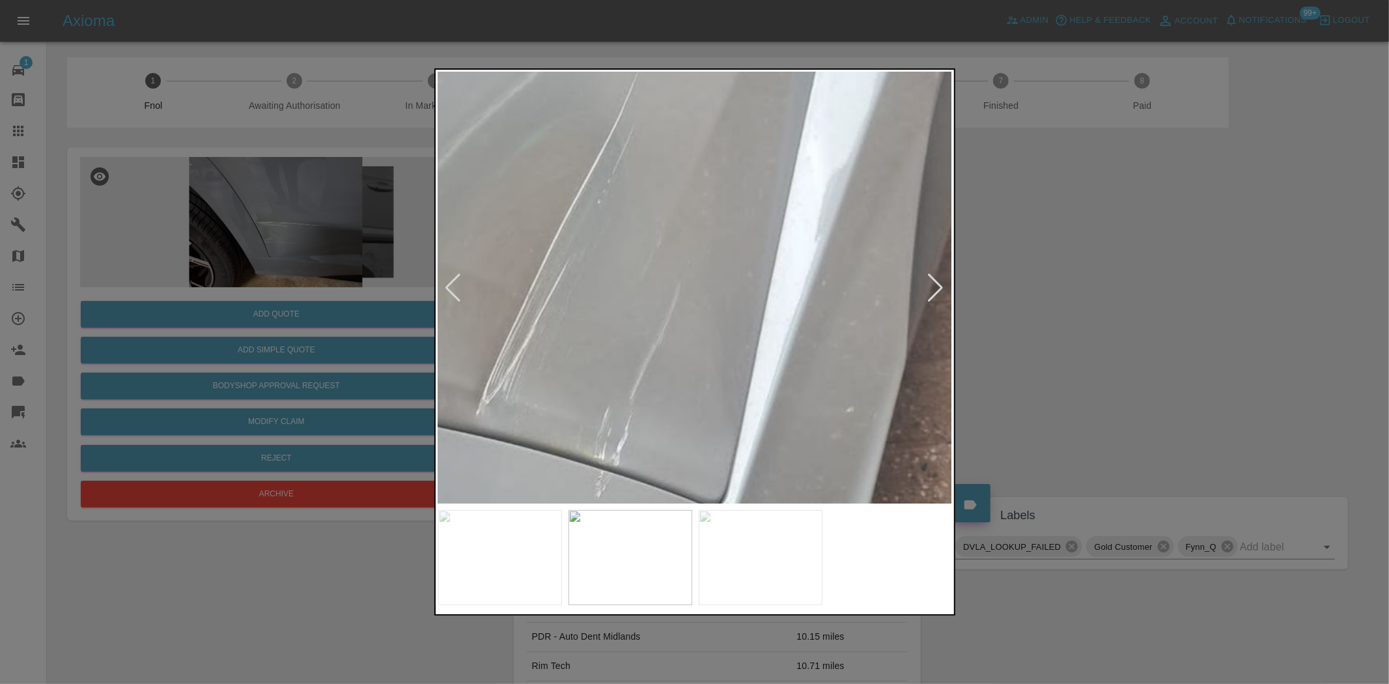
click at [545, 383] on img at bounding box center [494, 286] width 1544 height 1294
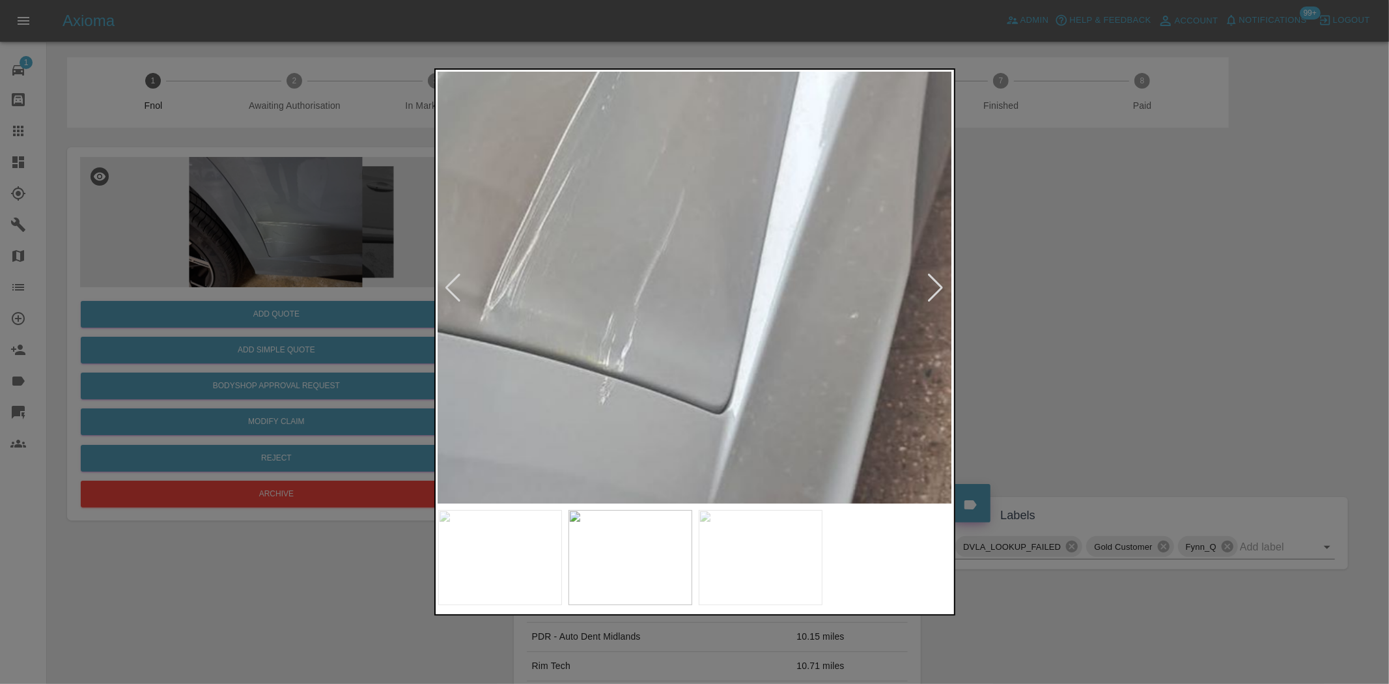
click at [531, 380] on img at bounding box center [499, 192] width 1544 height 1294
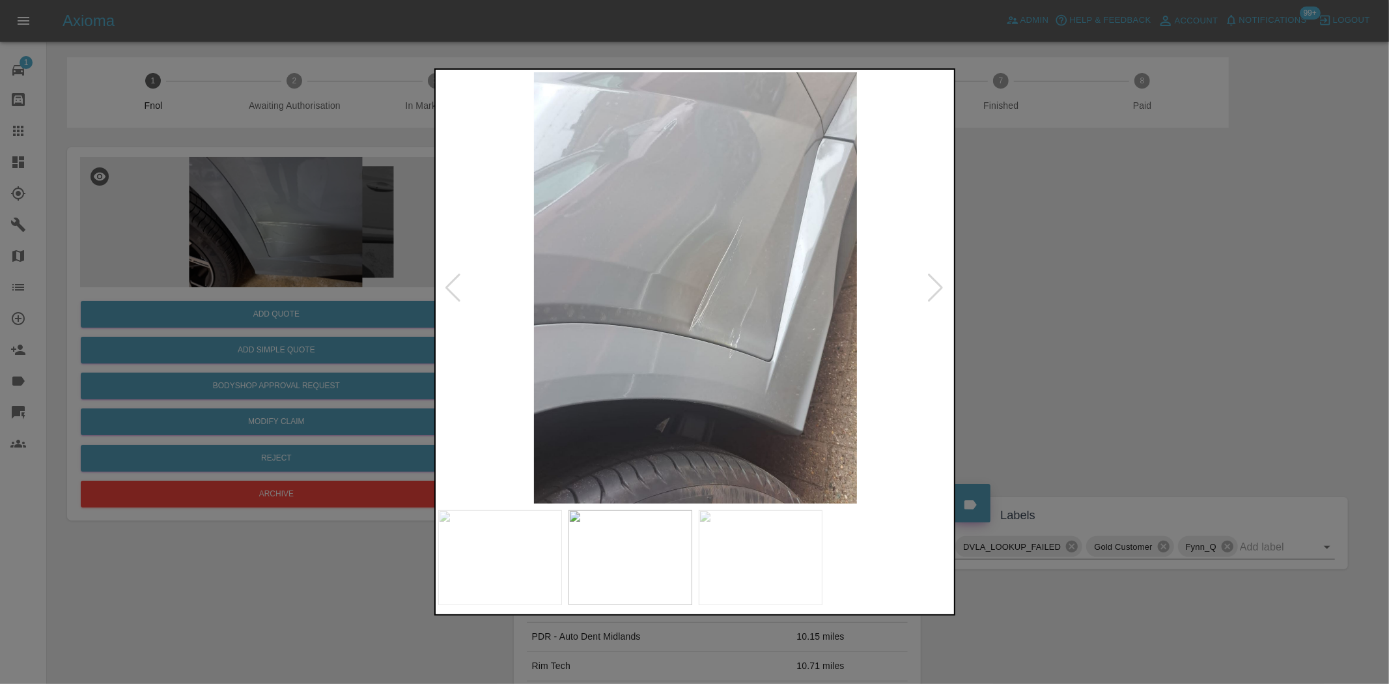
click at [673, 378] on img at bounding box center [695, 287] width 515 height 431
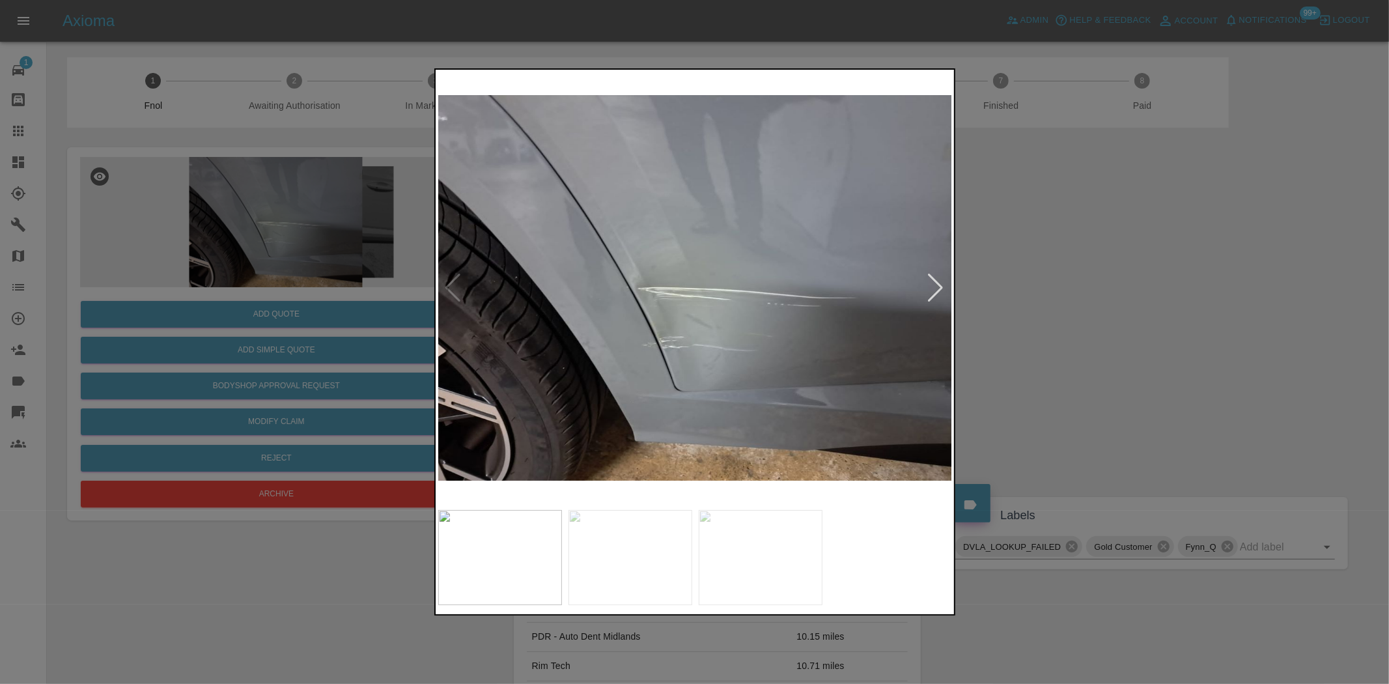
click at [675, 330] on img at bounding box center [695, 287] width 515 height 431
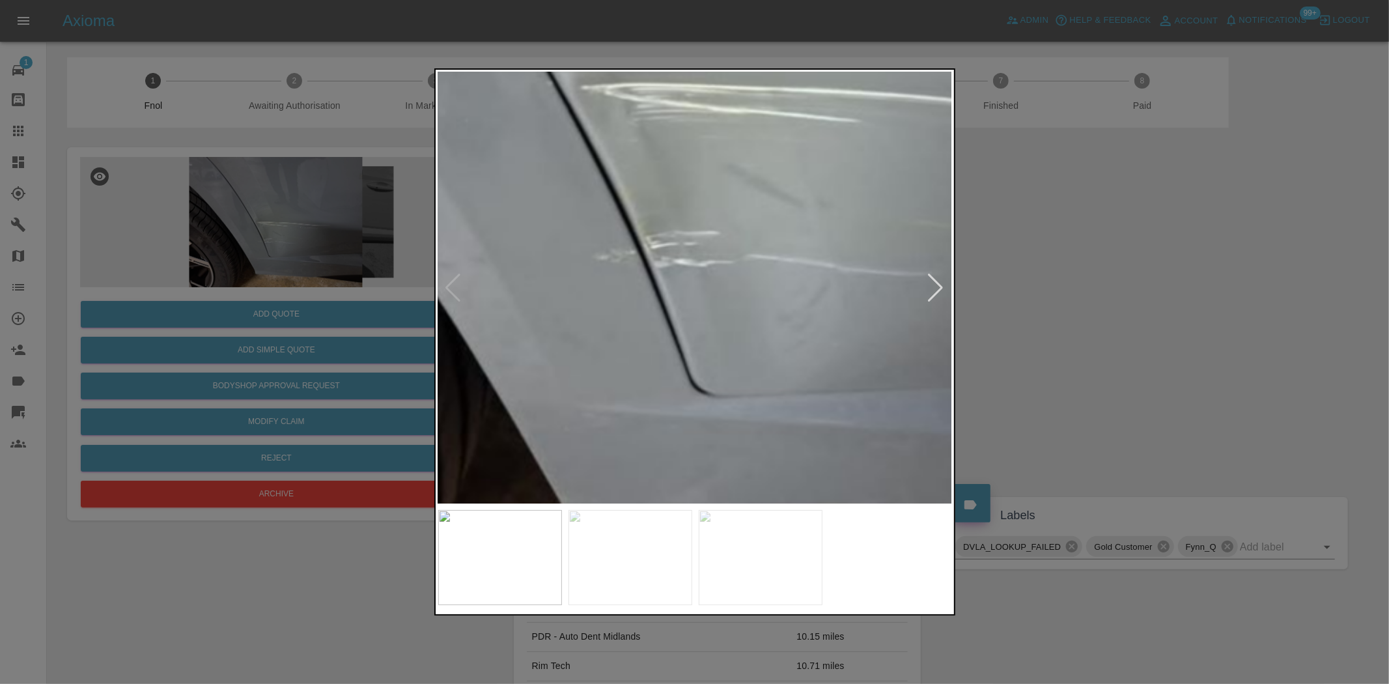
click at [627, 160] on img at bounding box center [754, 85] width 1544 height 1294
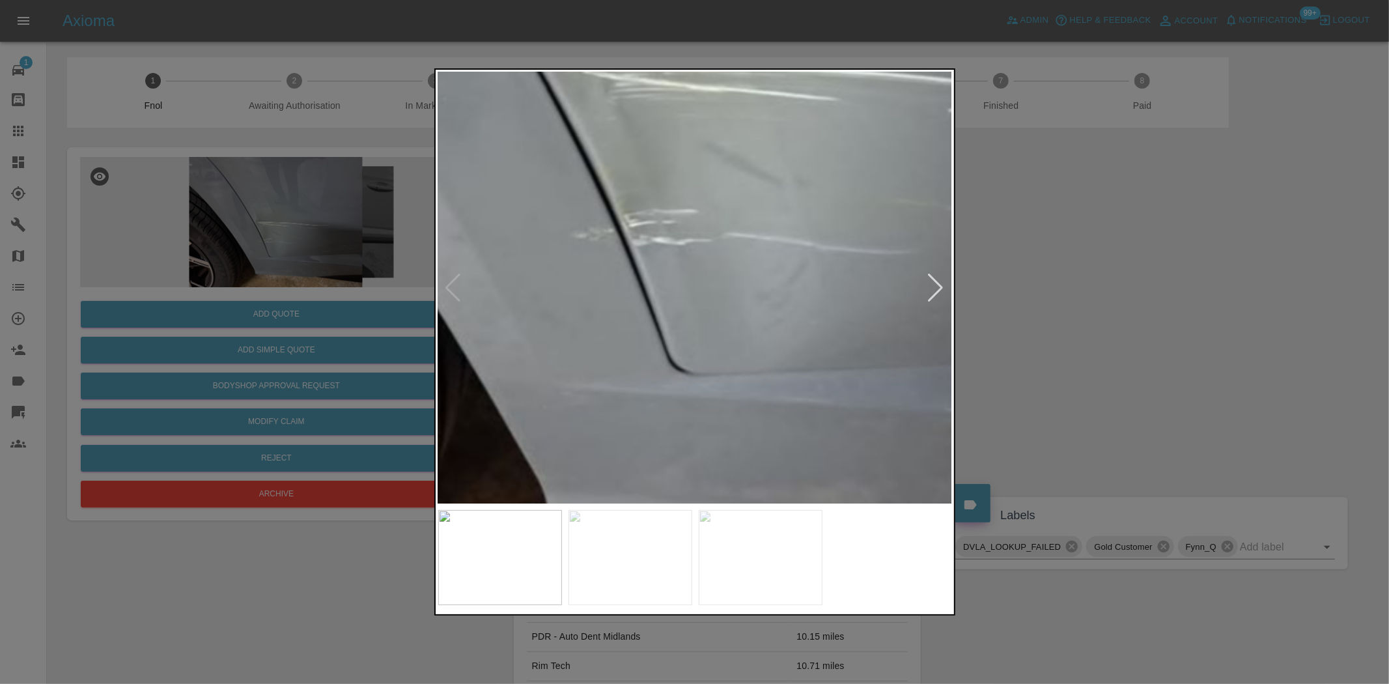
click at [573, 278] on img at bounding box center [732, 64] width 1544 height 1294
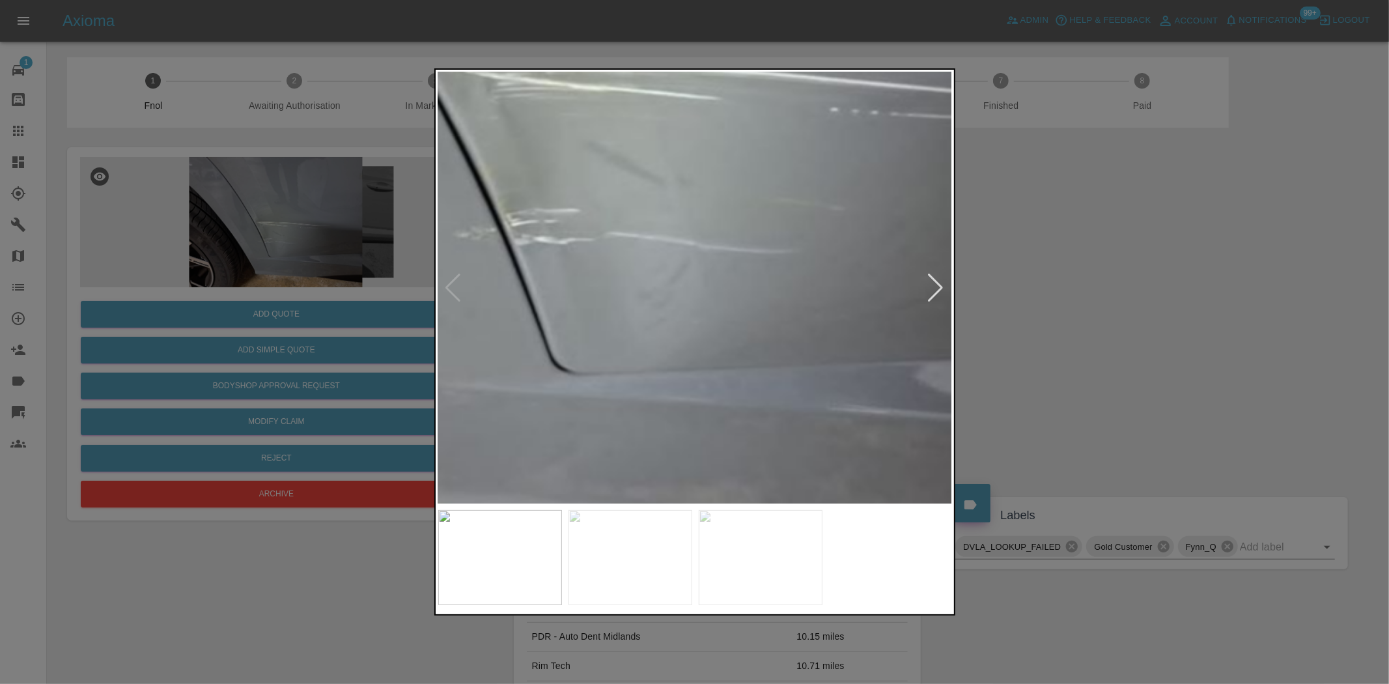
click at [304, 233] on div at bounding box center [694, 342] width 1389 height 684
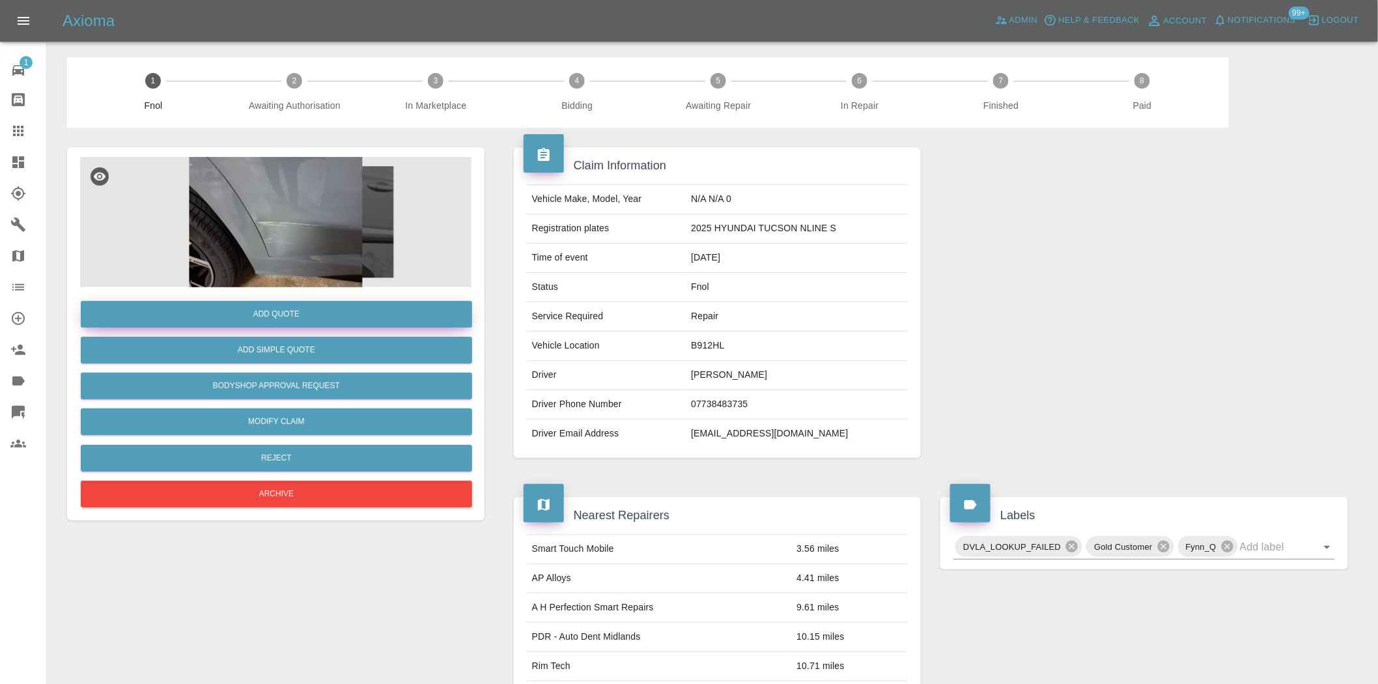
click at [266, 317] on button "Add Quote" at bounding box center [276, 314] width 391 height 27
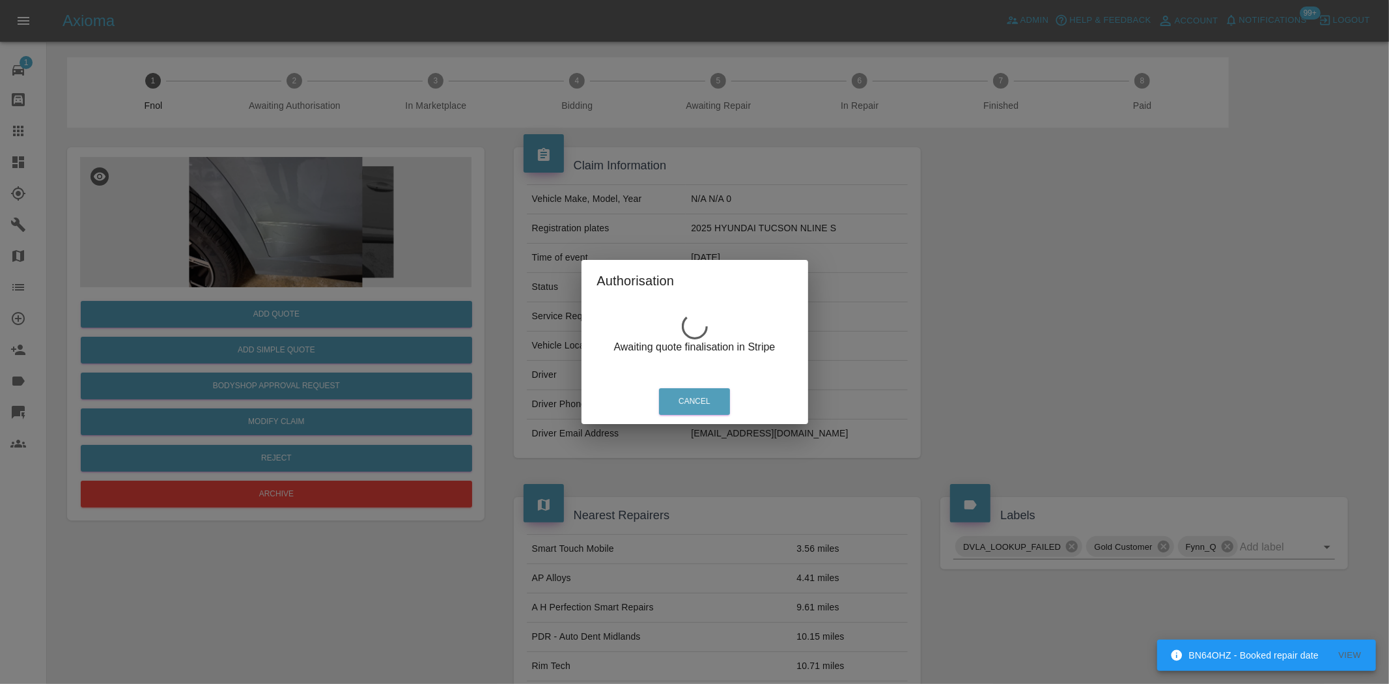
click at [302, 208] on div "Authorisation Awaiting quote finalisation in Stripe Cancel" at bounding box center [694, 342] width 1389 height 684
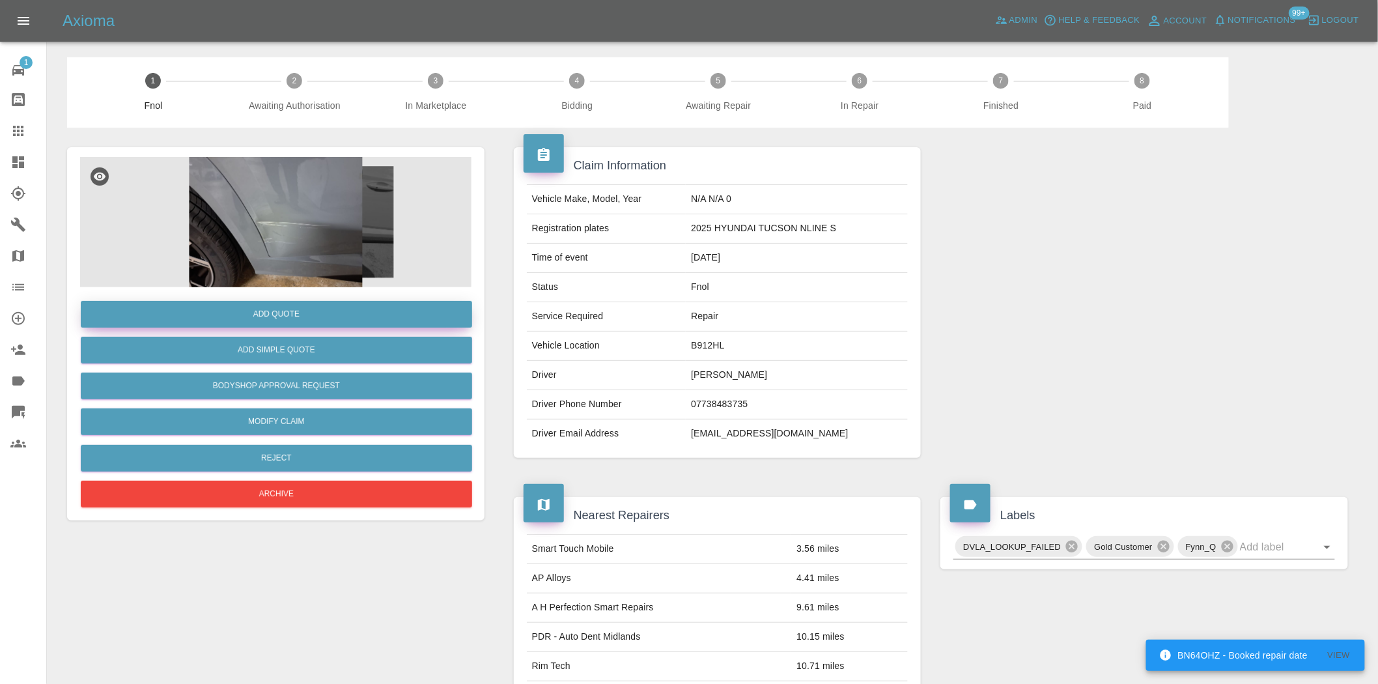
click at [342, 309] on button "Add Quote" at bounding box center [276, 314] width 391 height 27
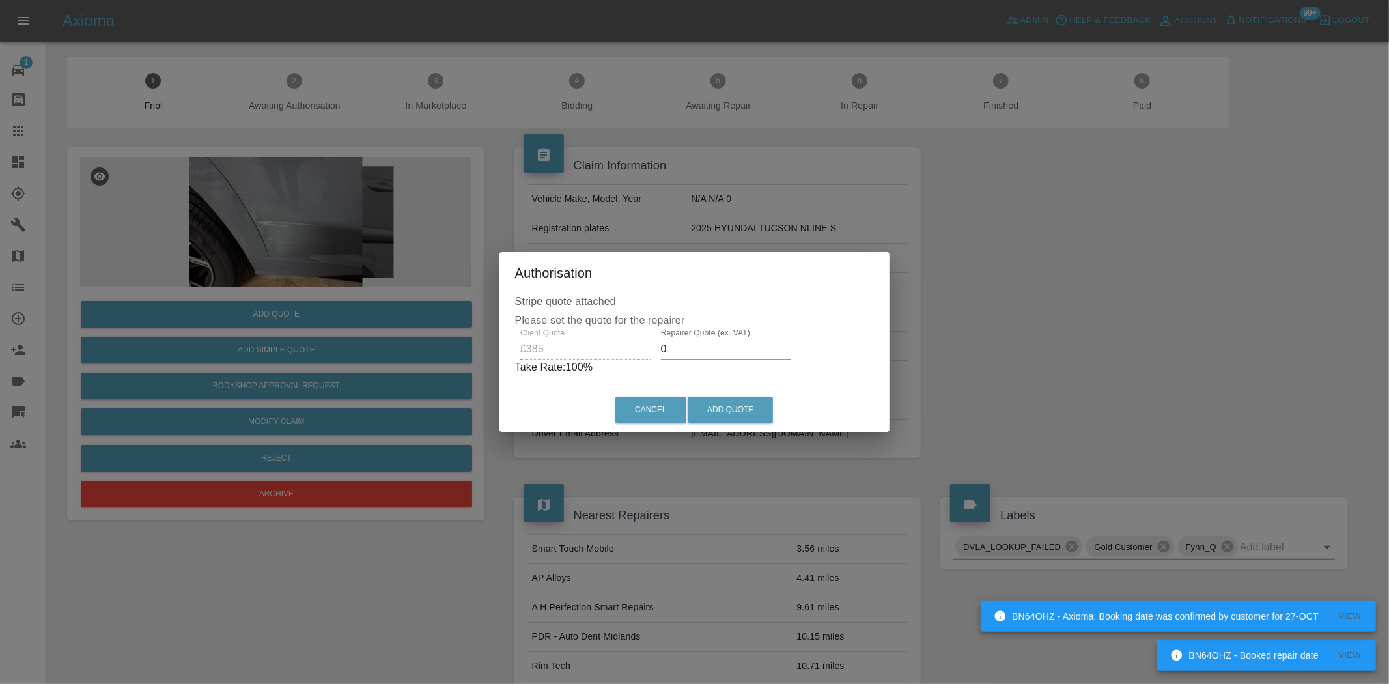
click at [643, 350] on div "Client Quote £385 Repairer Quote (ex. VAT) 0 Take Rate: 100 %" at bounding box center [695, 351] width 360 height 47
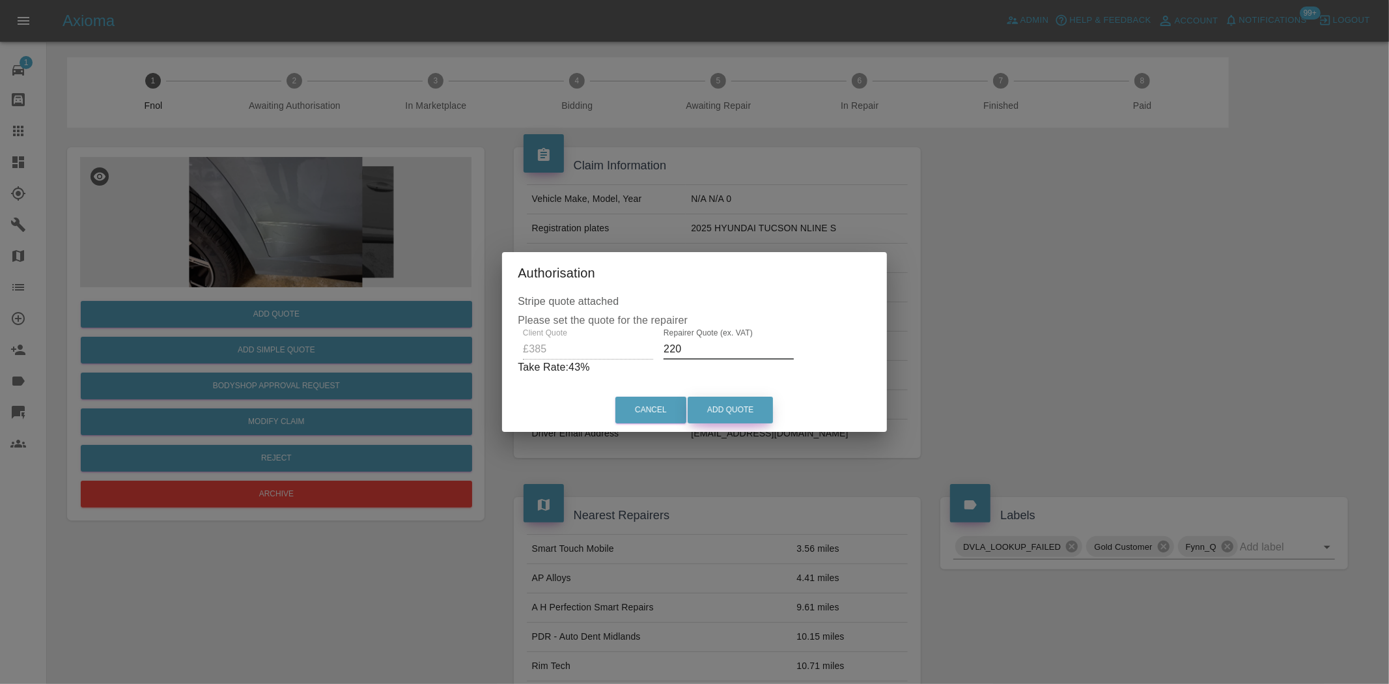
type input "220"
click at [723, 410] on button "Add Quote" at bounding box center [730, 410] width 85 height 27
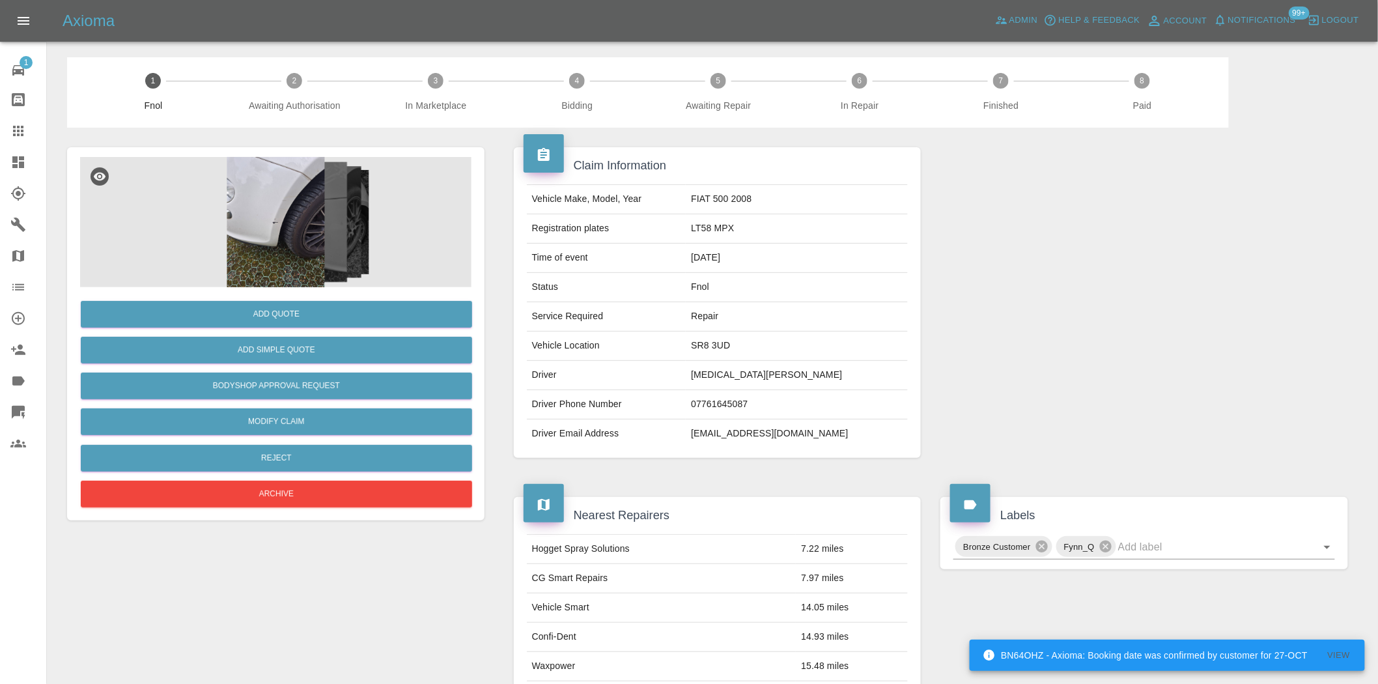
click at [281, 235] on img at bounding box center [275, 222] width 391 height 130
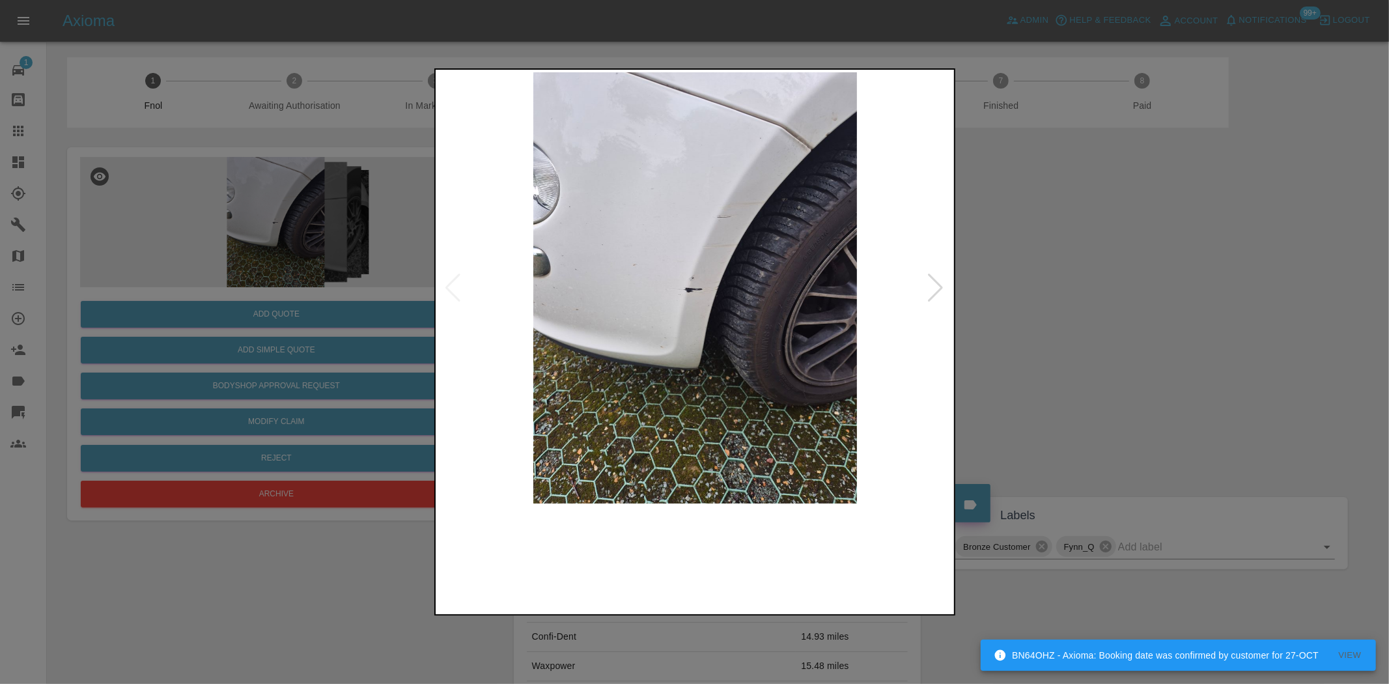
click at [662, 278] on img at bounding box center [695, 287] width 515 height 431
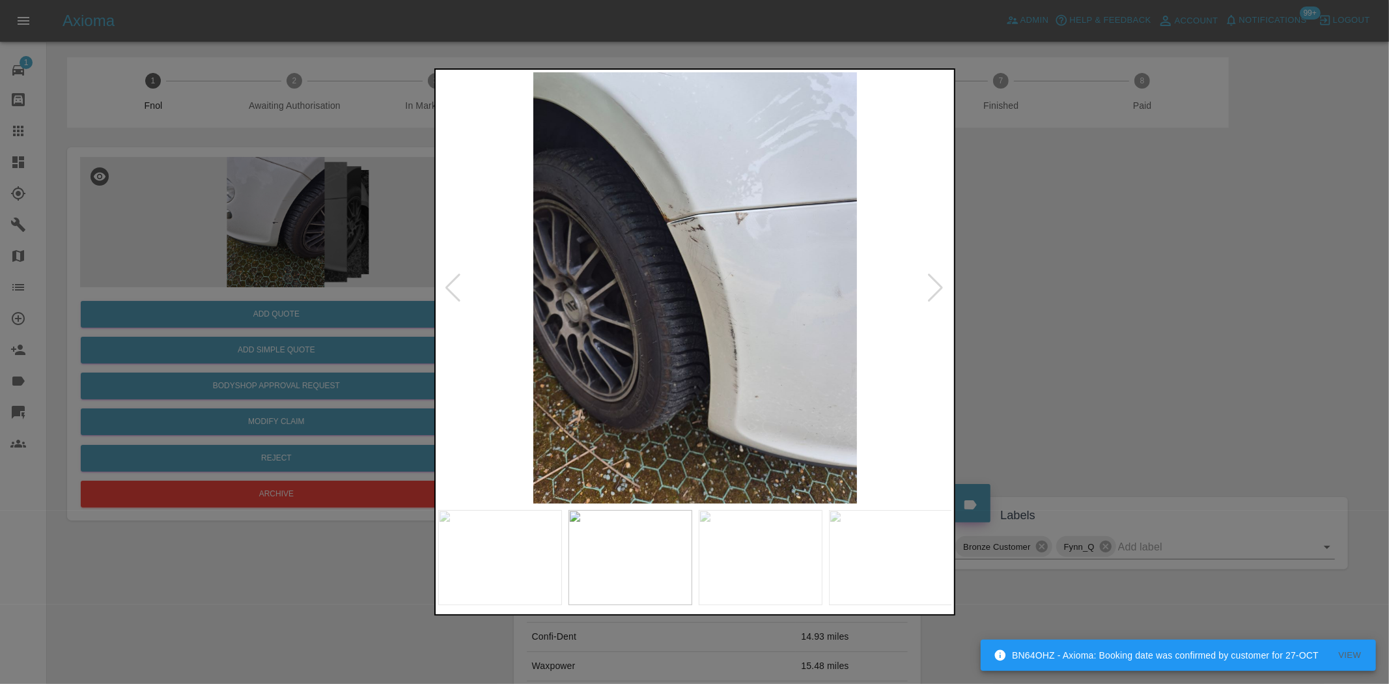
click at [561, 281] on img at bounding box center [695, 287] width 515 height 431
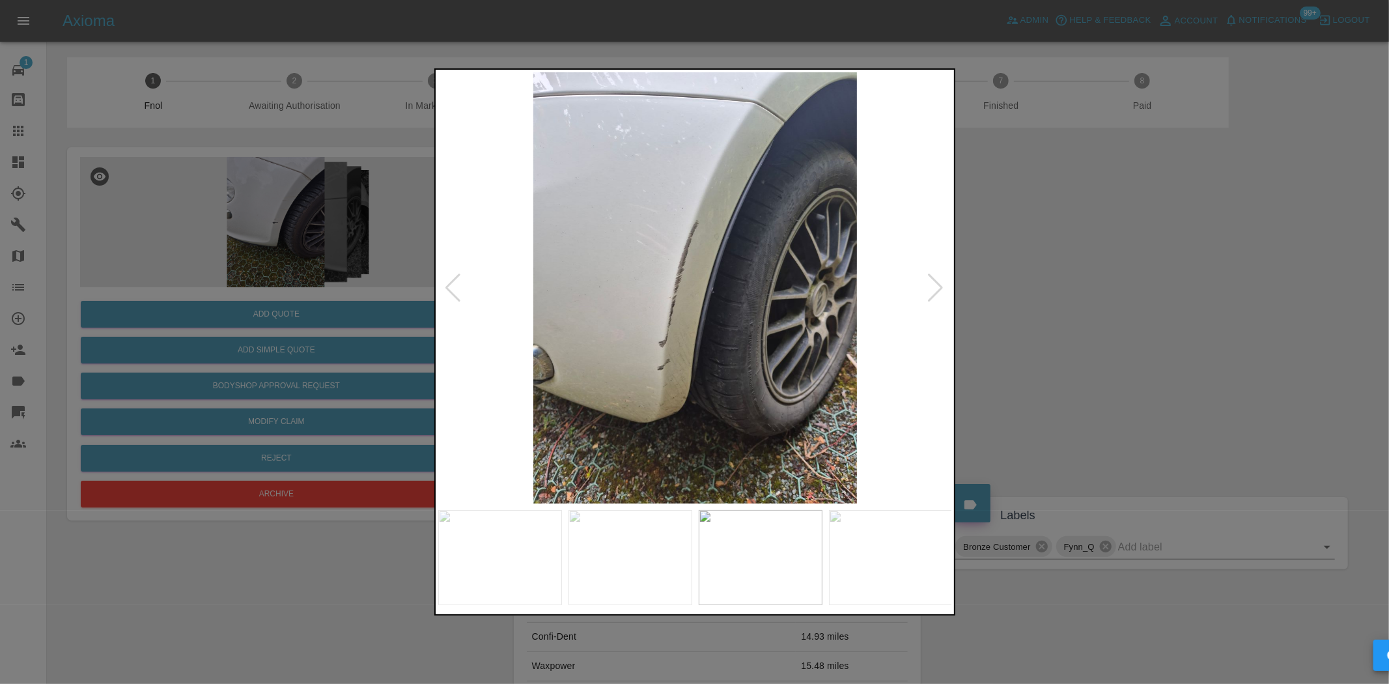
click at [485, 281] on img at bounding box center [695, 287] width 515 height 431
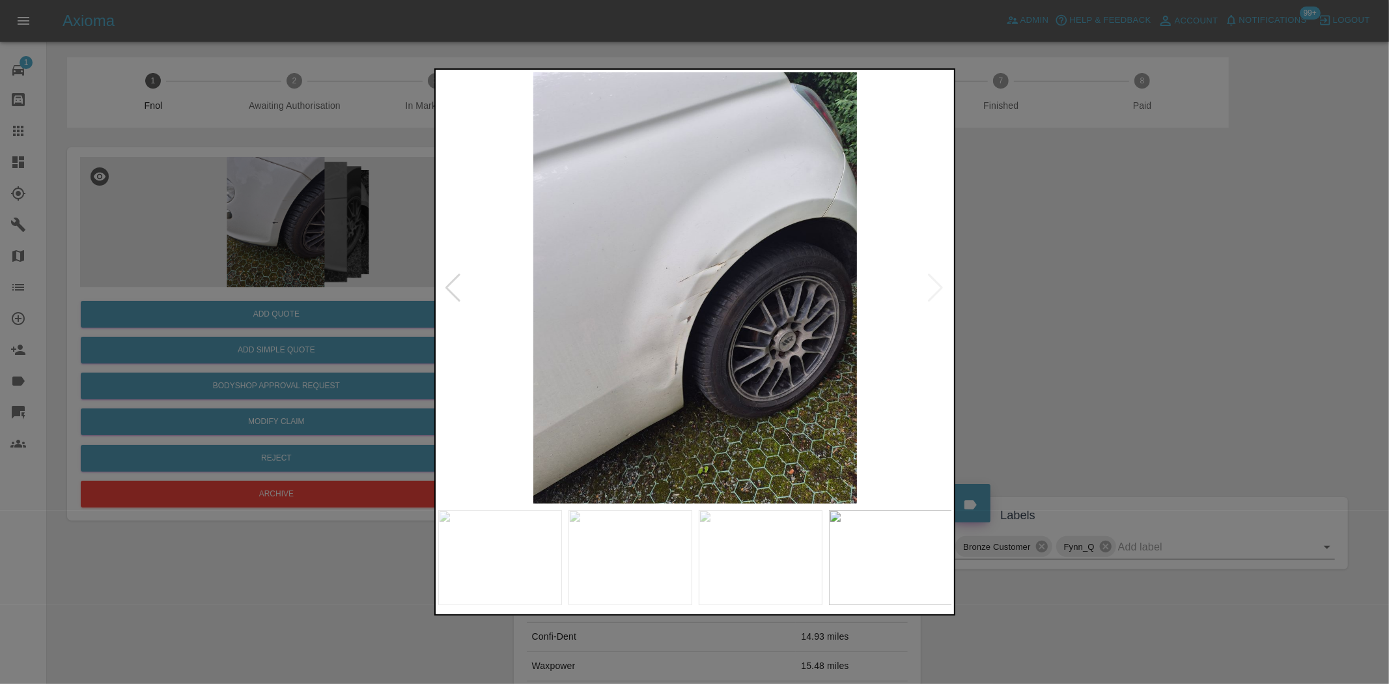
click at [259, 316] on div at bounding box center [694, 342] width 1389 height 684
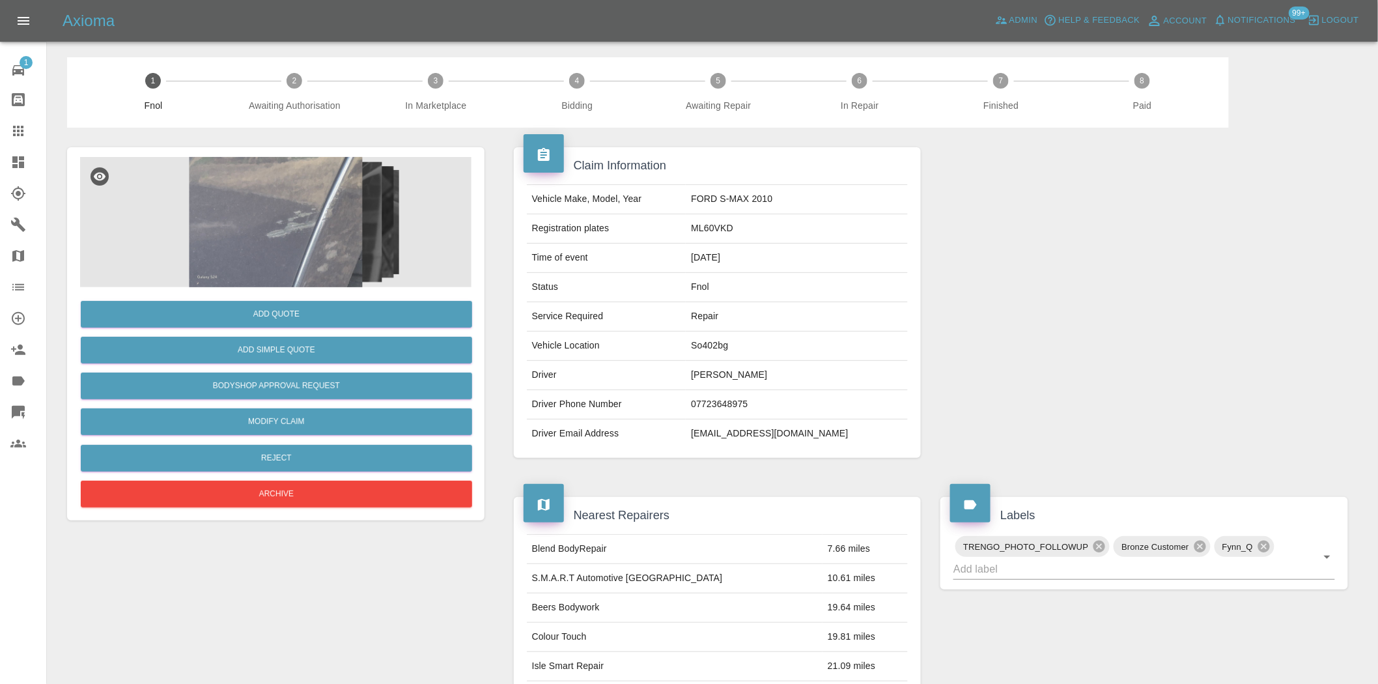
click at [334, 233] on img at bounding box center [275, 222] width 391 height 130
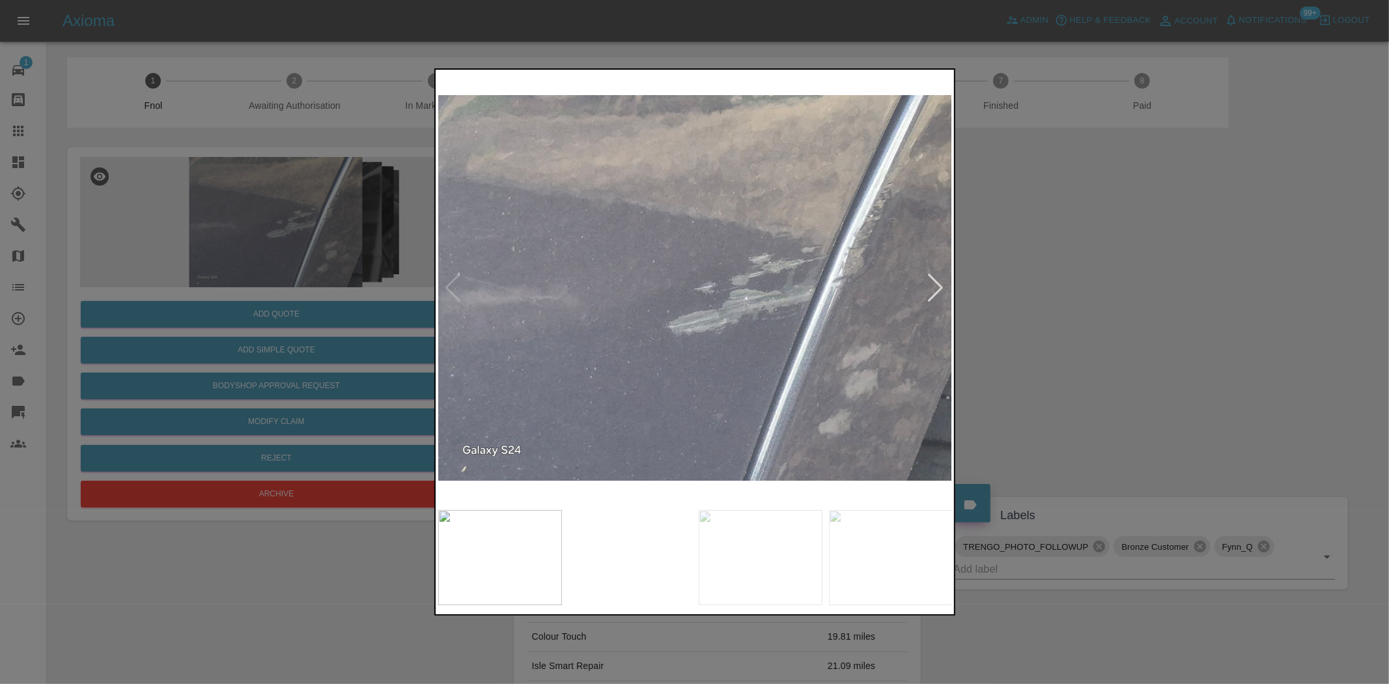
click at [638, 302] on img at bounding box center [695, 287] width 515 height 431
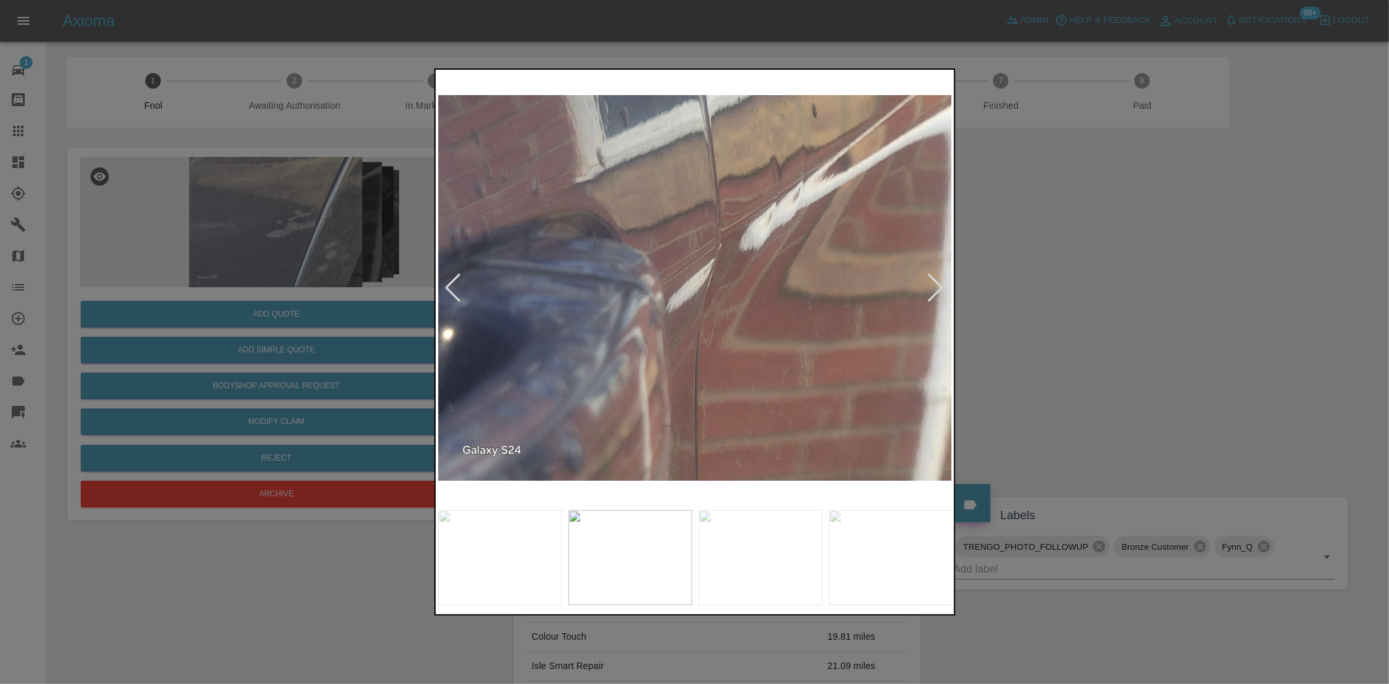
click at [687, 333] on img at bounding box center [695, 287] width 515 height 431
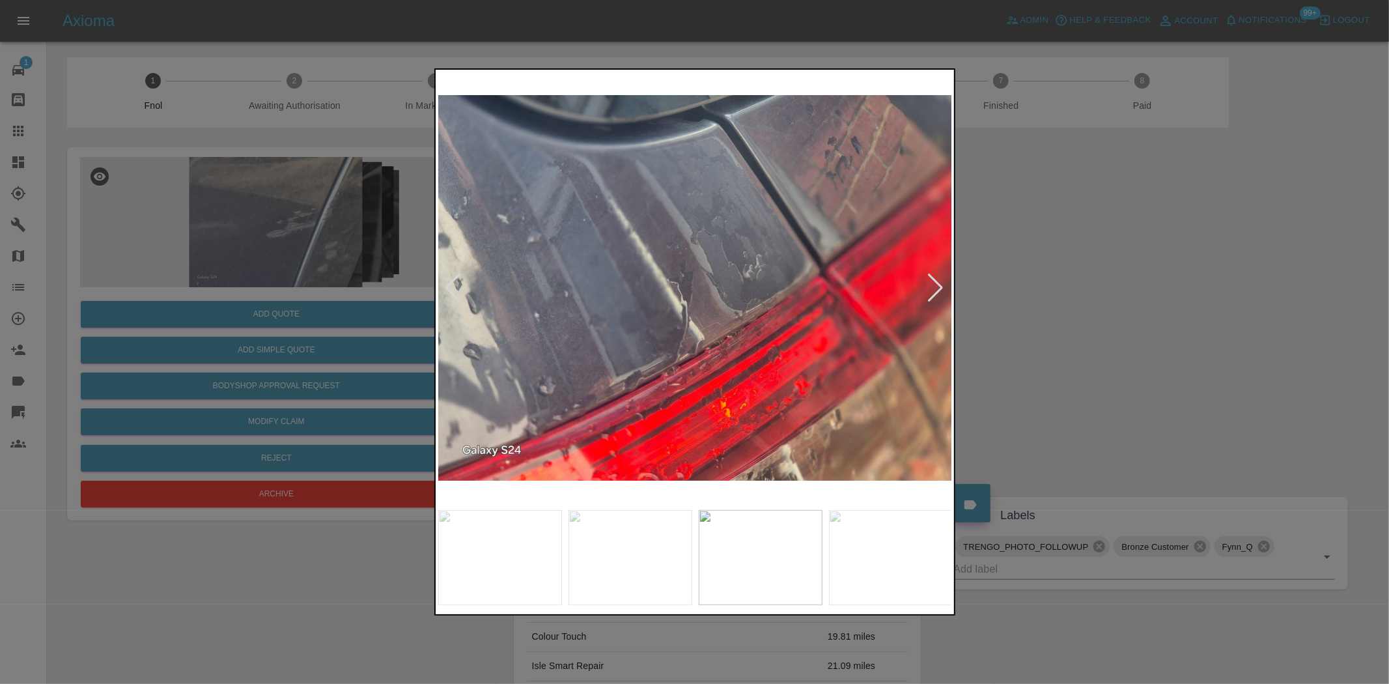
click at [581, 350] on img at bounding box center [695, 287] width 515 height 431
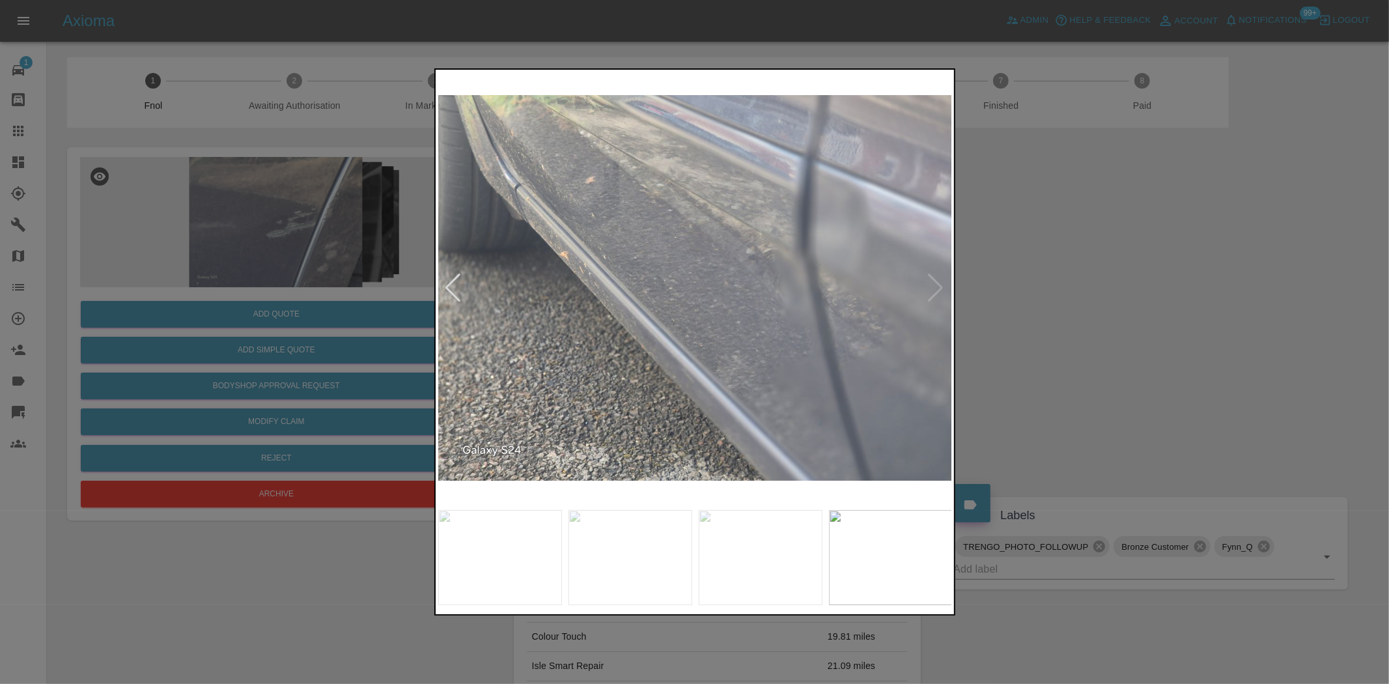
click at [525, 367] on img at bounding box center [695, 287] width 515 height 431
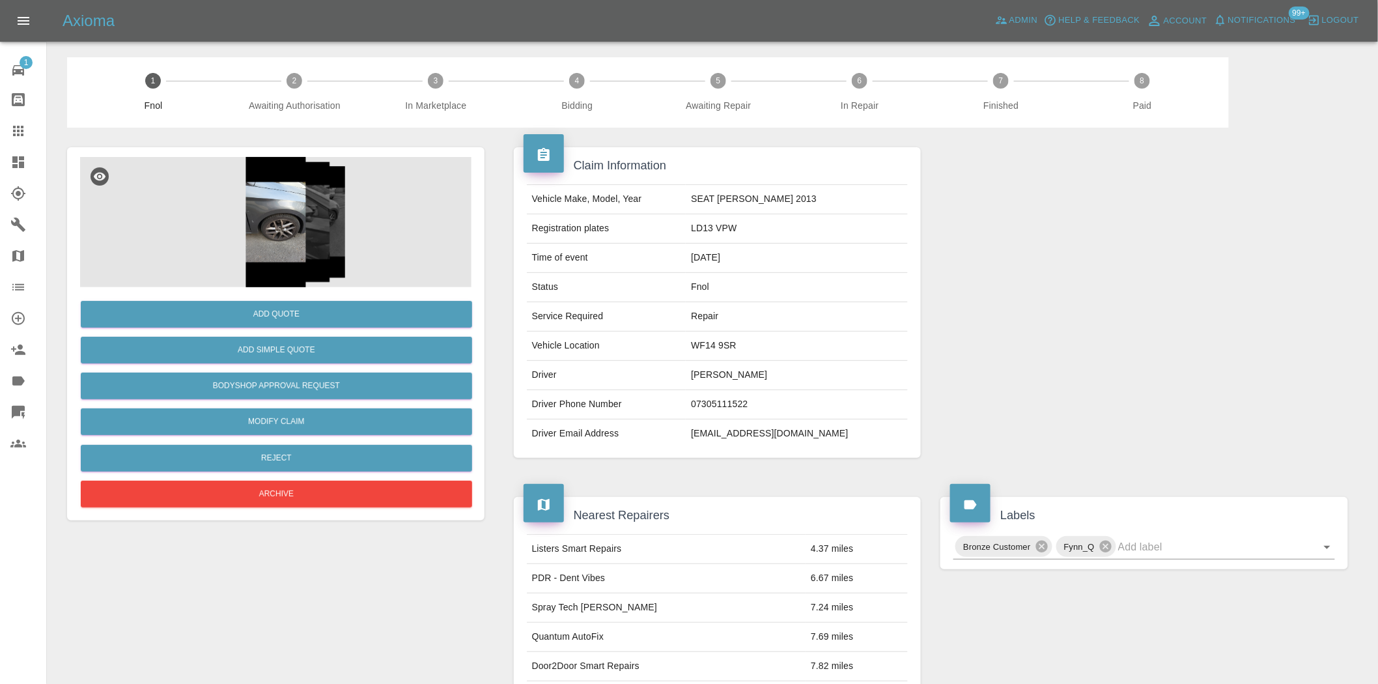
click at [281, 248] on img at bounding box center [275, 222] width 391 height 130
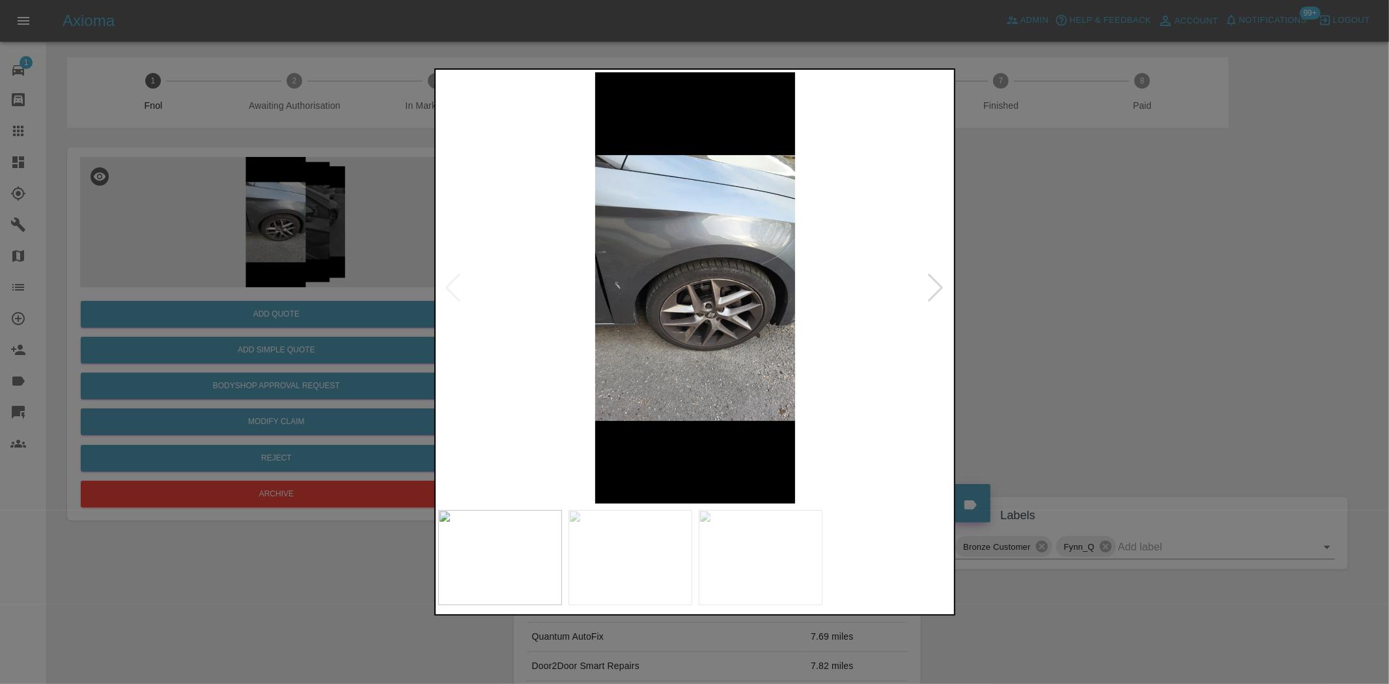
click at [756, 265] on img at bounding box center [695, 287] width 515 height 431
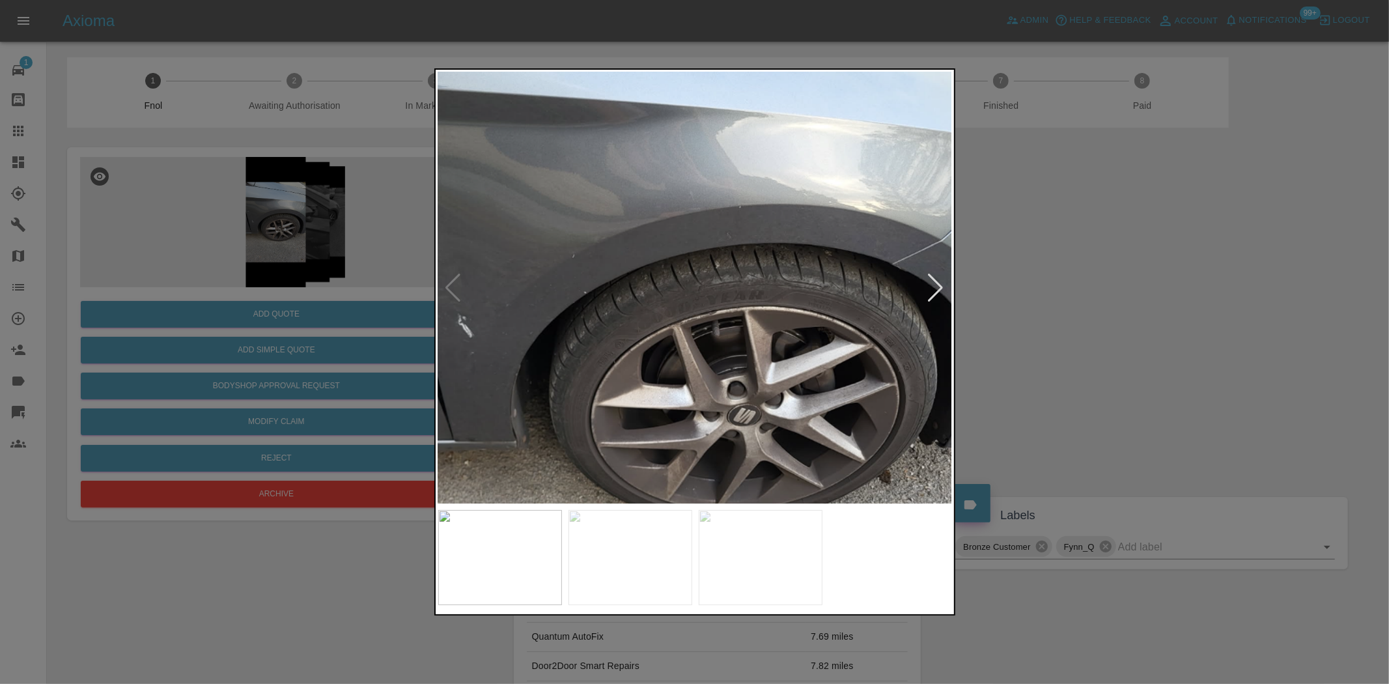
click at [827, 276] on img at bounding box center [696, 334] width 1544 height 1294
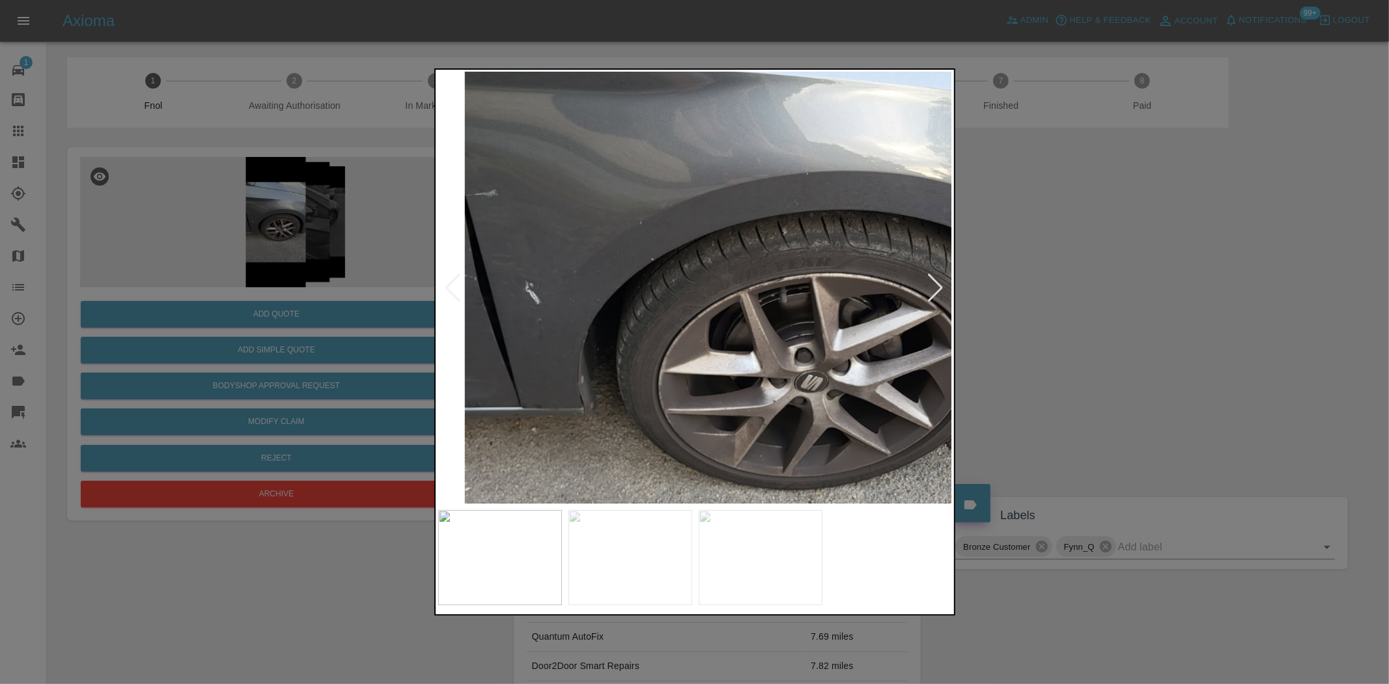
click at [685, 290] on img at bounding box center [764, 301] width 1544 height 1294
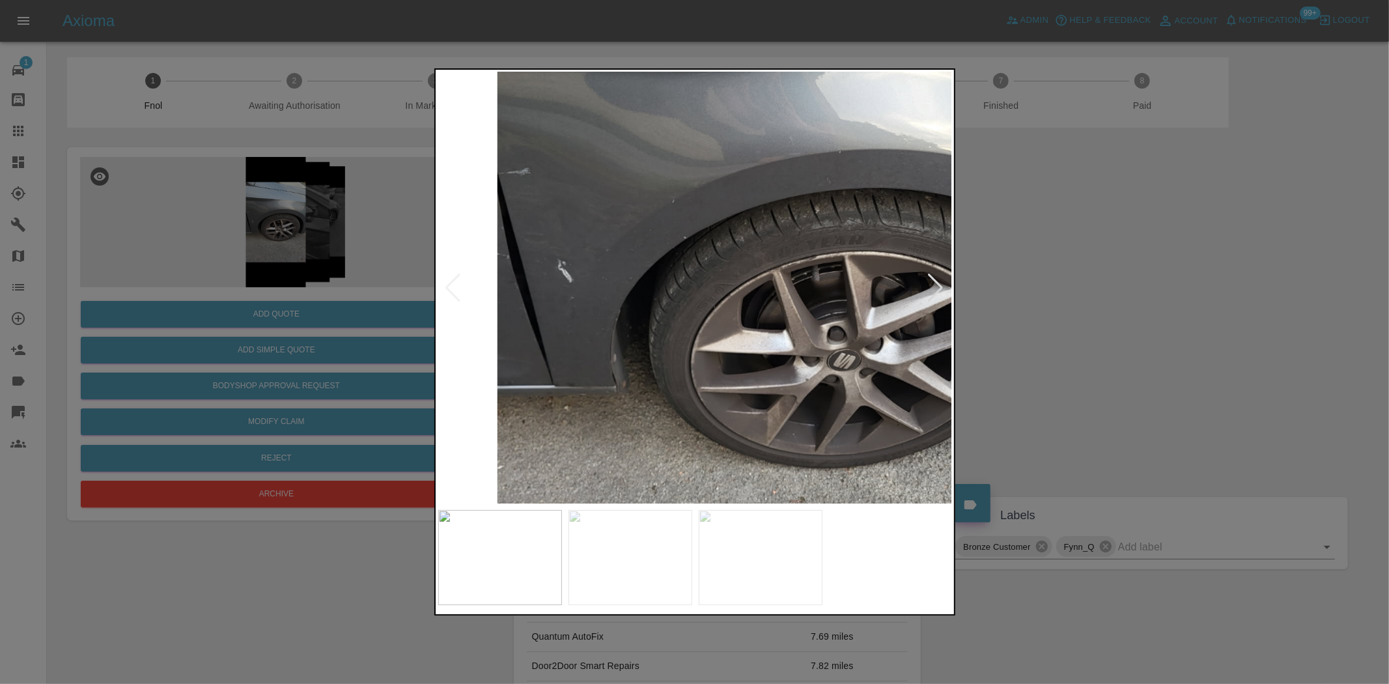
click at [671, 298] on img at bounding box center [796, 280] width 1544 height 1294
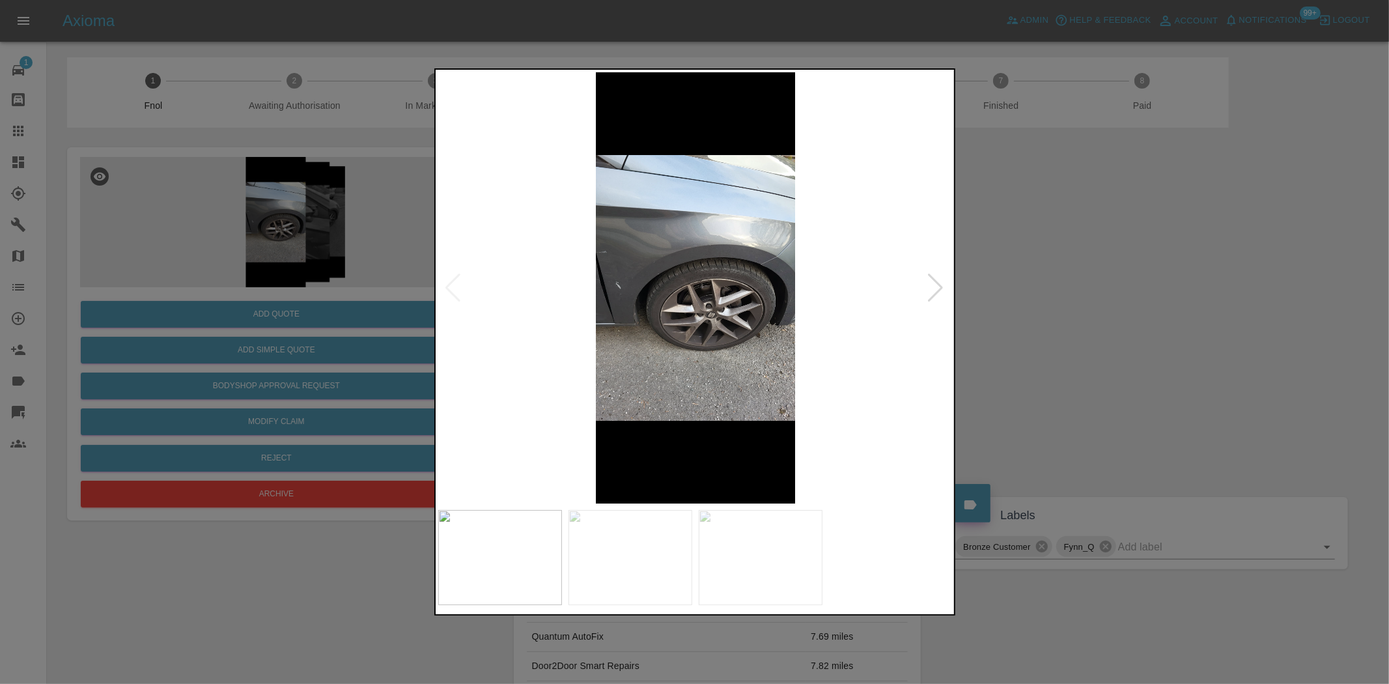
click at [563, 319] on img at bounding box center [695, 287] width 515 height 431
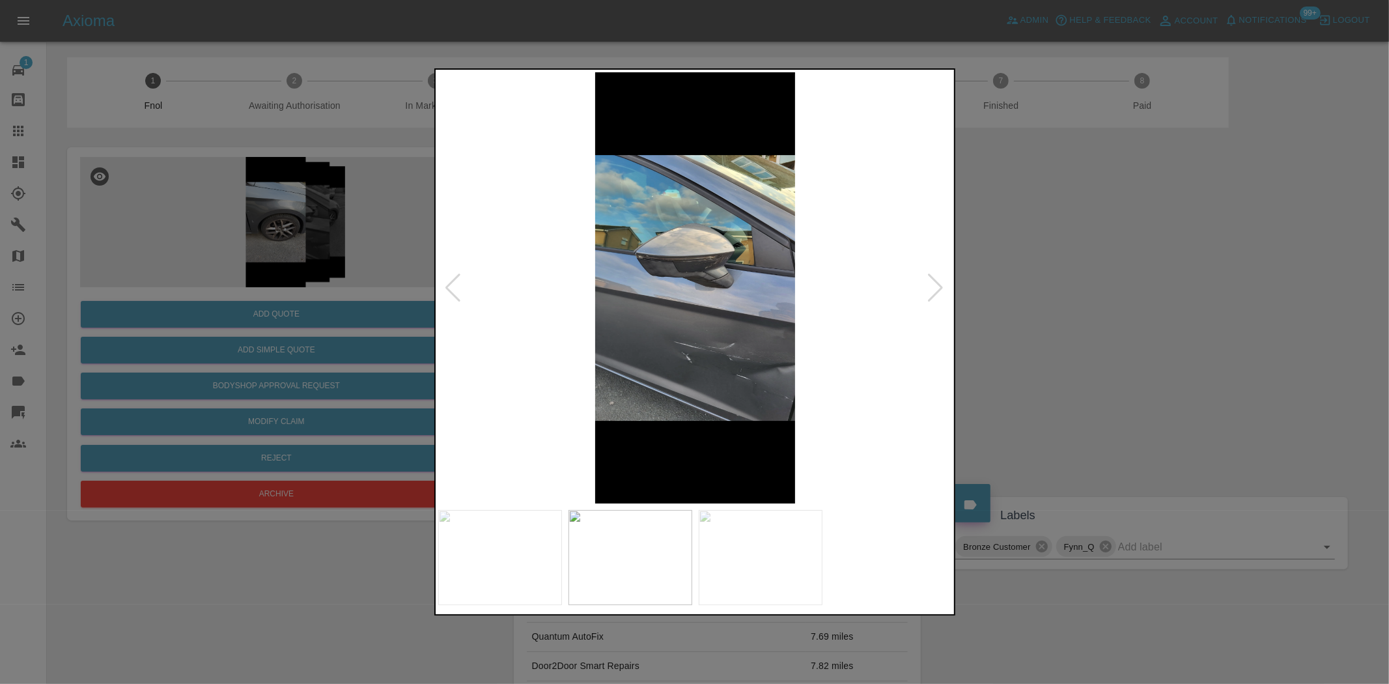
click at [710, 342] on img at bounding box center [695, 287] width 515 height 431
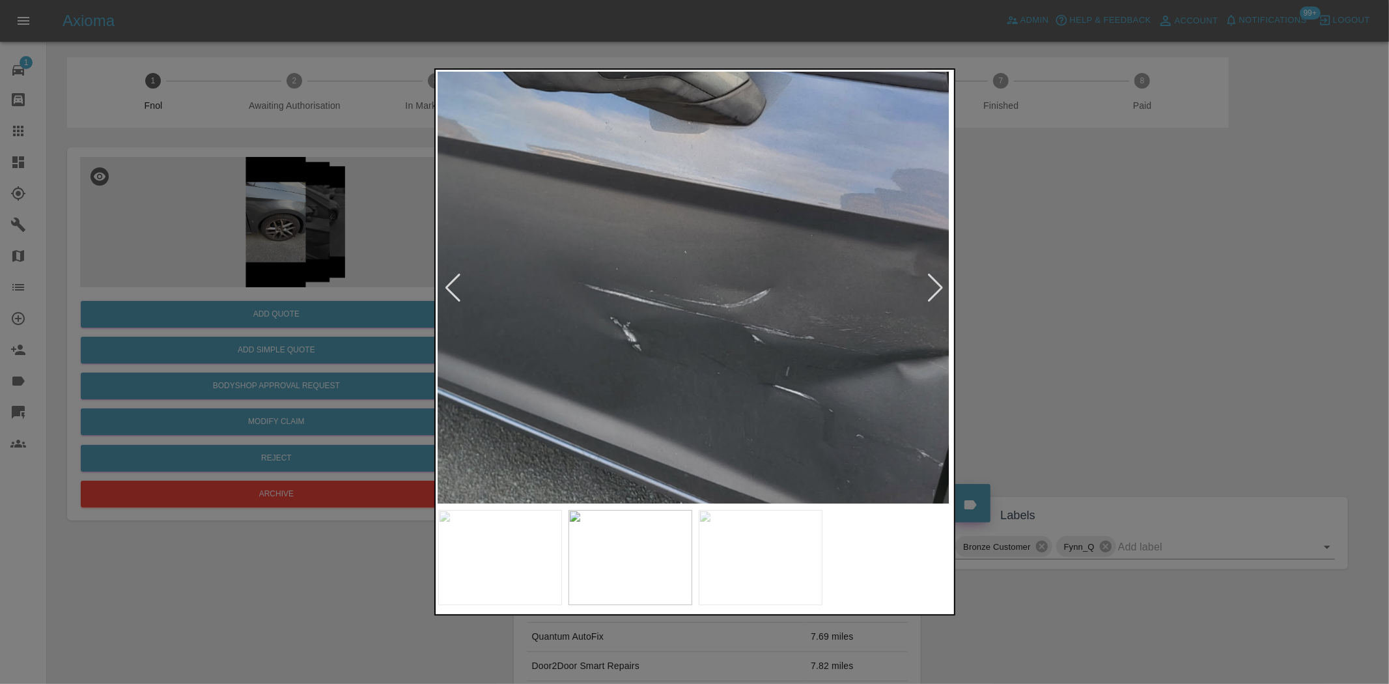
click at [705, 356] on img at bounding box center [650, 125] width 1544 height 1294
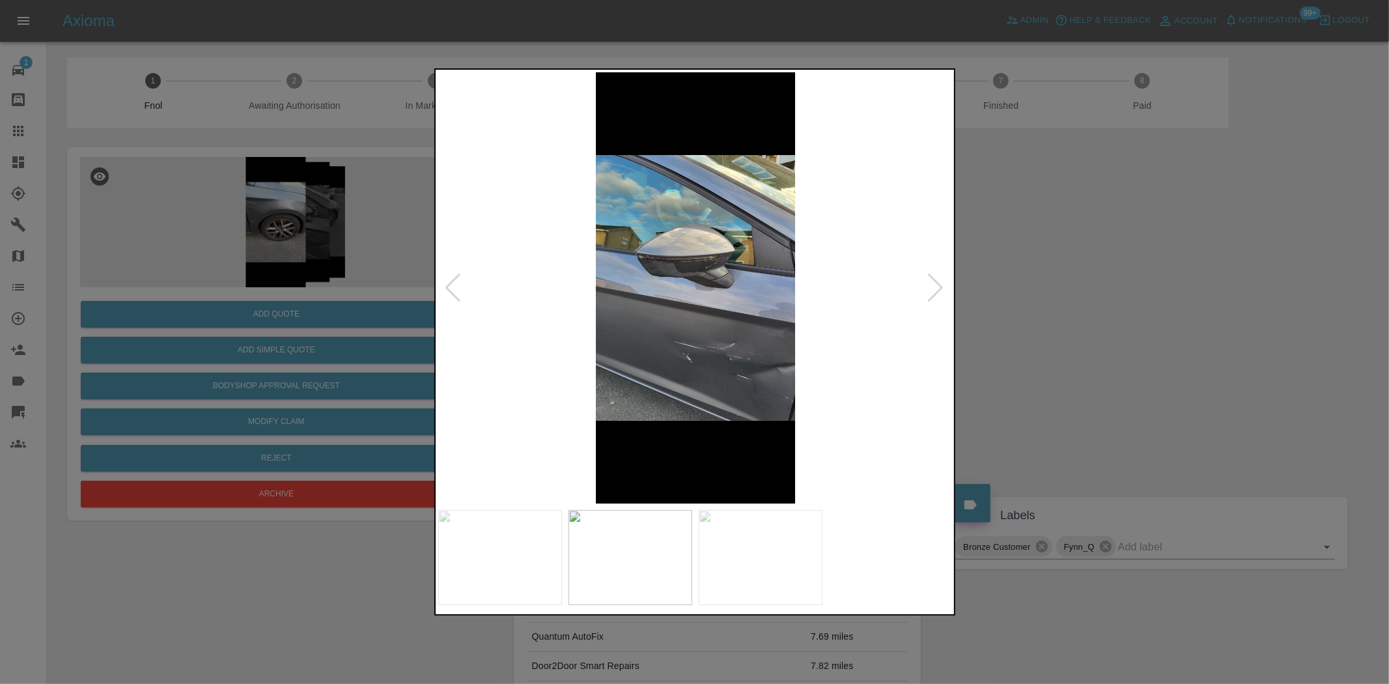
click at [591, 350] on img at bounding box center [695, 287] width 515 height 431
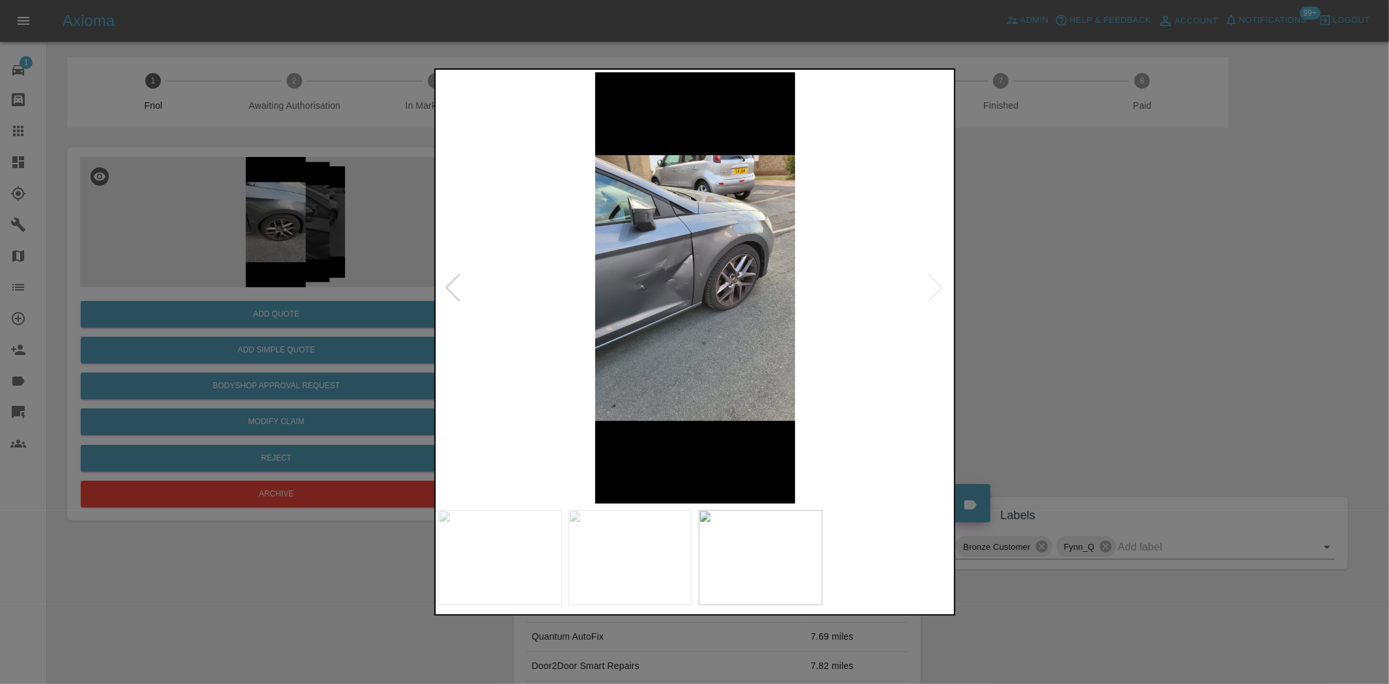
click at [353, 333] on div at bounding box center [694, 342] width 1389 height 684
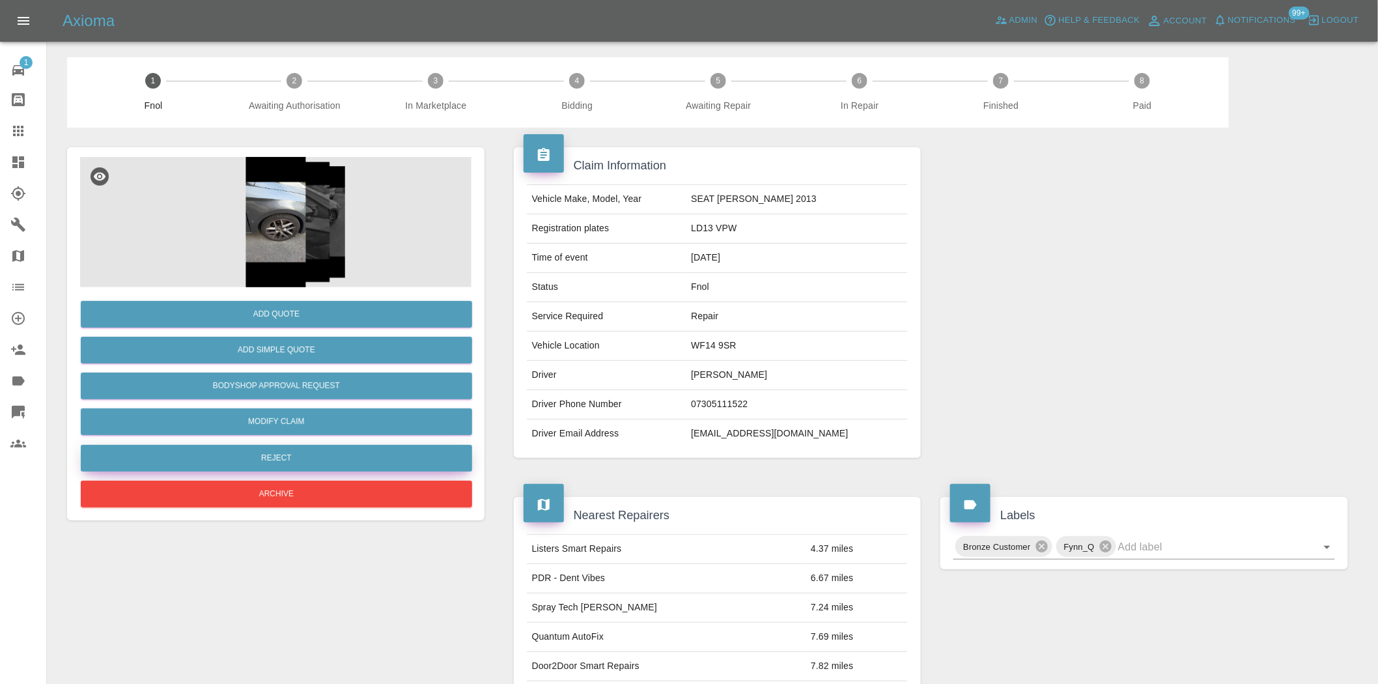
click at [280, 448] on button "Reject" at bounding box center [276, 458] width 391 height 27
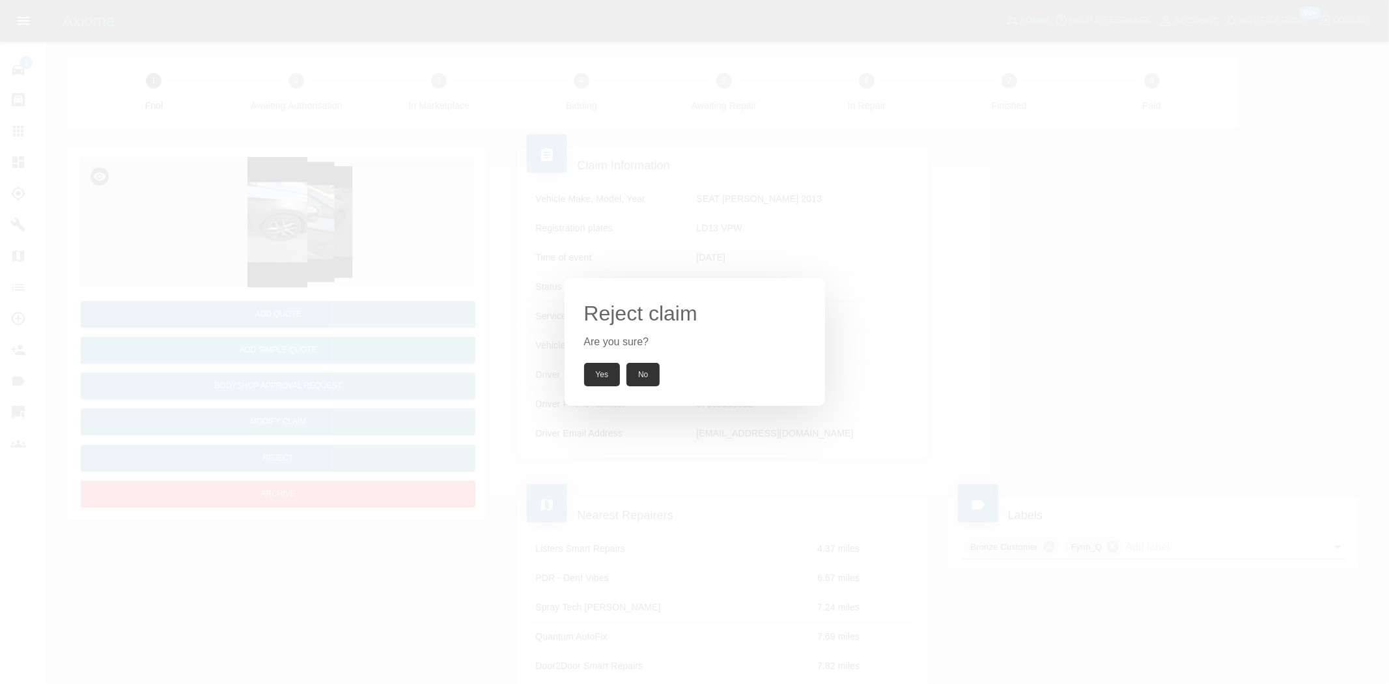
click at [599, 379] on button "Yes" at bounding box center [602, 374] width 36 height 23
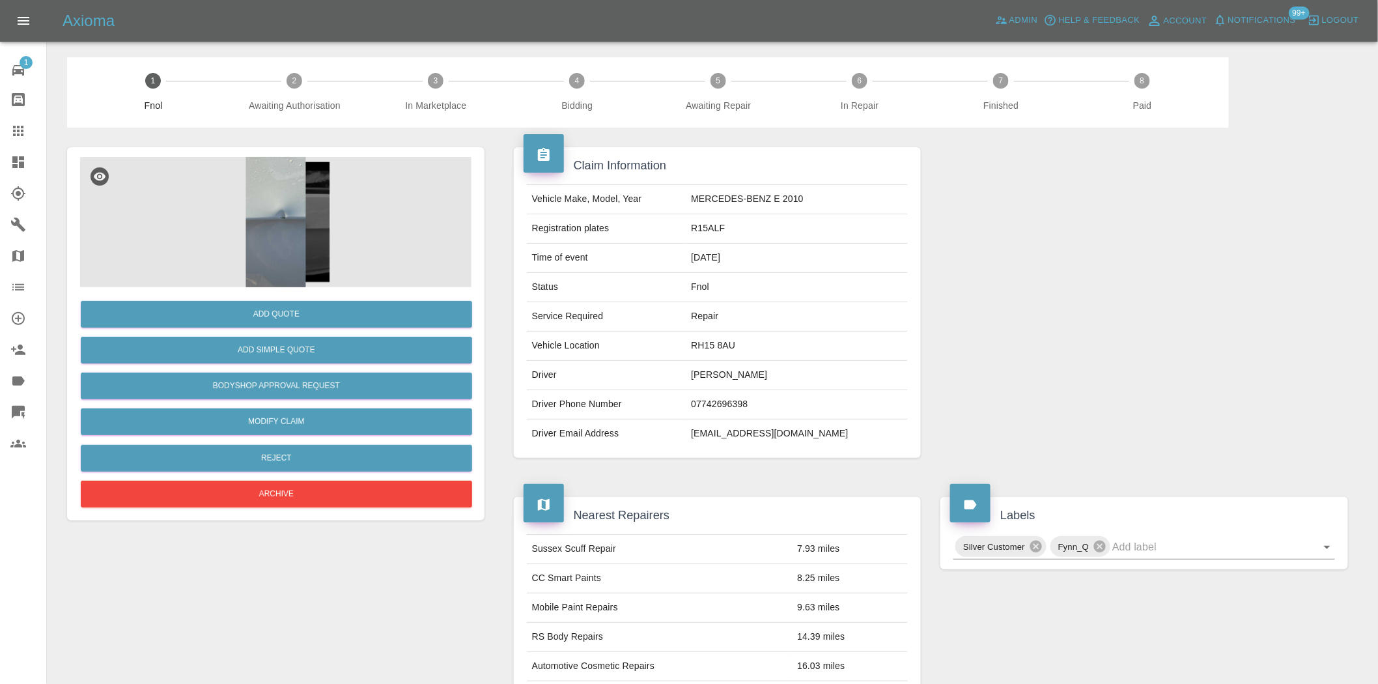
click at [337, 205] on img at bounding box center [275, 222] width 391 height 130
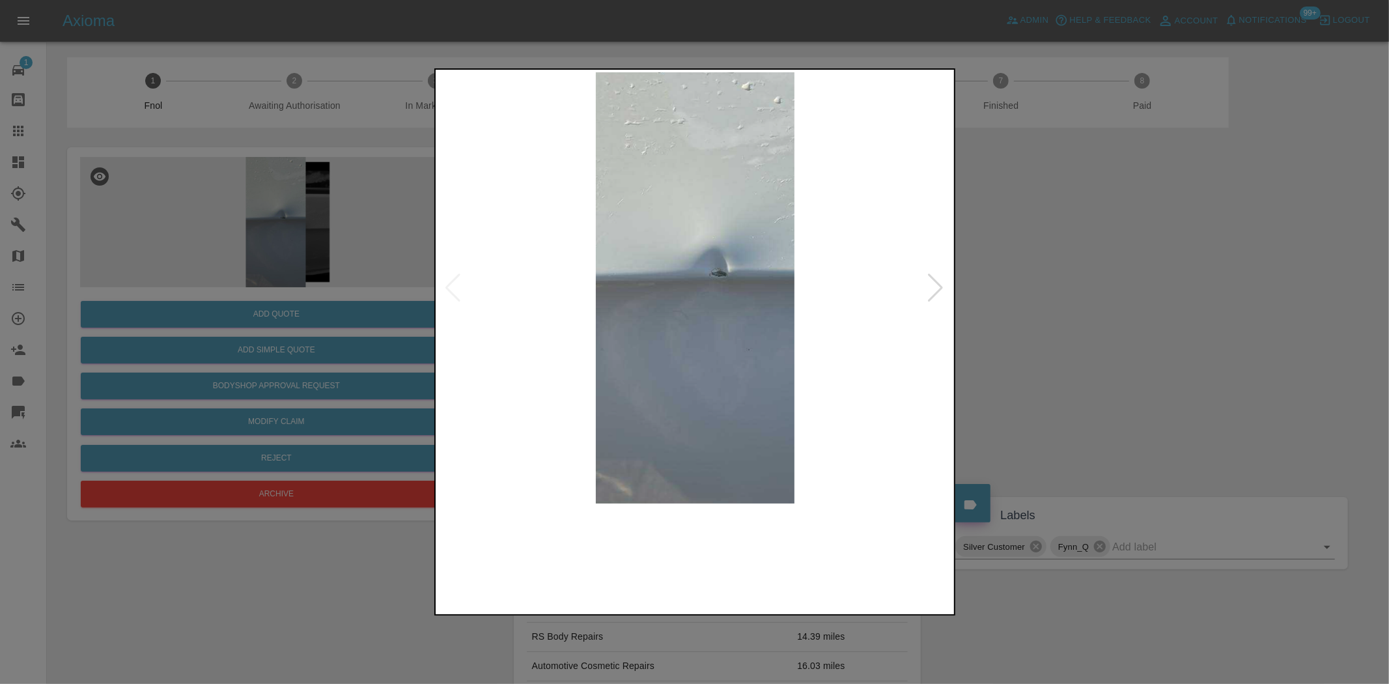
click at [643, 321] on img at bounding box center [695, 287] width 515 height 431
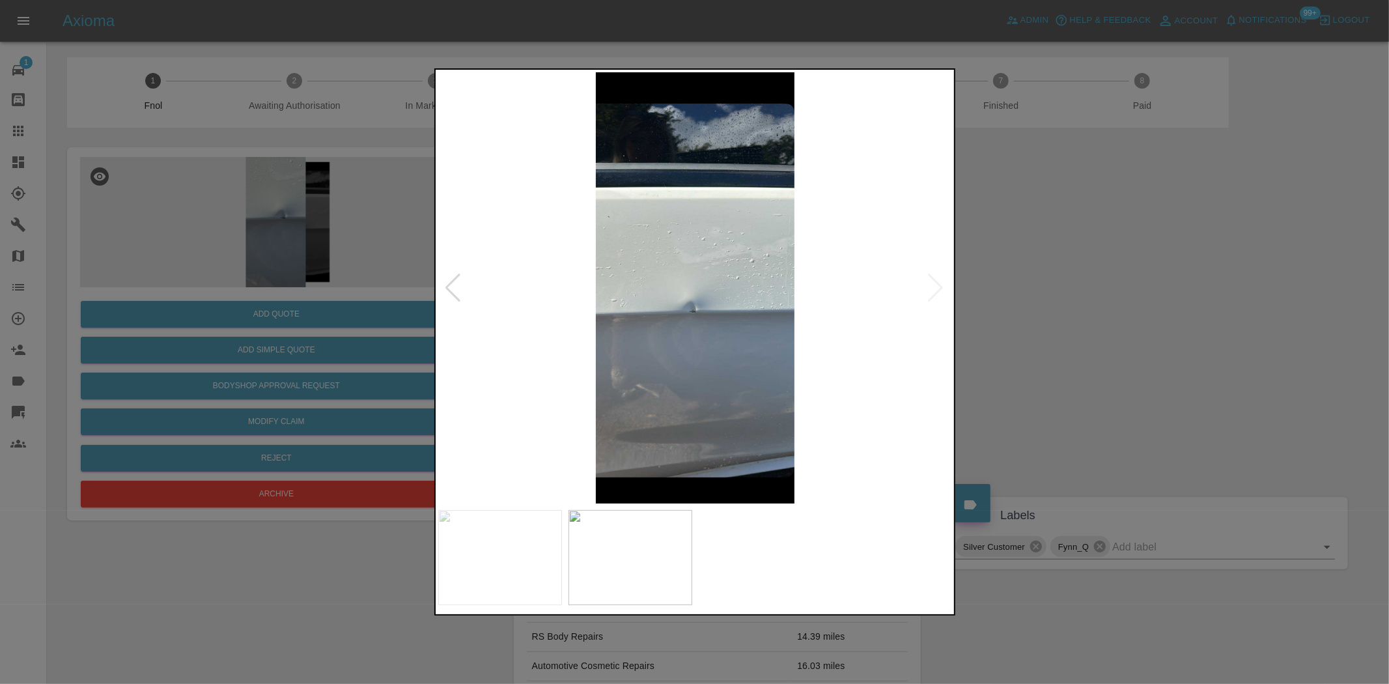
click at [621, 311] on img at bounding box center [695, 287] width 515 height 431
click at [511, 331] on img at bounding box center [695, 287] width 515 height 431
click at [674, 335] on img at bounding box center [695, 287] width 515 height 431
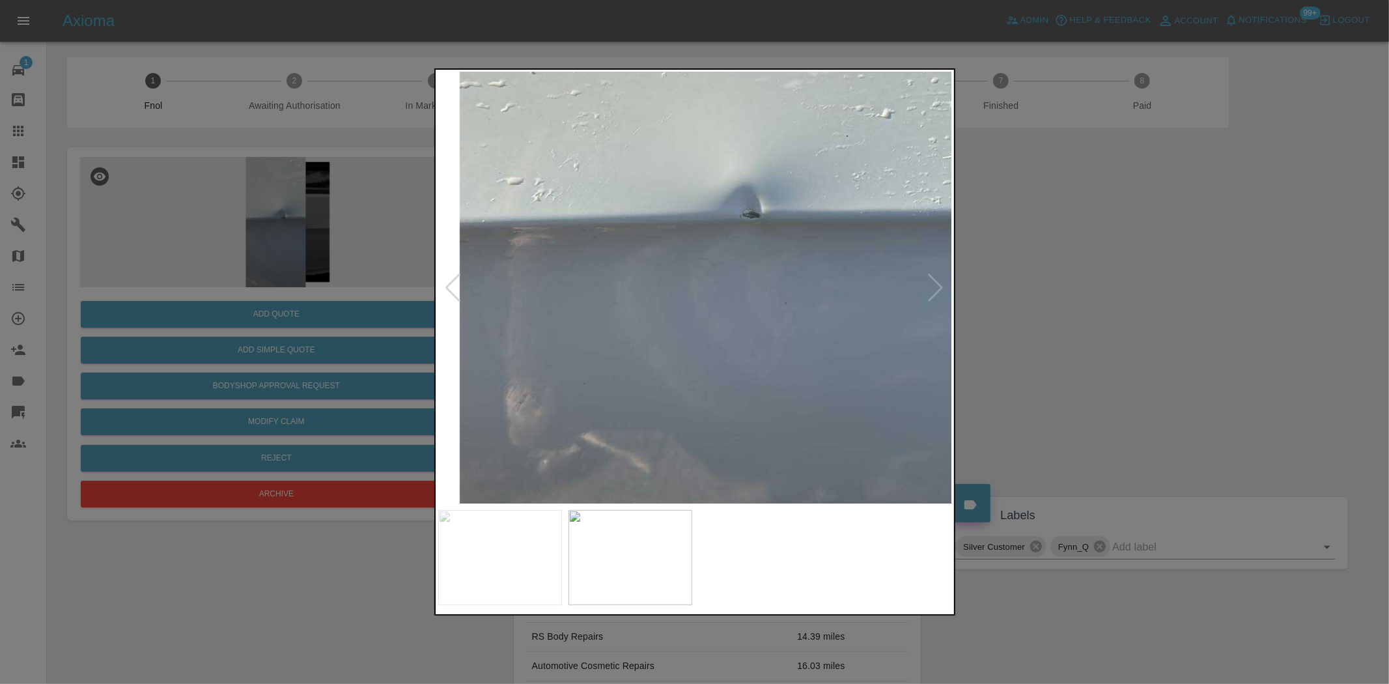
click at [699, 326] on img at bounding box center [758, 144] width 1544 height 1294
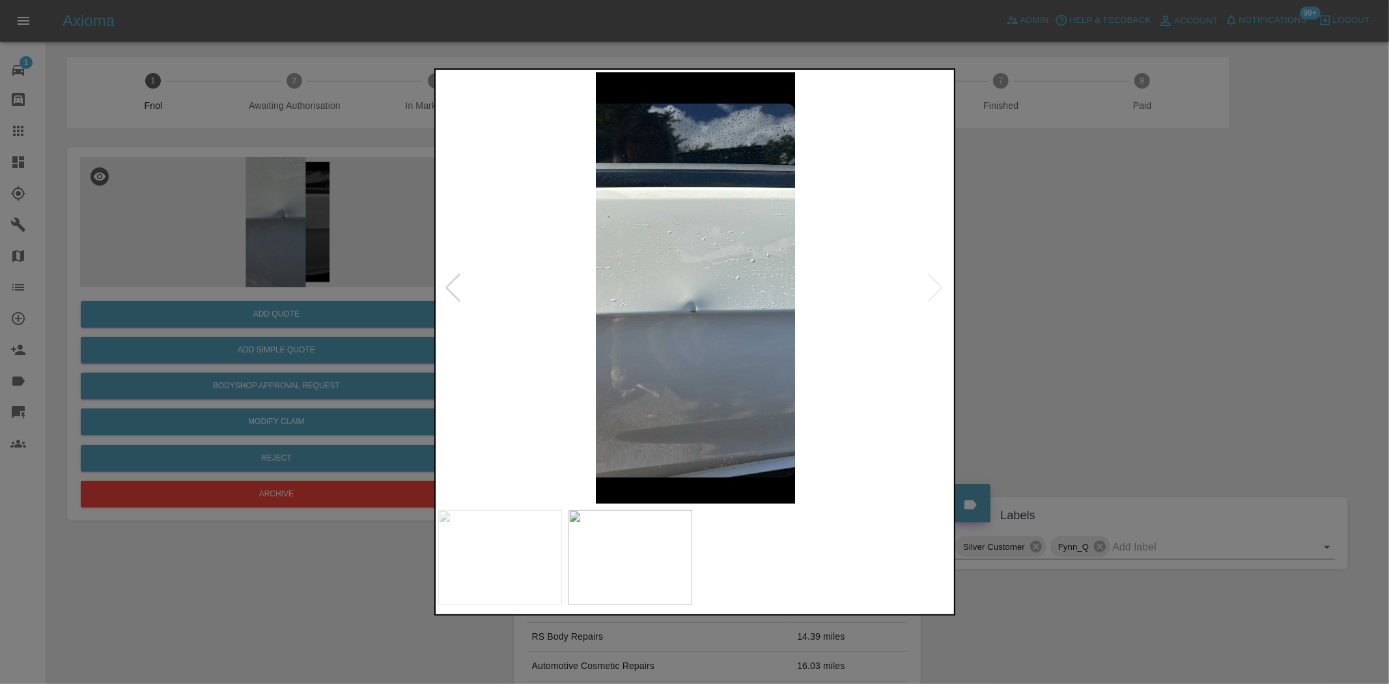
click at [702, 339] on img at bounding box center [695, 287] width 515 height 431
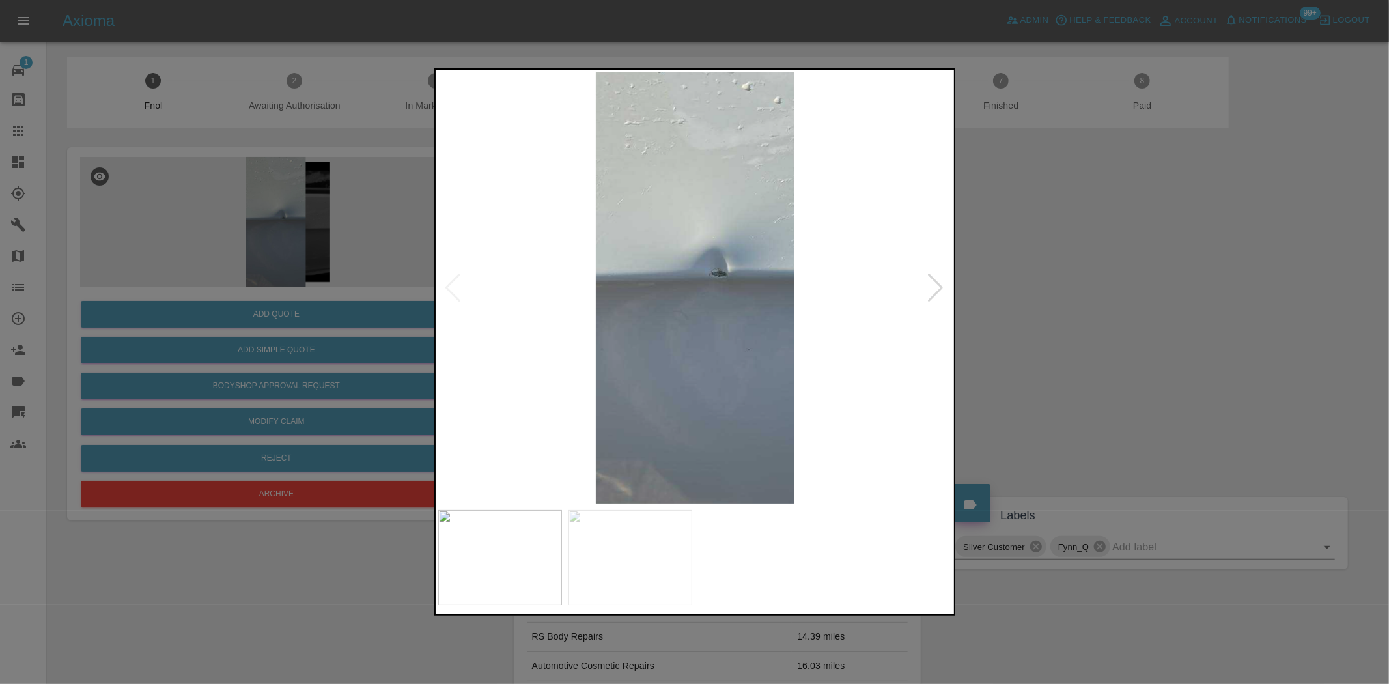
click at [741, 309] on img at bounding box center [695, 287] width 515 height 431
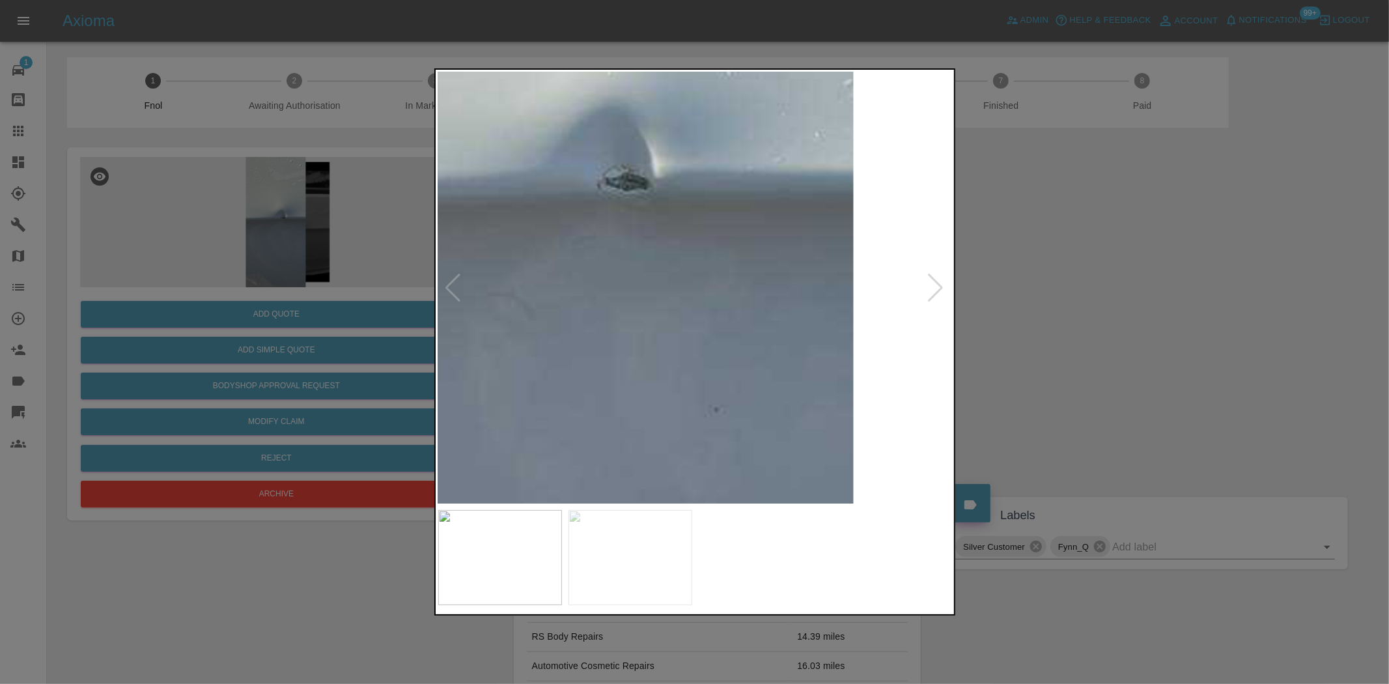
click at [537, 298] on img at bounding box center [554, 225] width 1544 height 1294
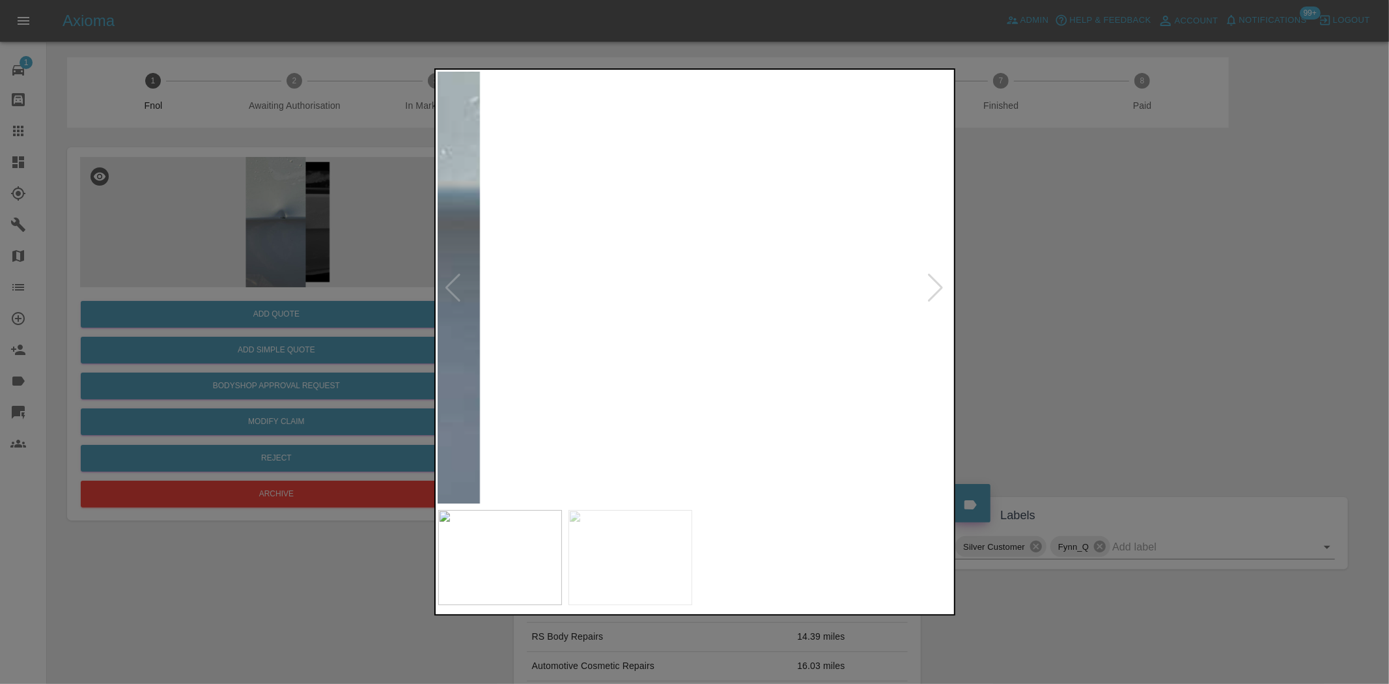
click at [271, 246] on div at bounding box center [694, 342] width 1389 height 684
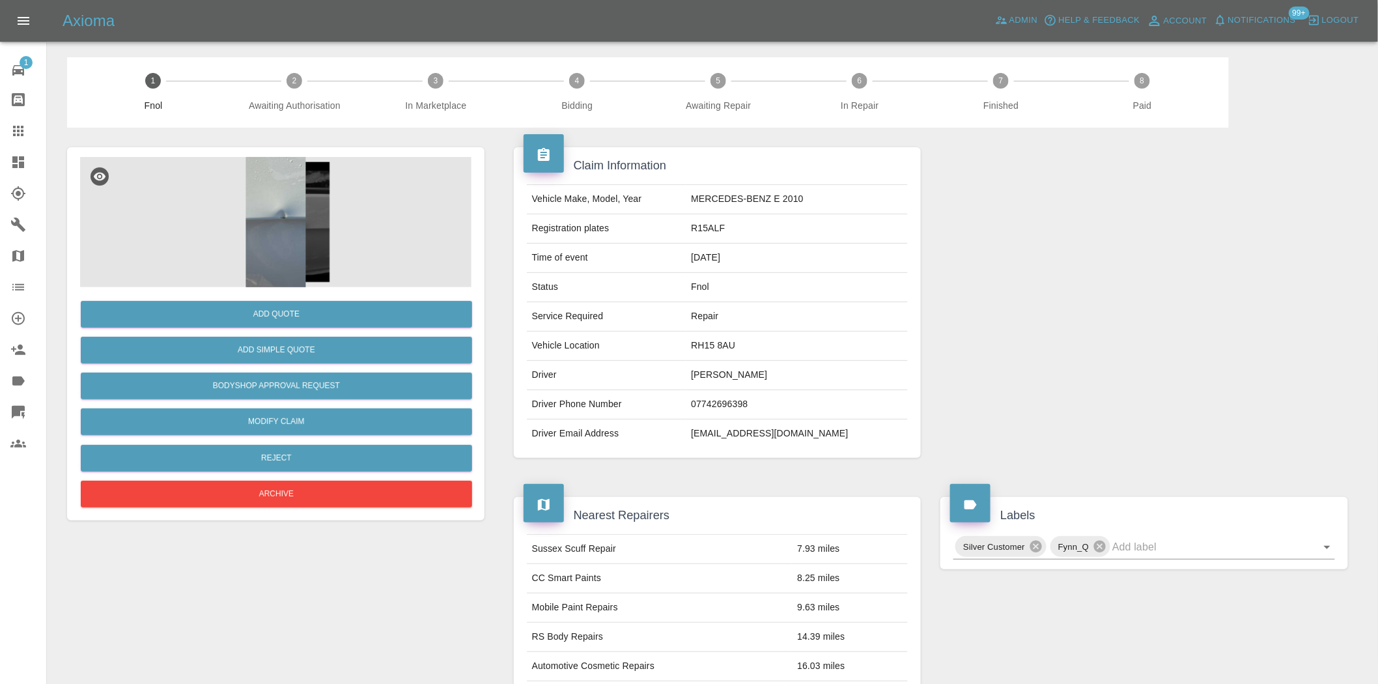
click at [278, 211] on img at bounding box center [275, 222] width 391 height 130
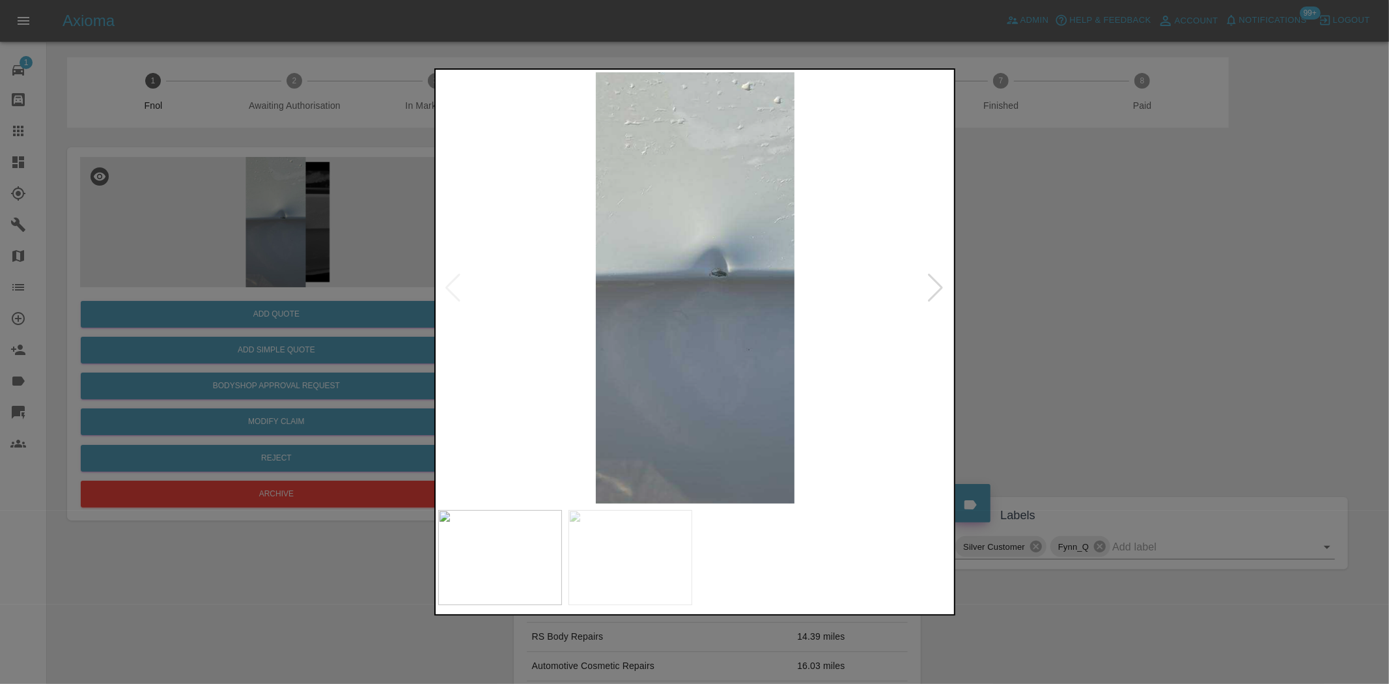
click at [569, 305] on img at bounding box center [695, 287] width 515 height 431
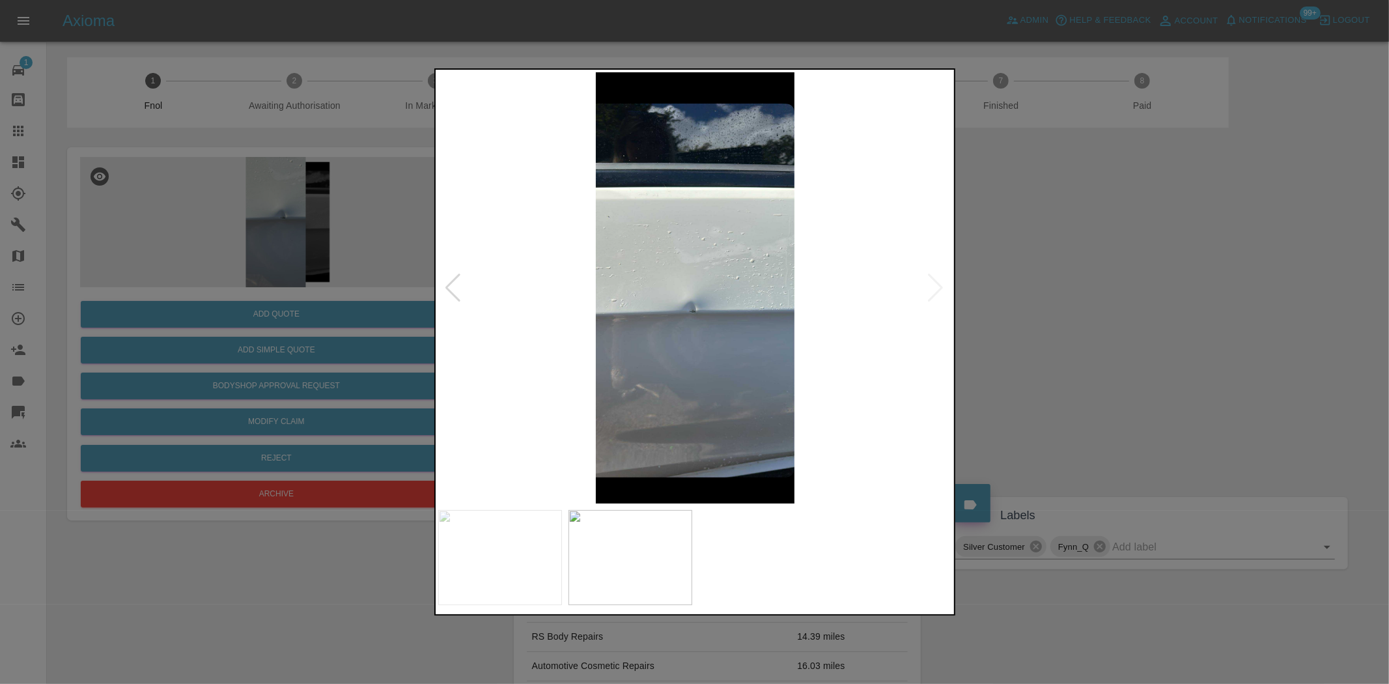
click at [334, 318] on div at bounding box center [694, 342] width 1389 height 684
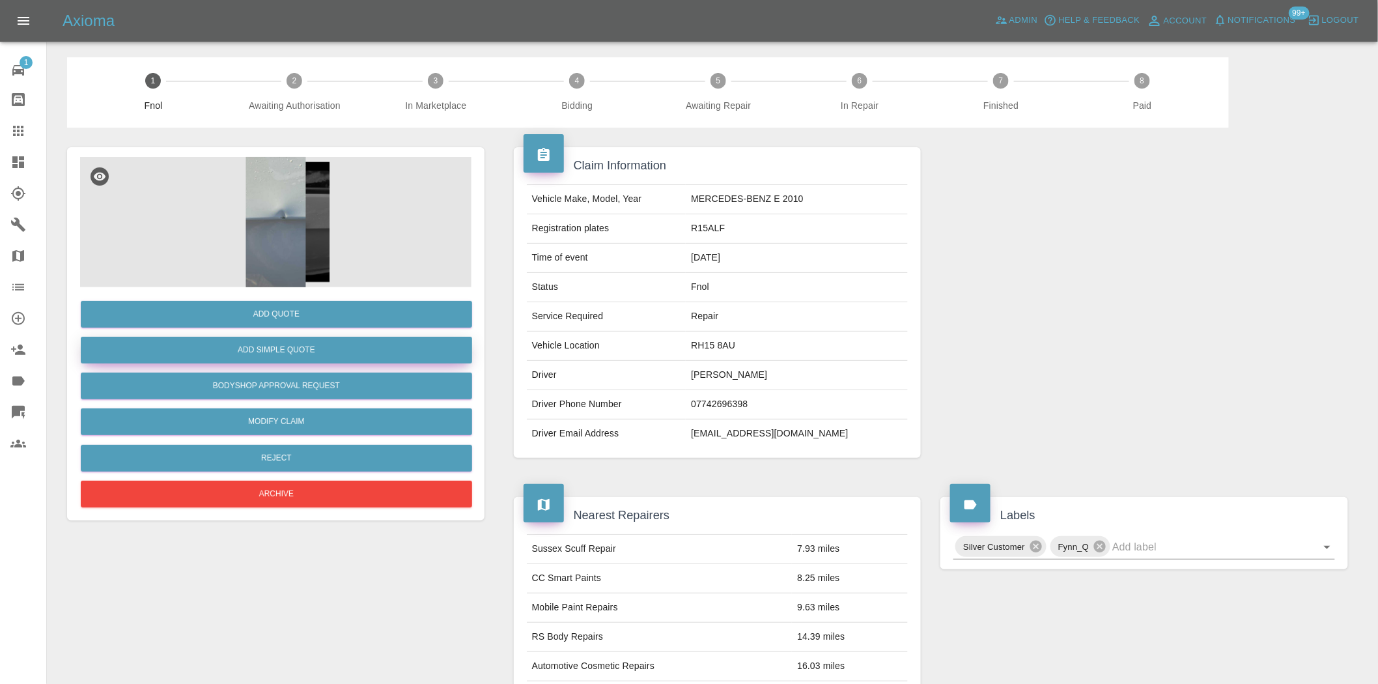
click at [302, 360] on button "Add Simple Quote" at bounding box center [276, 350] width 391 height 27
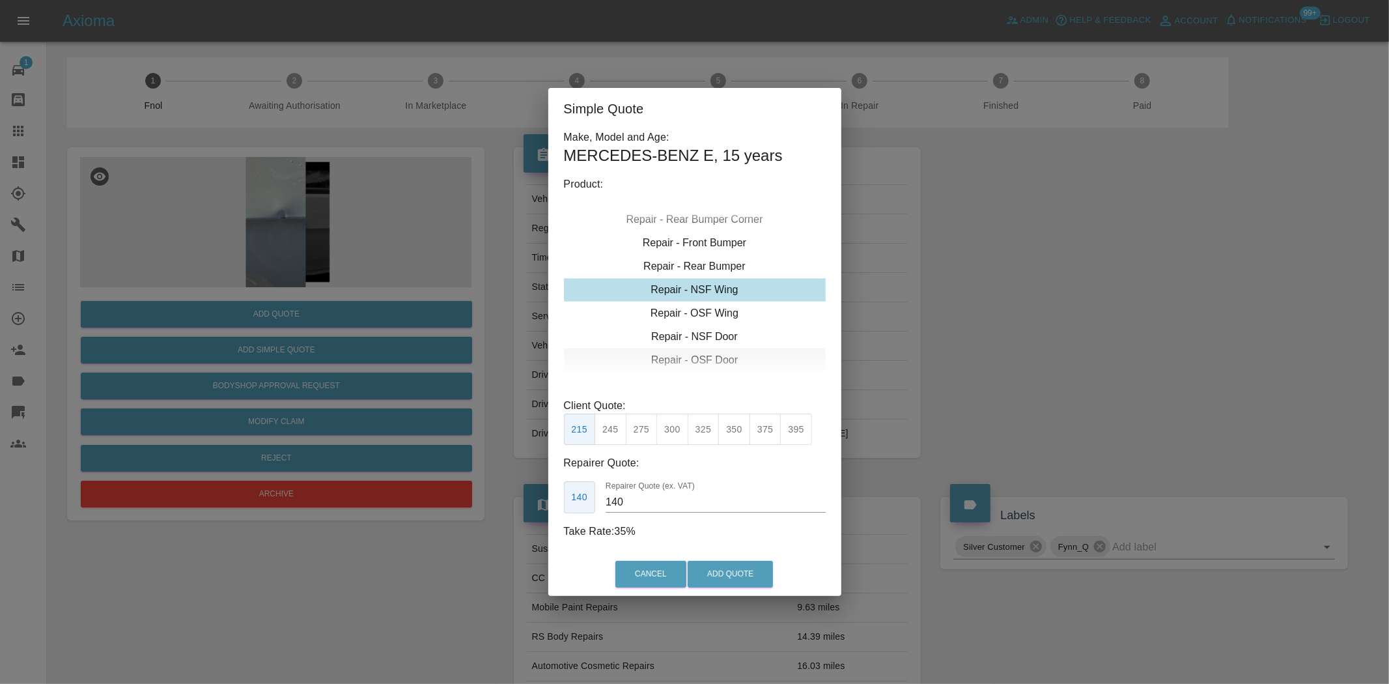
click at [694, 357] on div "Repair - OSF Door" at bounding box center [695, 360] width 262 height 23
click at [647, 428] on button "275" at bounding box center [642, 430] width 32 height 32
drag, startPoint x: 644, startPoint y: 500, endPoint x: 469, endPoint y: 479, distance: 175.9
click at [469, 483] on div "Simple Quote Make, Model and Age: MERCEDES-BENZ E , 15 years Product: Repair - …" at bounding box center [694, 342] width 1389 height 684
type input "175"
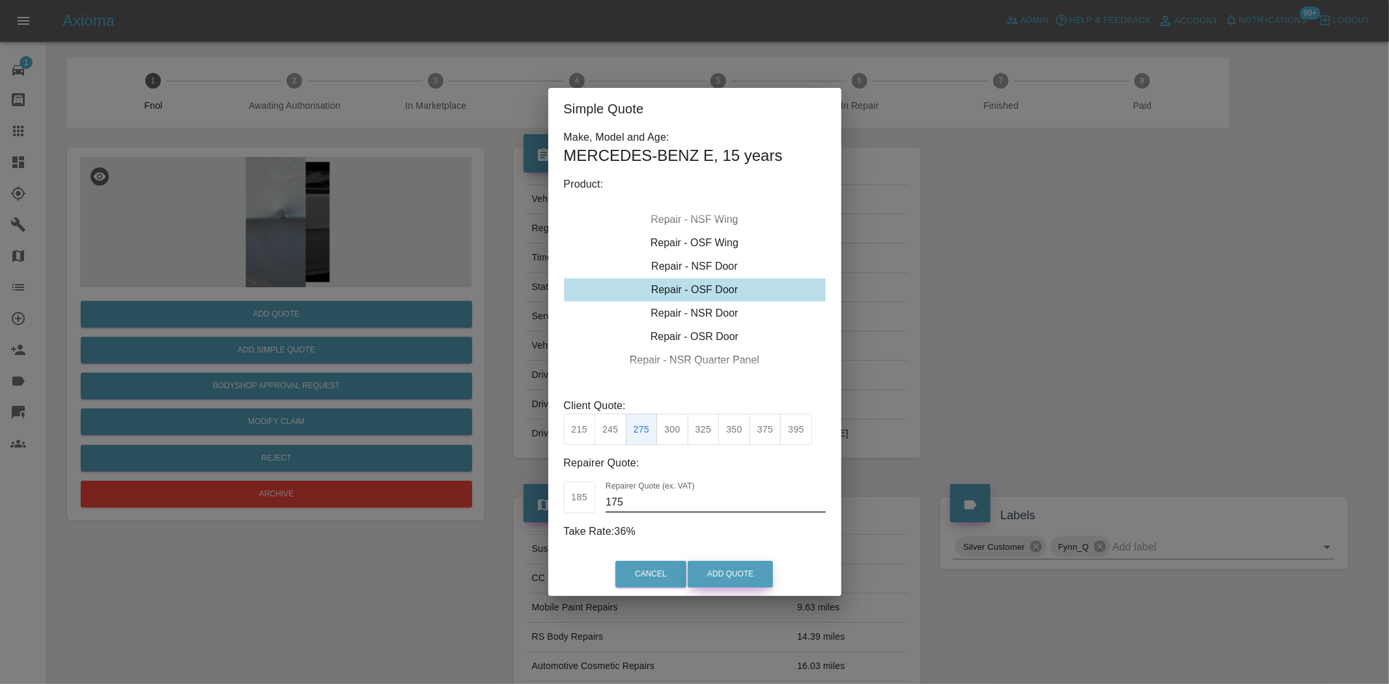
click at [721, 582] on button "Add Quote" at bounding box center [730, 574] width 85 height 27
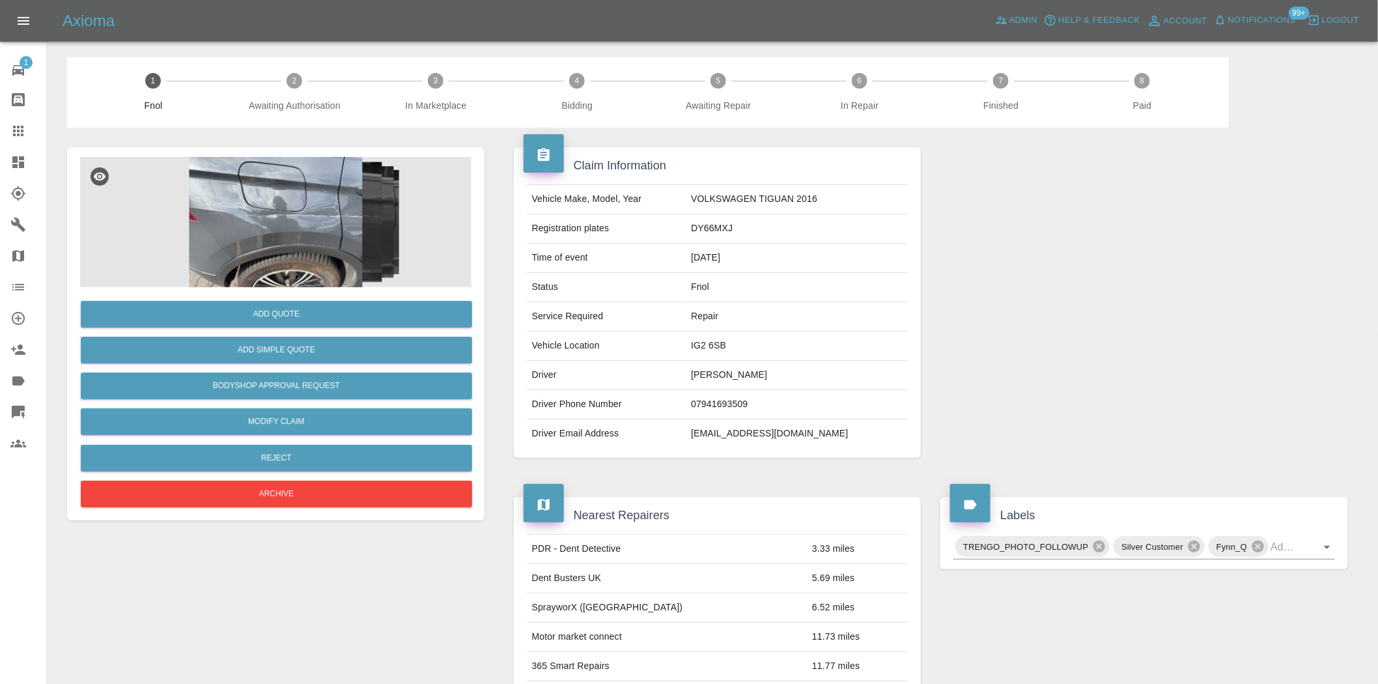
click at [255, 245] on img at bounding box center [275, 222] width 391 height 130
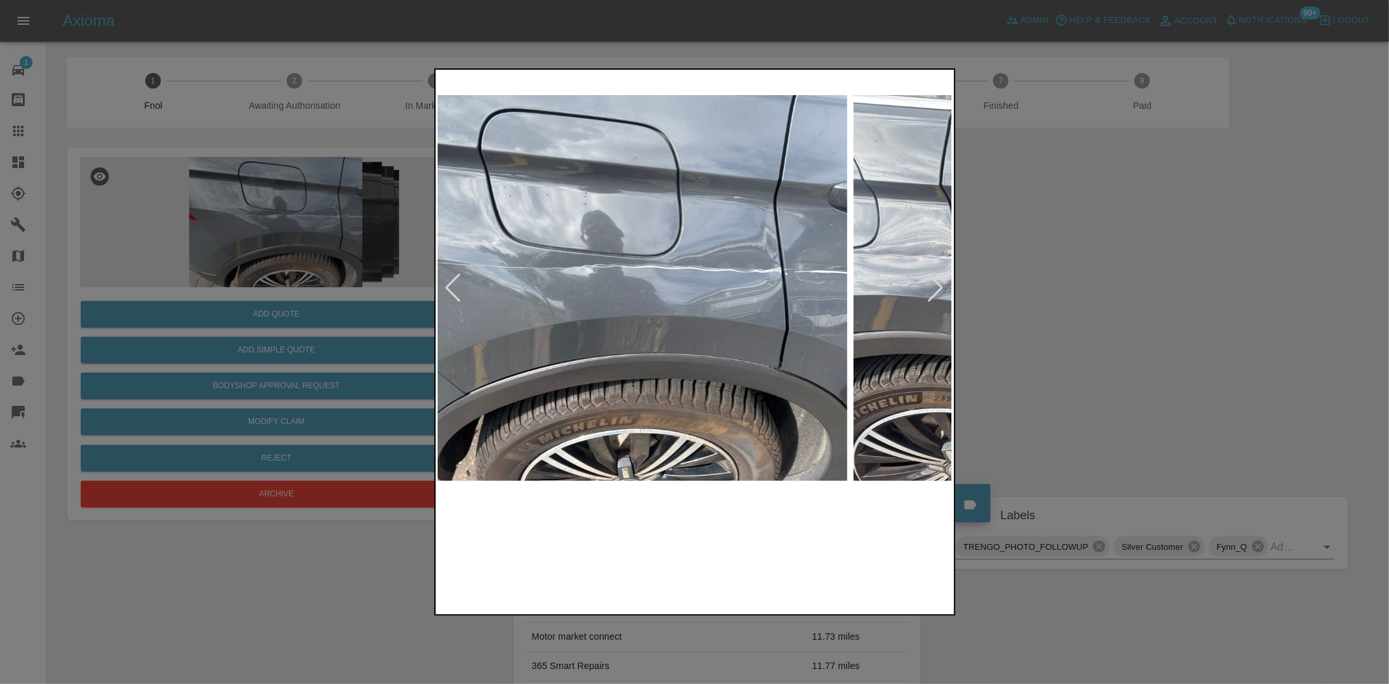
click at [619, 308] on img at bounding box center [589, 287] width 515 height 431
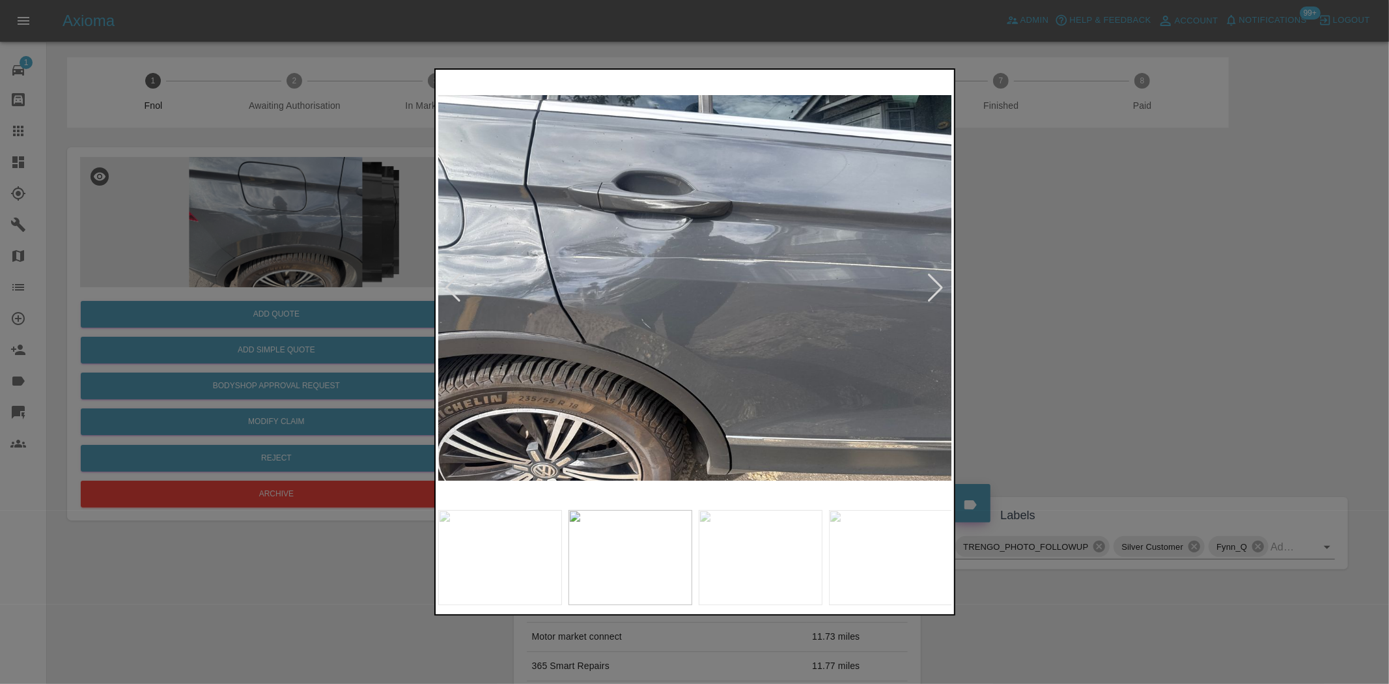
click at [554, 349] on img at bounding box center [695, 287] width 515 height 431
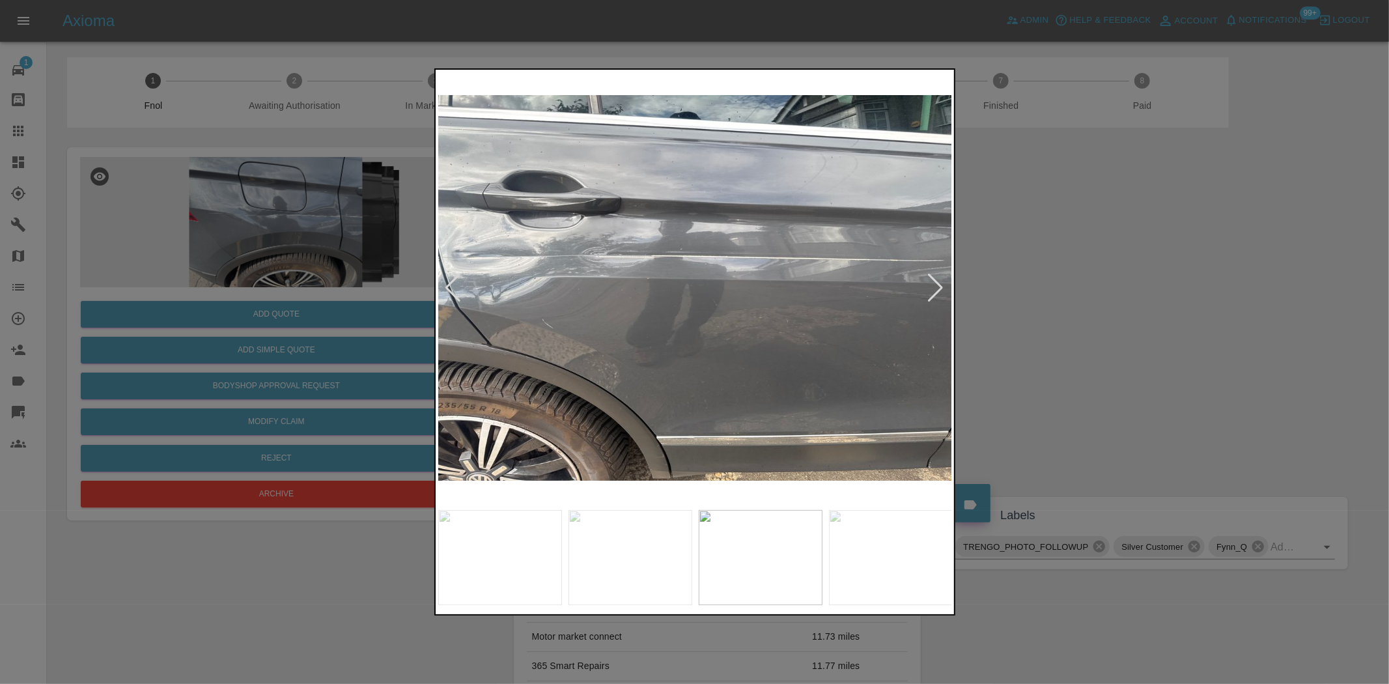
click at [202, 267] on div at bounding box center [694, 342] width 1389 height 684
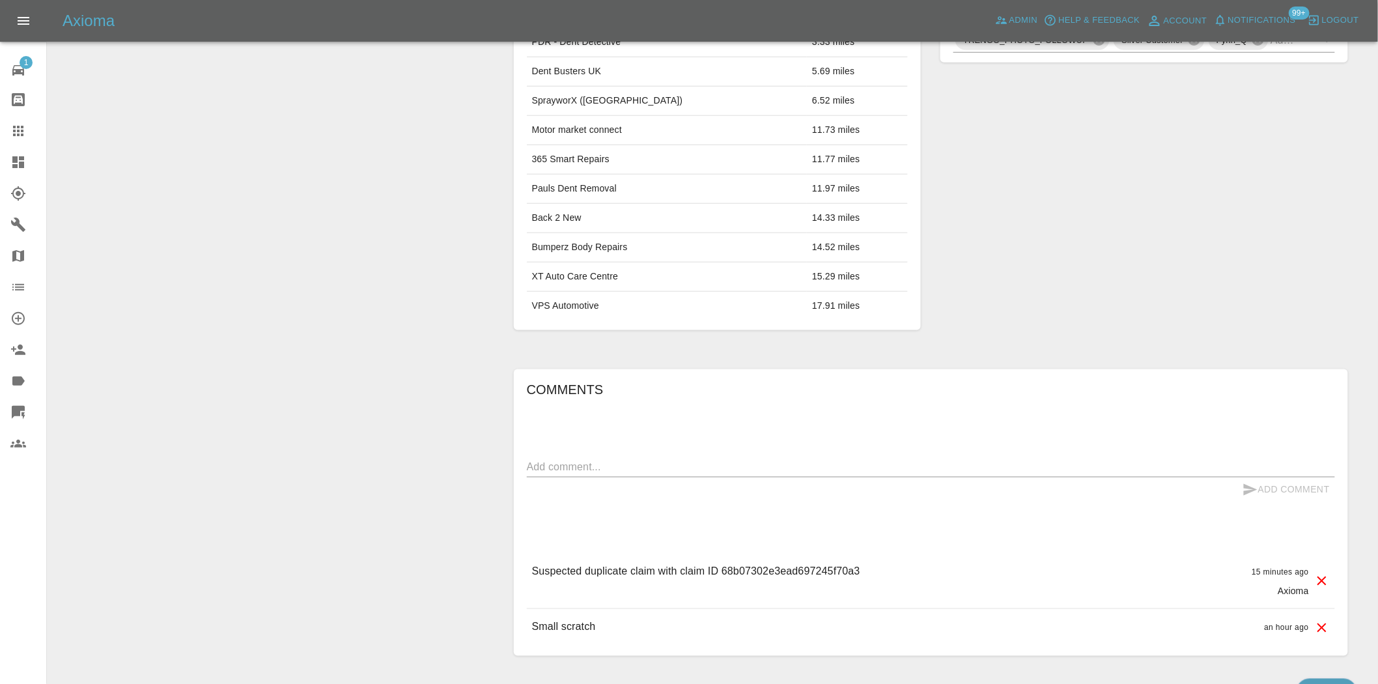
scroll to position [72, 0]
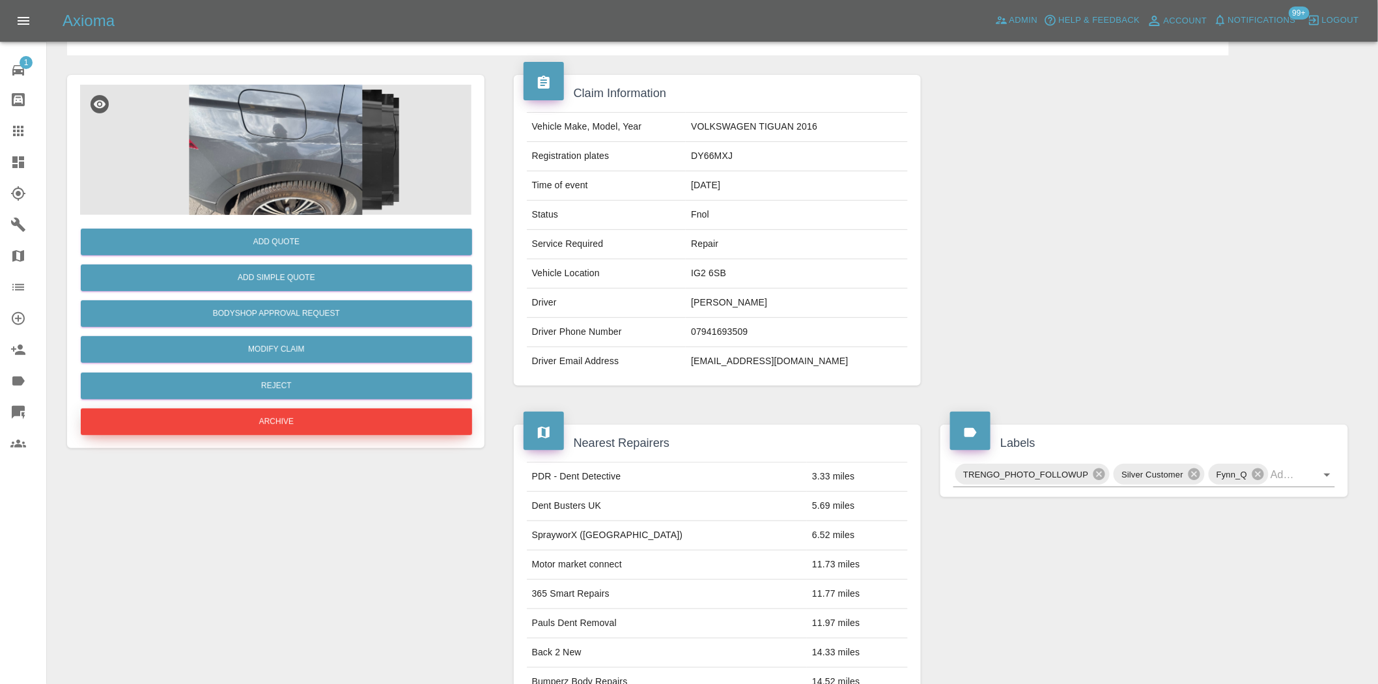
click at [300, 414] on button "Archive" at bounding box center [276, 421] width 391 height 27
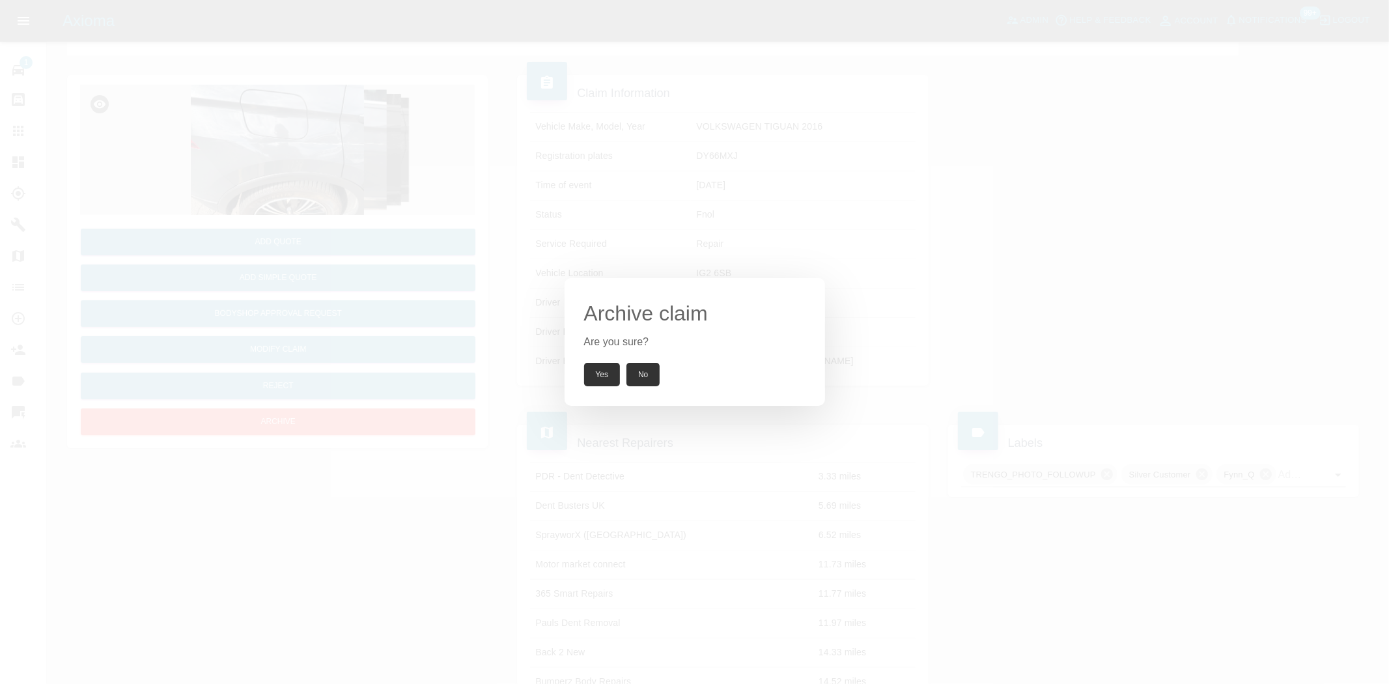
click at [594, 369] on button "Yes" at bounding box center [602, 374] width 36 height 23
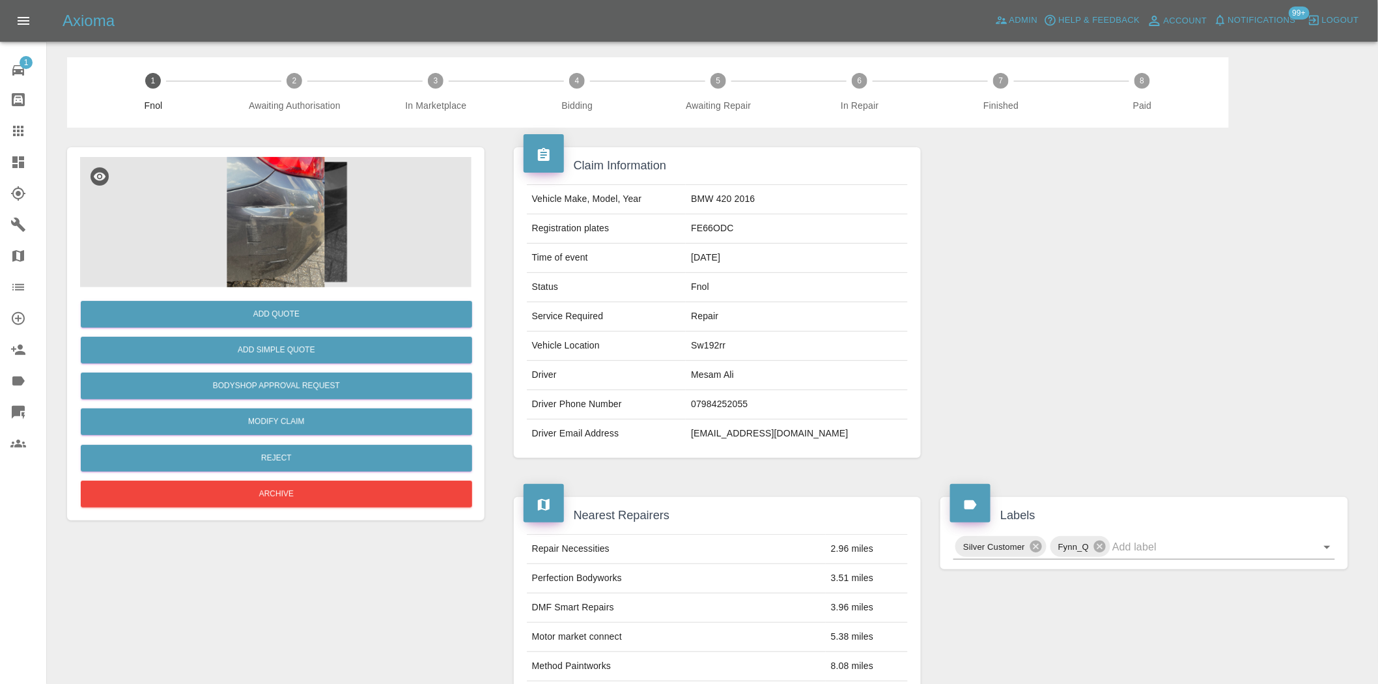
click at [289, 212] on img at bounding box center [275, 222] width 391 height 130
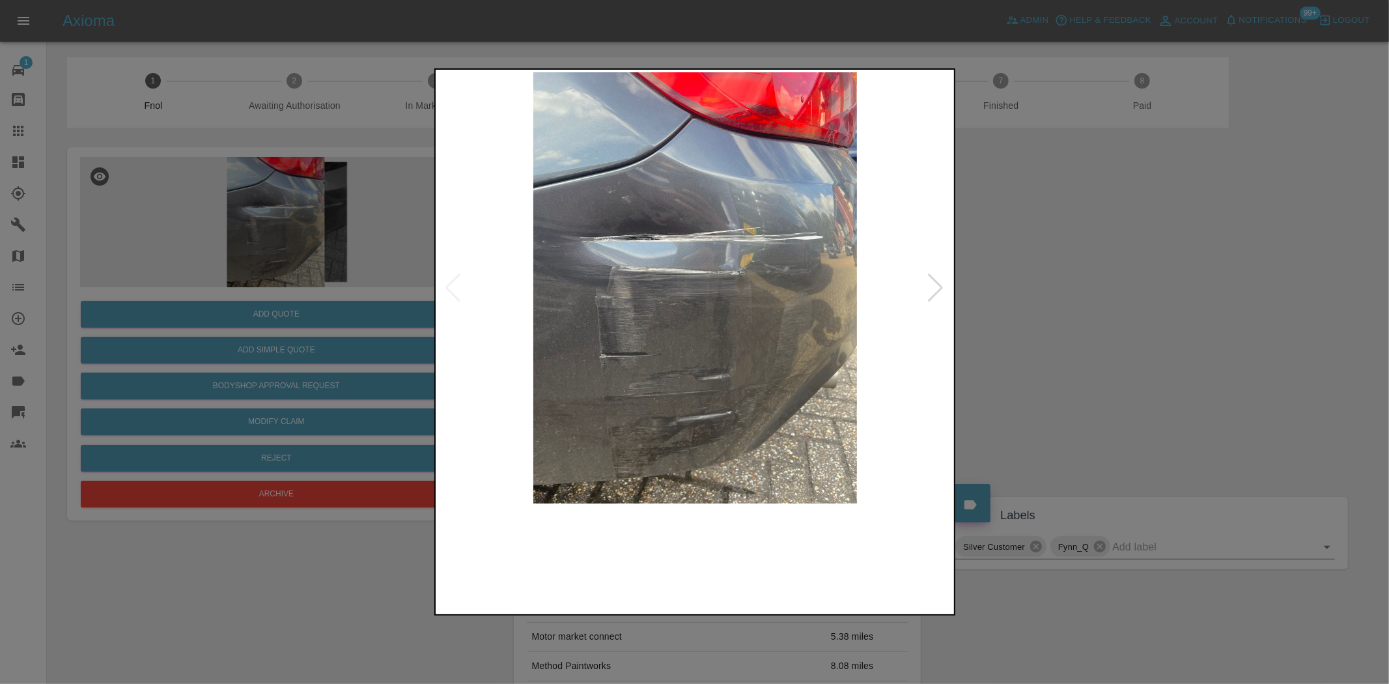
click at [642, 261] on img at bounding box center [695, 287] width 515 height 431
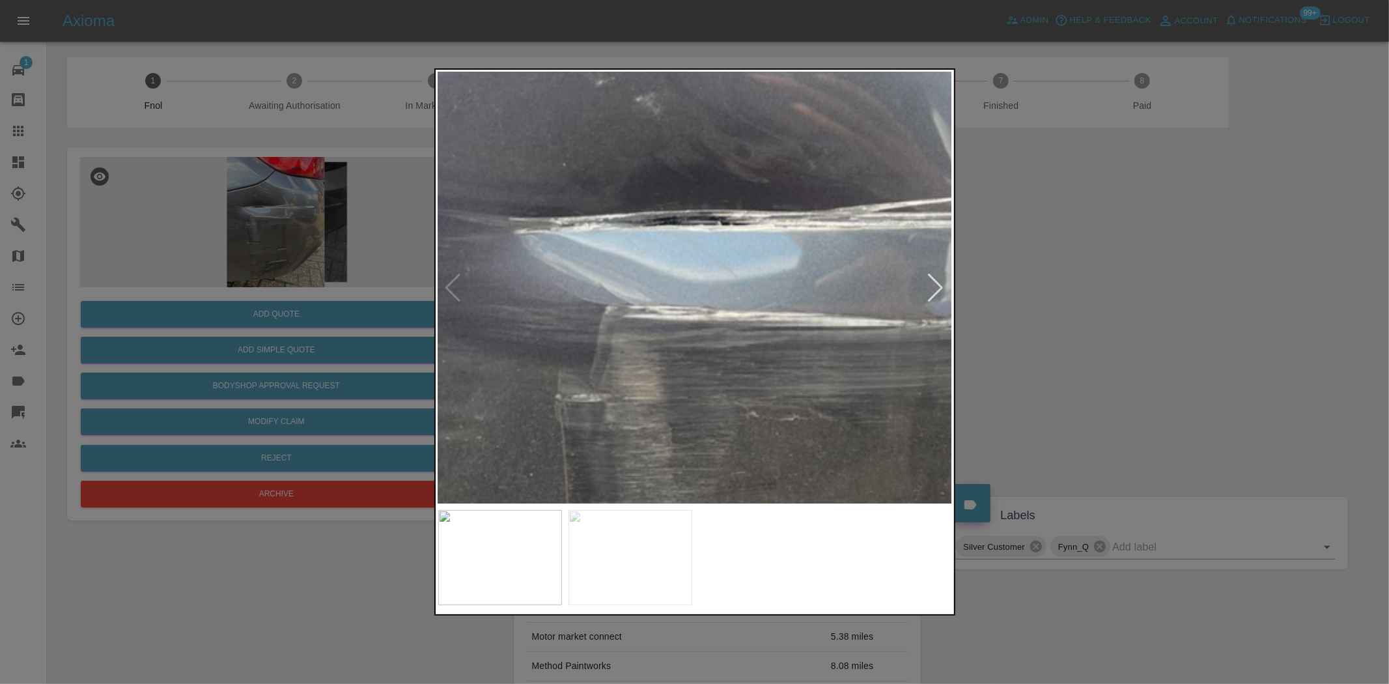
click at [635, 241] on img at bounding box center [854, 370] width 1544 height 1294
click at [622, 276] on img at bounding box center [853, 370] width 1544 height 1294
click at [616, 276] on img at bounding box center [853, 371] width 1544 height 1294
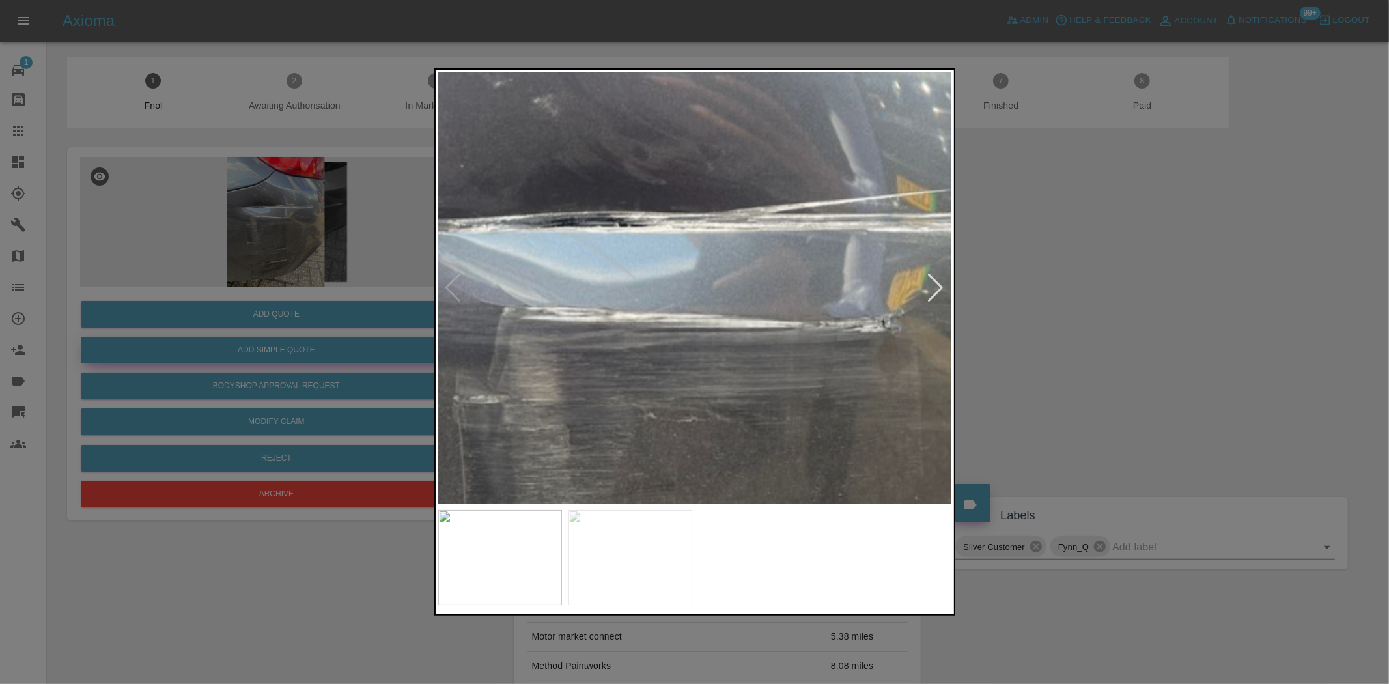
drag, startPoint x: 368, startPoint y: 315, endPoint x: 320, endPoint y: 339, distance: 53.3
click at [350, 329] on div at bounding box center [694, 342] width 1389 height 684
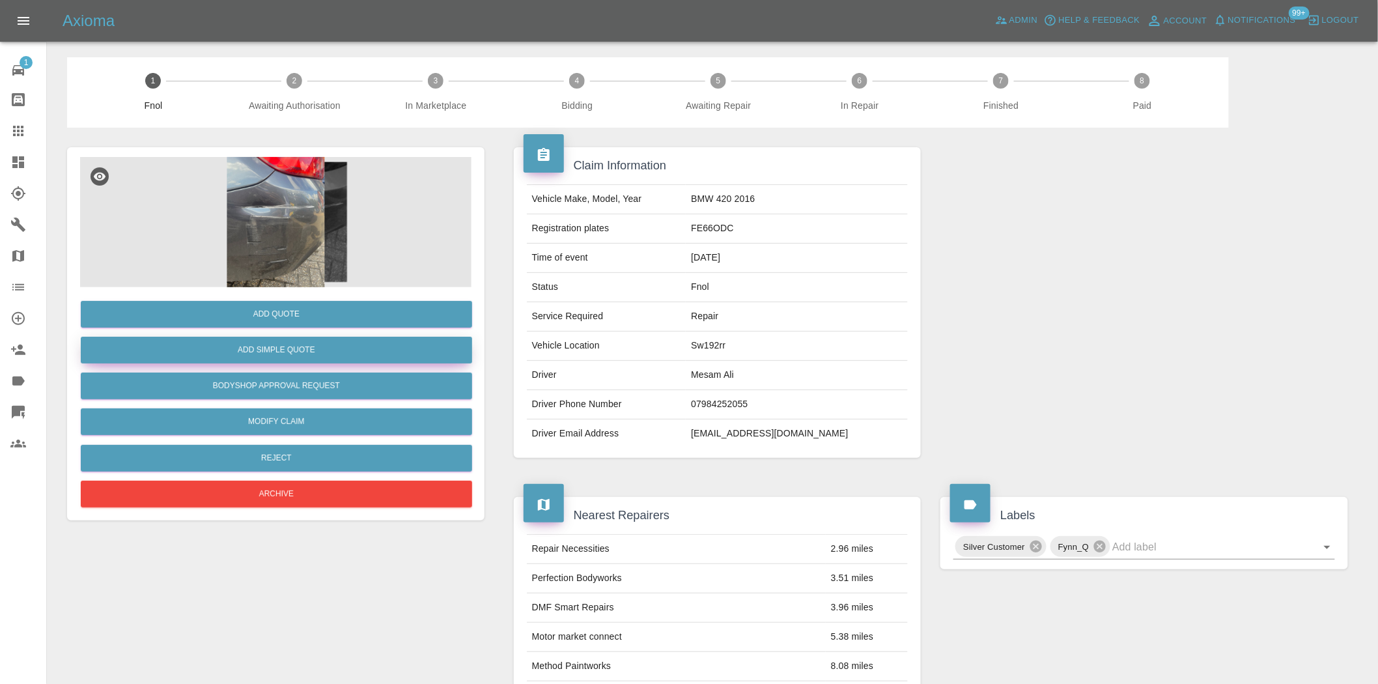
click at [318, 341] on button "Add Simple Quote" at bounding box center [276, 350] width 391 height 27
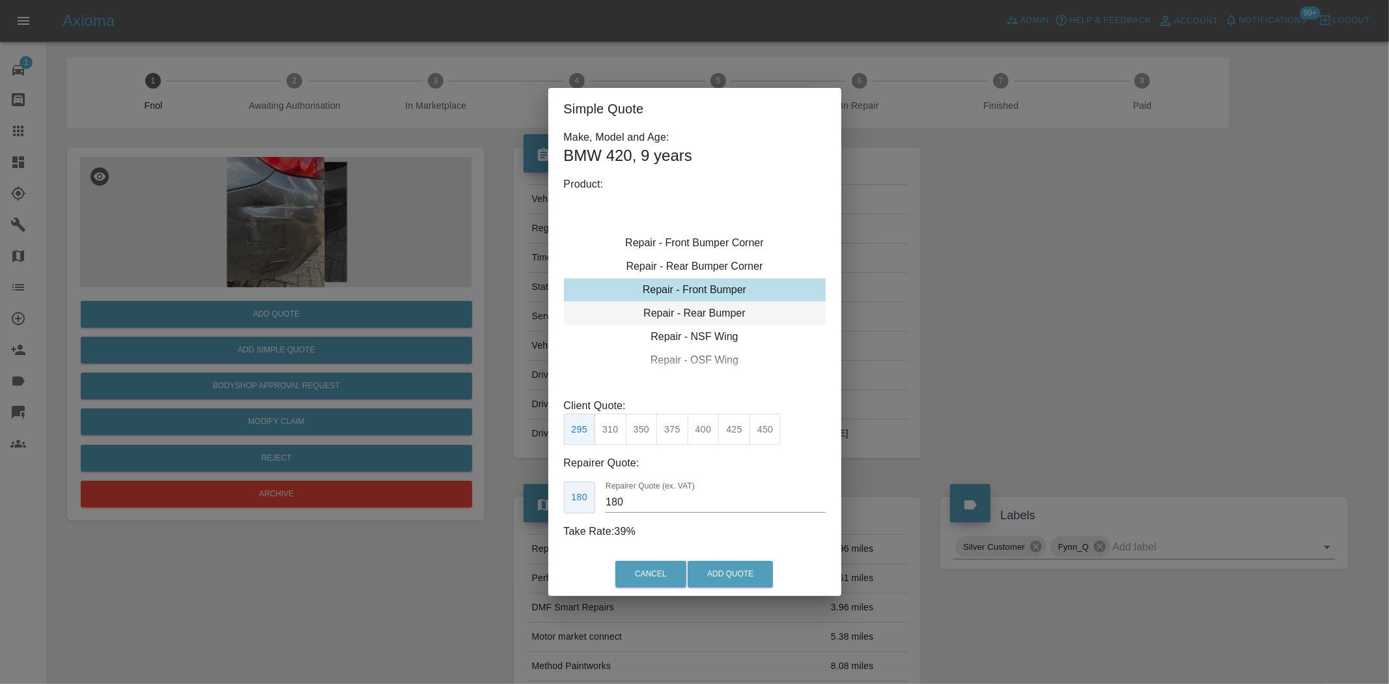
click at [704, 311] on div "Repair - Rear Bumper" at bounding box center [695, 313] width 262 height 23
click at [648, 433] on button "350" at bounding box center [642, 430] width 32 height 32
type input "210"
click at [717, 577] on button "Add Quote" at bounding box center [730, 574] width 85 height 27
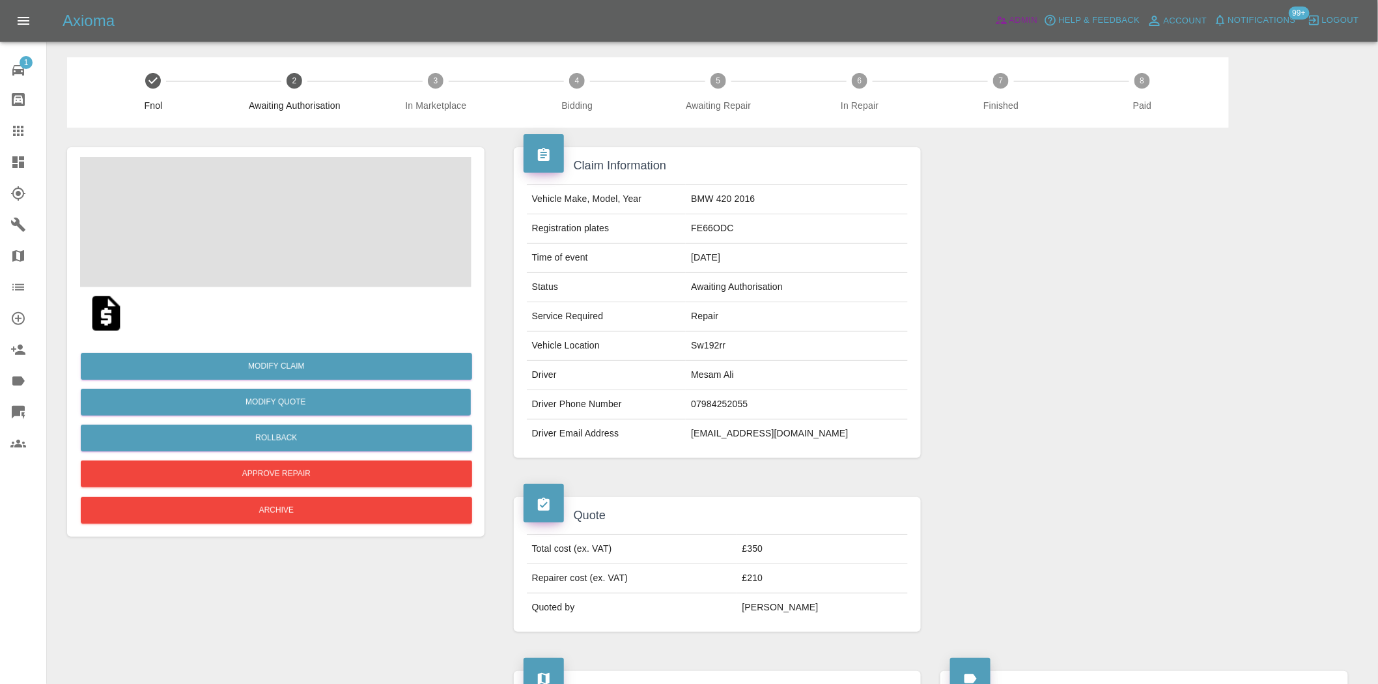
click at [1031, 20] on span "Admin" at bounding box center [1024, 20] width 29 height 15
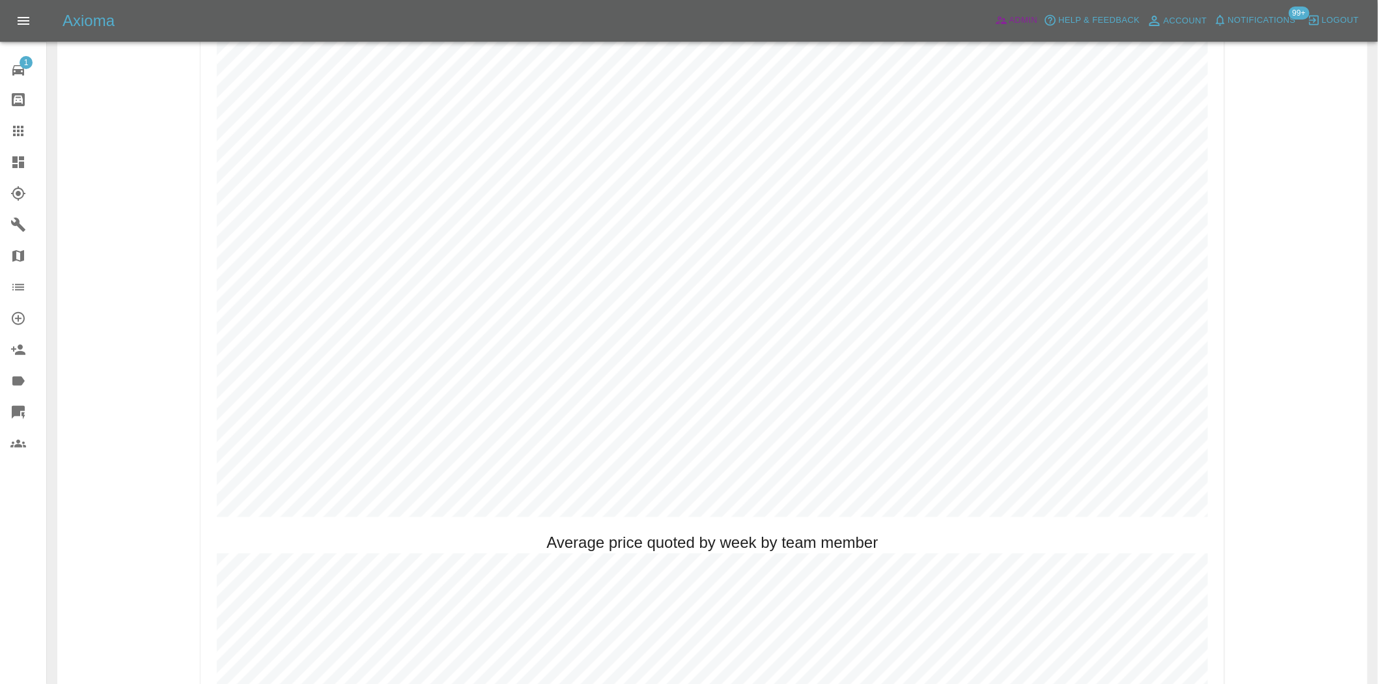
scroll to position [724, 0]
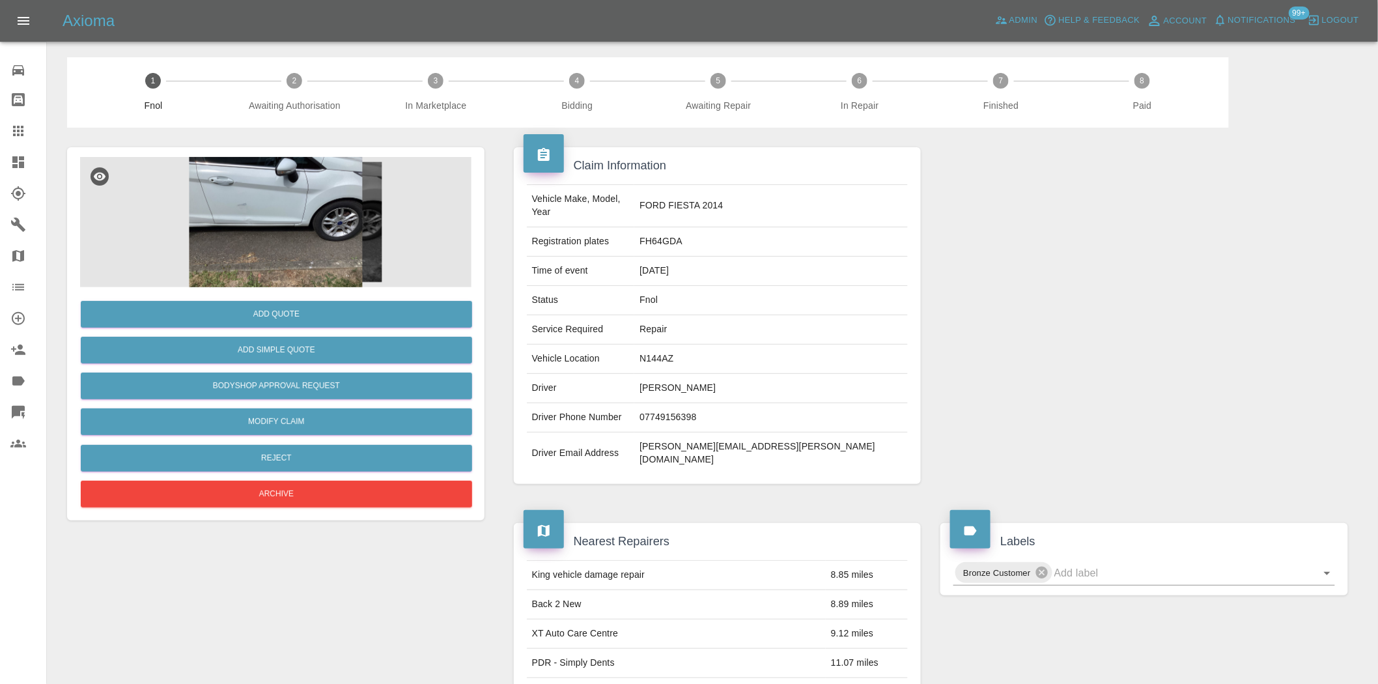
click at [272, 220] on img at bounding box center [275, 222] width 391 height 130
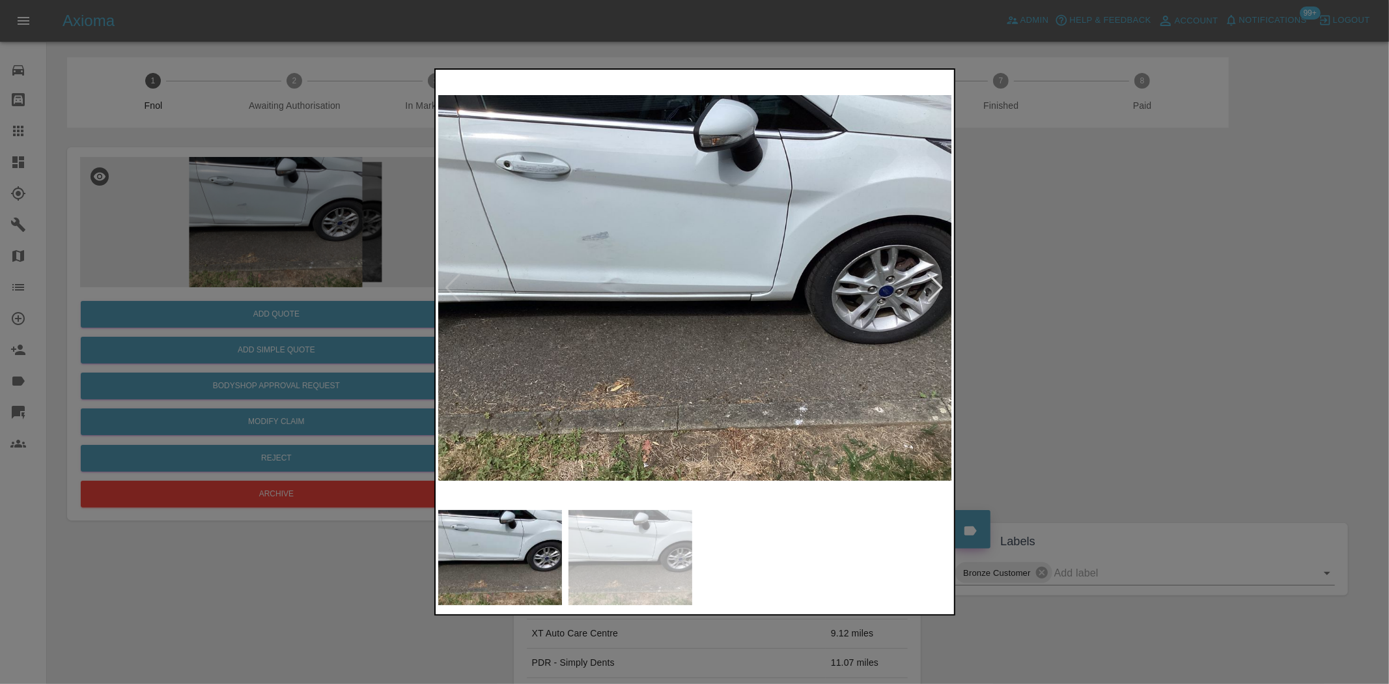
click at [580, 257] on img at bounding box center [695, 287] width 515 height 431
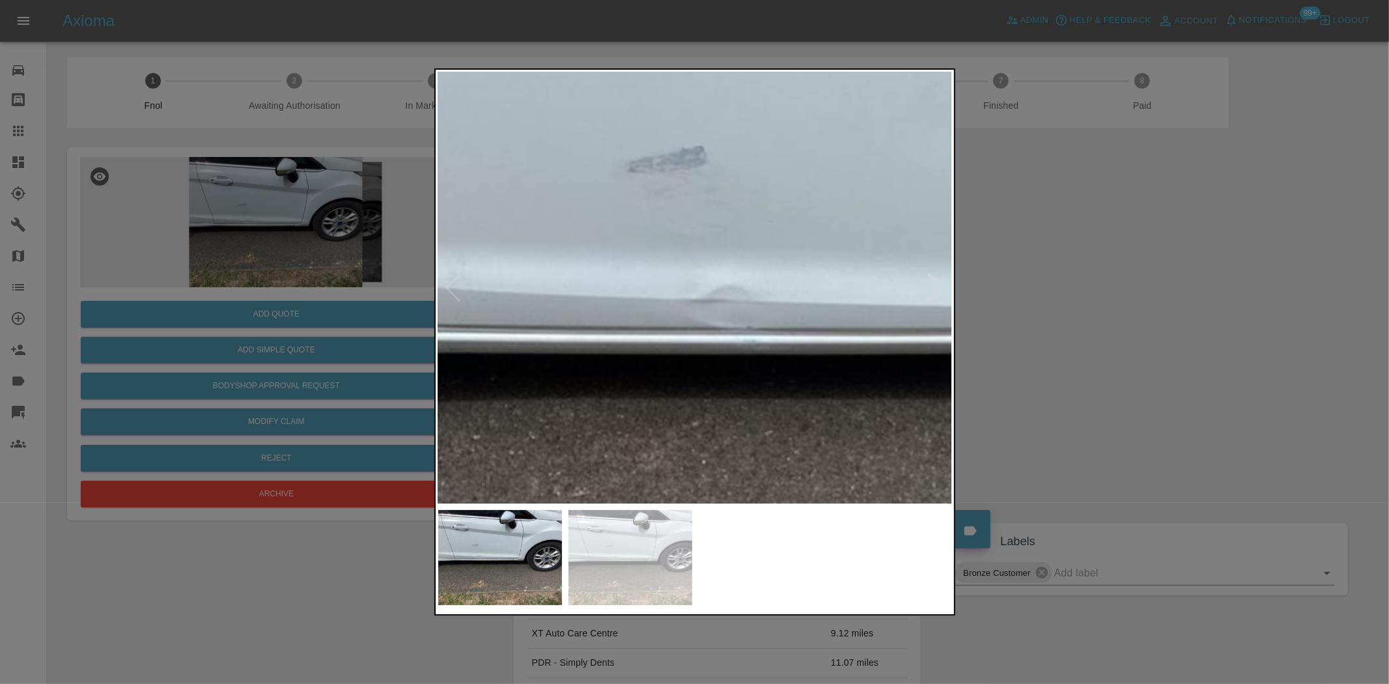
click at [577, 296] on img at bounding box center [967, 315] width 1544 height 1294
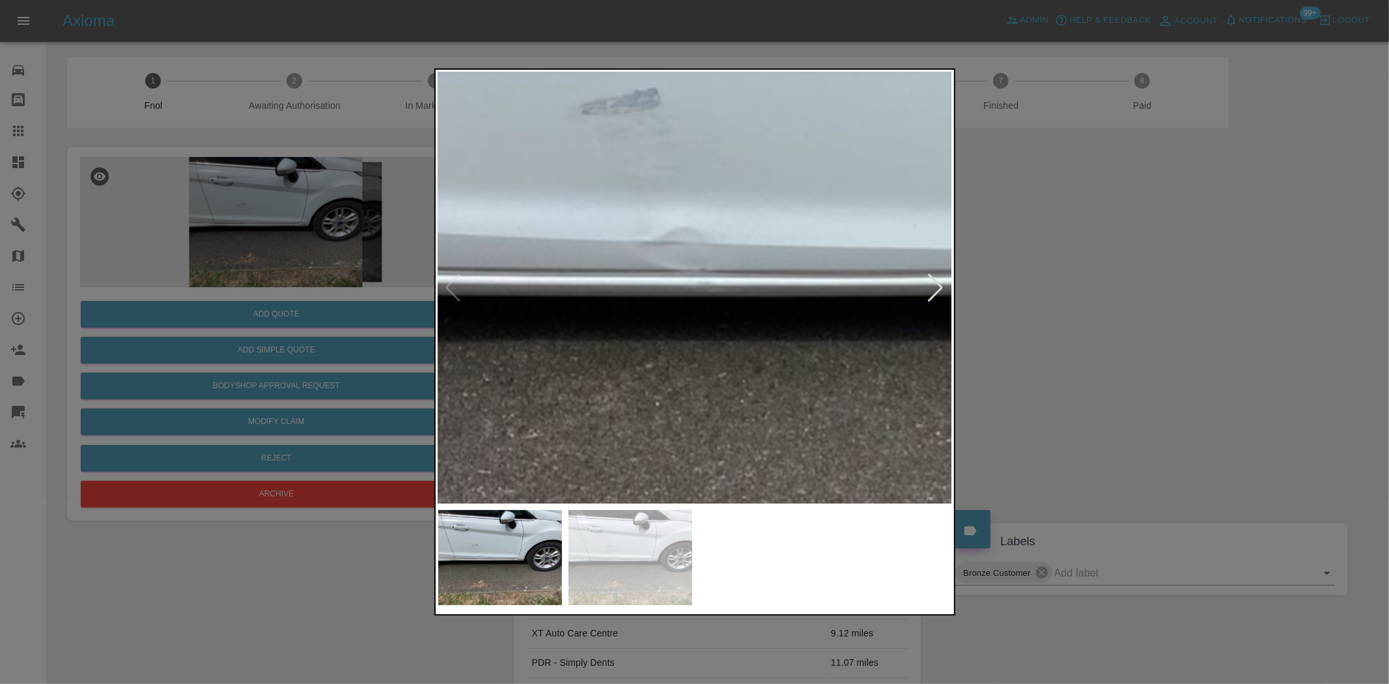
click at [668, 289] on img at bounding box center [921, 257] width 1544 height 1294
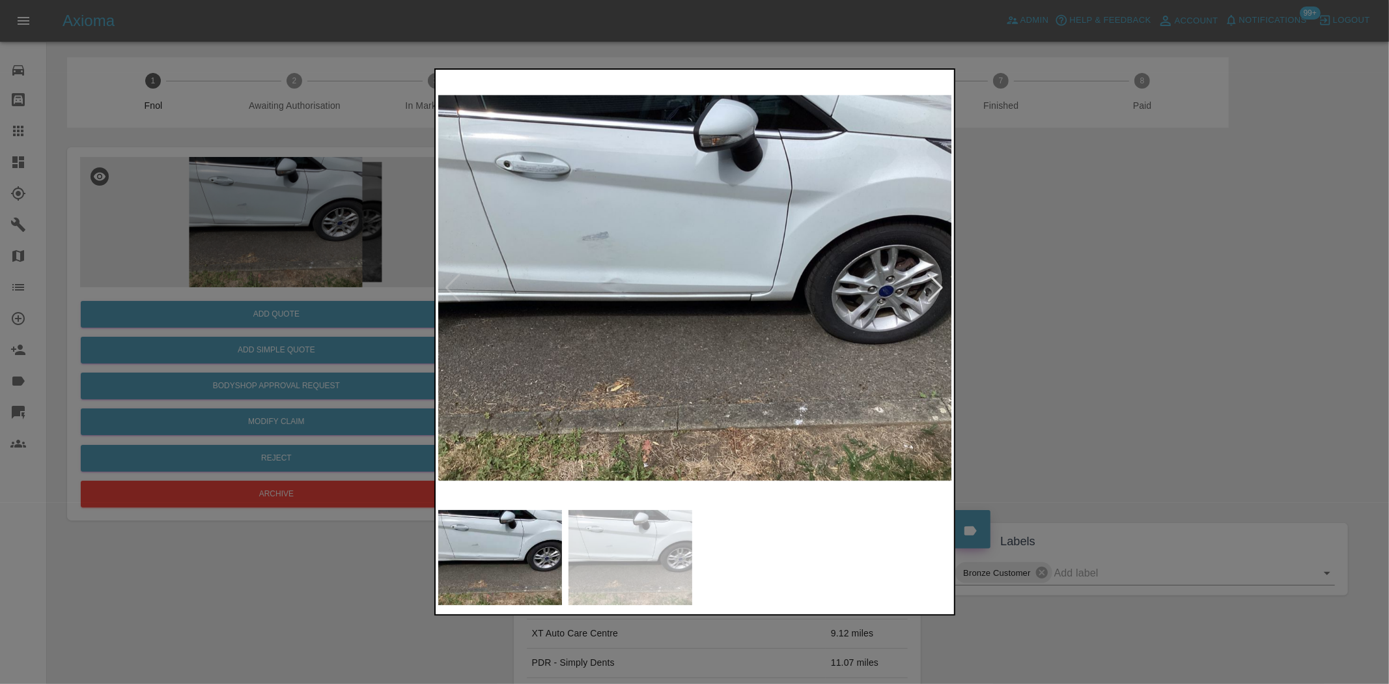
click at [558, 289] on img at bounding box center [695, 287] width 515 height 431
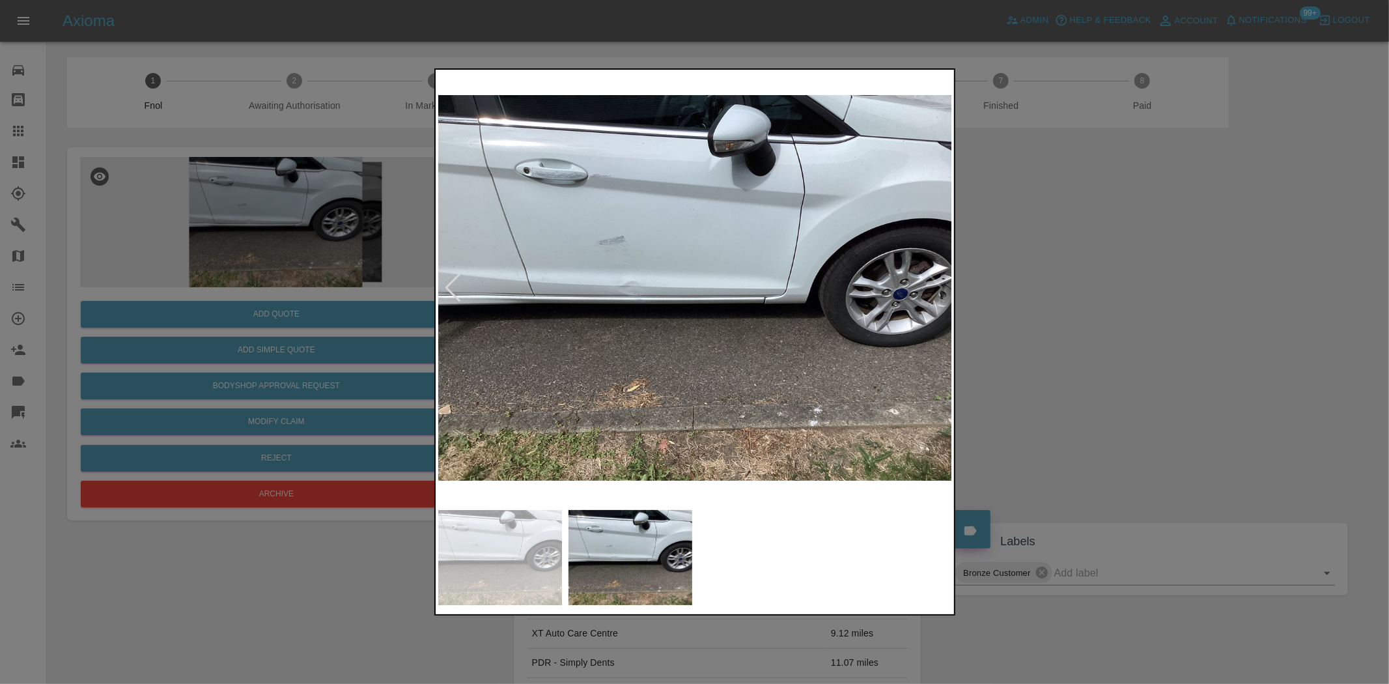
click at [625, 269] on img at bounding box center [695, 287] width 515 height 431
click at [624, 269] on img at bounding box center [695, 287] width 515 height 431
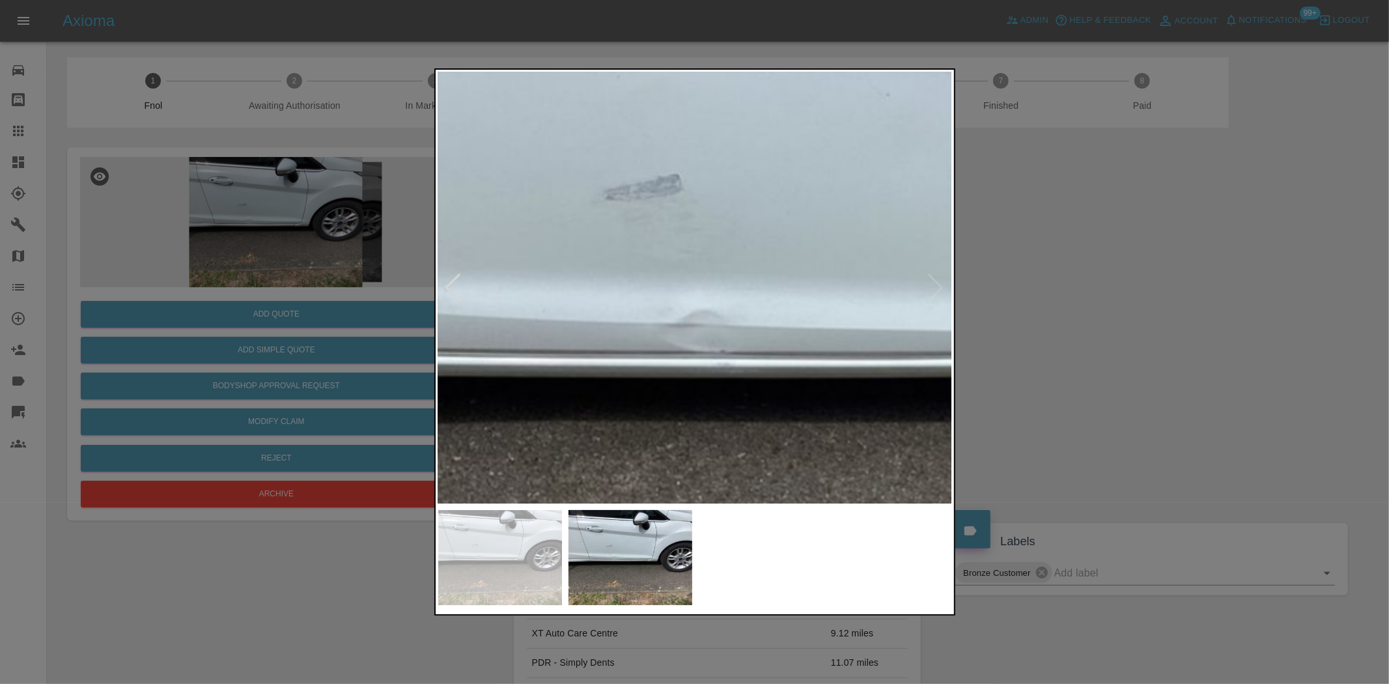
click at [633, 344] on img at bounding box center [894, 330] width 1544 height 1294
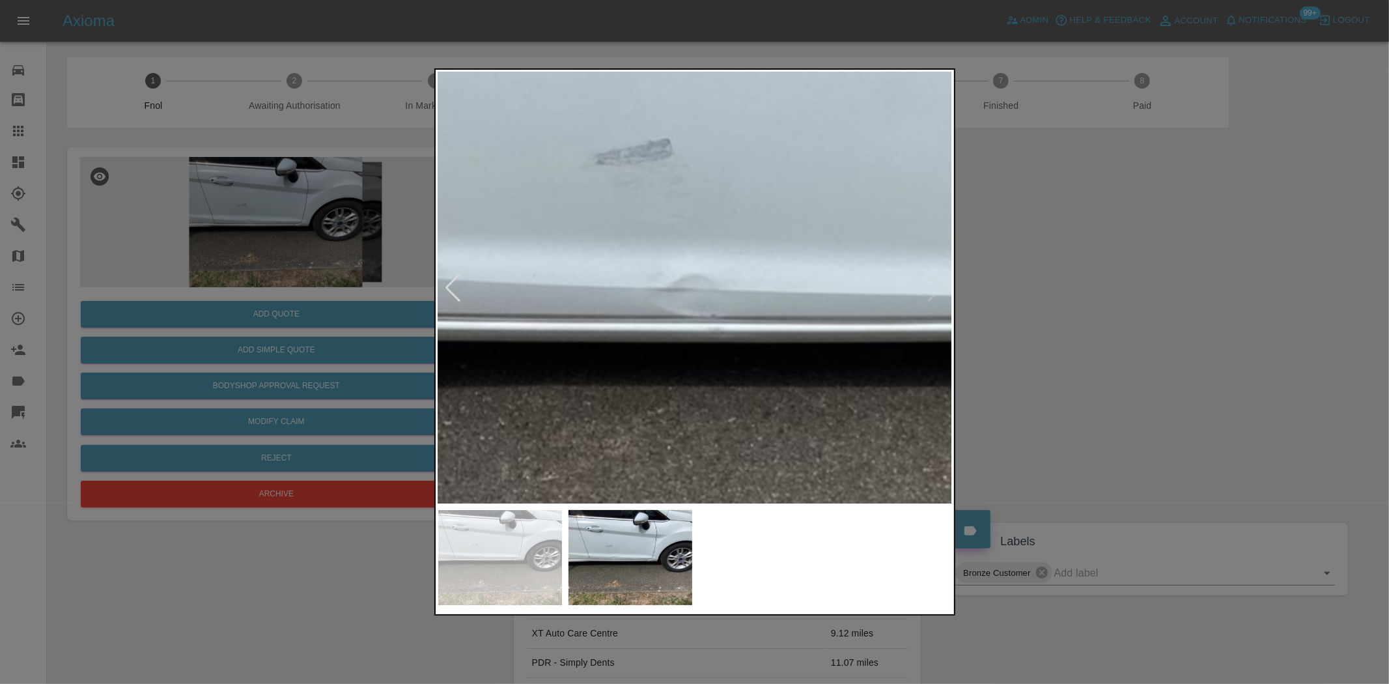
click at [633, 344] on img at bounding box center [885, 295] width 1544 height 1294
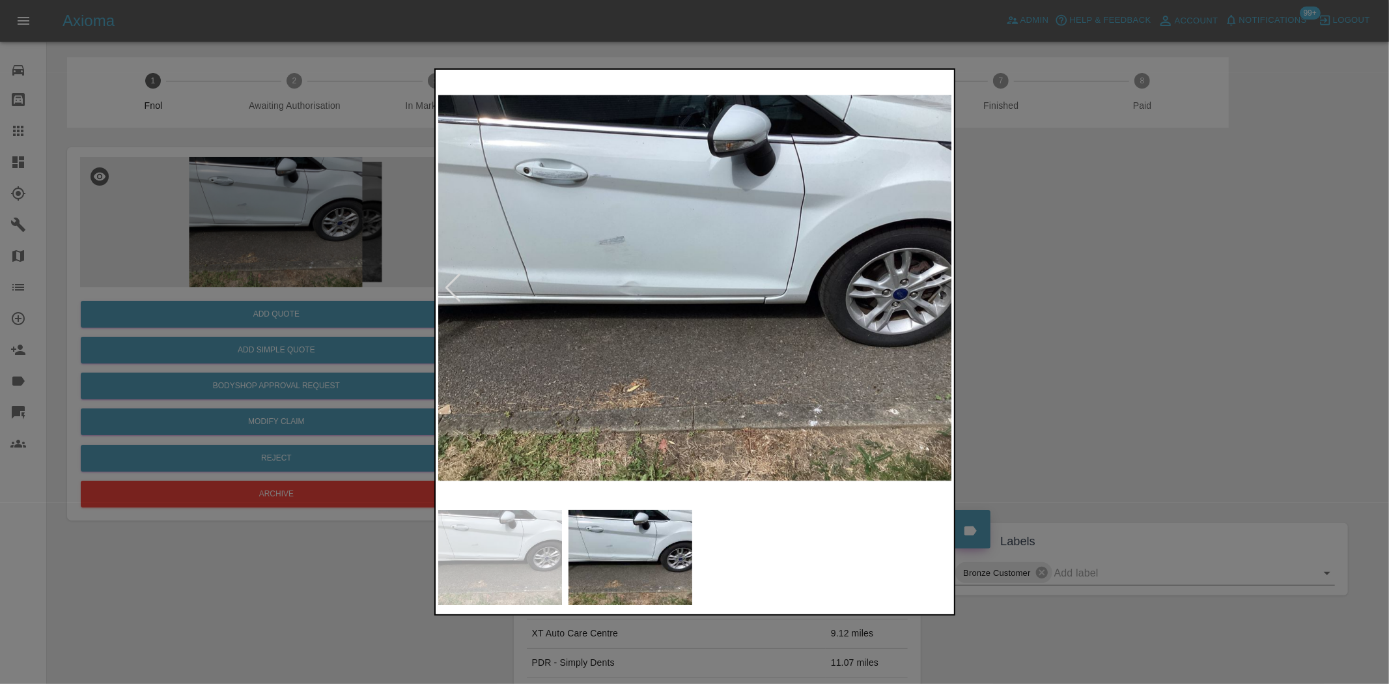
click at [741, 353] on img at bounding box center [695, 287] width 515 height 431
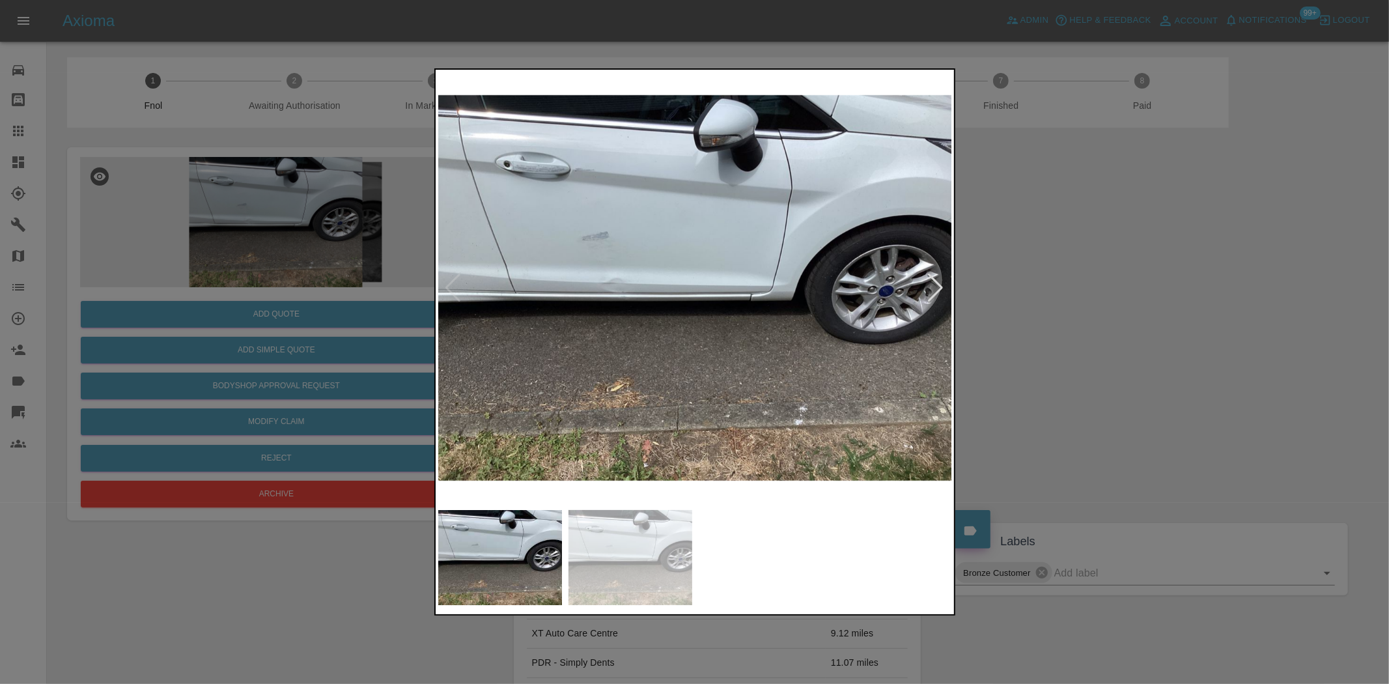
click at [618, 261] on img at bounding box center [695, 287] width 515 height 431
click at [617, 261] on img at bounding box center [695, 287] width 515 height 431
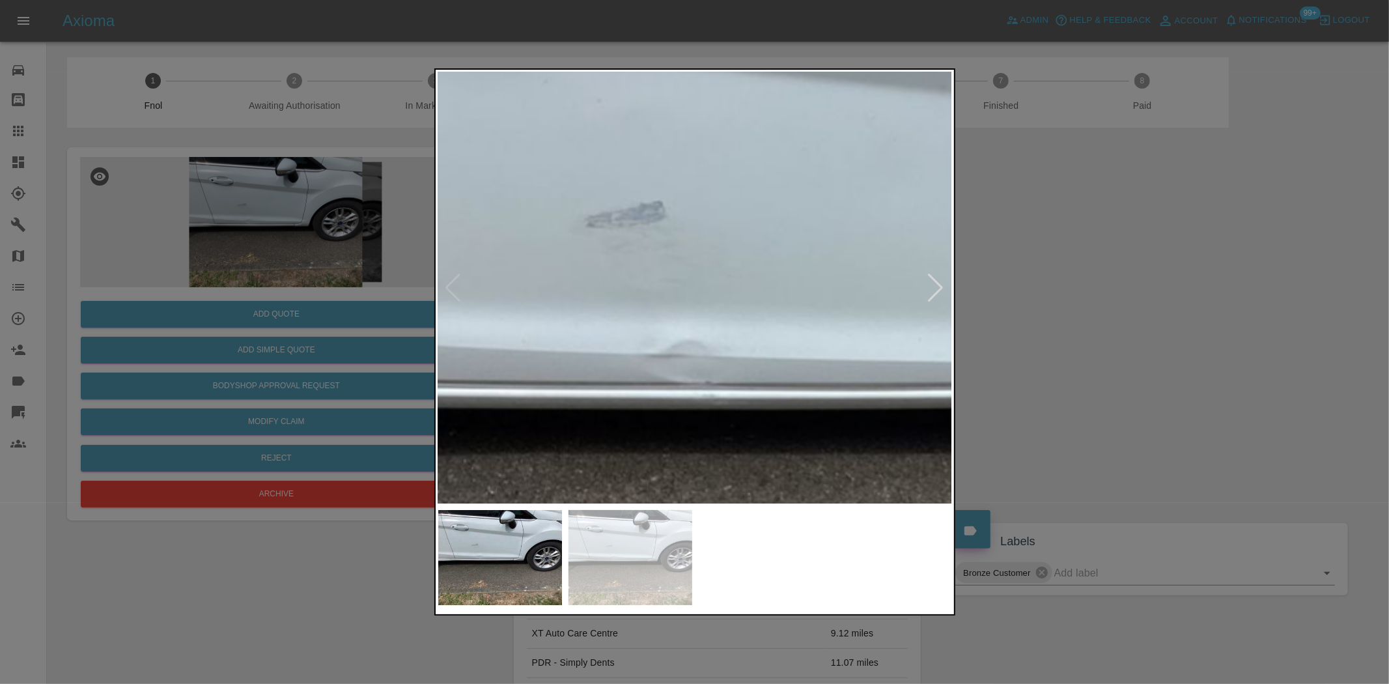
click at [291, 225] on div at bounding box center [694, 342] width 1389 height 684
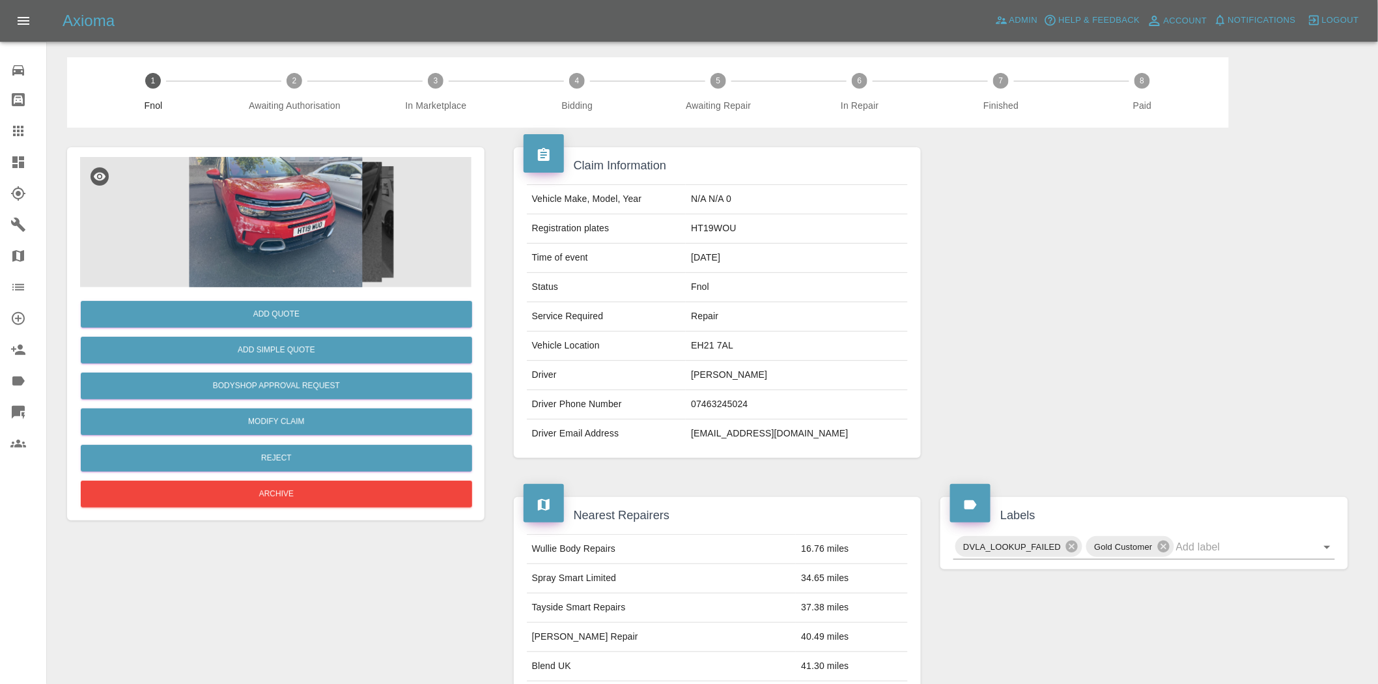
click at [309, 205] on img at bounding box center [275, 222] width 391 height 130
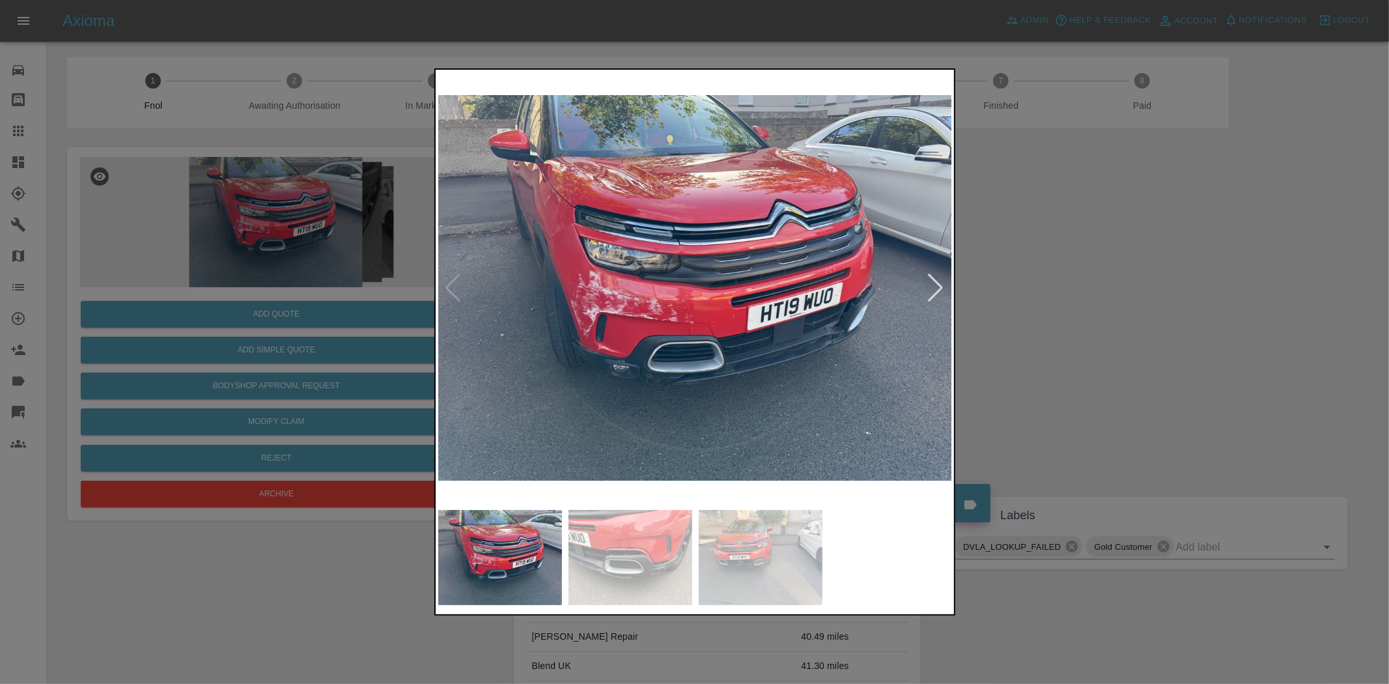
click at [665, 321] on img at bounding box center [695, 287] width 515 height 431
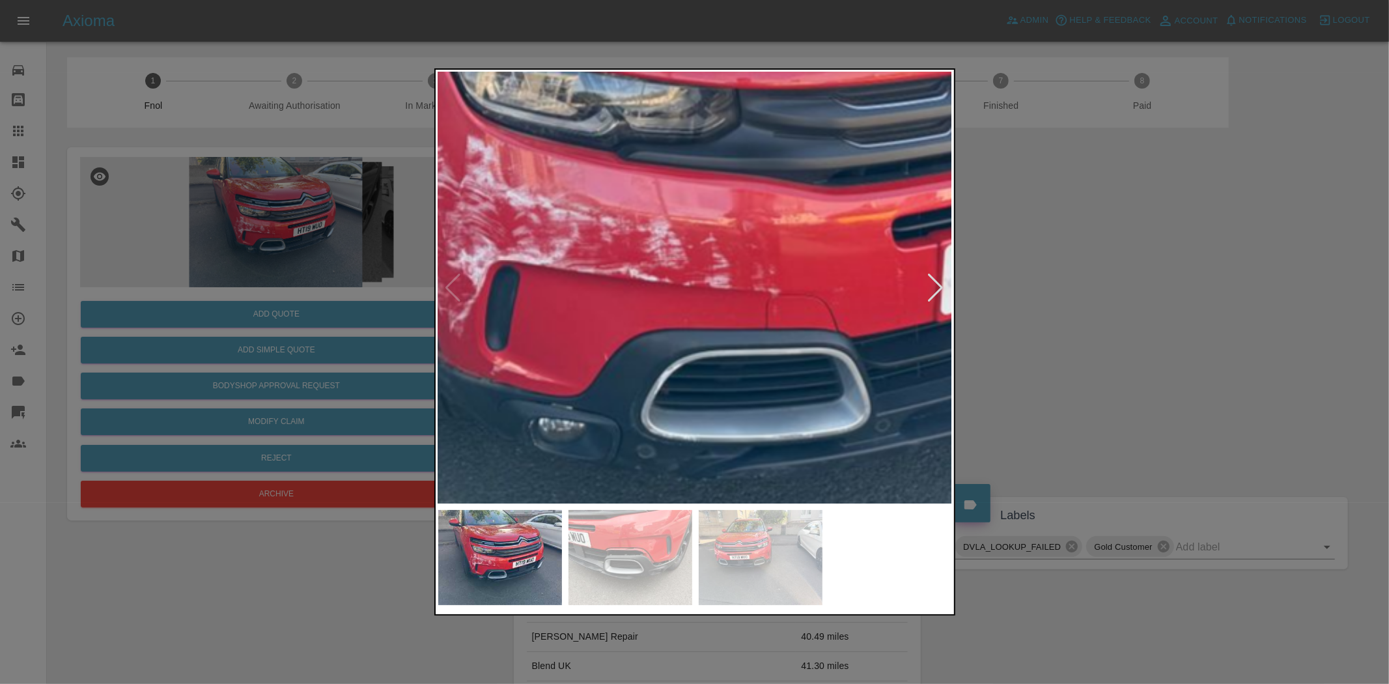
click at [660, 327] on img at bounding box center [784, 188] width 1544 height 1294
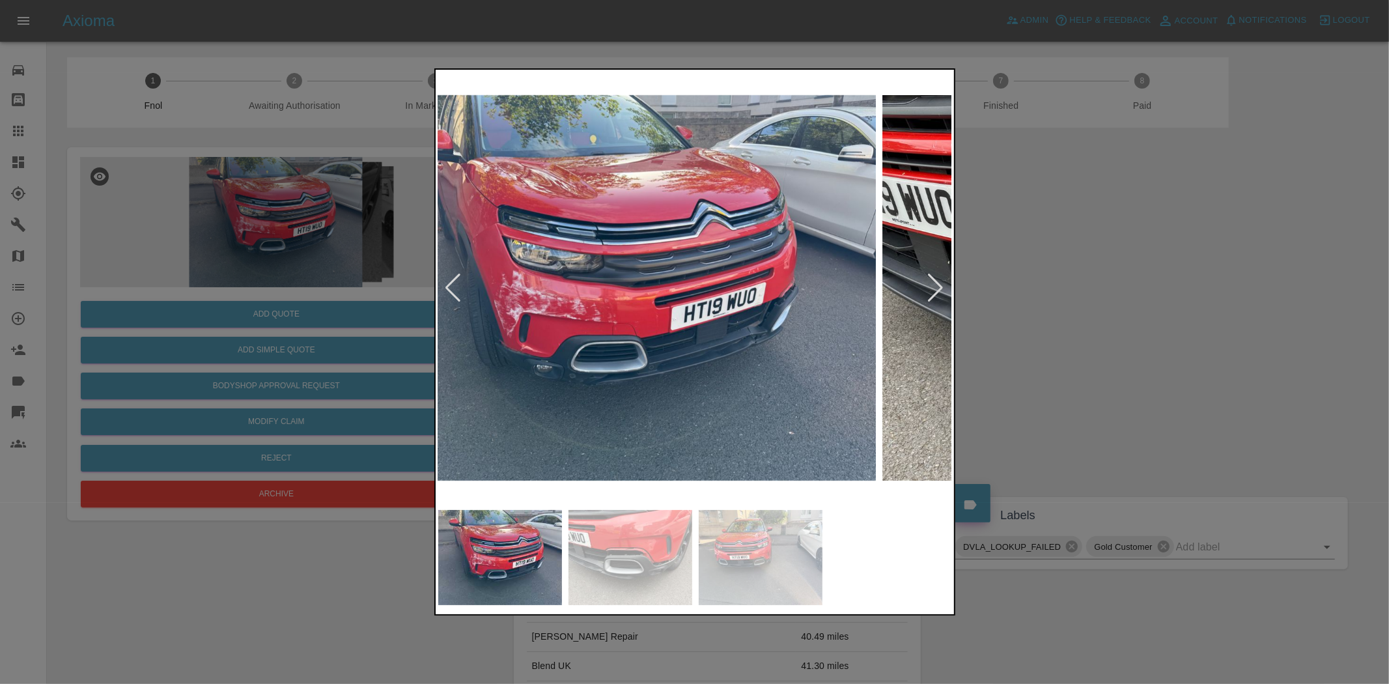
click at [605, 359] on img at bounding box center [619, 287] width 515 height 431
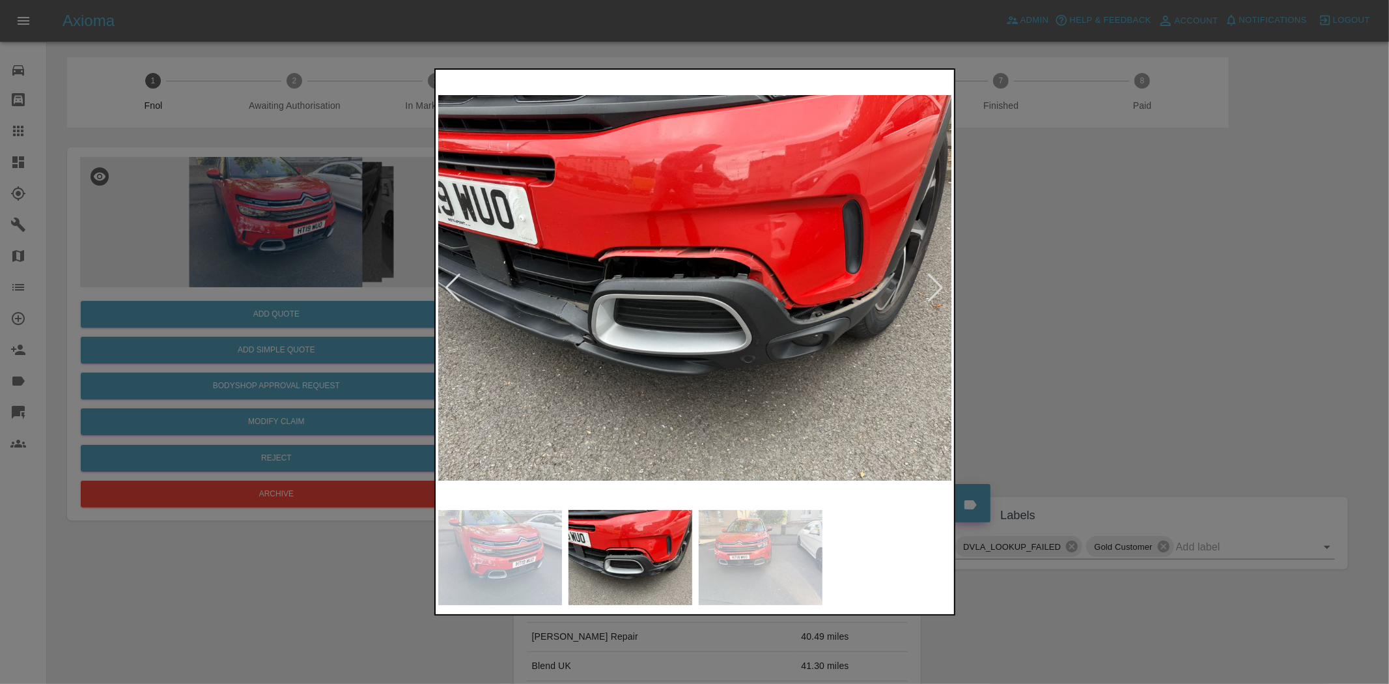
click at [649, 296] on img at bounding box center [695, 287] width 515 height 431
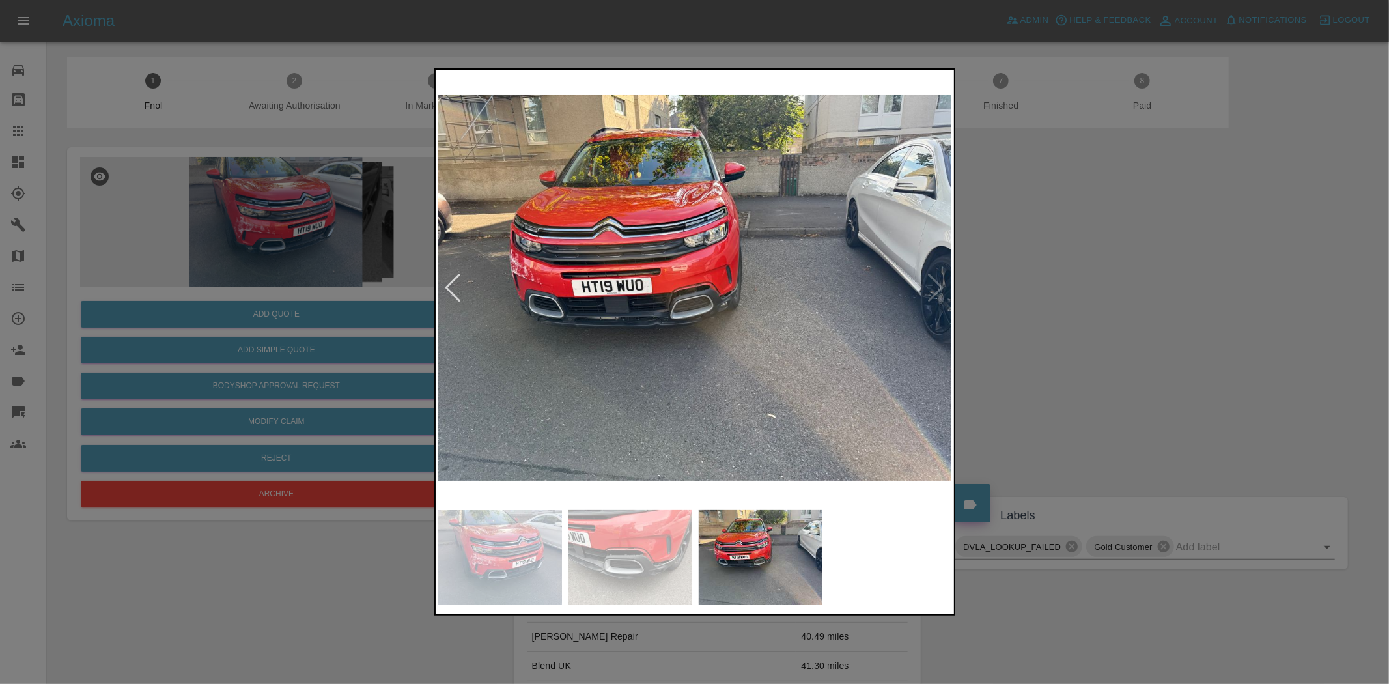
click at [477, 291] on img at bounding box center [695, 287] width 515 height 431
click at [561, 296] on img at bounding box center [695, 287] width 515 height 431
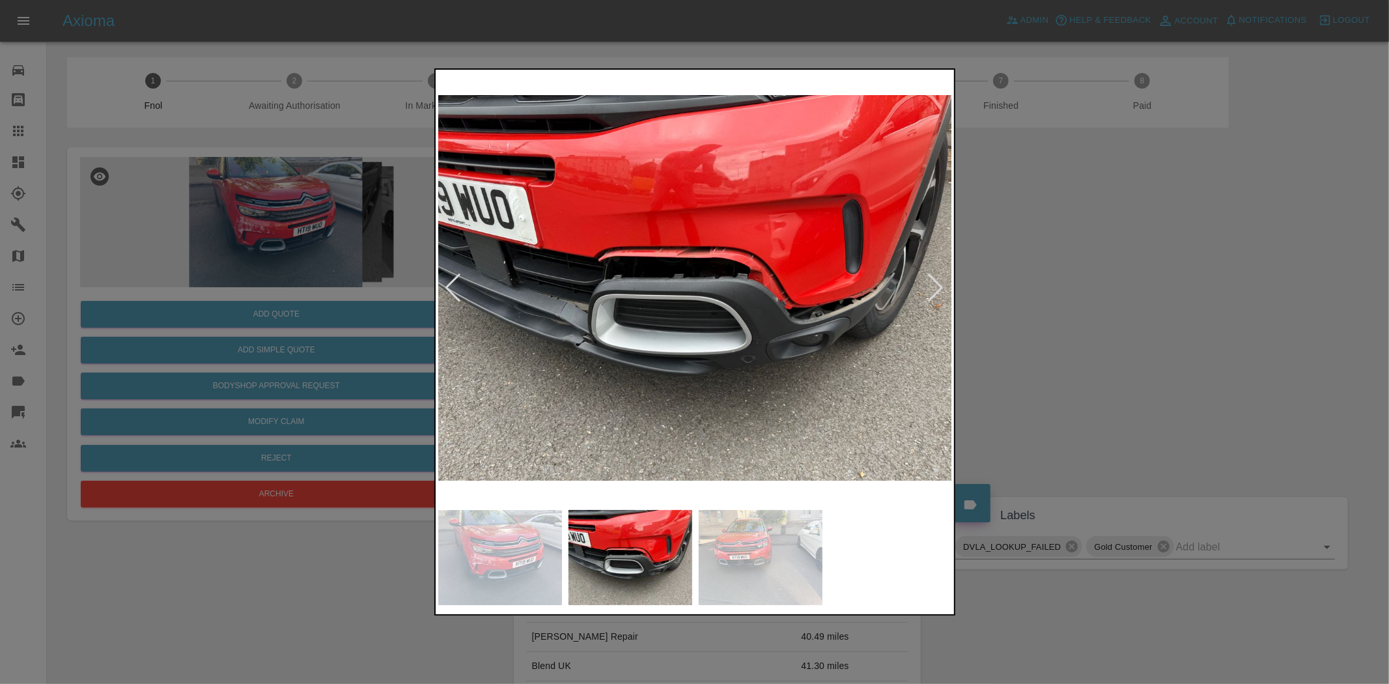
click at [615, 307] on img at bounding box center [695, 287] width 515 height 431
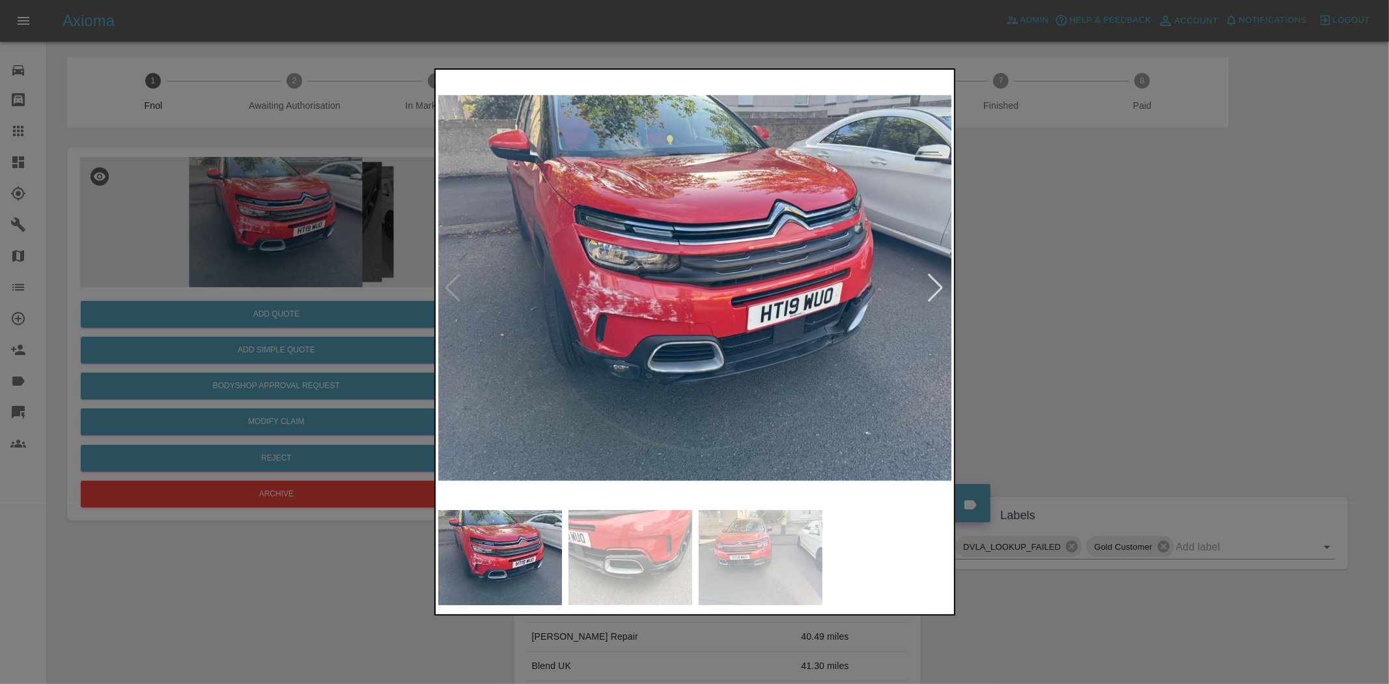
click at [377, 321] on div at bounding box center [694, 342] width 1389 height 684
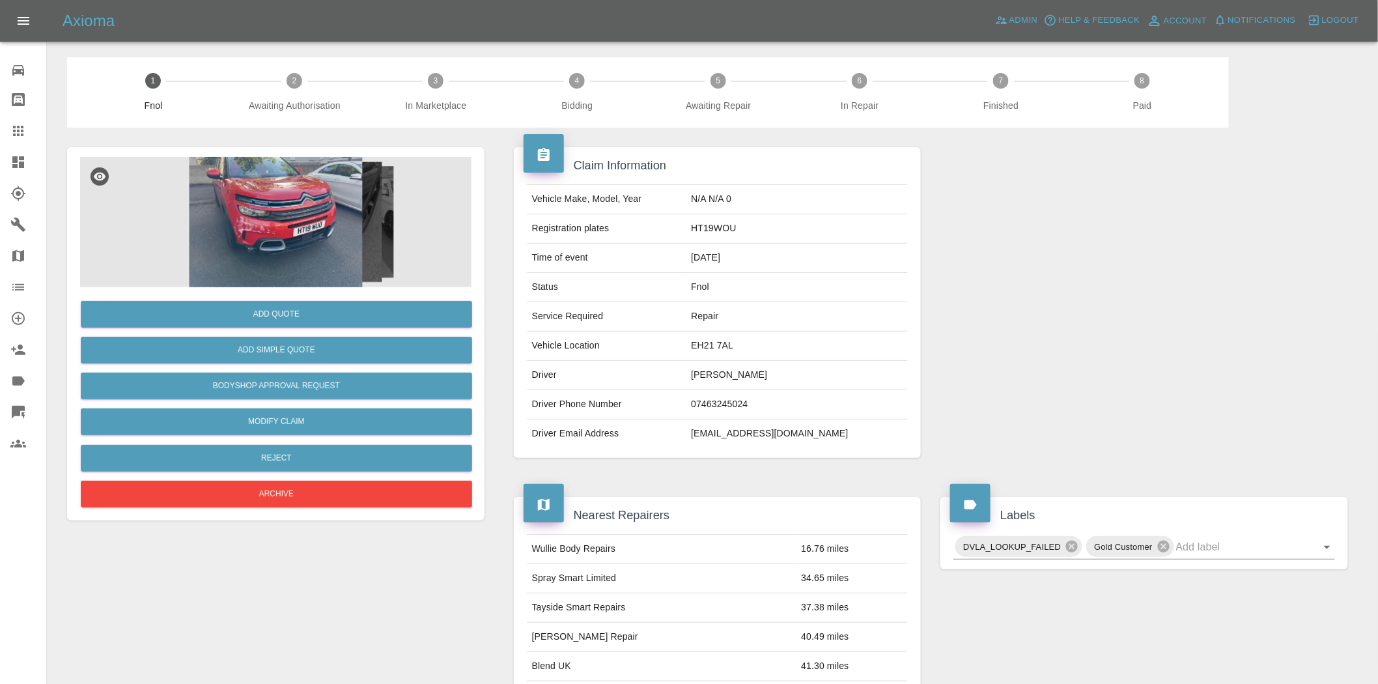
click at [276, 243] on img at bounding box center [275, 222] width 391 height 130
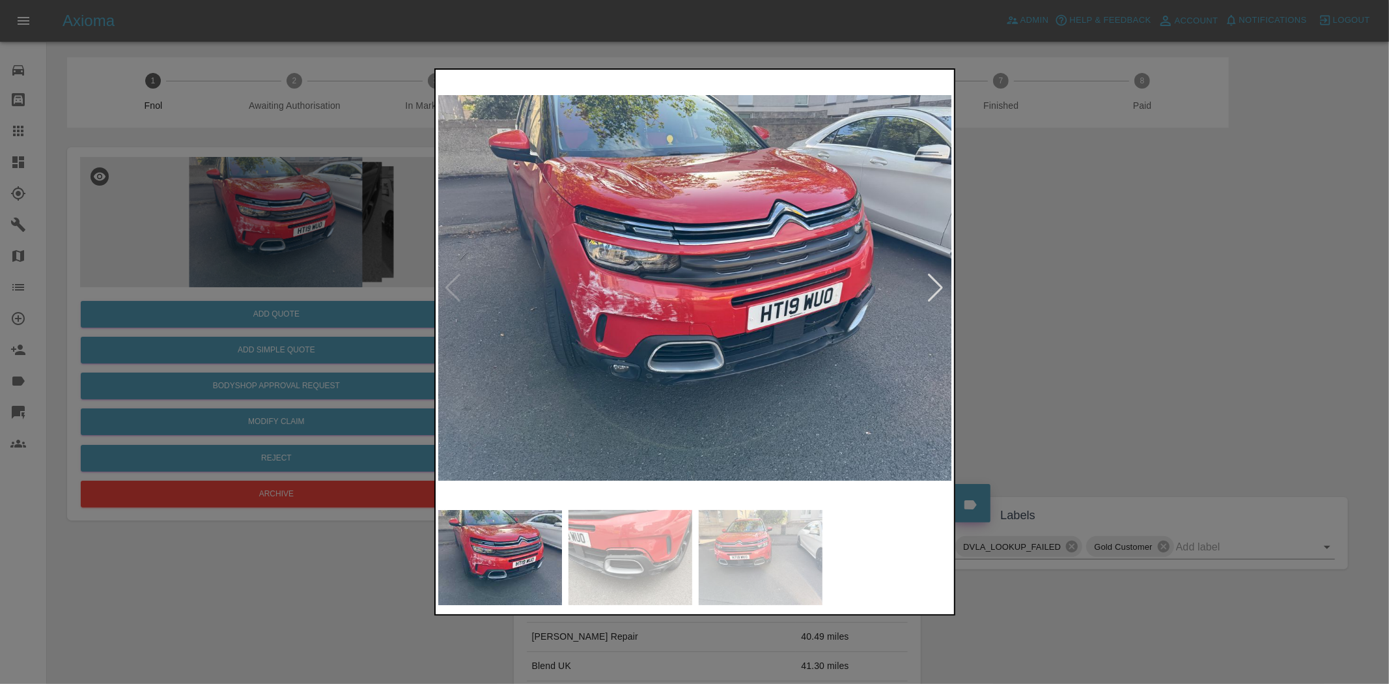
click at [623, 308] on img at bounding box center [695, 287] width 515 height 431
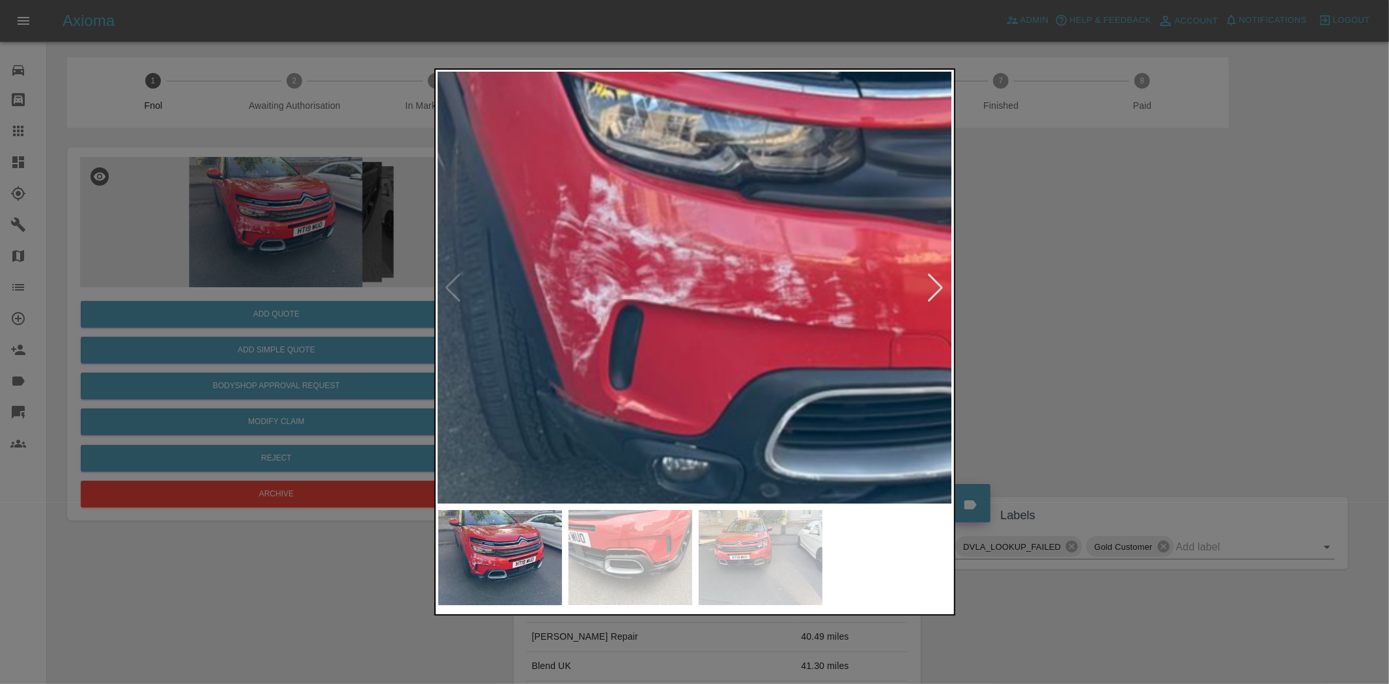
click at [297, 294] on div at bounding box center [694, 342] width 1389 height 684
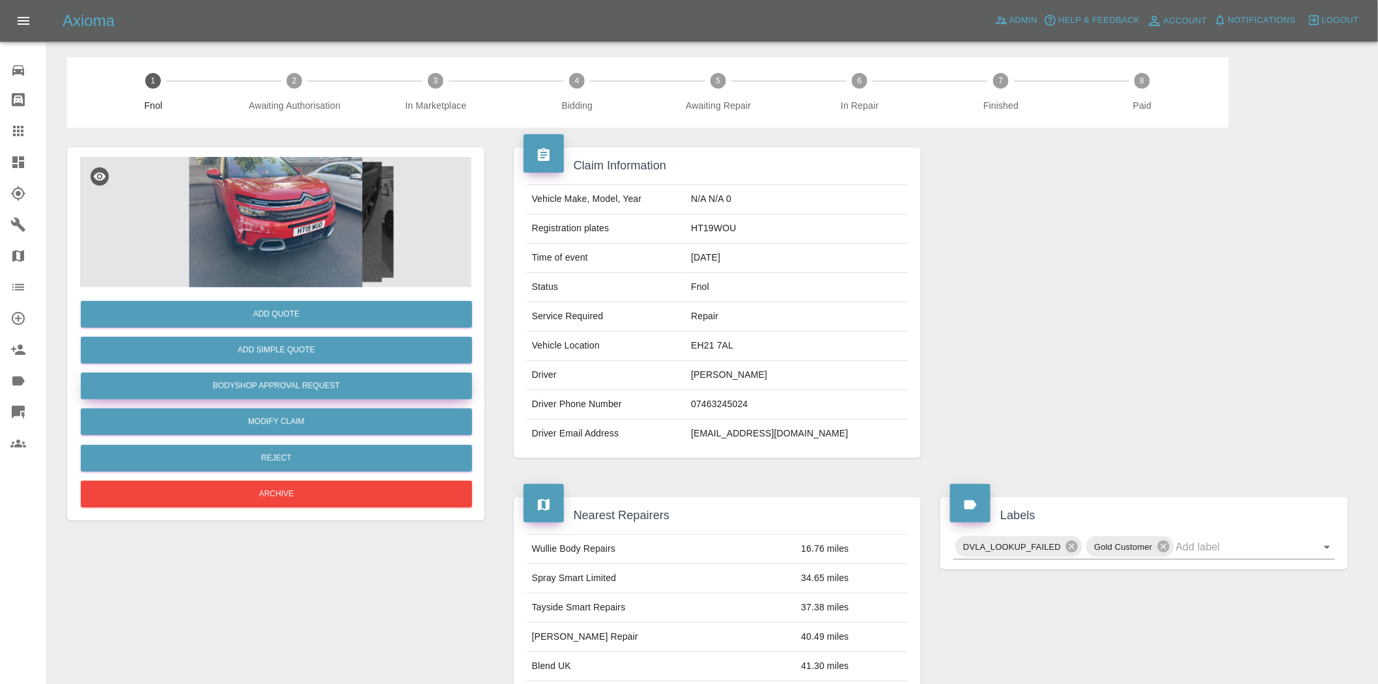
click at [259, 388] on button "Bodyshop Approval Request" at bounding box center [276, 386] width 391 height 27
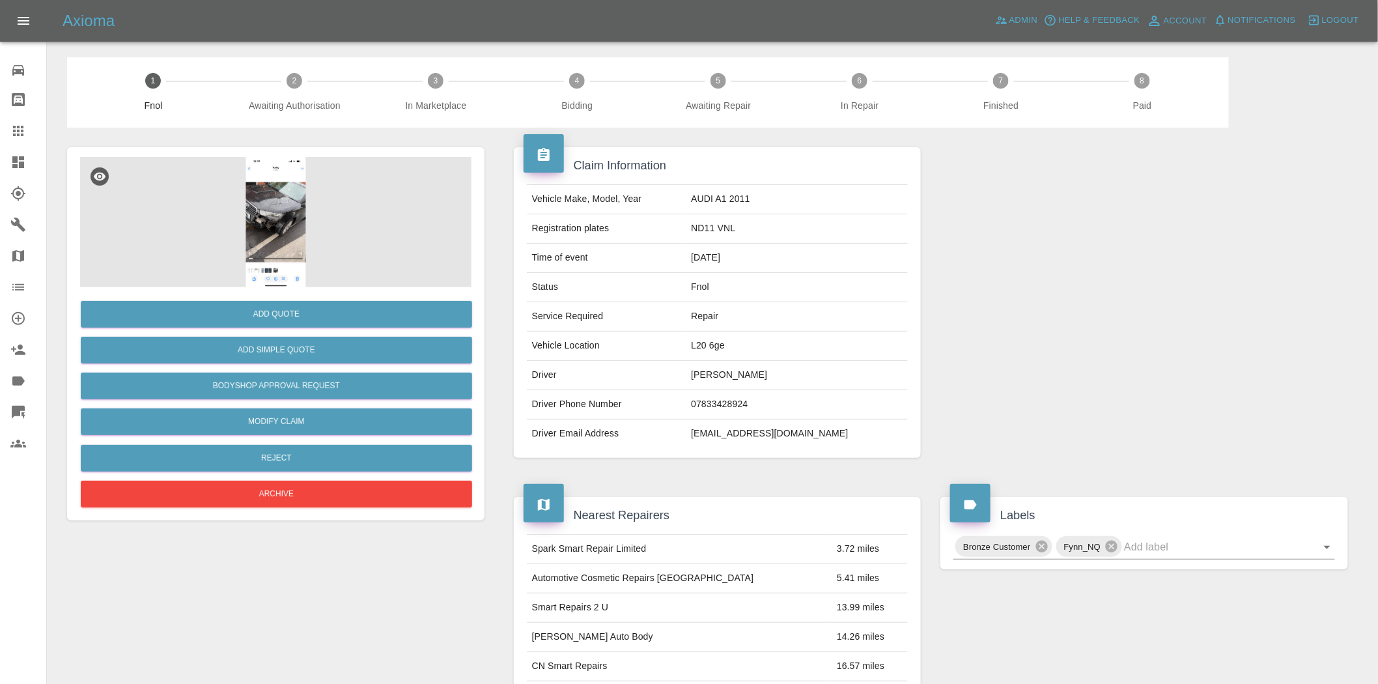
click at [229, 235] on img at bounding box center [275, 222] width 391 height 130
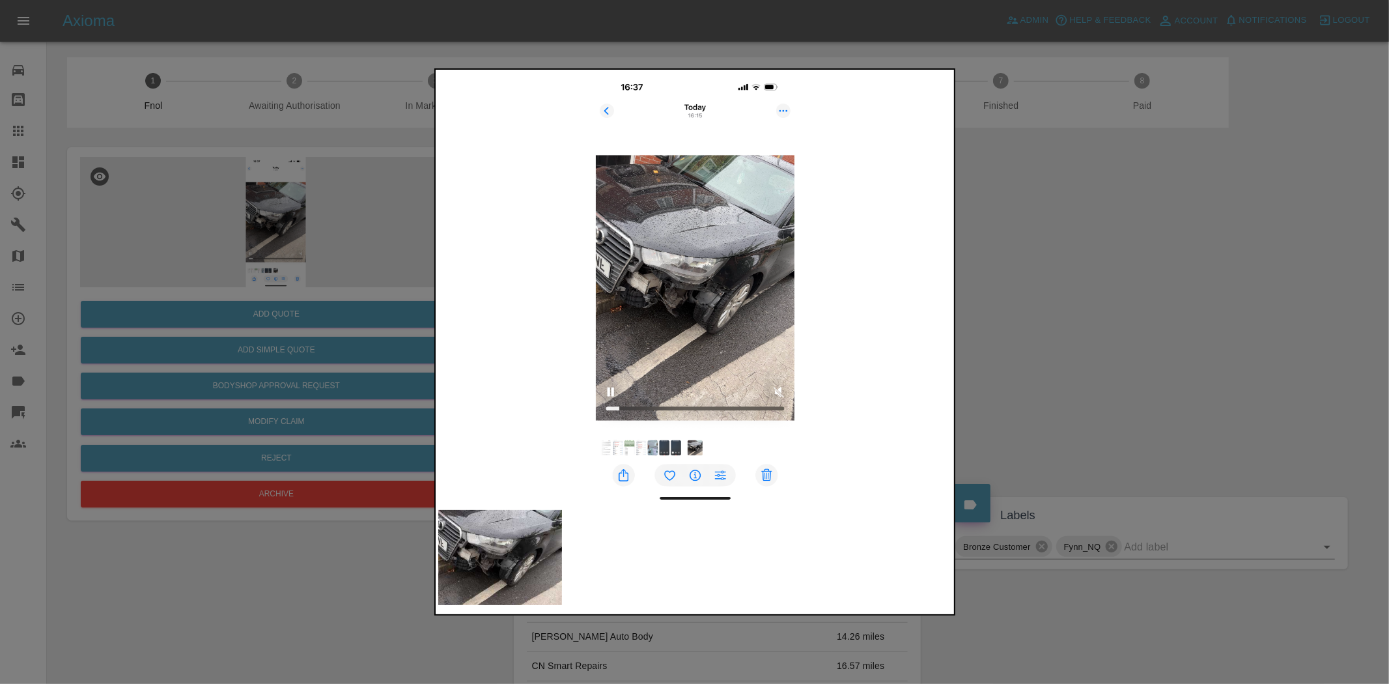
click at [665, 275] on img at bounding box center [695, 287] width 515 height 431
click at [281, 281] on div at bounding box center [694, 342] width 1389 height 684
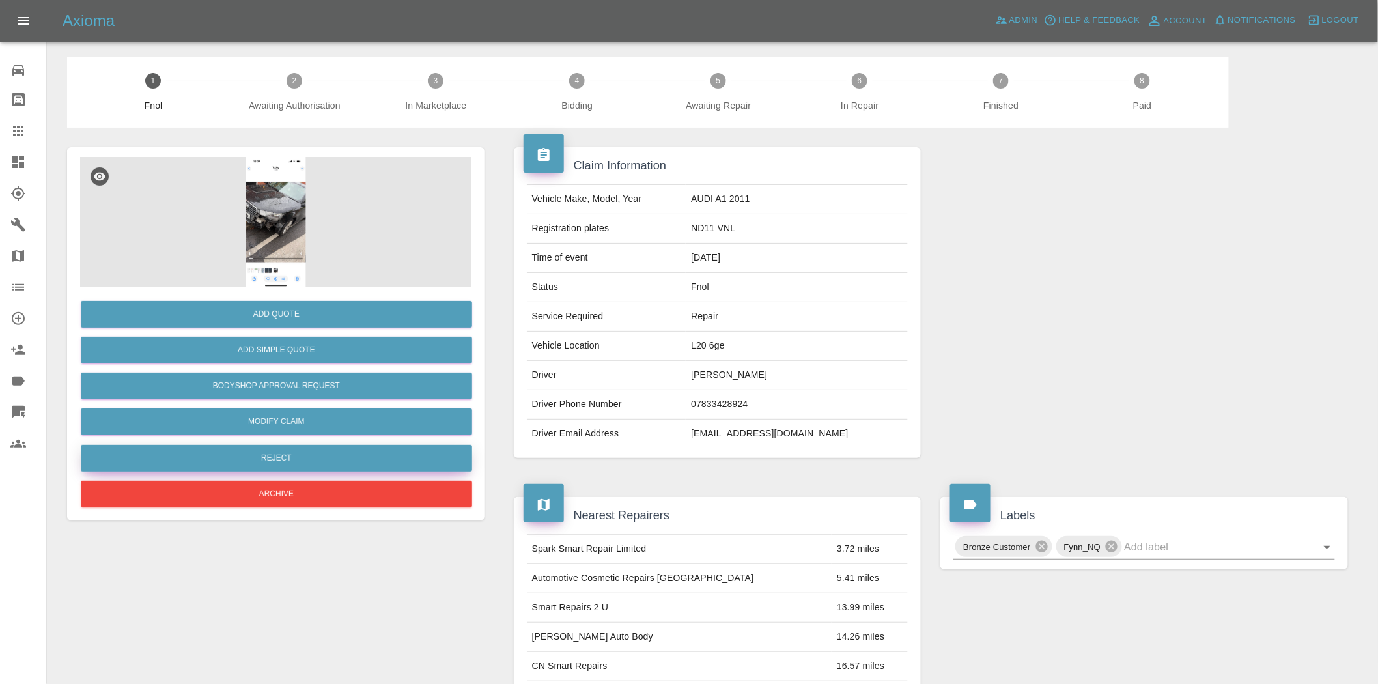
click at [272, 459] on button "Reject" at bounding box center [276, 458] width 391 height 27
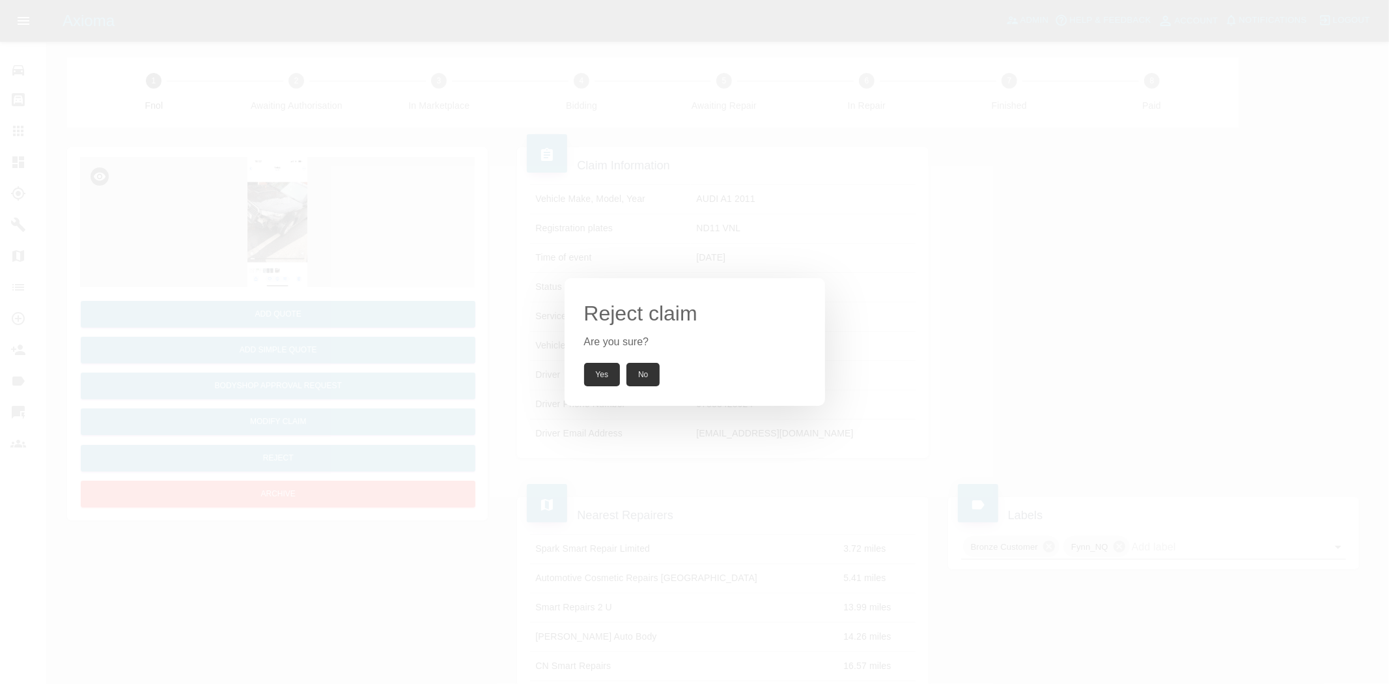
click at [602, 374] on button "Yes" at bounding box center [602, 374] width 36 height 23
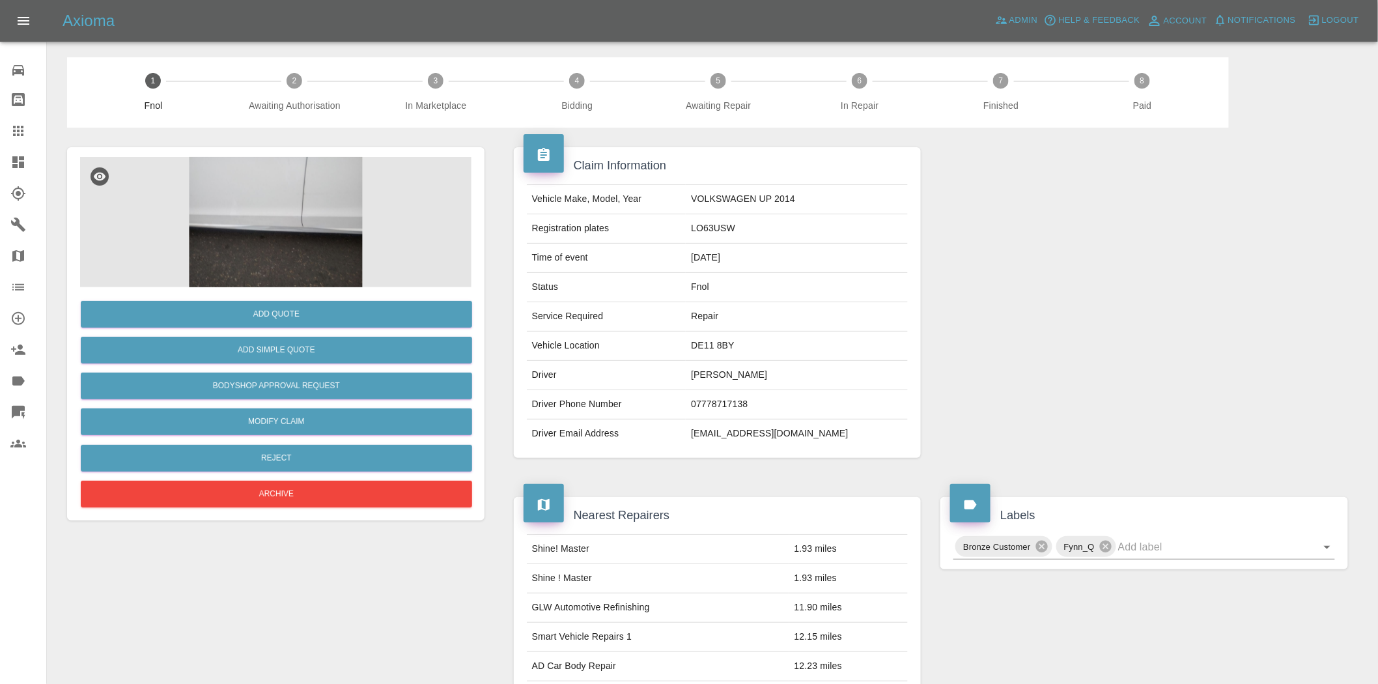
click at [290, 246] on img at bounding box center [275, 222] width 391 height 130
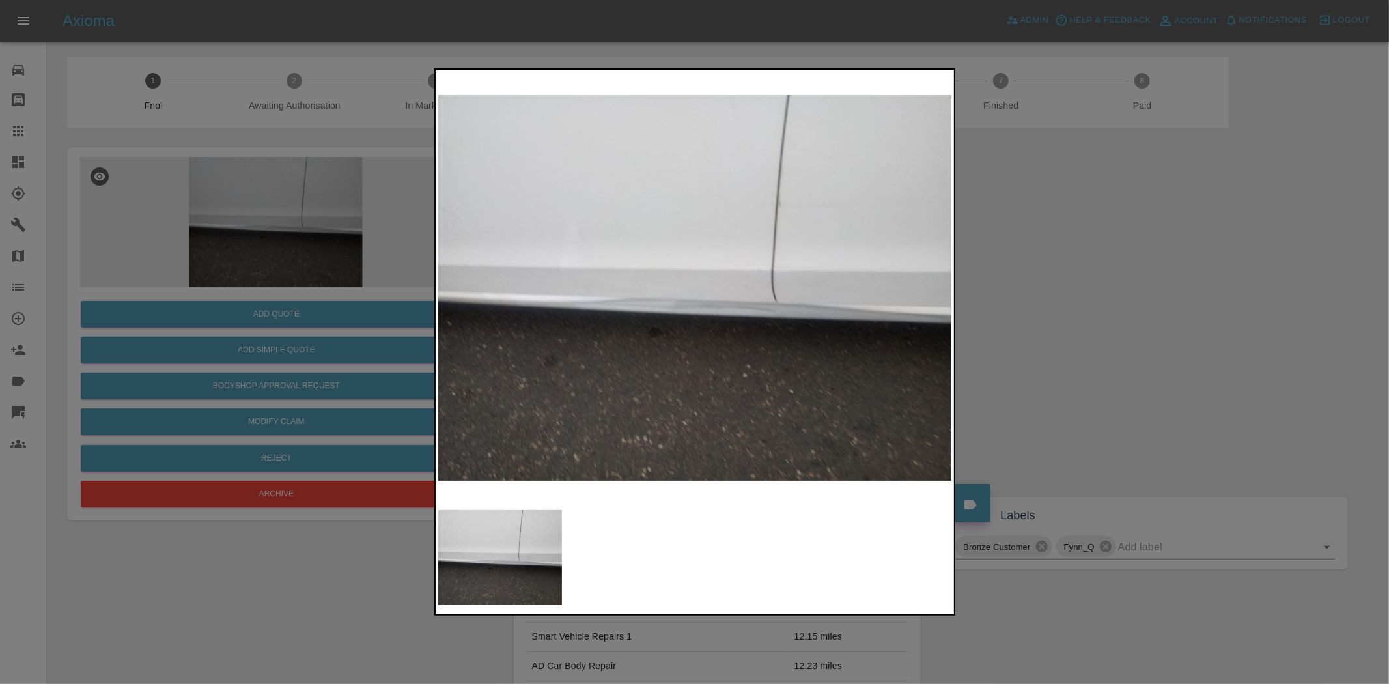
click at [694, 306] on img at bounding box center [695, 287] width 515 height 431
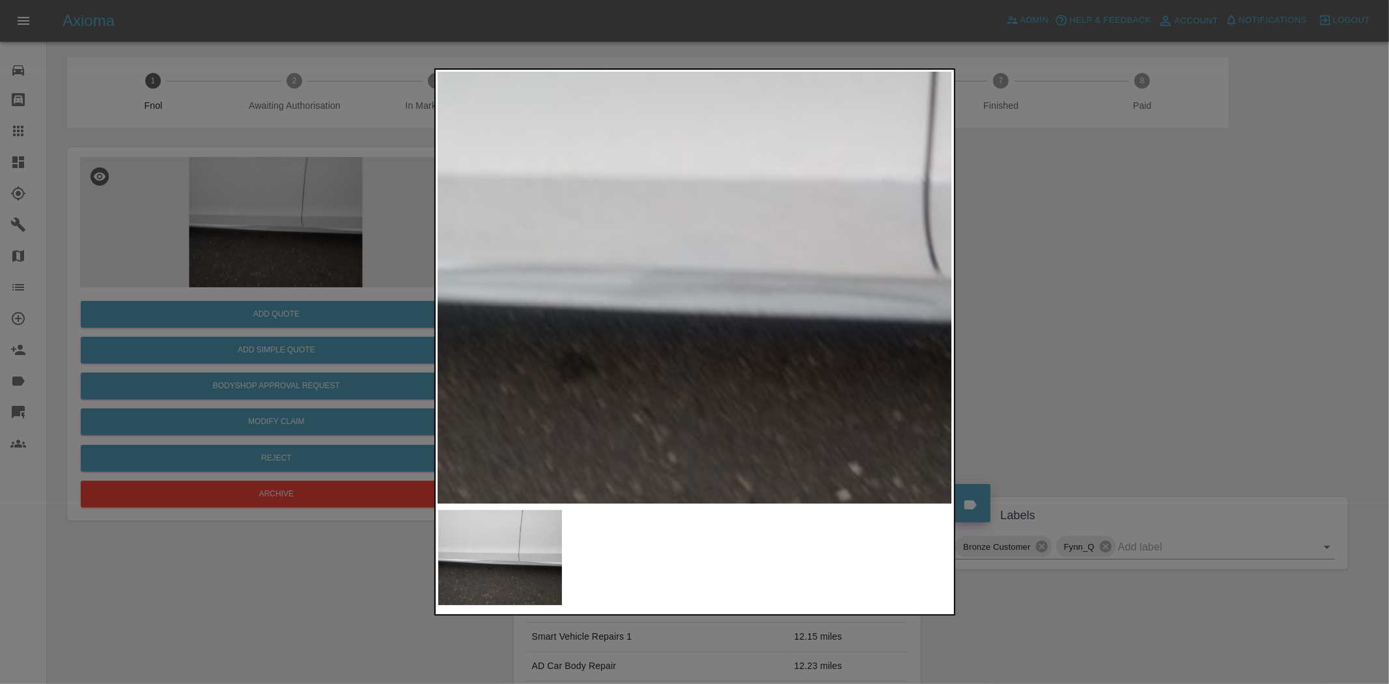
click at [696, 309] on img at bounding box center [696, 233] width 1544 height 1294
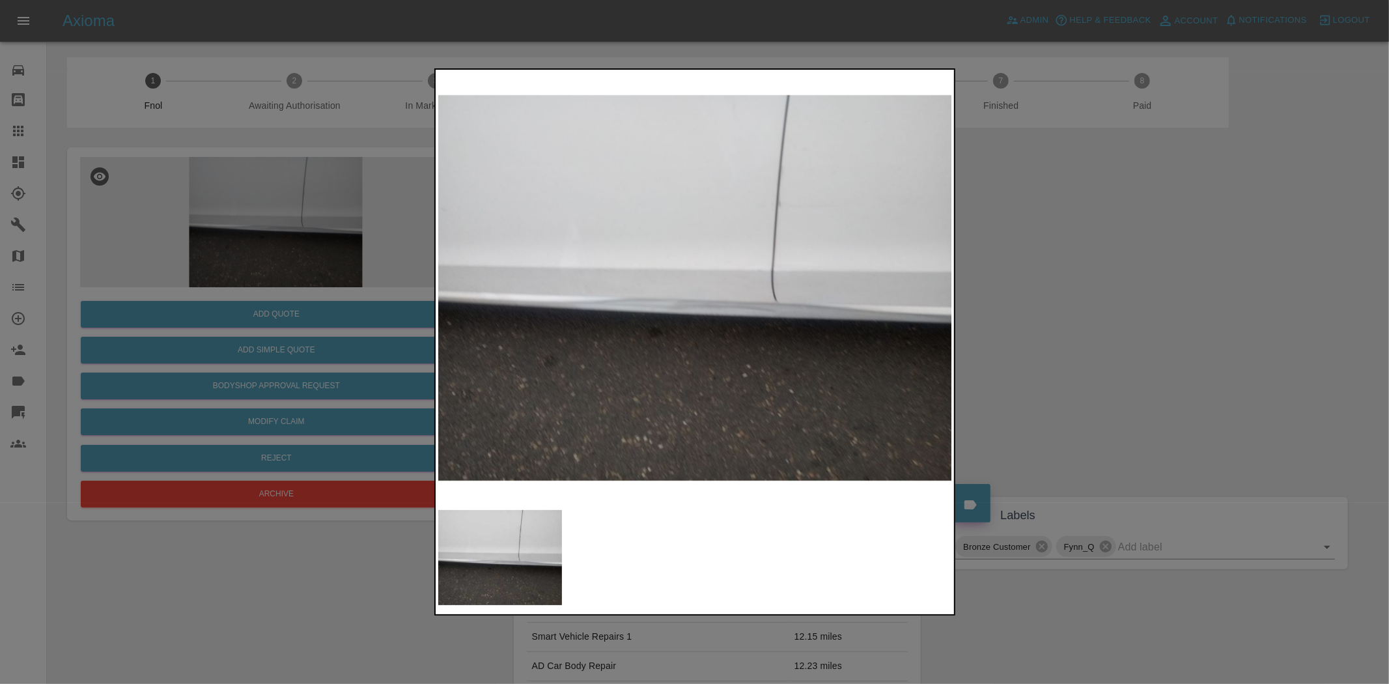
click at [569, 313] on img at bounding box center [695, 287] width 515 height 431
click at [607, 309] on img at bounding box center [695, 287] width 515 height 431
click at [769, 315] on img at bounding box center [695, 287] width 515 height 431
click at [577, 313] on img at bounding box center [695, 287] width 515 height 431
click at [240, 265] on div at bounding box center [694, 342] width 1389 height 684
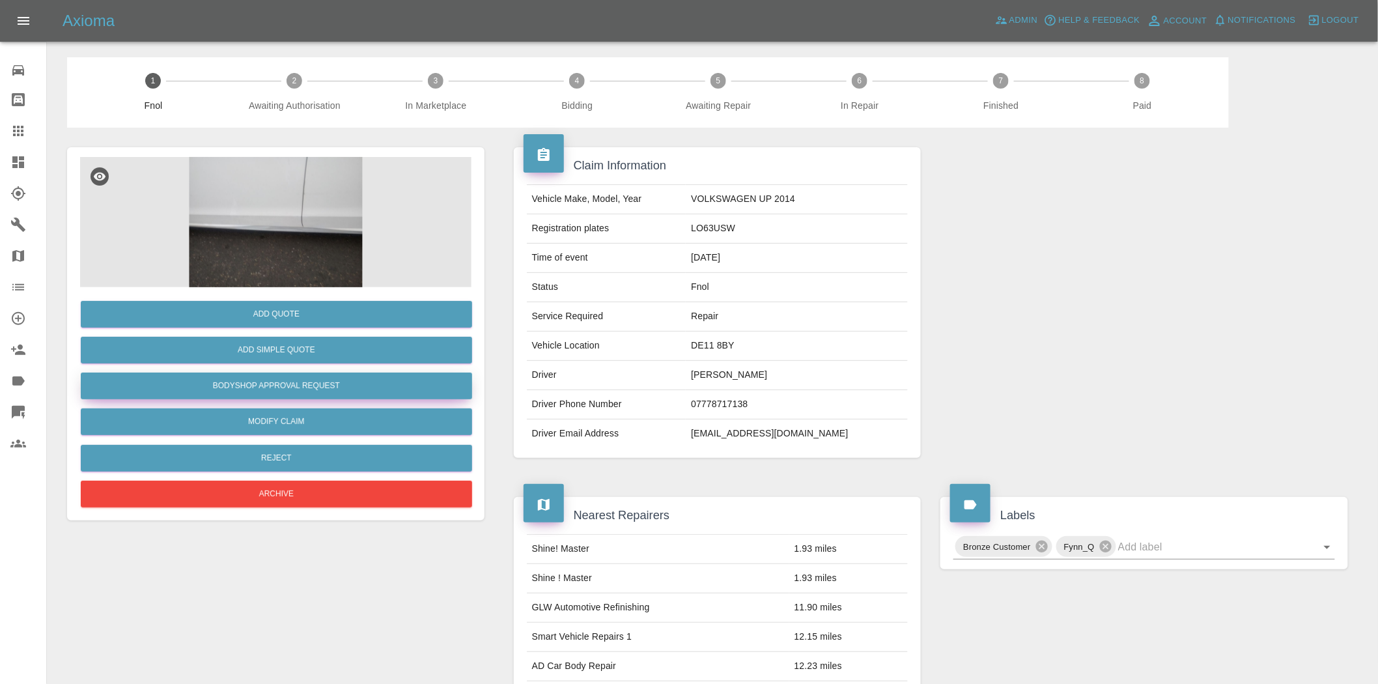
click at [272, 386] on button "Bodyshop Approval Request" at bounding box center [276, 386] width 391 height 27
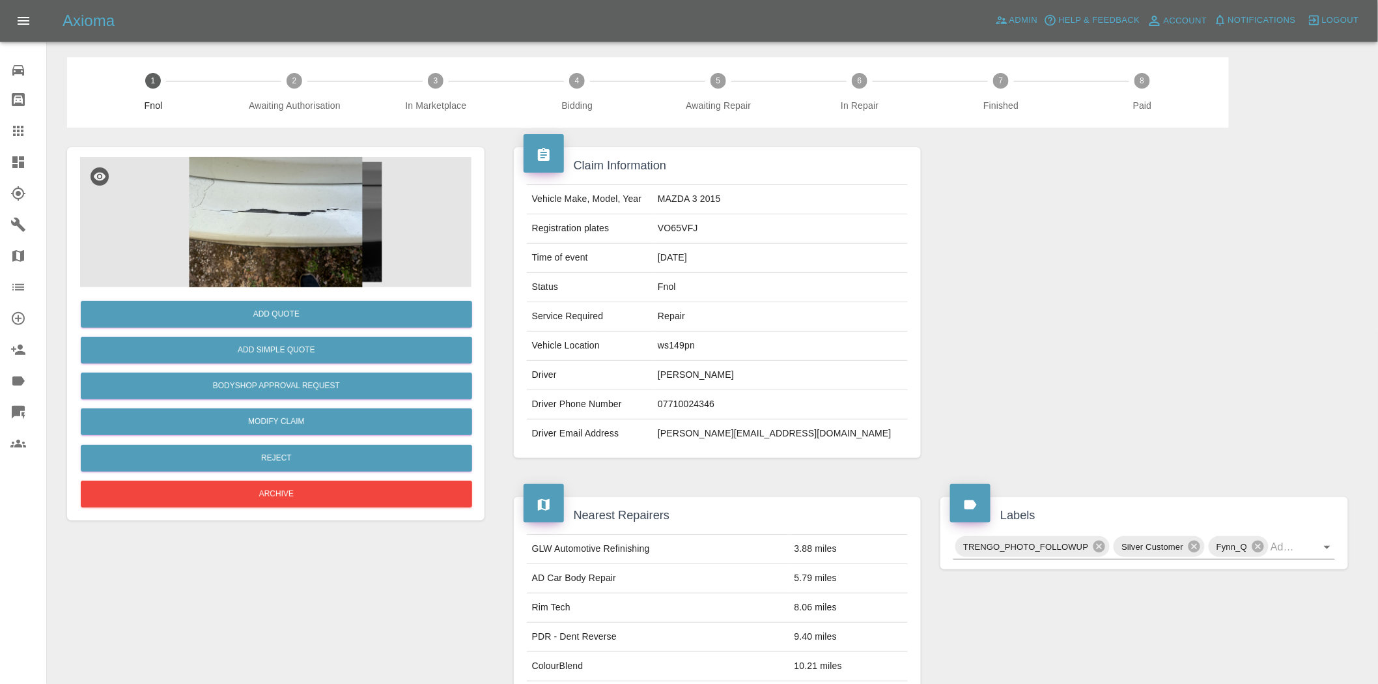
click at [287, 209] on img at bounding box center [275, 222] width 391 height 130
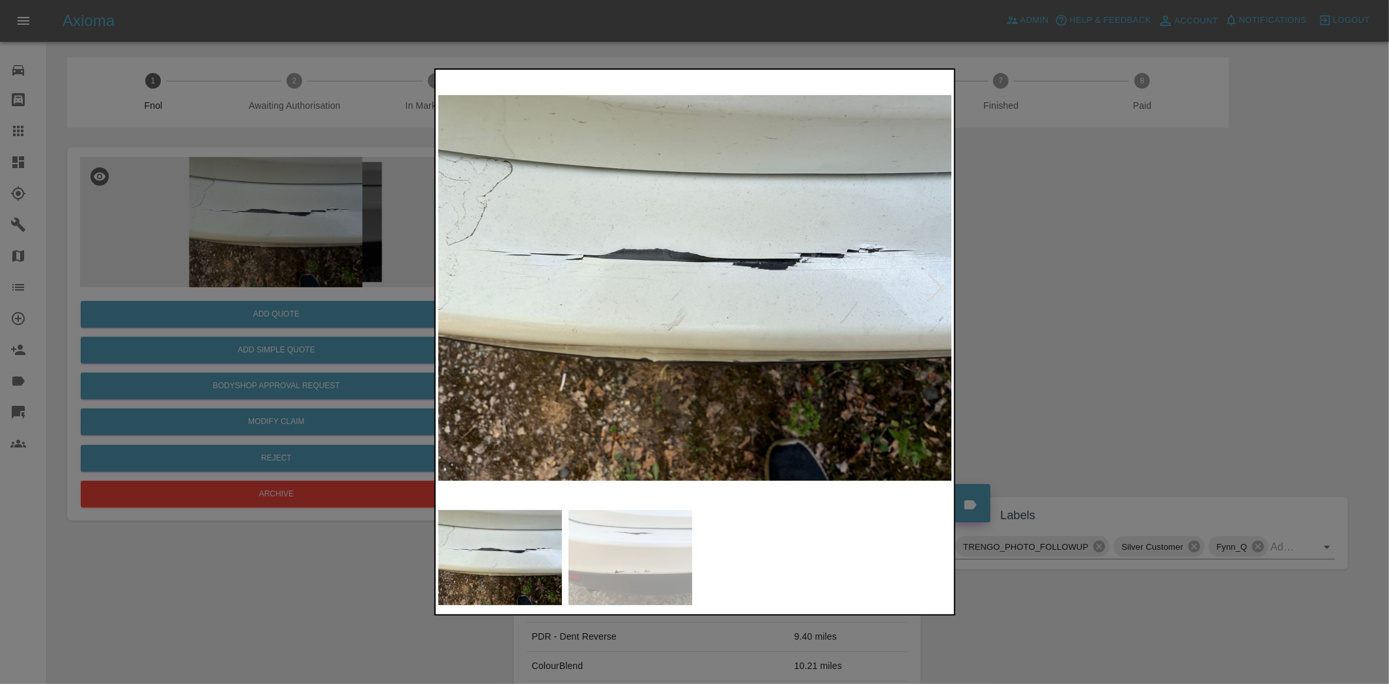
click at [661, 282] on img at bounding box center [695, 287] width 515 height 431
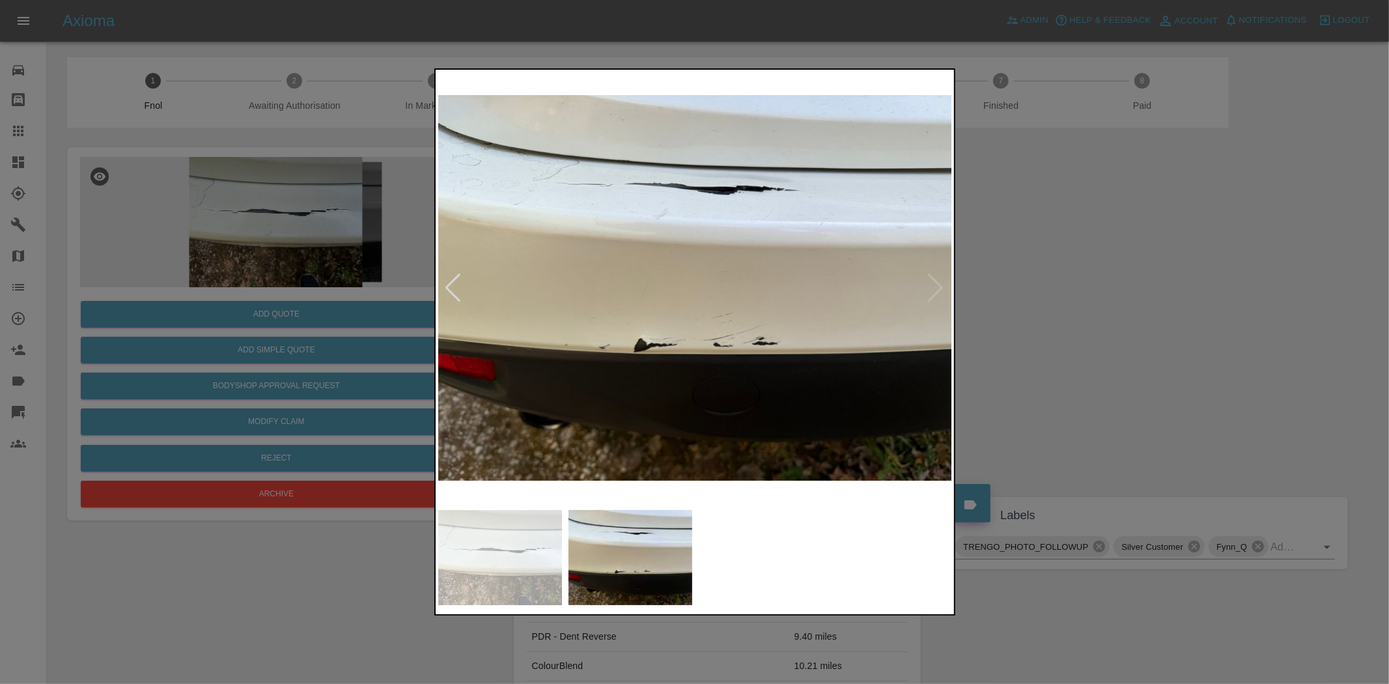
click at [725, 255] on img at bounding box center [695, 287] width 515 height 431
click at [723, 255] on img at bounding box center [695, 287] width 515 height 431
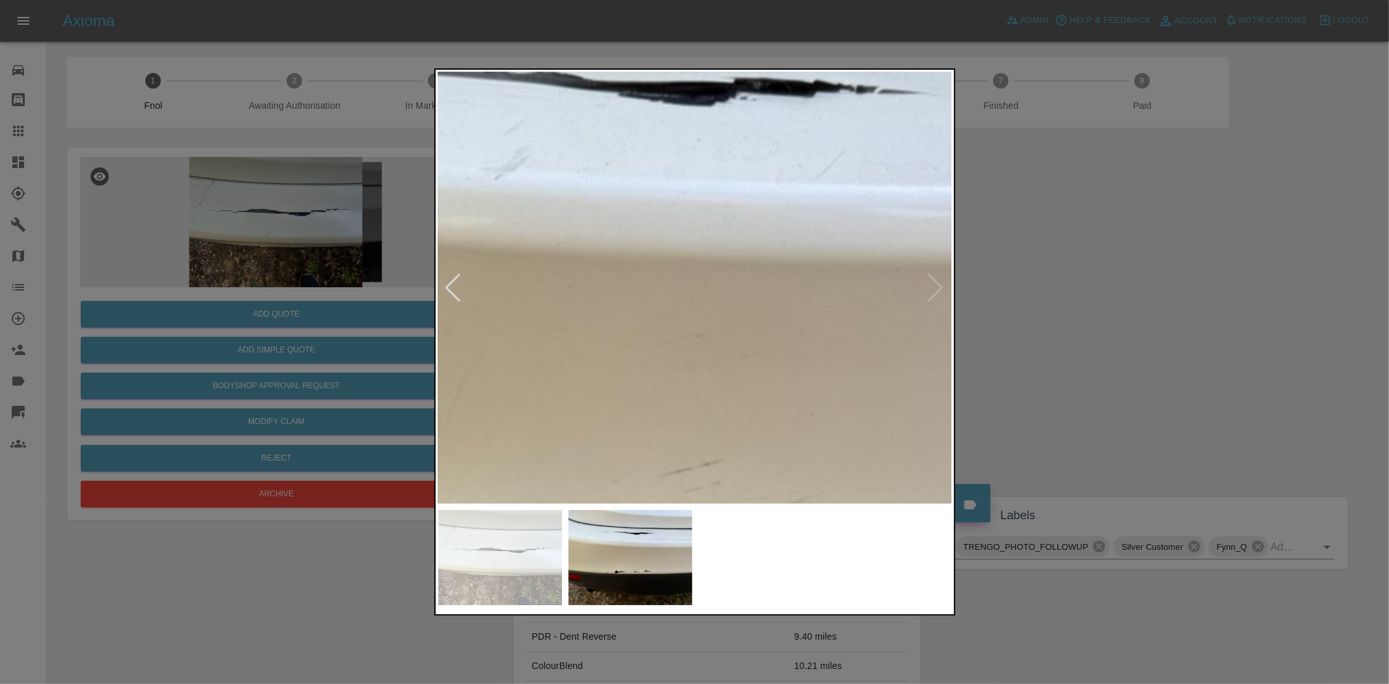
click at [749, 274] on img at bounding box center [611, 385] width 1544 height 1294
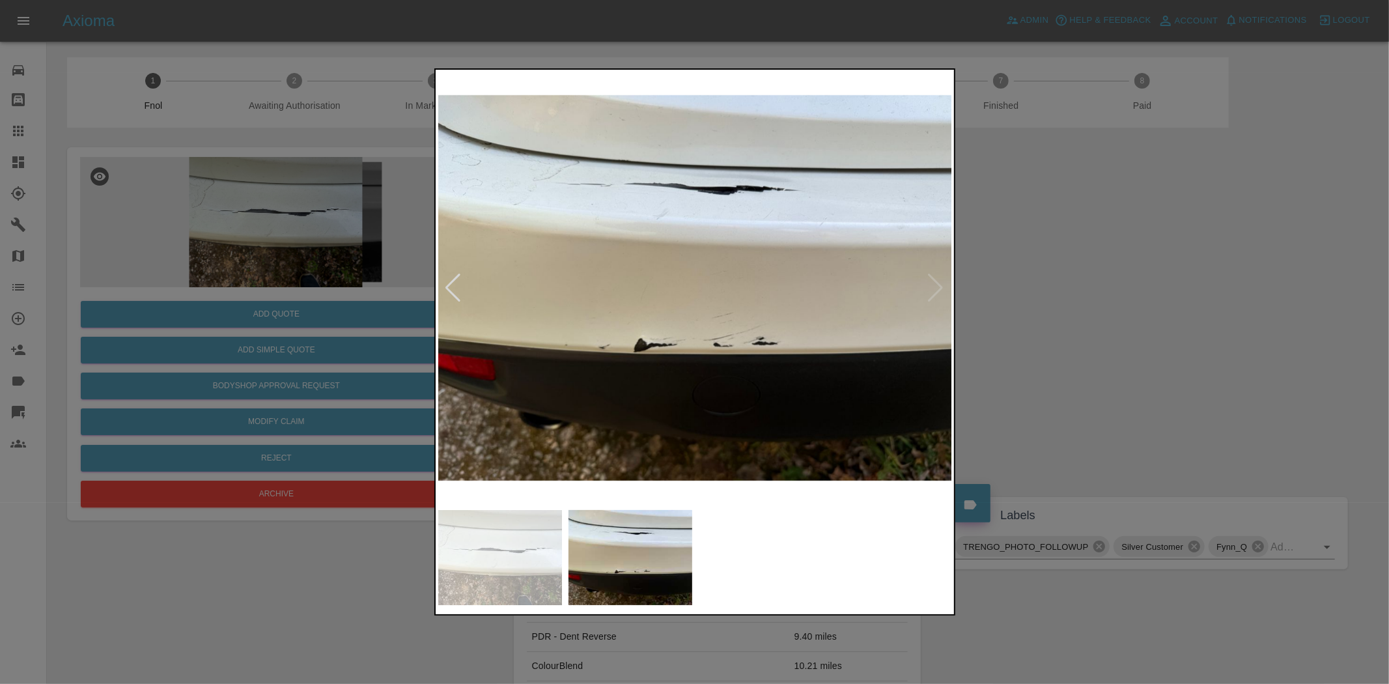
click at [582, 283] on img at bounding box center [695, 287] width 515 height 431
drag, startPoint x: 399, startPoint y: 252, endPoint x: 384, endPoint y: 372, distance: 120.8
click at [398, 252] on div at bounding box center [694, 342] width 1389 height 684
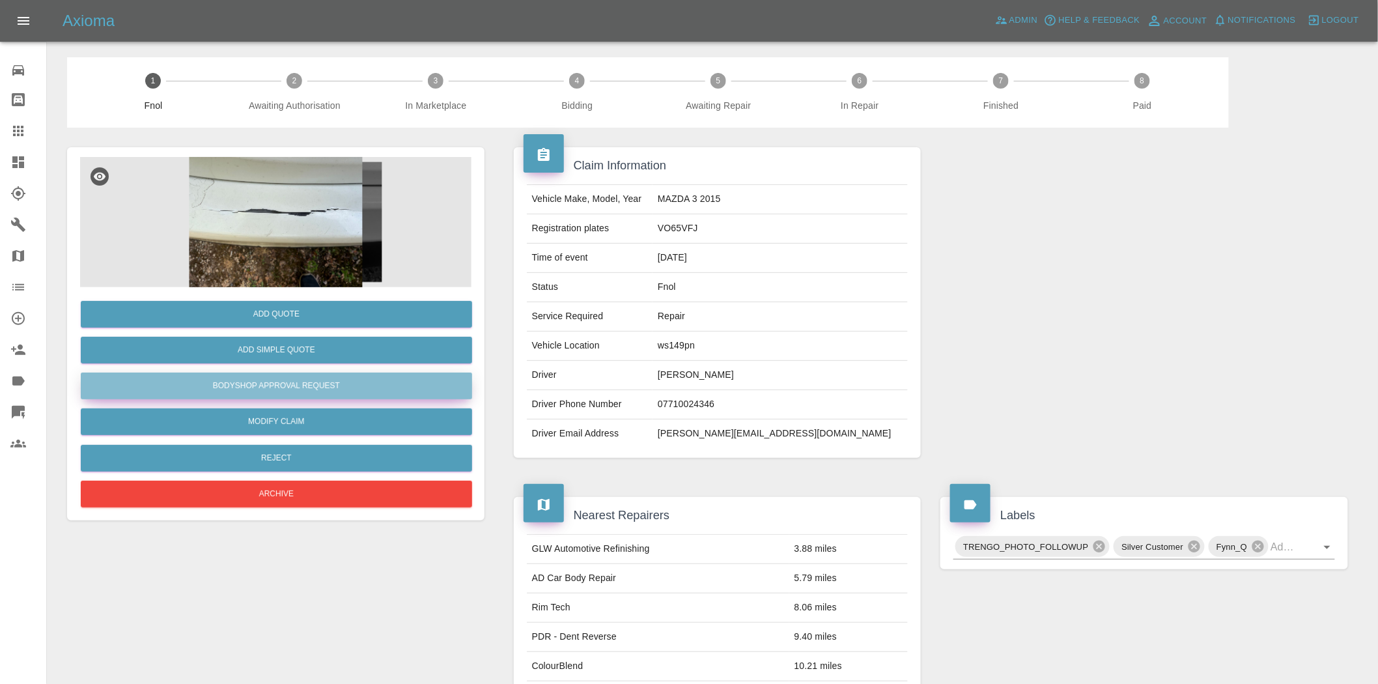
click at [296, 399] on button "Bodyshop Approval Request" at bounding box center [276, 386] width 391 height 27
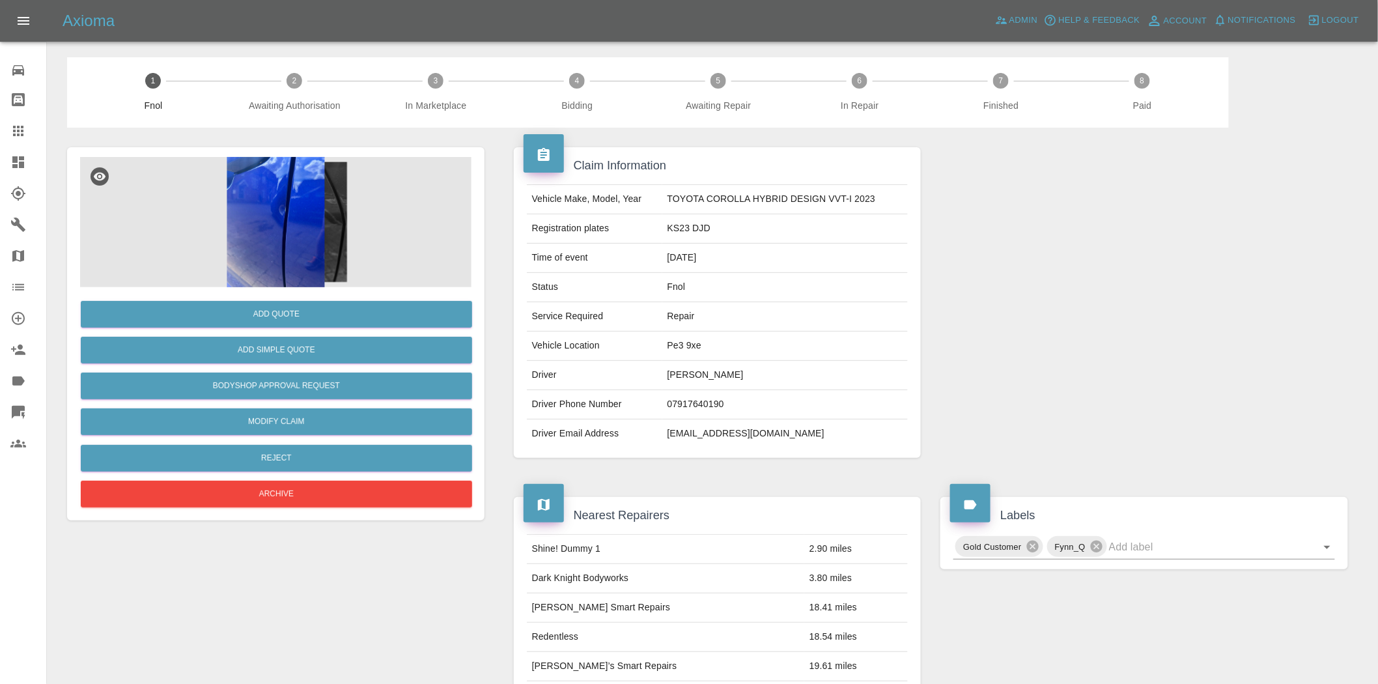
click at [303, 203] on img at bounding box center [275, 222] width 391 height 130
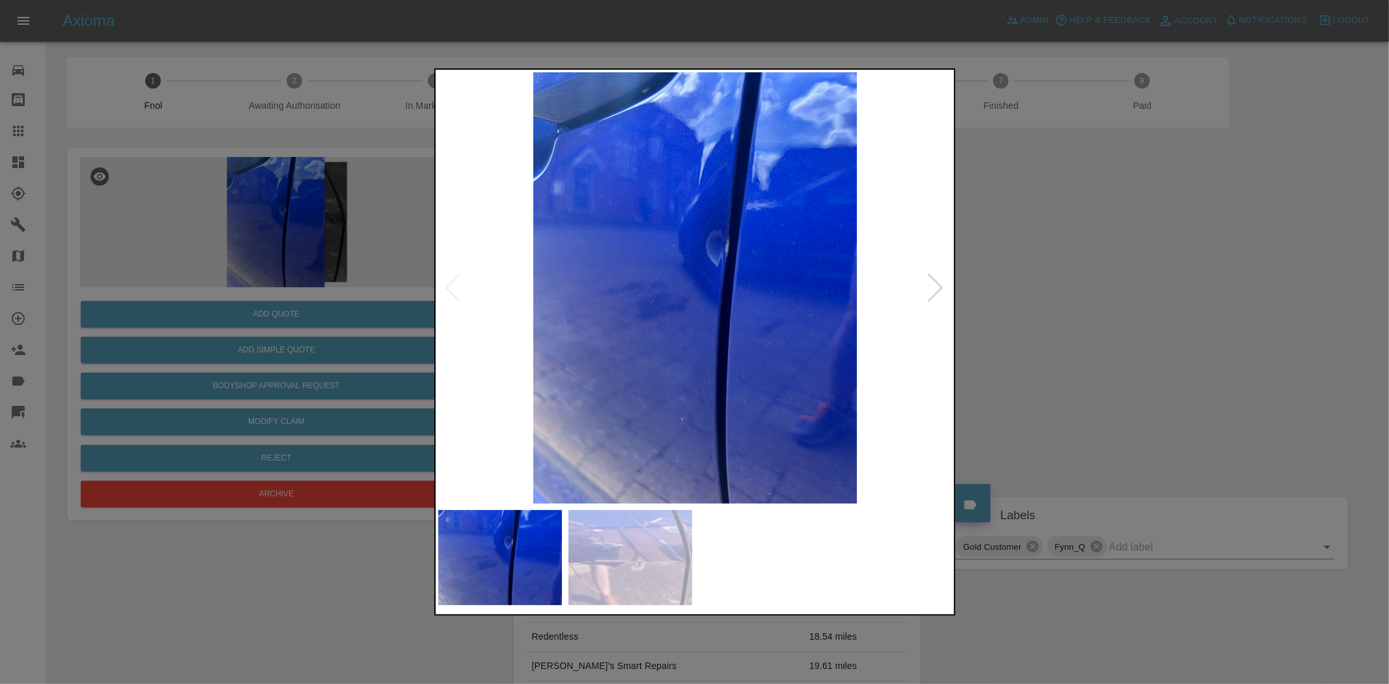
click at [649, 278] on img at bounding box center [695, 287] width 515 height 431
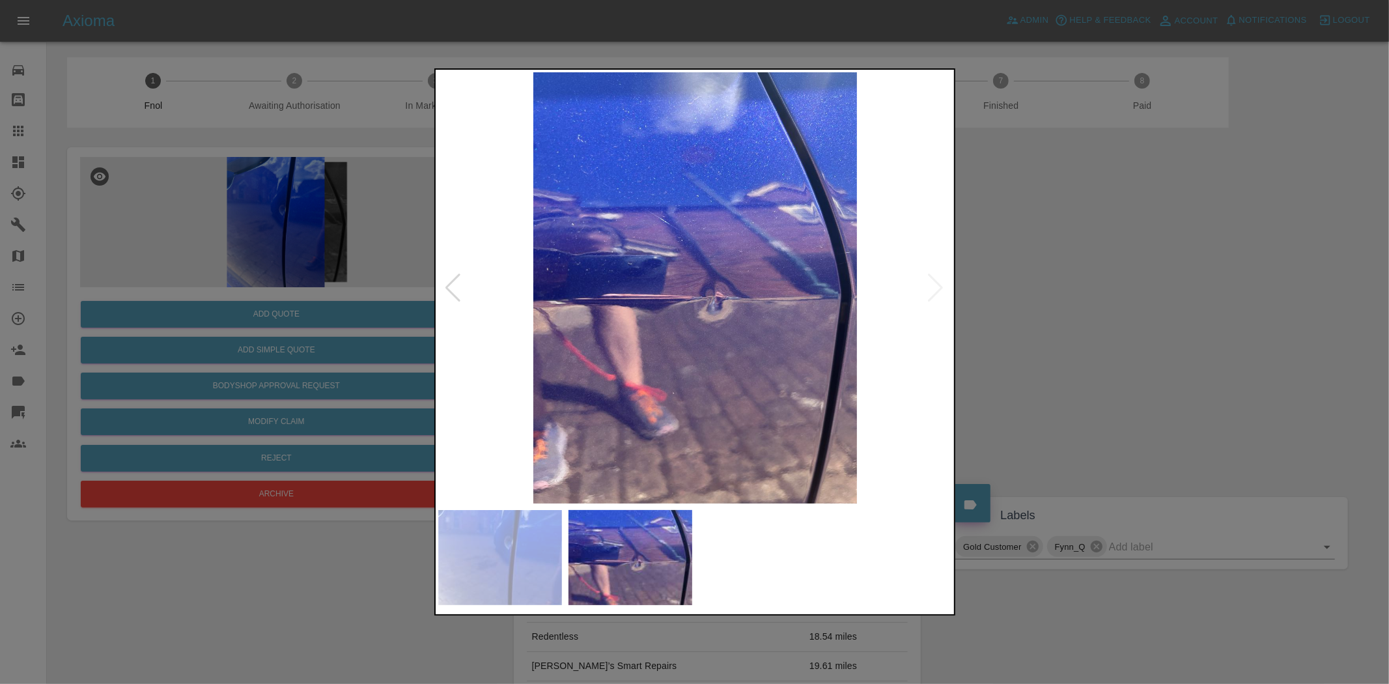
click at [641, 293] on img at bounding box center [695, 287] width 515 height 431
click at [613, 311] on img at bounding box center [695, 287] width 515 height 431
click at [697, 334] on img at bounding box center [695, 287] width 515 height 431
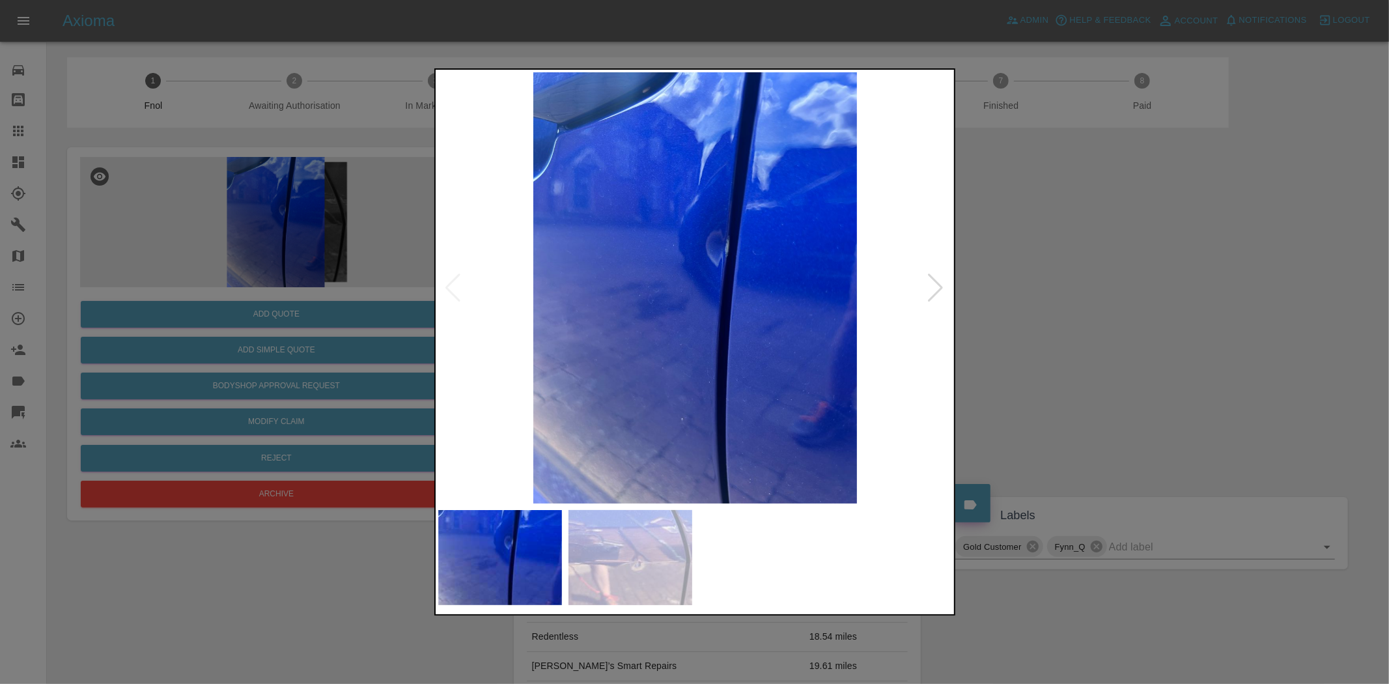
click at [318, 294] on div at bounding box center [694, 342] width 1389 height 684
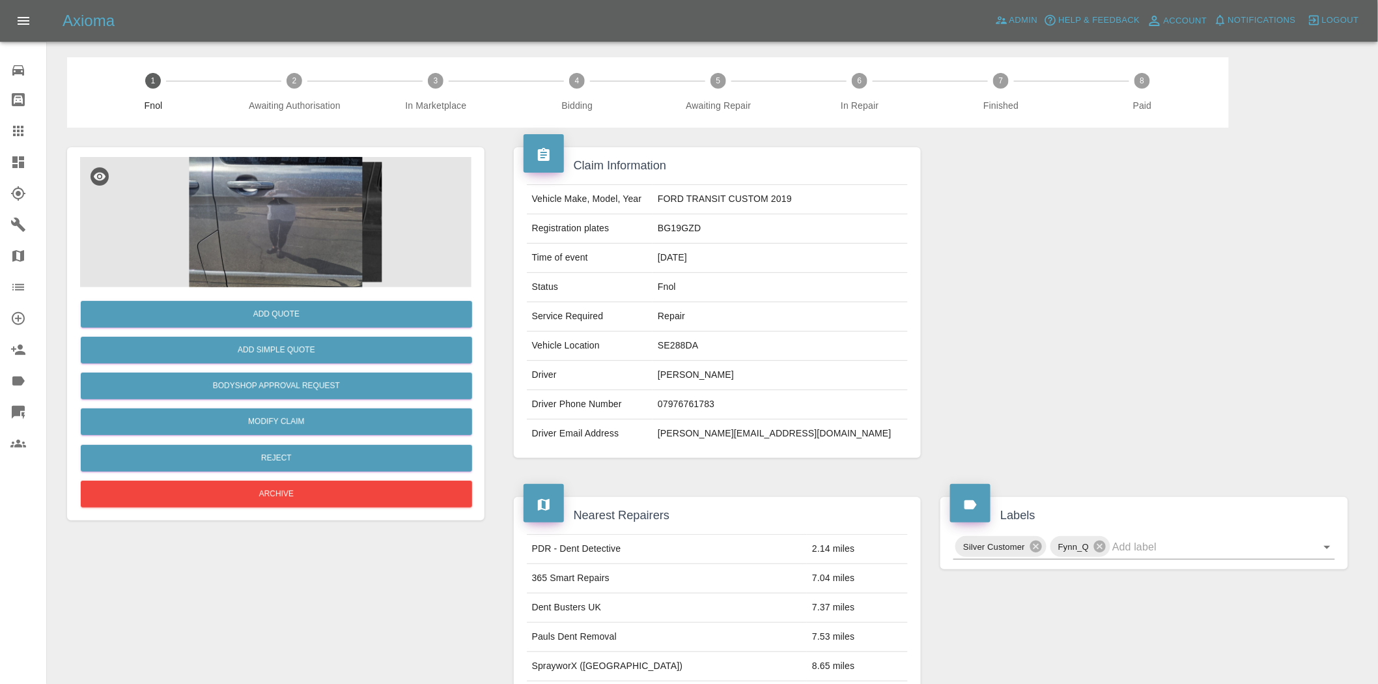
click at [256, 235] on img at bounding box center [275, 222] width 391 height 130
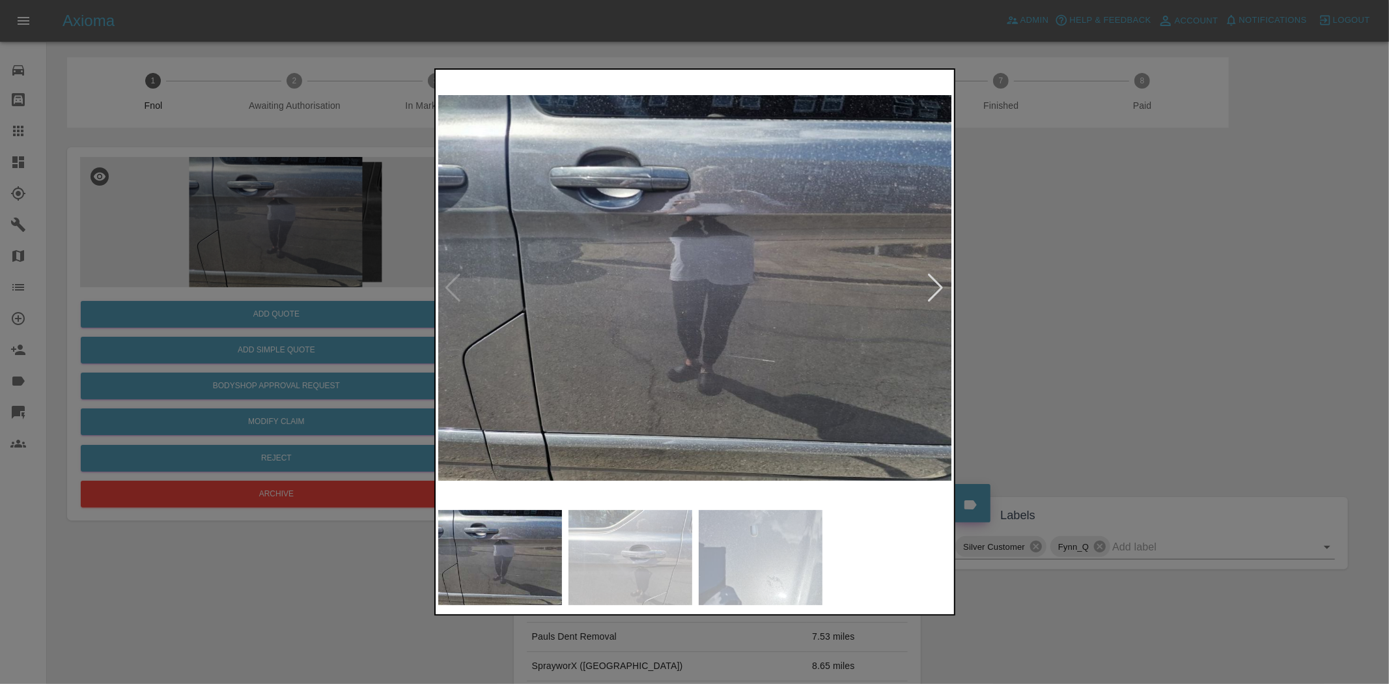
click at [693, 263] on img at bounding box center [695, 287] width 515 height 431
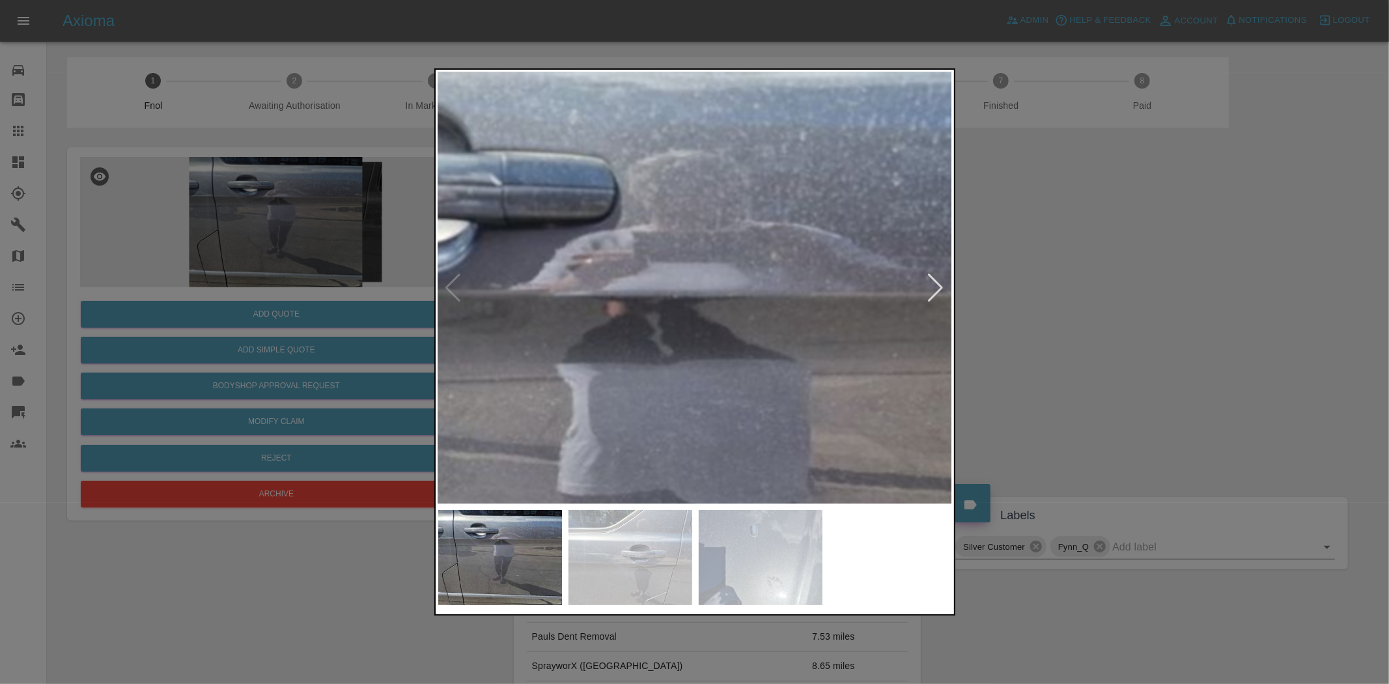
click at [655, 369] on img at bounding box center [635, 516] width 1544 height 1294
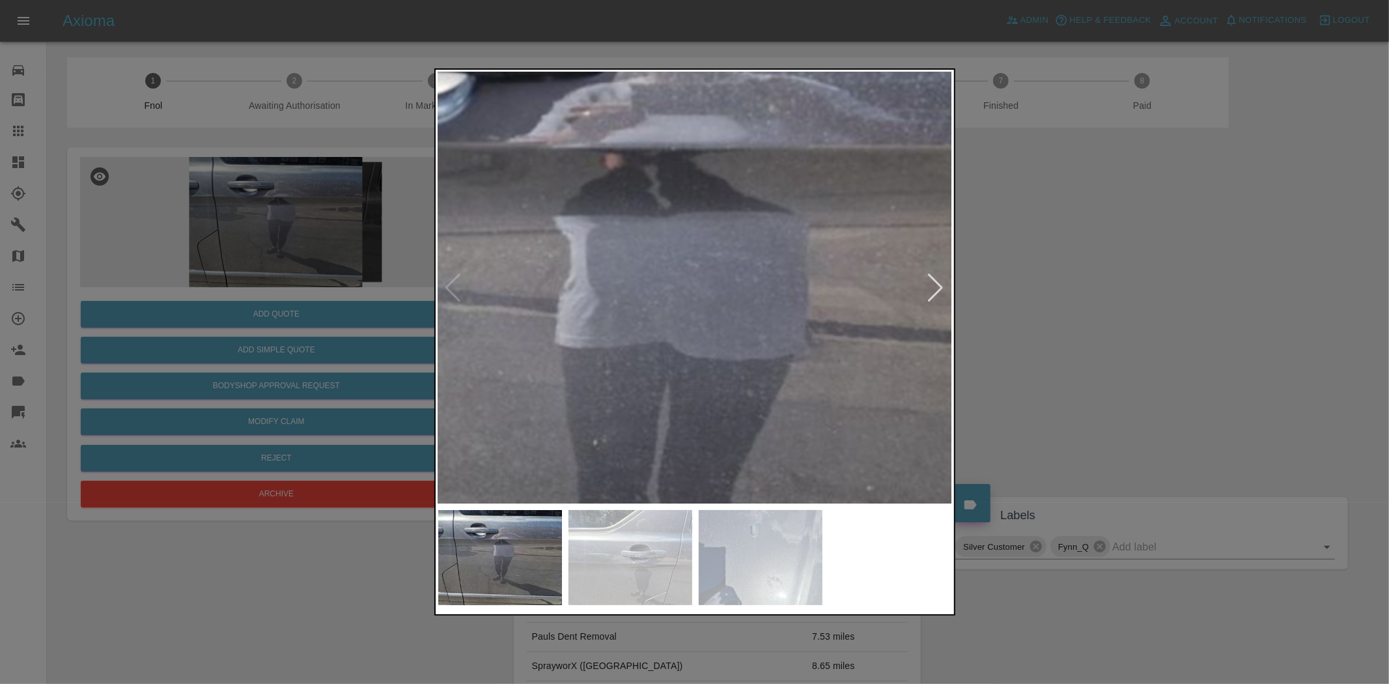
click at [631, 616] on div at bounding box center [694, 342] width 1389 height 684
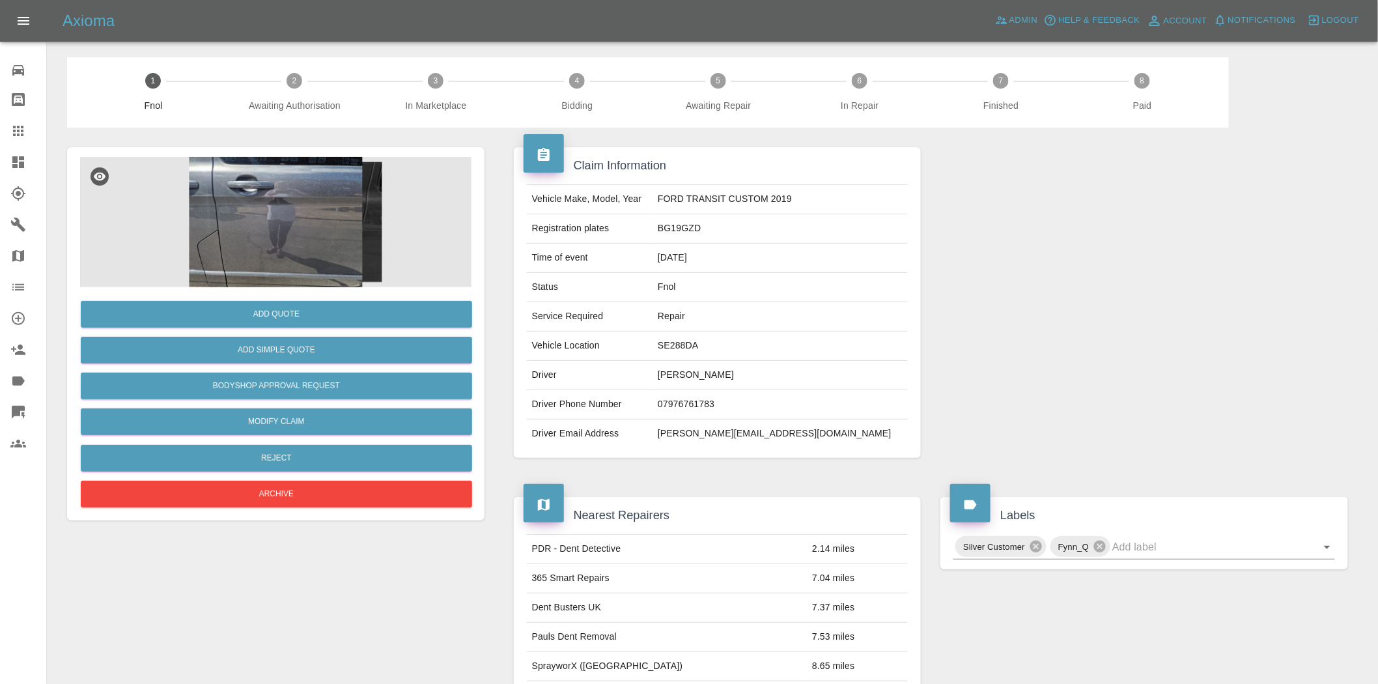
click at [149, 229] on img at bounding box center [275, 222] width 391 height 130
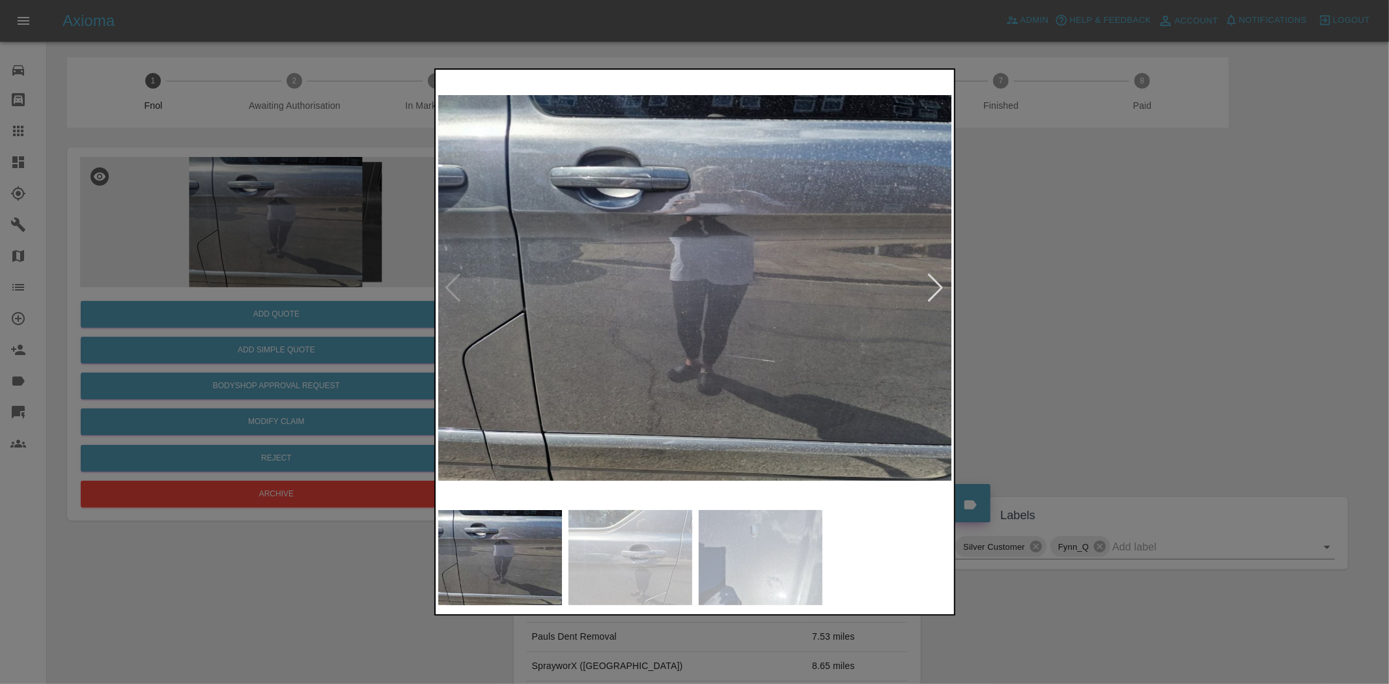
click at [568, 335] on img at bounding box center [695, 287] width 515 height 431
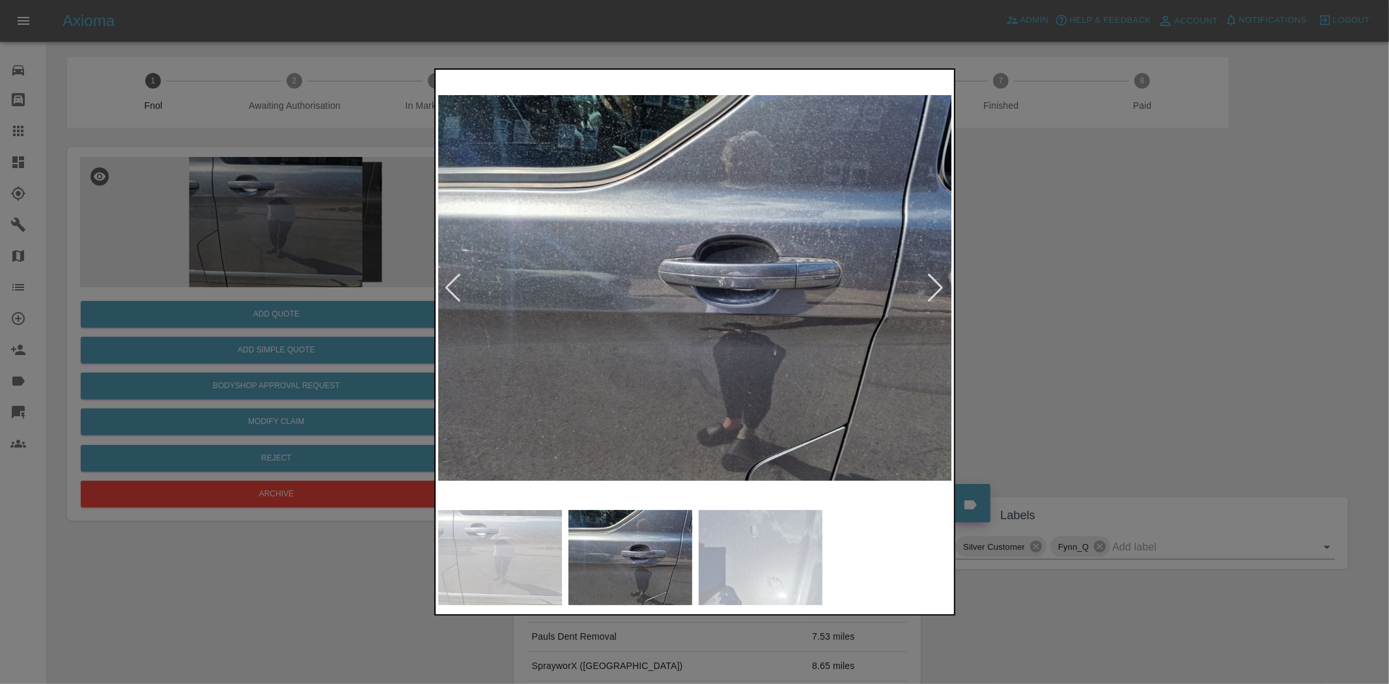
click at [739, 342] on img at bounding box center [695, 287] width 515 height 431
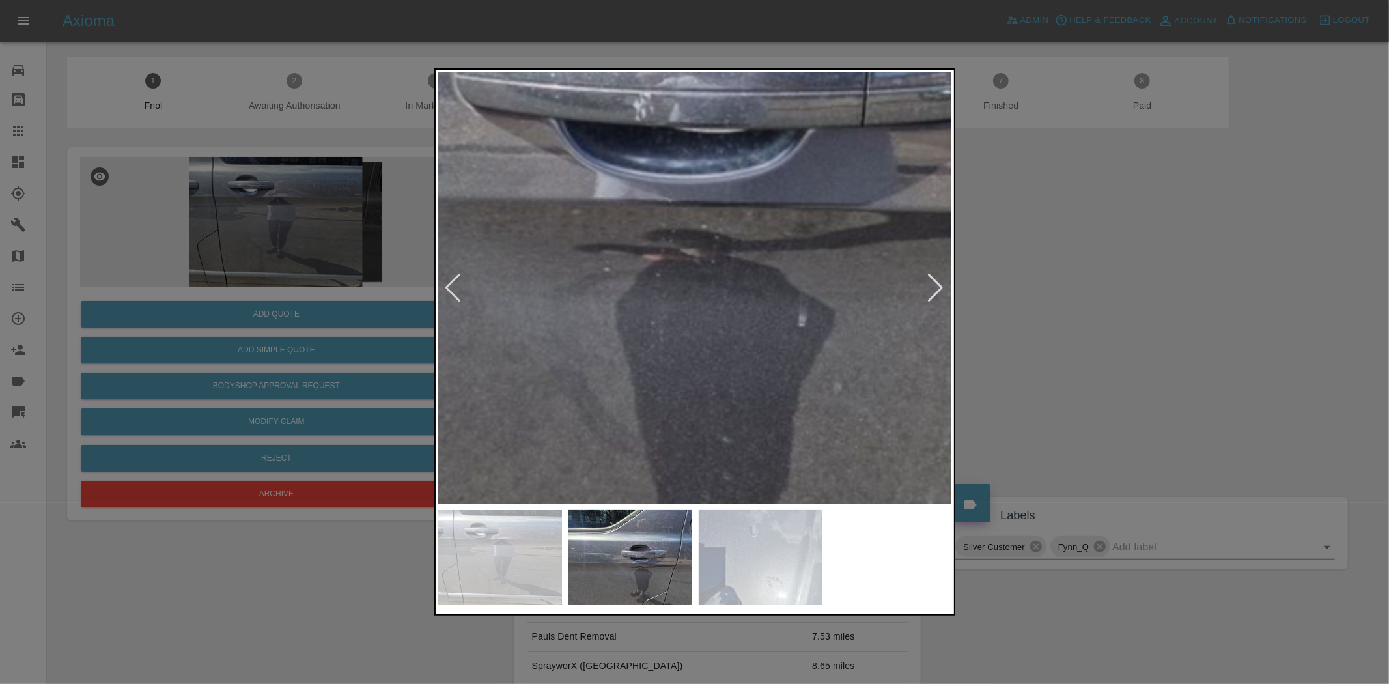
click at [725, 366] on img at bounding box center [563, 125] width 1544 height 1294
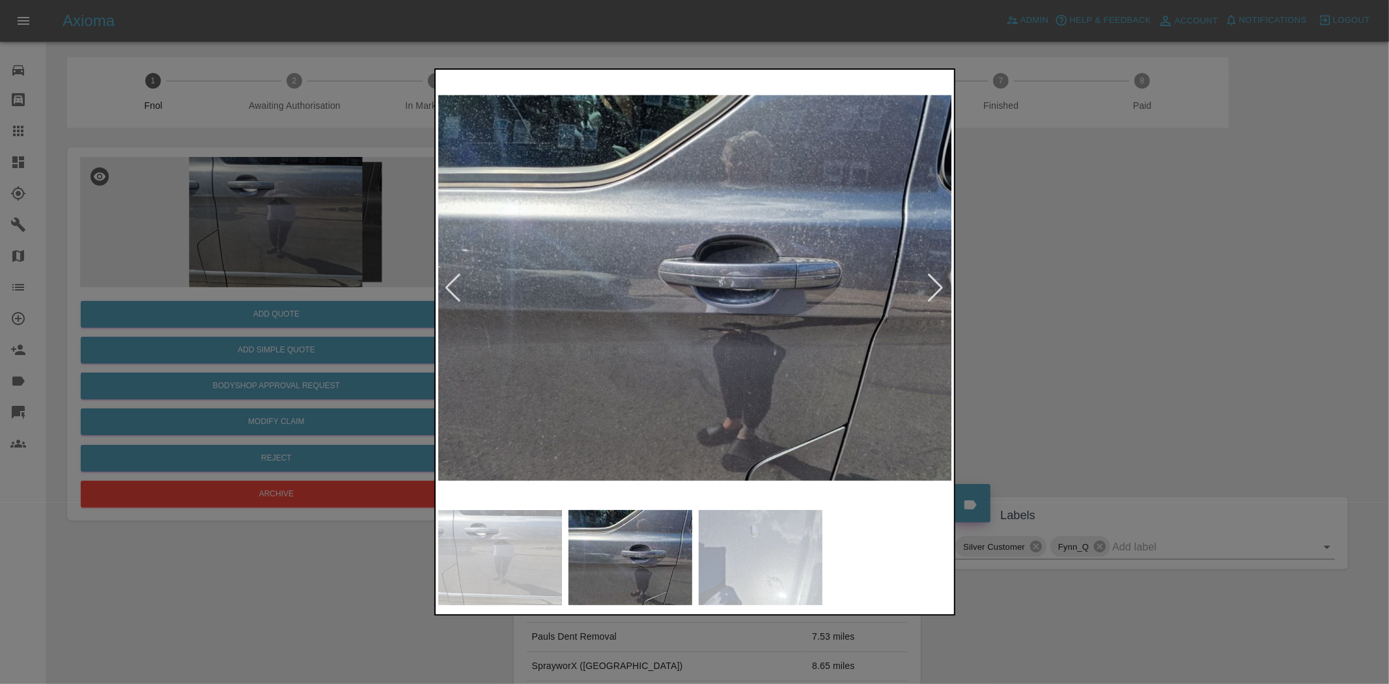
click at [739, 382] on img at bounding box center [695, 287] width 515 height 431
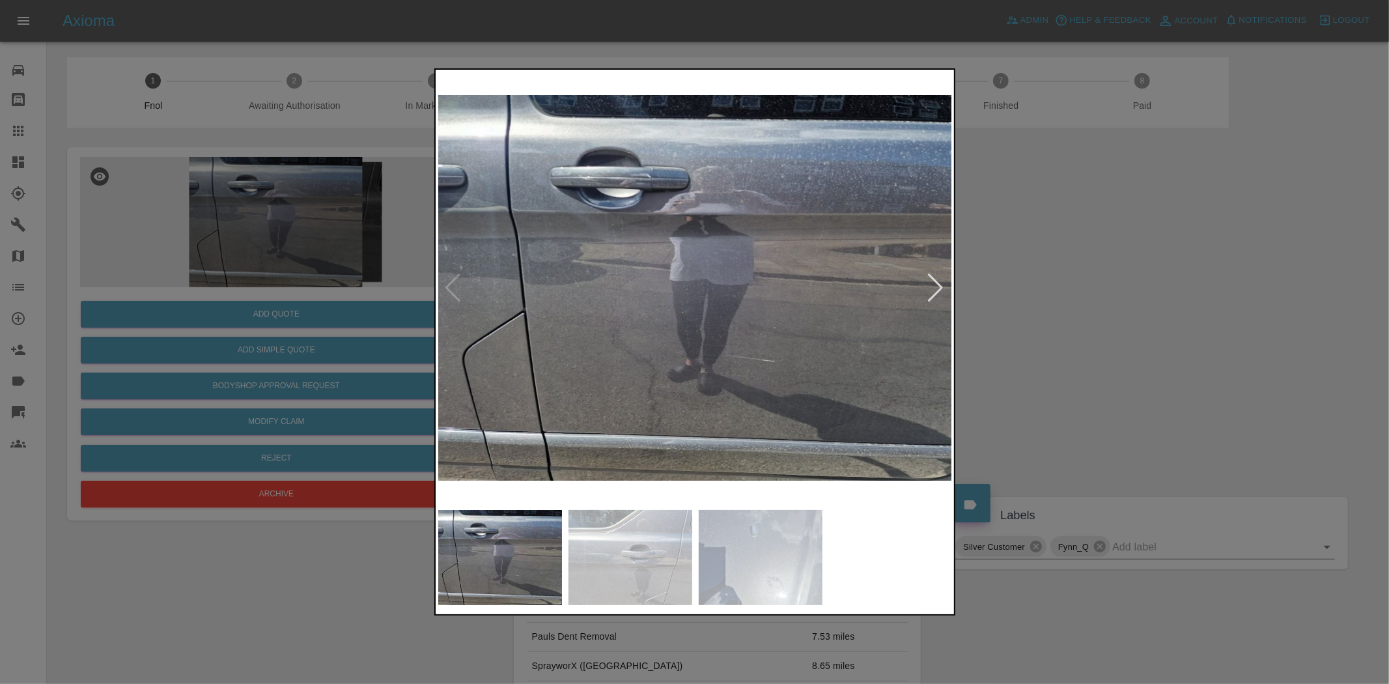
click at [682, 336] on img at bounding box center [695, 287] width 515 height 431
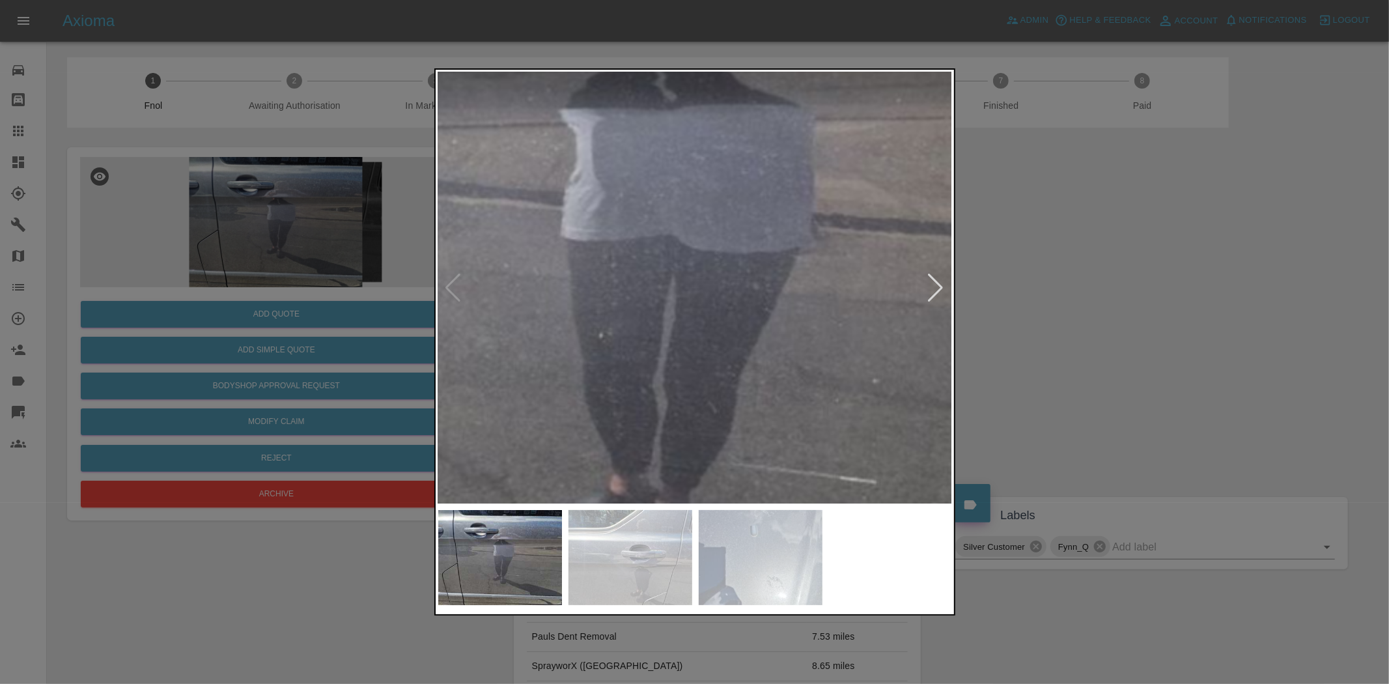
click at [662, 414] on img at bounding box center [638, 261] width 1544 height 1294
click at [666, 410] on img at bounding box center [632, 265] width 1544 height 1294
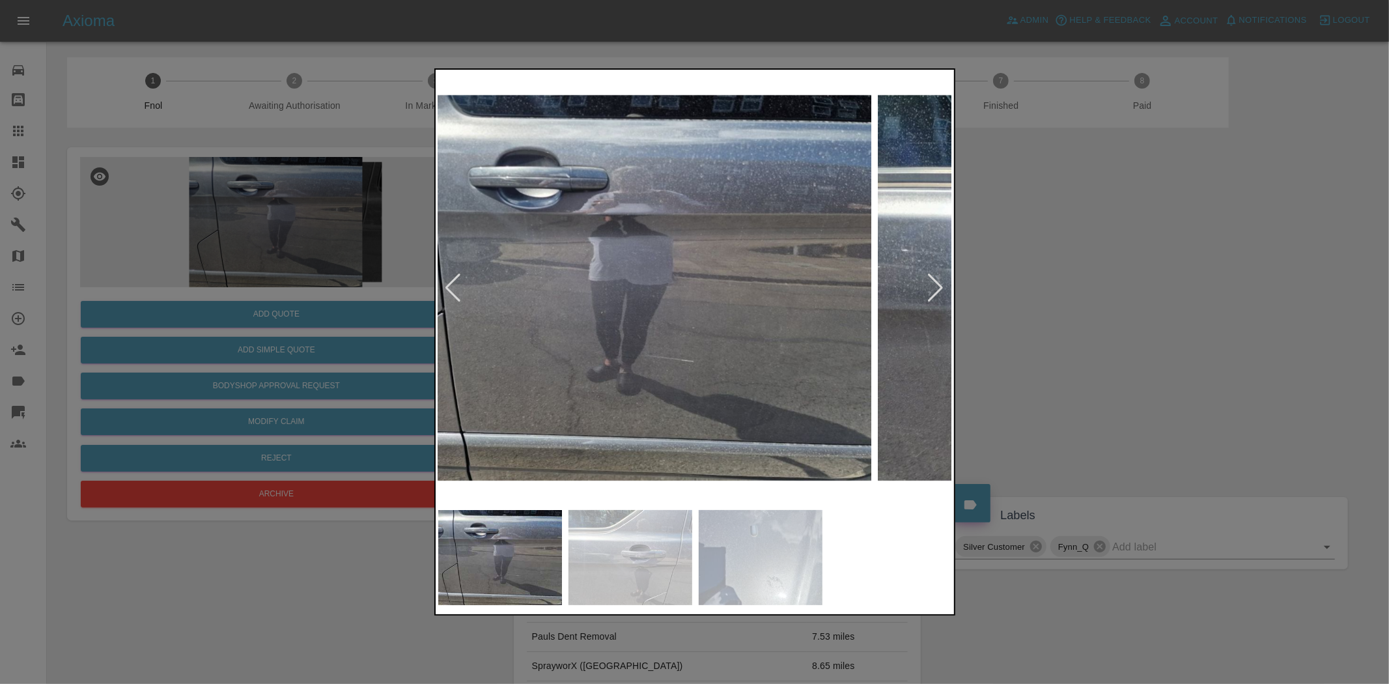
click at [627, 382] on img at bounding box center [614, 287] width 515 height 431
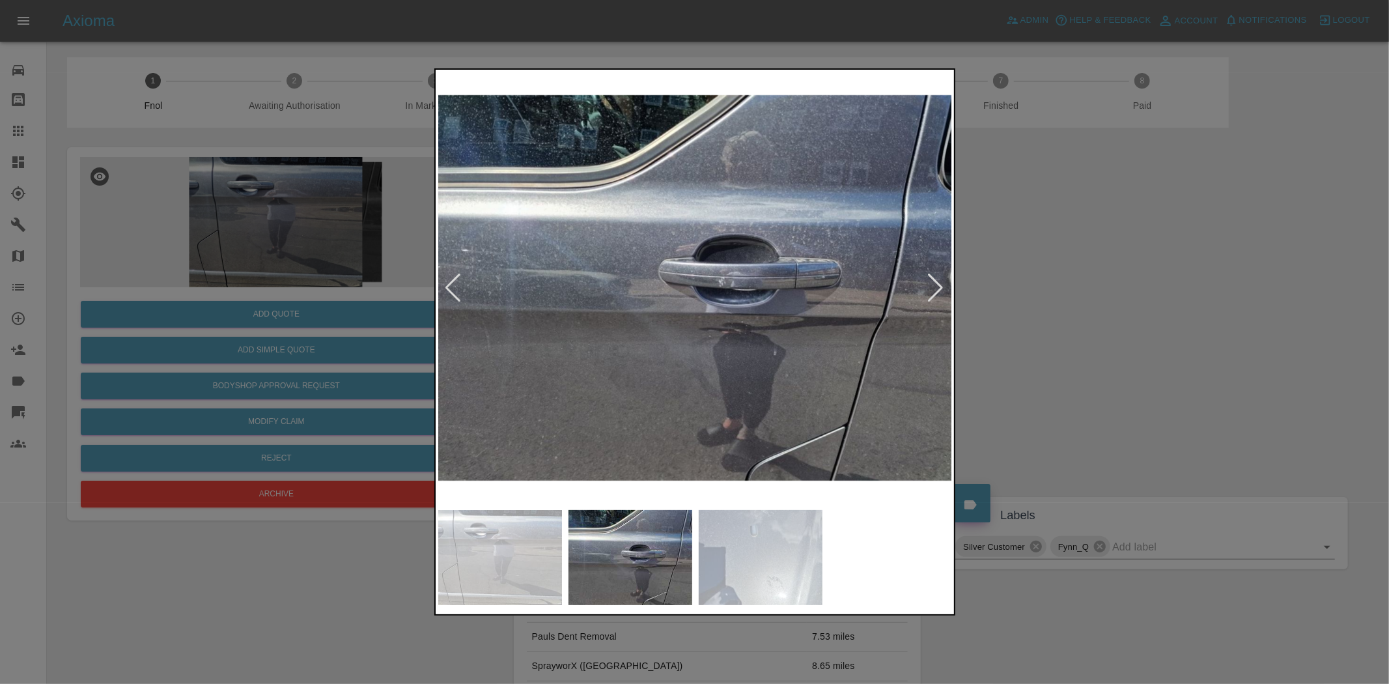
click at [659, 358] on img at bounding box center [695, 287] width 515 height 431
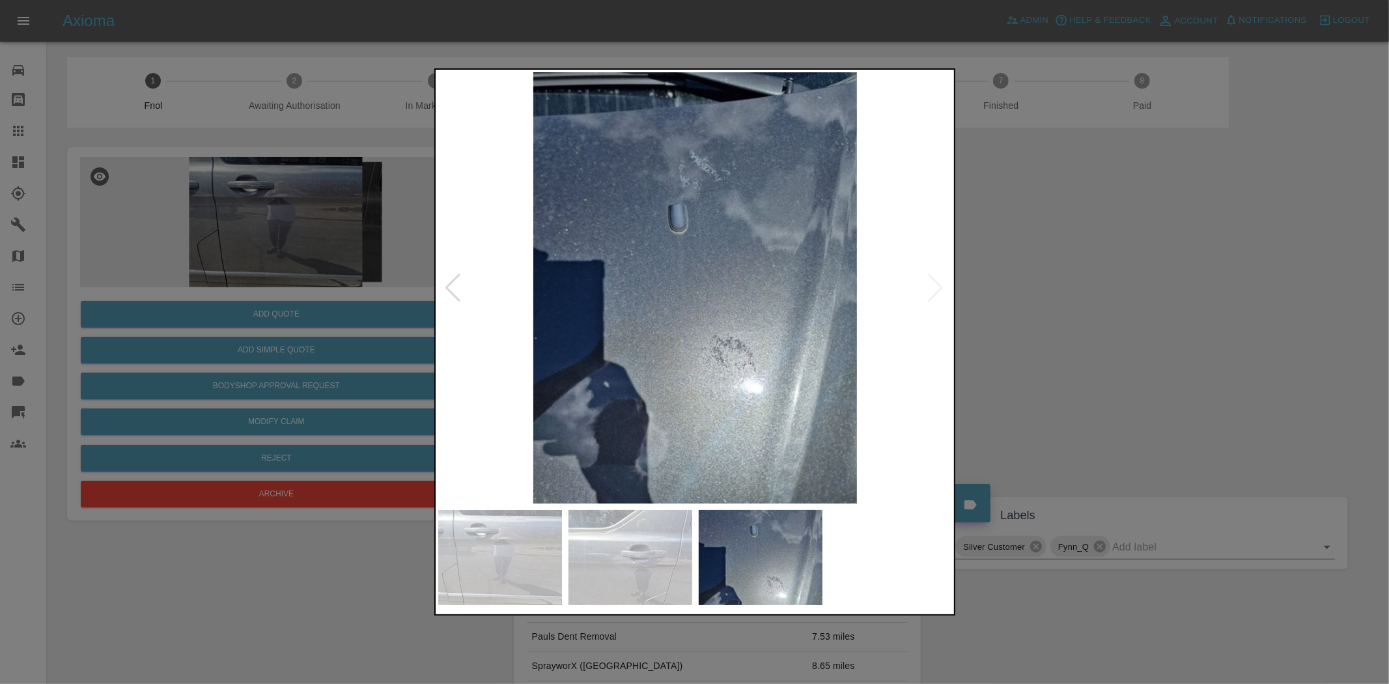
click at [178, 144] on div at bounding box center [694, 342] width 1389 height 684
